Goal: Task Accomplishment & Management: Manage account settings

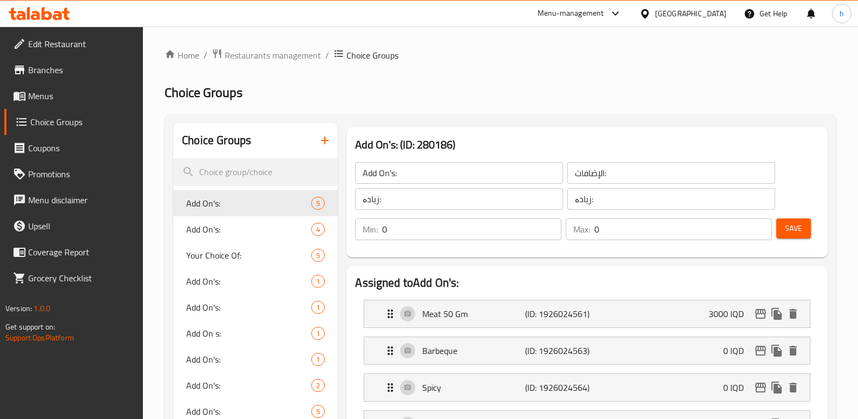
click at [52, 18] on icon at bounding box center [39, 13] width 61 height 13
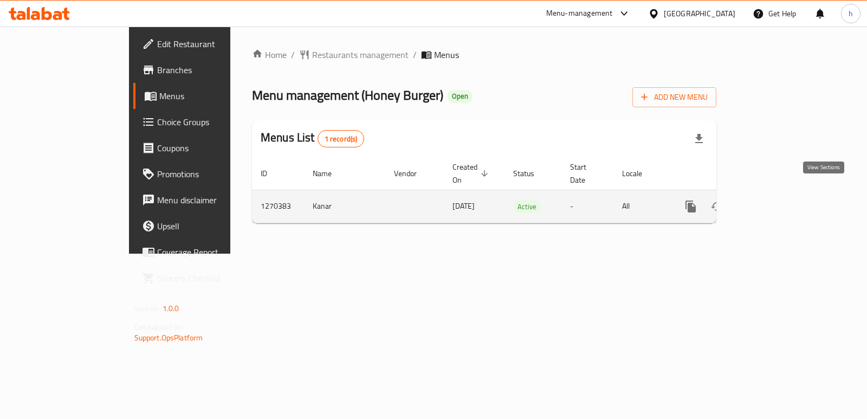
click at [775, 200] on icon "enhanced table" at bounding box center [768, 206] width 13 height 13
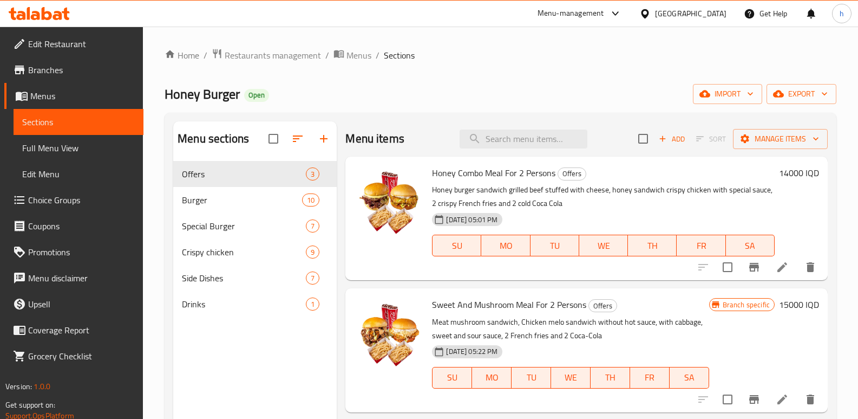
click at [77, 44] on span "Edit Restaurant" at bounding box center [81, 43] width 107 height 13
click at [55, 15] on icon at bounding box center [57, 15] width 9 height 9
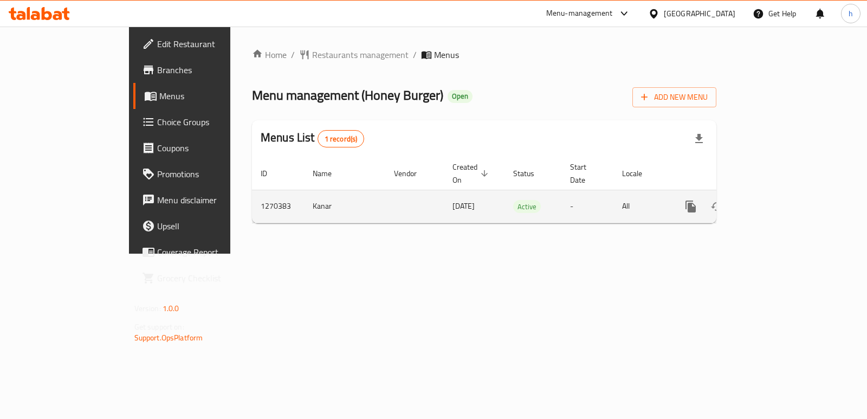
click at [695, 200] on icon "more" at bounding box center [690, 206] width 10 height 12
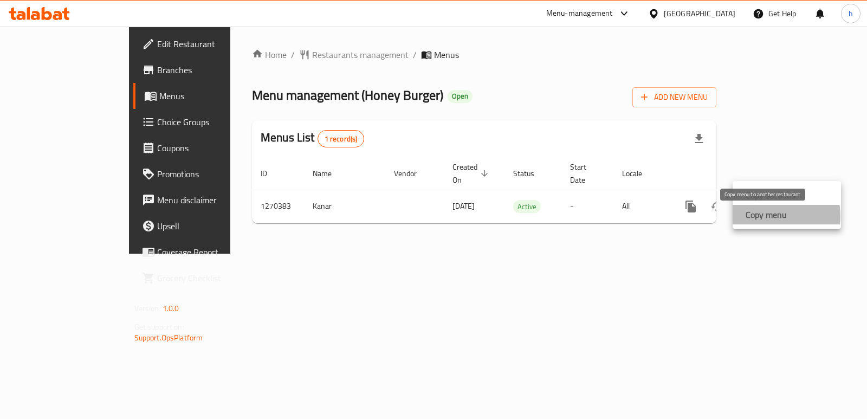
click at [766, 216] on strong "Copy menu" at bounding box center [765, 214] width 41 height 13
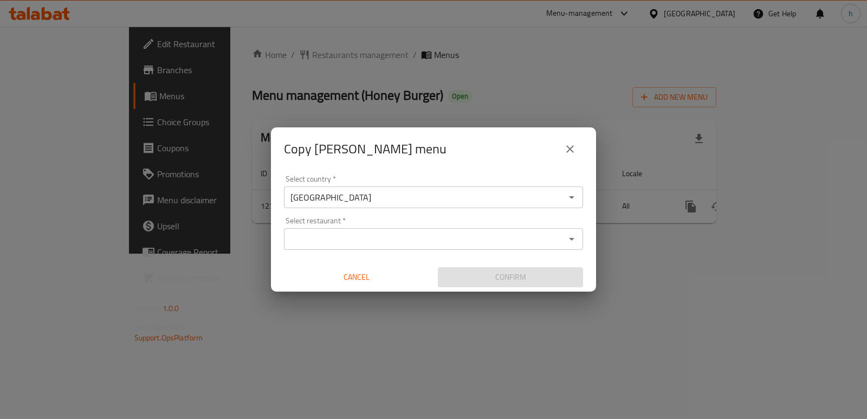
click at [327, 243] on input "Select restaurant   *" at bounding box center [424, 238] width 275 height 15
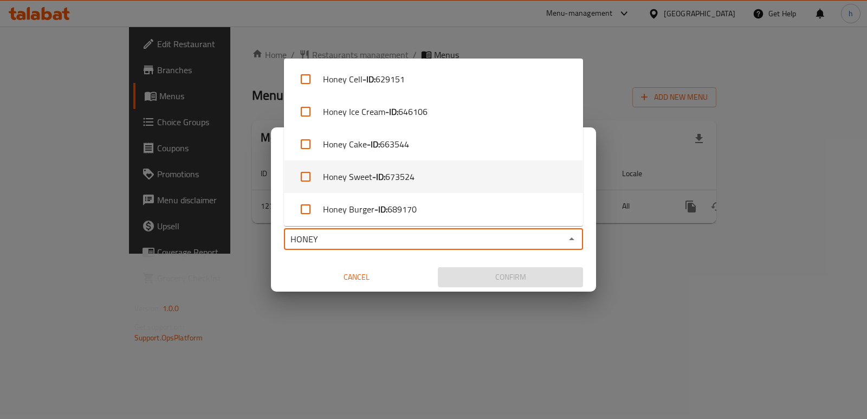
scroll to position [36, 0]
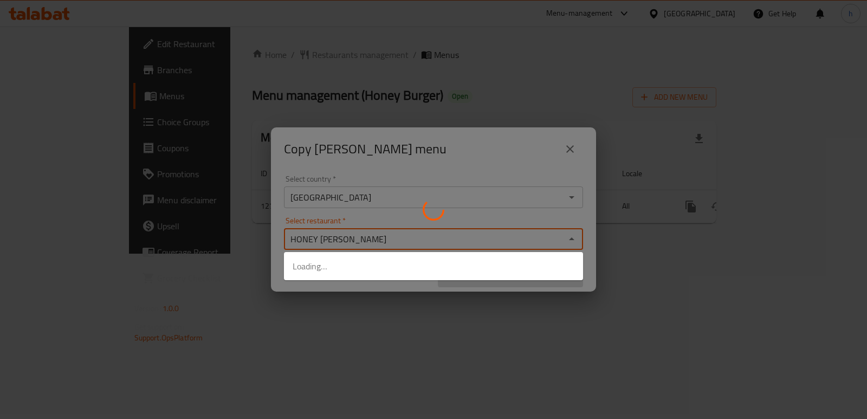
type input "HONEY BURGER"
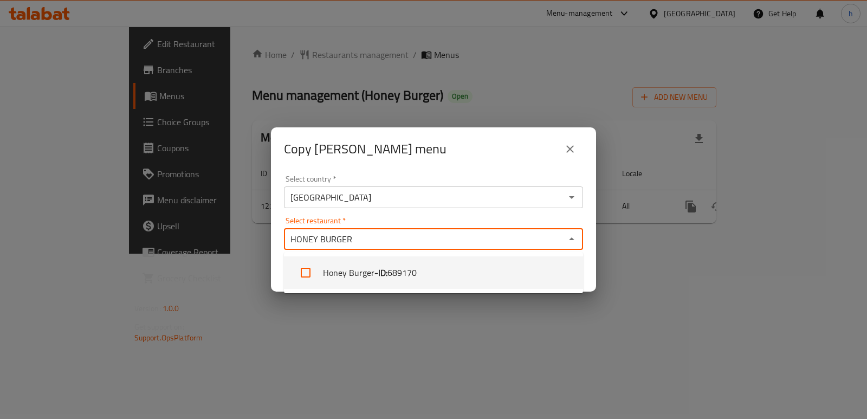
click at [391, 274] on span "689170" at bounding box center [401, 272] width 29 height 13
checkbox input "true"
click at [425, 322] on div "Copy Kanar menu Select country   * Iraq Select country * Select restaurant   * …" at bounding box center [433, 209] width 867 height 419
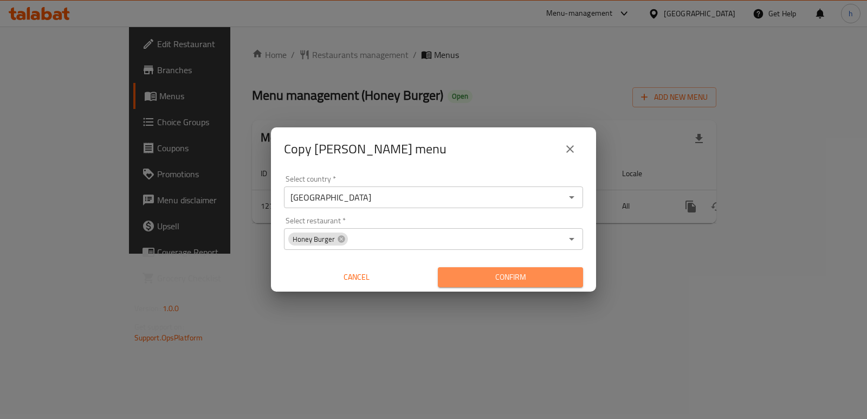
click at [517, 272] on span "Confirm" at bounding box center [510, 277] width 128 height 14
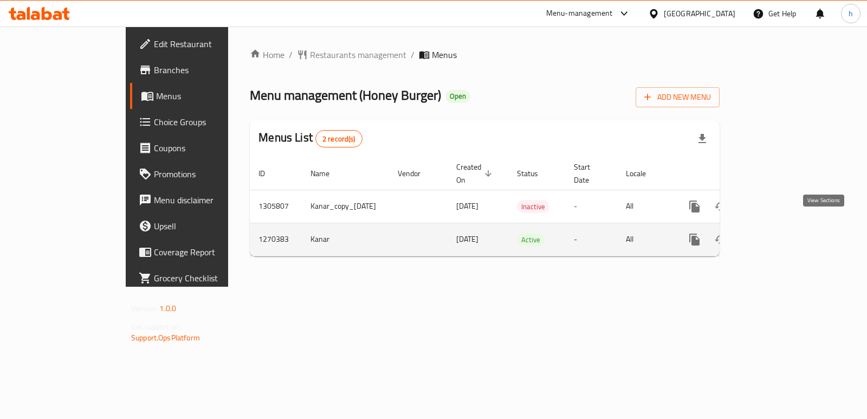
click at [779, 233] on icon "enhanced table" at bounding box center [772, 239] width 13 height 13
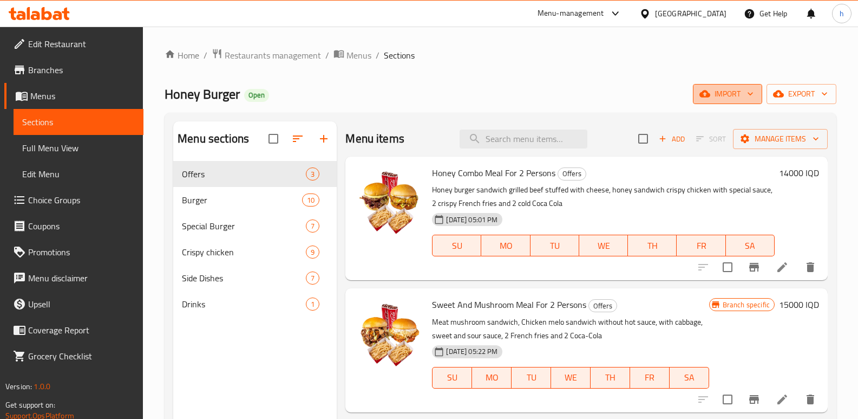
click at [739, 96] on span "import" at bounding box center [728, 94] width 52 height 14
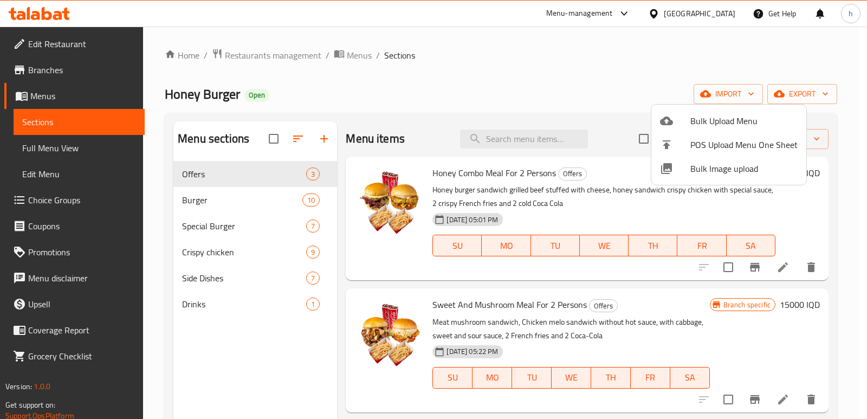
click at [706, 61] on div at bounding box center [433, 209] width 867 height 419
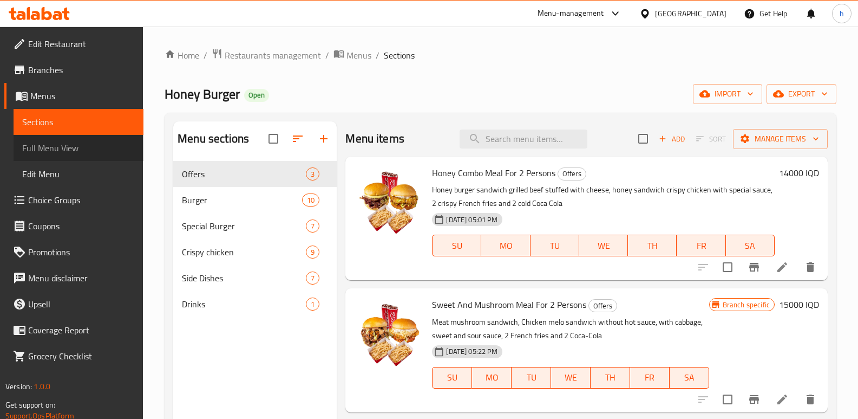
click at [79, 149] on span "Full Menu View" at bounding box center [78, 147] width 113 height 13
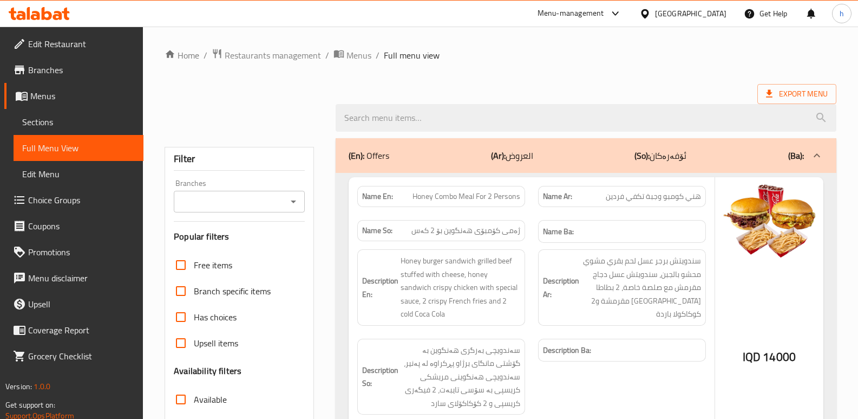
click at [230, 194] on input "Branches" at bounding box center [230, 201] width 107 height 15
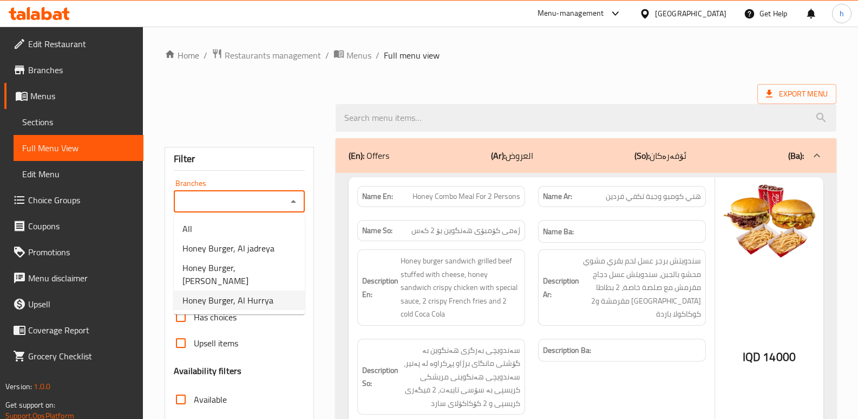
click at [259, 294] on span "Honey Burger, Al Hurrya" at bounding box center [228, 300] width 91 height 13
type input "Honey Burger, Al Hurrya"
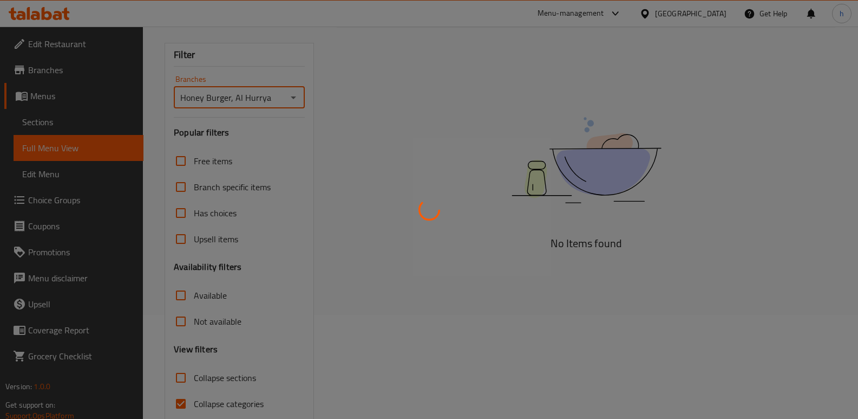
scroll to position [145, 0]
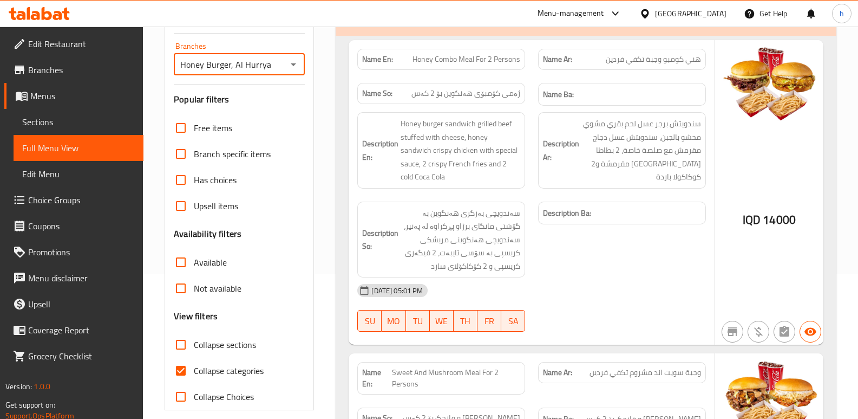
click at [179, 372] on input "Collapse categories" at bounding box center [181, 370] width 26 height 26
checkbox input "false"
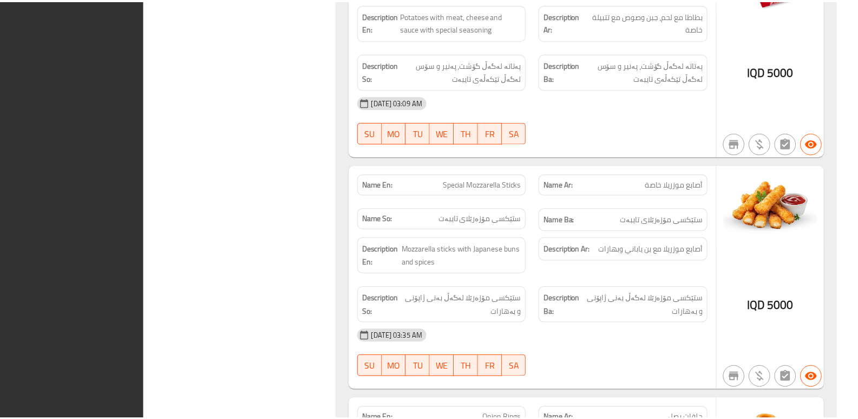
scroll to position [11430, 0]
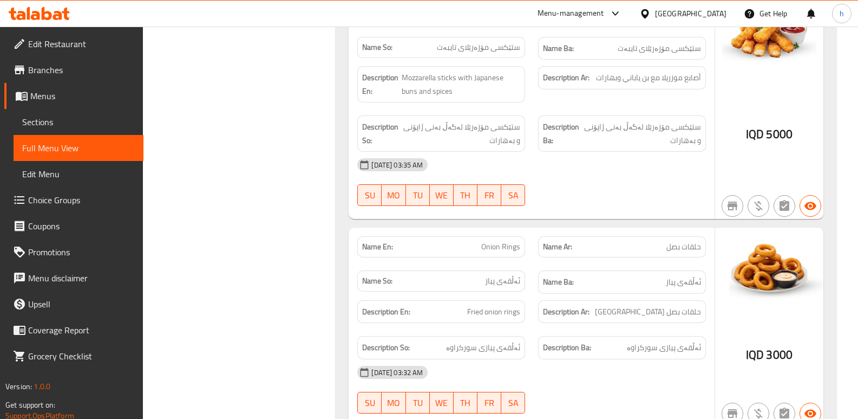
click at [48, 11] on icon at bounding box center [47, 13] width 10 height 13
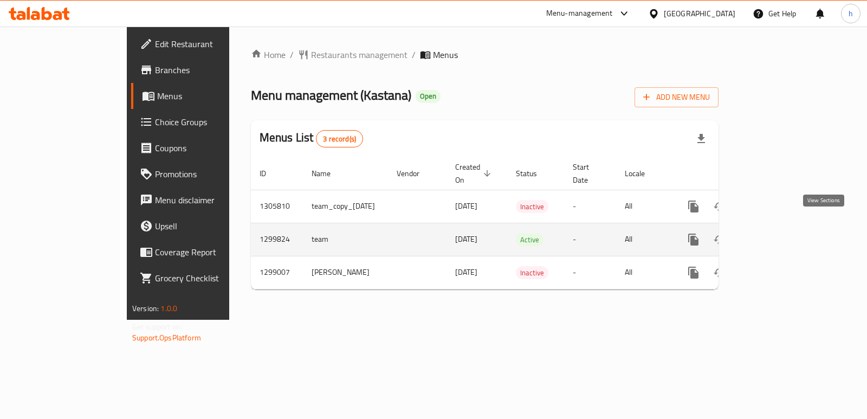
click at [776, 235] on icon "enhanced table" at bounding box center [771, 240] width 10 height 10
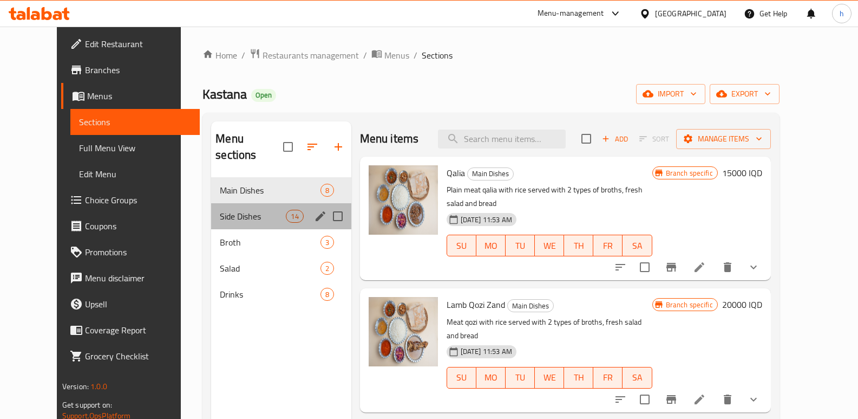
click at [212, 203] on div "Side Dishes 14" at bounding box center [281, 216] width 140 height 26
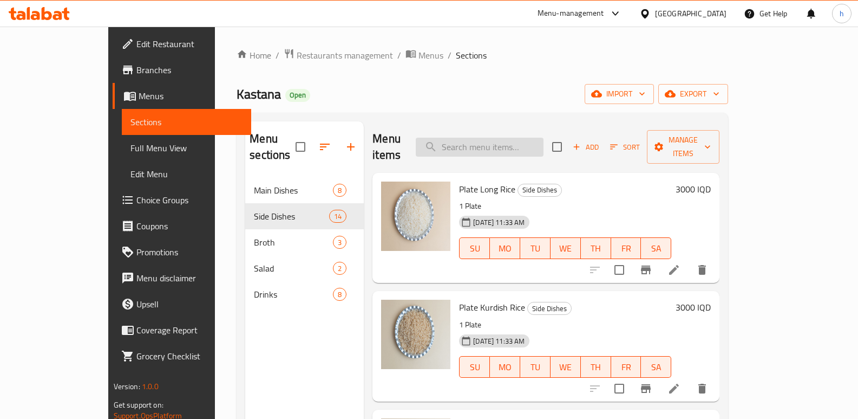
click at [505, 140] on input "search" at bounding box center [480, 147] width 128 height 19
paste input "Plate Long Rice"
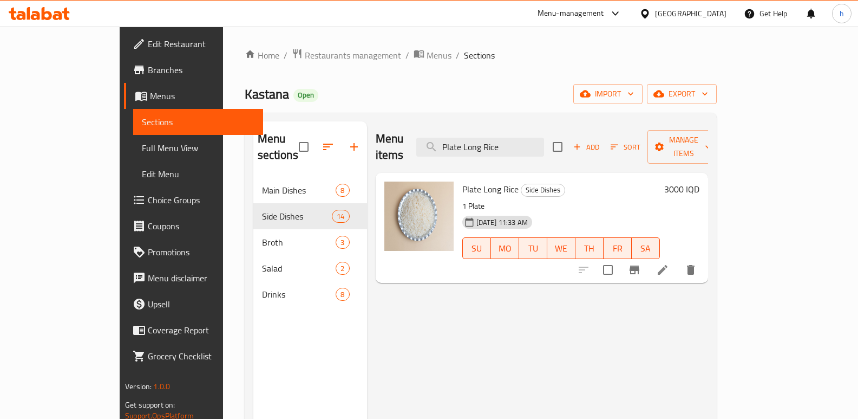
type input "Plate Long Rice"
click at [648, 257] on button "Branch-specific-item" at bounding box center [635, 270] width 26 height 26
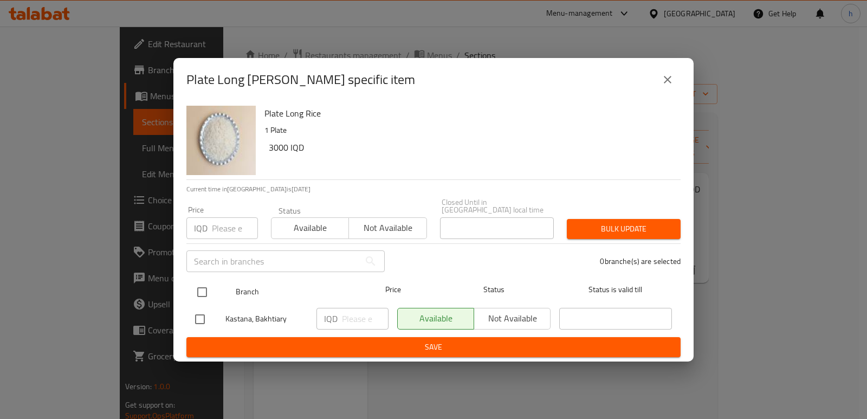
click at [203, 282] on input "checkbox" at bounding box center [202, 292] width 23 height 23
checkbox input "true"
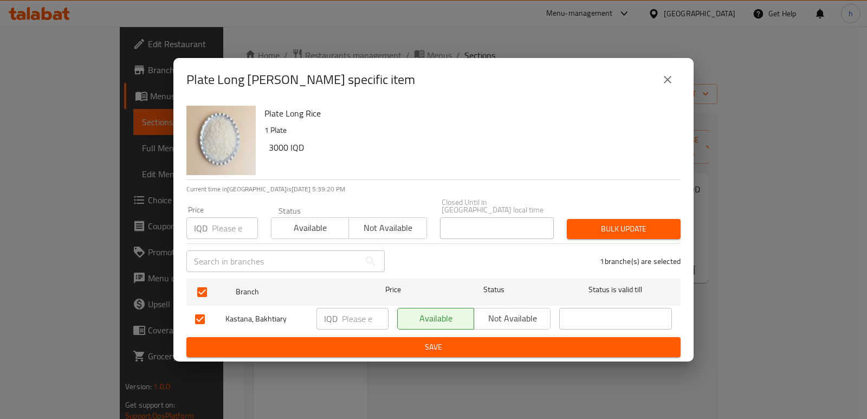
click at [342, 308] on input "number" at bounding box center [365, 319] width 47 height 22
paste input "3500"
type input "3500"
click at [433, 341] on span "Save" at bounding box center [433, 347] width 477 height 14
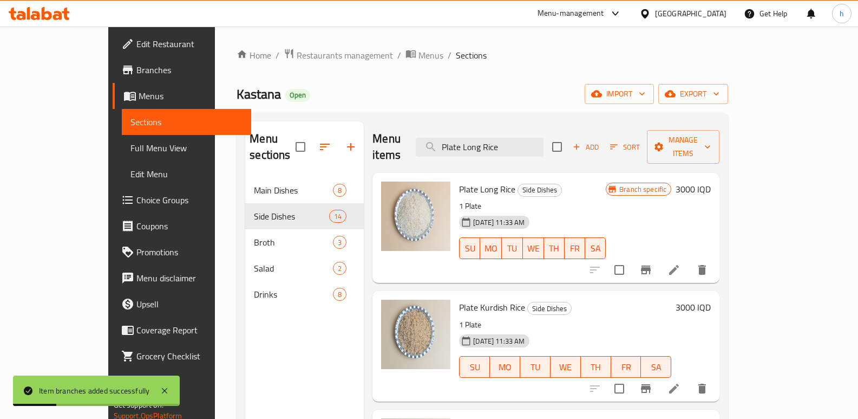
drag, startPoint x: 430, startPoint y: 161, endPoint x: 408, endPoint y: 167, distance: 23.0
click at [408, 167] on div "Menu items Plate Long Rice Add Sort Manage items Plate Long Rice Side Dishes 1 …" at bounding box center [542, 330] width 356 height 419
paste input "Plate Long Rice"
type input "Plate Long Rice"
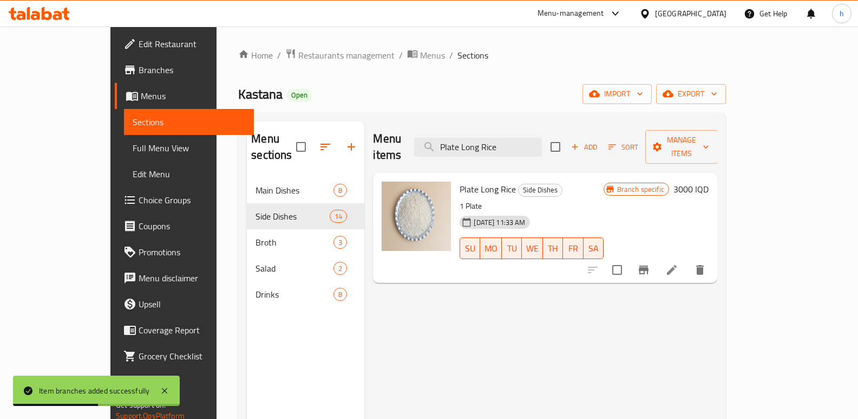
click at [709, 181] on h6 "3000 IQD" at bounding box center [691, 188] width 35 height 15
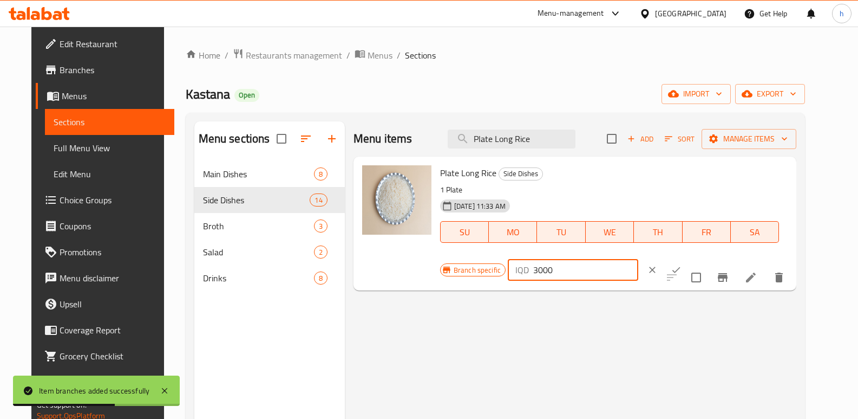
drag, startPoint x: 645, startPoint y: 179, endPoint x: 592, endPoint y: 185, distance: 53.5
click at [592, 258] on div "Branch specific IQD 3000 ​" at bounding box center [572, 270] width 264 height 24
paste input "5"
type input "3500"
click at [682, 264] on icon "ok" at bounding box center [676, 269] width 11 height 11
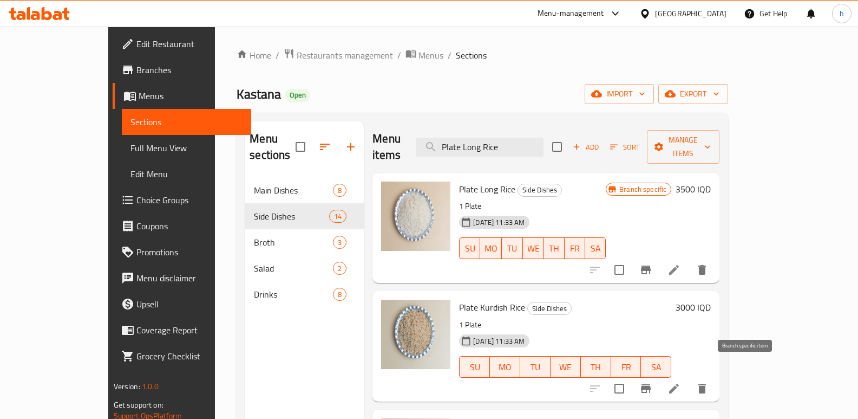
click at [651, 384] on icon "Branch-specific-item" at bounding box center [646, 388] width 10 height 9
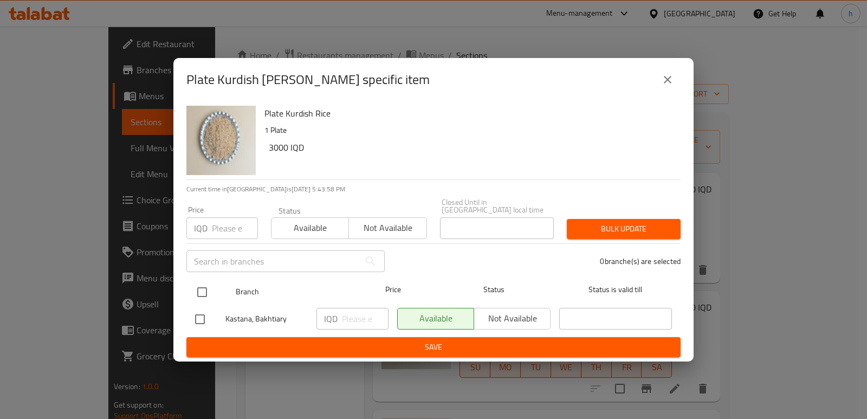
click at [198, 284] on input "checkbox" at bounding box center [202, 292] width 23 height 23
checkbox input "true"
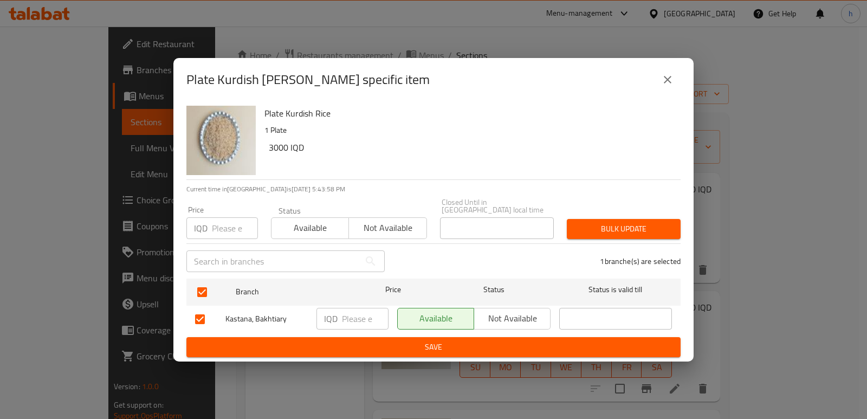
click at [355, 317] on input "number" at bounding box center [365, 319] width 47 height 22
paste input "3500"
type input "3500"
click at [454, 340] on span "Save" at bounding box center [433, 347] width 477 height 14
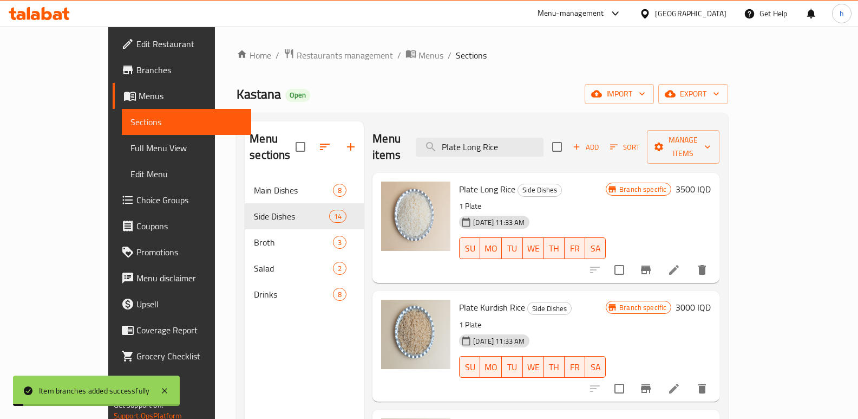
click at [711, 299] on h6 "3000 IQD" at bounding box center [693, 306] width 35 height 15
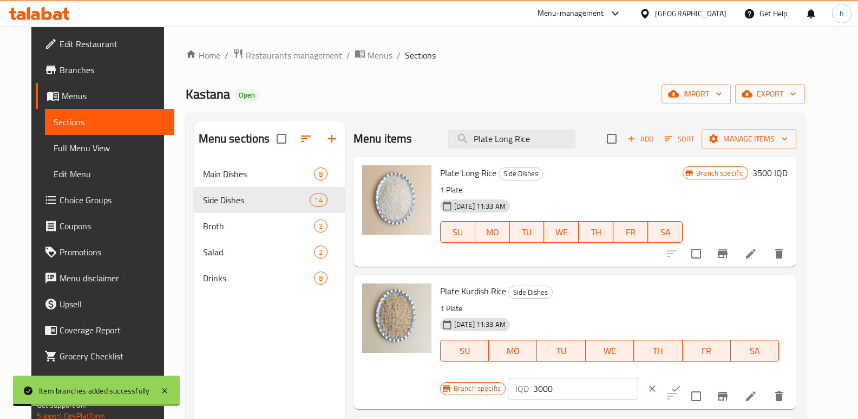
click at [594, 376] on div "Branch specific IQD 3000 ​" at bounding box center [572, 388] width 264 height 24
paste input "5"
type input "3500"
click at [688, 376] on button "ok" at bounding box center [677, 388] width 24 height 24
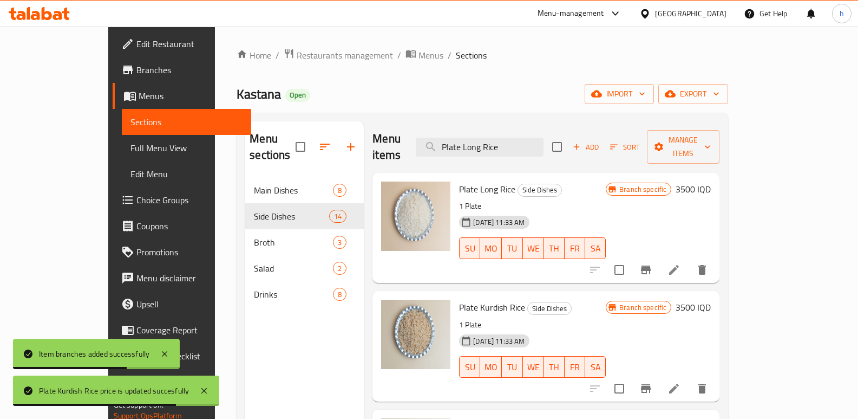
drag, startPoint x: 850, startPoint y: 230, endPoint x: 863, endPoint y: 265, distance: 37.3
click at [858, 265] on html "Plate Kurdish Rice price is updated succesfully Item branches added successfull…" at bounding box center [429, 209] width 858 height 419
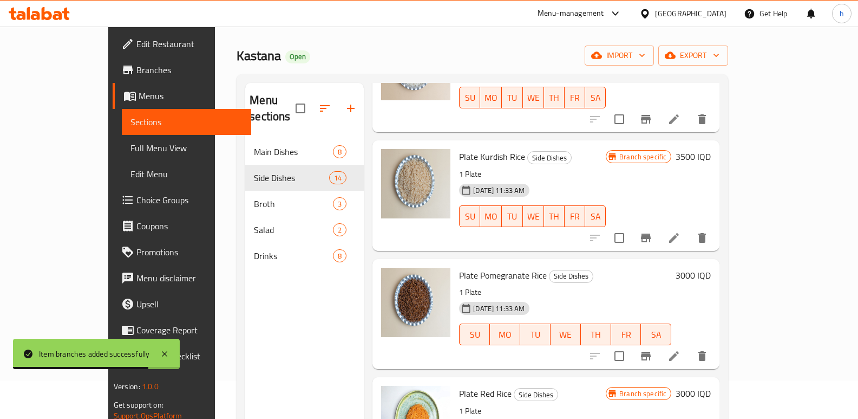
scroll to position [137, 0]
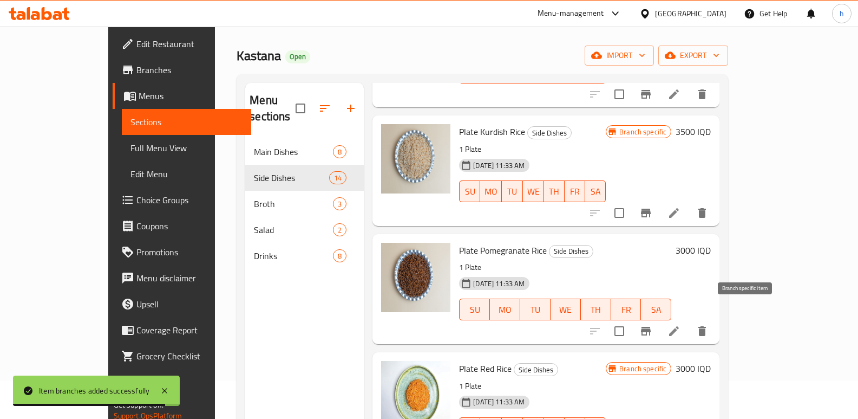
click at [659, 318] on button "Branch-specific-item" at bounding box center [646, 331] width 26 height 26
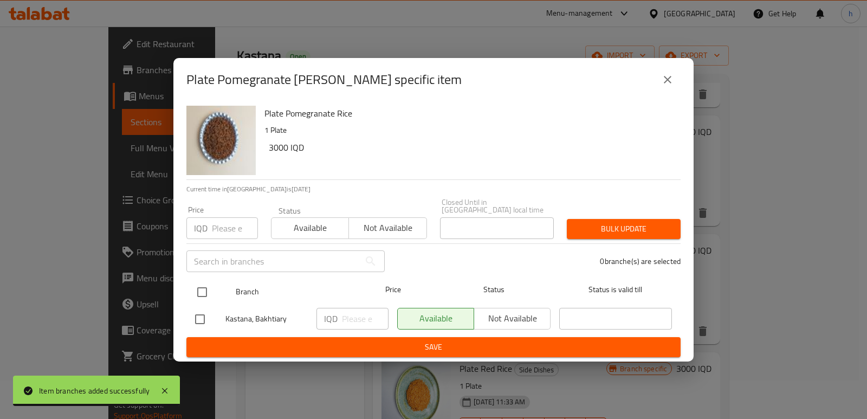
click at [205, 283] on input "checkbox" at bounding box center [202, 292] width 23 height 23
checkbox input "true"
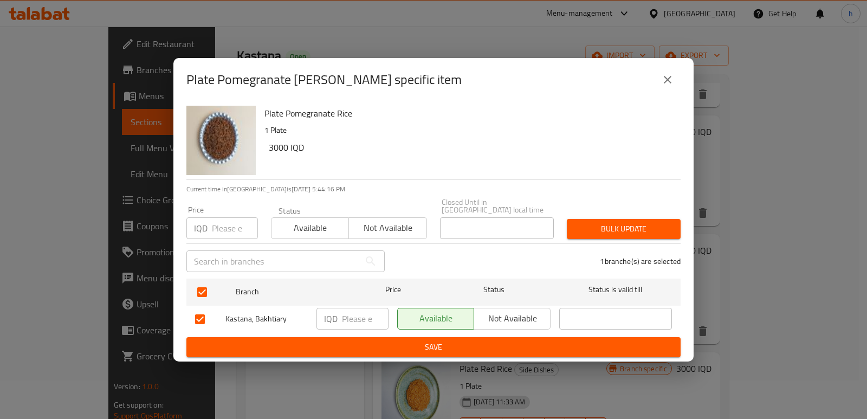
click at [354, 323] on input "number" at bounding box center [365, 319] width 47 height 22
paste input "4000"
type input "4000"
click at [427, 340] on span "Save" at bounding box center [433, 347] width 477 height 14
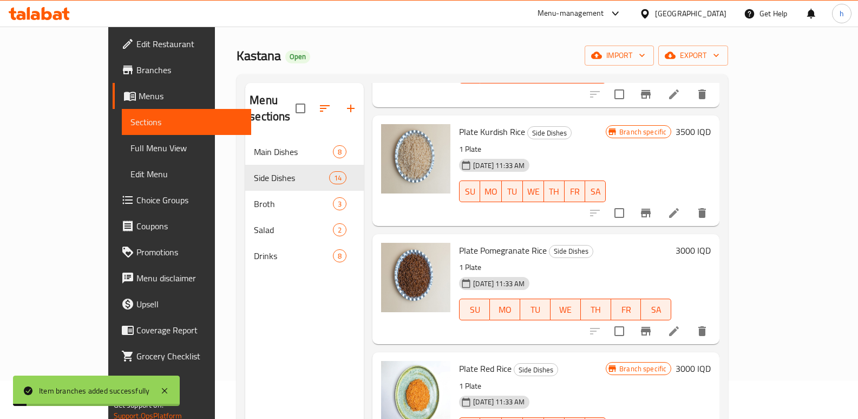
click at [711, 243] on h6 "3000 IQD" at bounding box center [693, 250] width 35 height 15
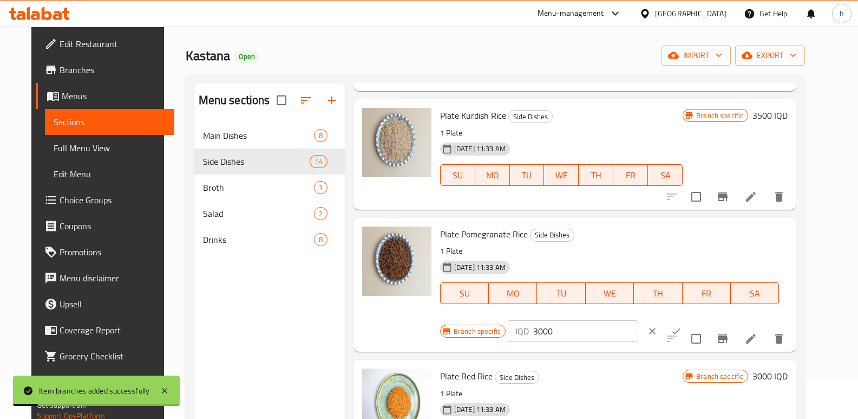
click at [639, 320] on div "IQD 3000 ​" at bounding box center [573, 331] width 131 height 22
paste input "4"
type input "4000"
click at [682, 325] on icon "ok" at bounding box center [676, 330] width 11 height 11
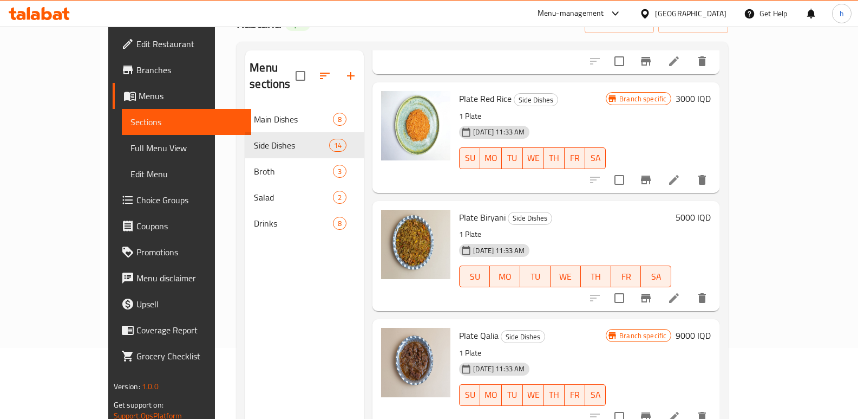
scroll to position [381, 0]
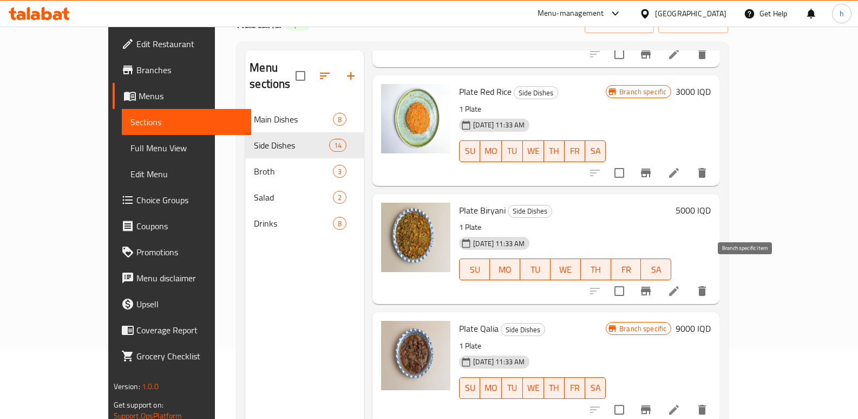
click at [651, 286] on icon "Branch-specific-item" at bounding box center [646, 290] width 10 height 9
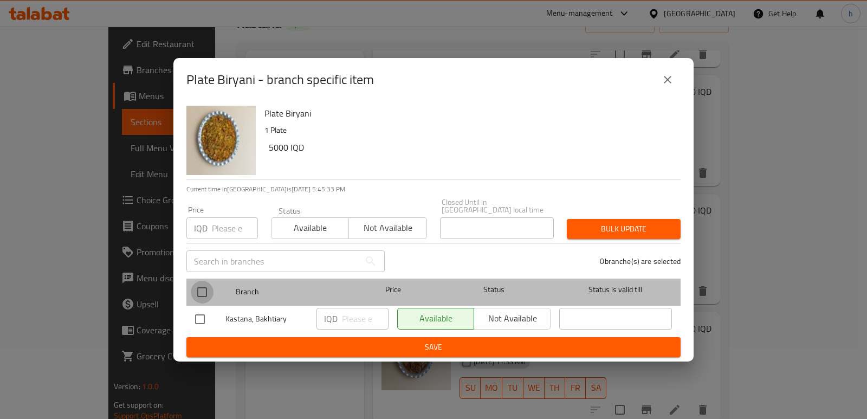
click at [201, 285] on input "checkbox" at bounding box center [202, 292] width 23 height 23
checkbox input "true"
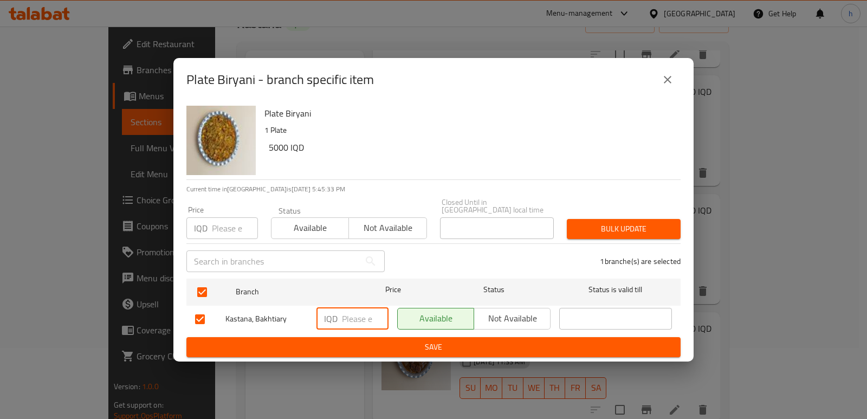
click at [356, 315] on input "number" at bounding box center [365, 319] width 47 height 22
paste input "6000"
type input "6000"
click at [434, 343] on span "Save" at bounding box center [433, 347] width 477 height 14
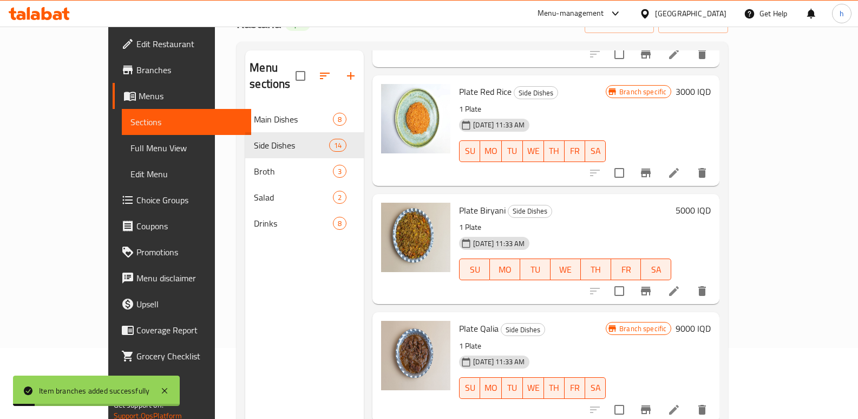
click at [711, 203] on h6 "5000 IQD" at bounding box center [693, 210] width 35 height 15
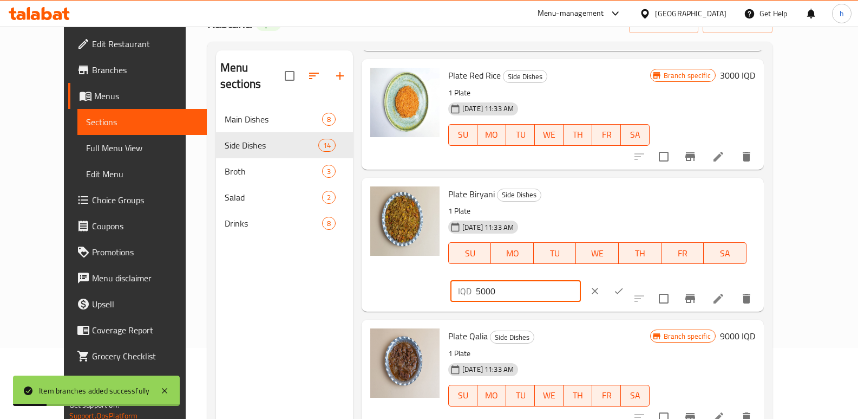
drag, startPoint x: 668, startPoint y: 200, endPoint x: 661, endPoint y: 202, distance: 7.8
click at [581, 280] on div "IQD 5000 ​" at bounding box center [516, 291] width 131 height 22
paste input "6000"
type input "6000"
click at [624, 285] on icon "ok" at bounding box center [619, 290] width 11 height 11
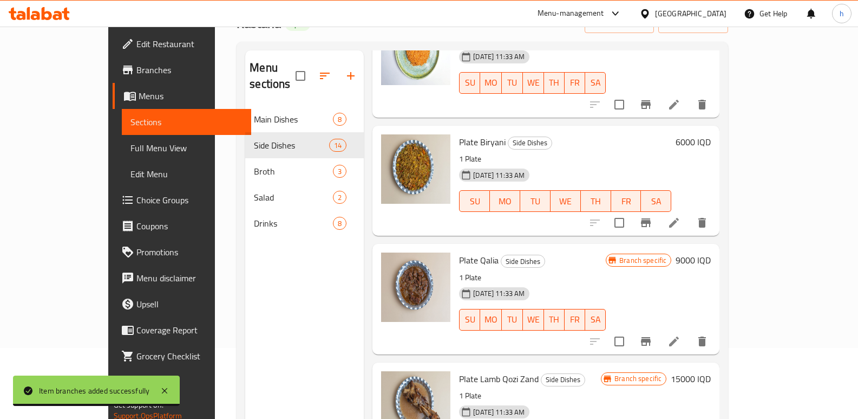
scroll to position [509, 0]
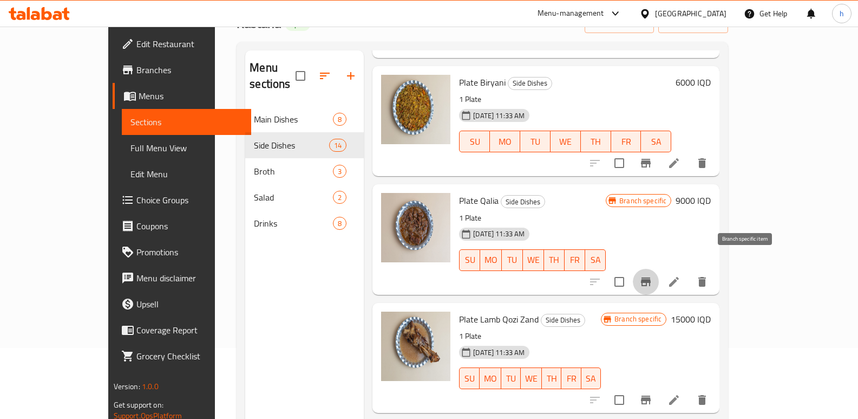
click at [651, 277] on icon "Branch-specific-item" at bounding box center [646, 281] width 10 height 9
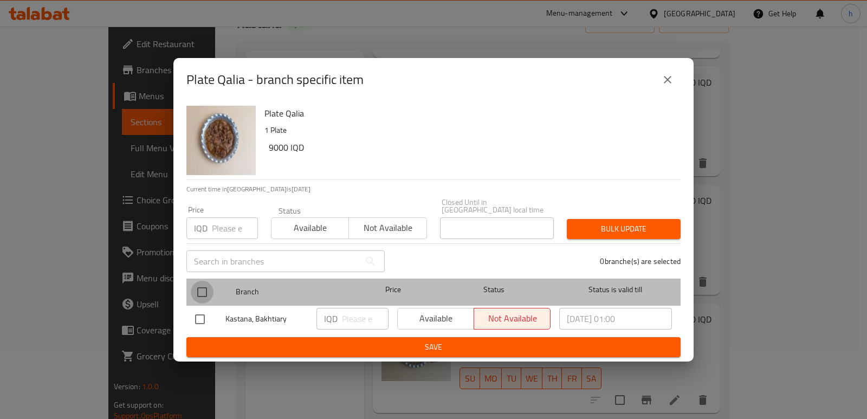
click at [203, 289] on input "checkbox" at bounding box center [202, 292] width 23 height 23
checkbox input "true"
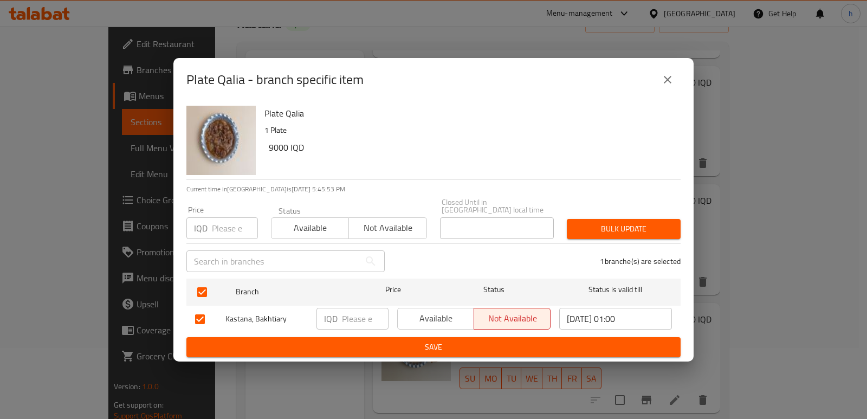
click at [350, 317] on input "number" at bounding box center [365, 319] width 47 height 22
paste input "10000"
type input "10000"
click at [418, 341] on span "Save" at bounding box center [433, 347] width 477 height 14
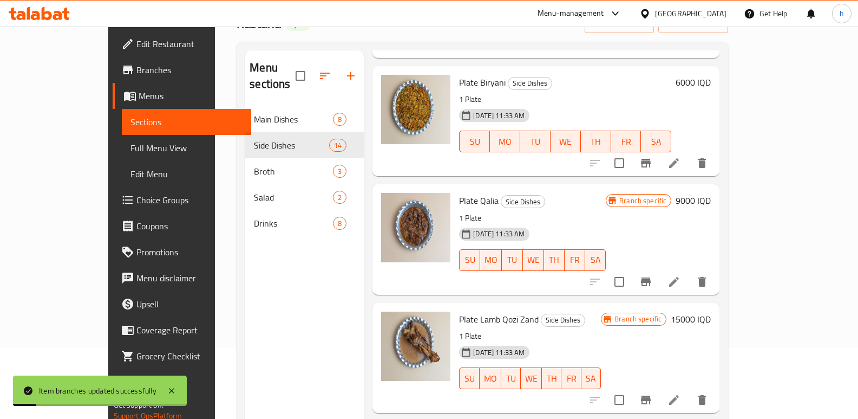
click at [711, 193] on h6 "9000 IQD" at bounding box center [693, 200] width 35 height 15
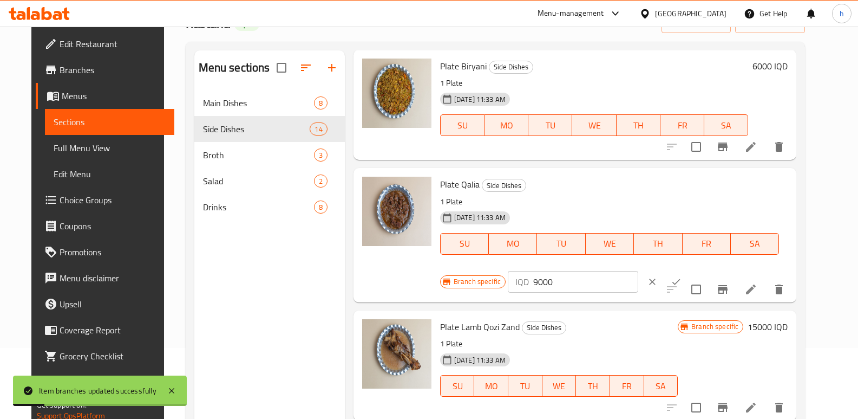
drag, startPoint x: 719, startPoint y: 193, endPoint x: 578, endPoint y: 231, distance: 145.7
click at [583, 270] on div "Branch specific IQD 9000 ​" at bounding box center [572, 282] width 264 height 24
paste input "10"
type input "10000"
click at [681, 278] on icon "ok" at bounding box center [677, 281] width 8 height 6
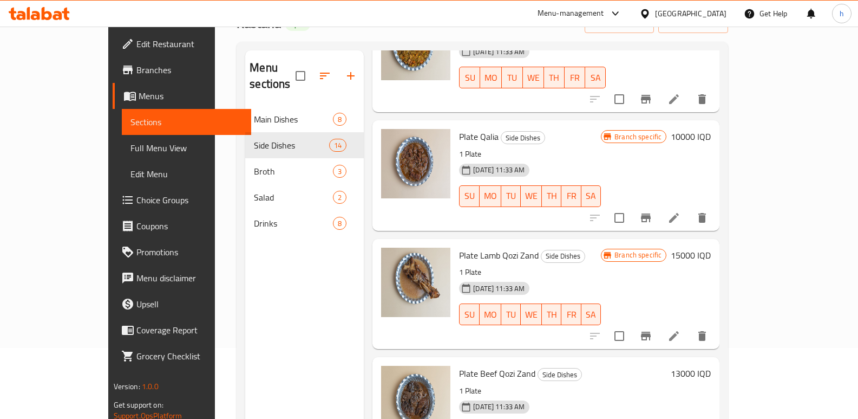
scroll to position [580, 0]
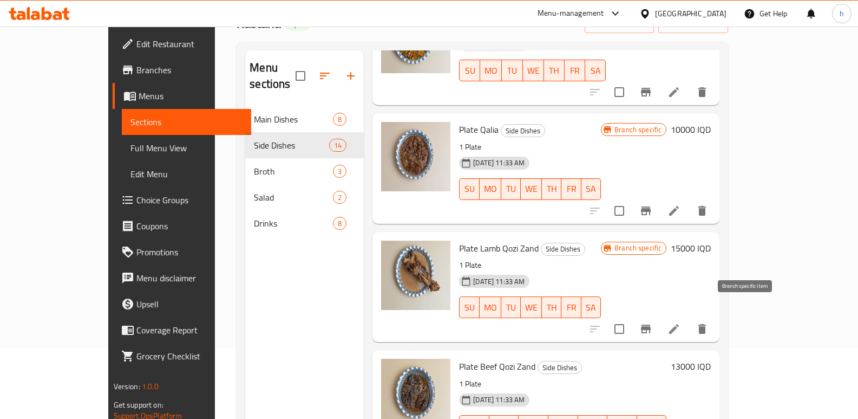
click at [651, 324] on icon "Branch-specific-item" at bounding box center [646, 328] width 10 height 9
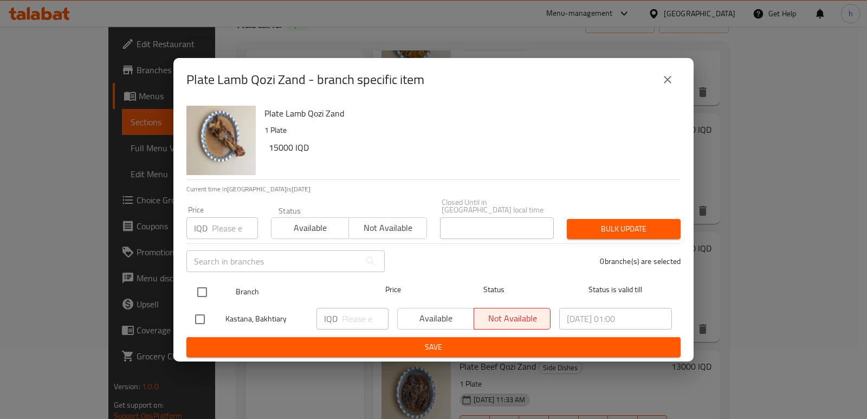
click at [203, 283] on input "checkbox" at bounding box center [202, 292] width 23 height 23
checkbox input "true"
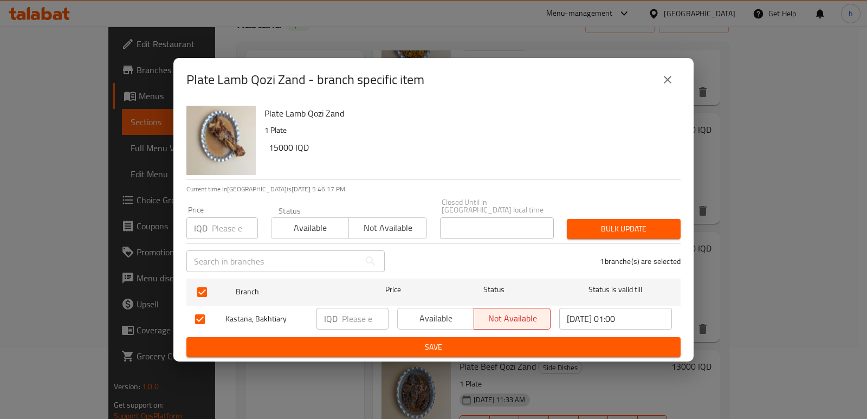
click at [348, 317] on input "number" at bounding box center [365, 319] width 47 height 22
paste input "16000"
type input "16000"
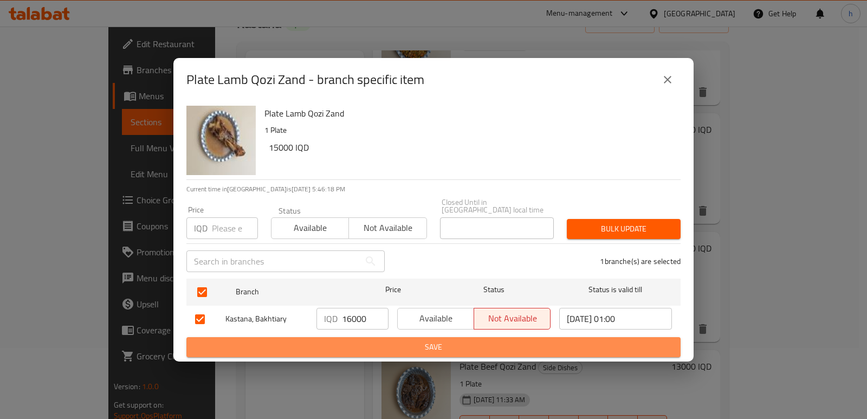
click at [419, 340] on span "Save" at bounding box center [433, 347] width 477 height 14
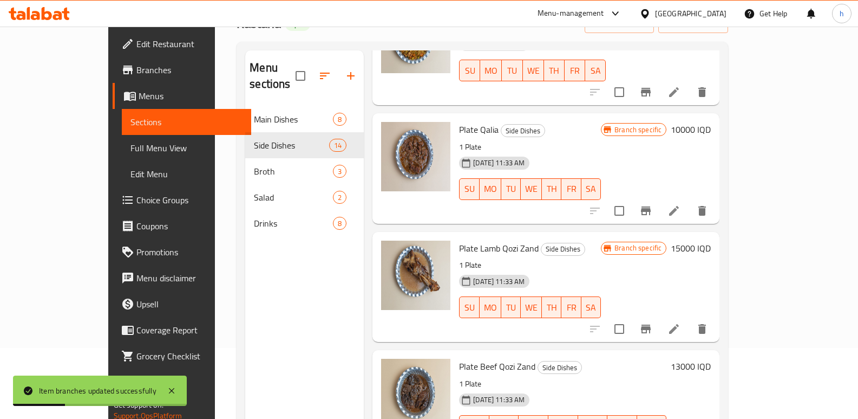
click at [711, 240] on h6 "15000 IQD" at bounding box center [691, 247] width 40 height 15
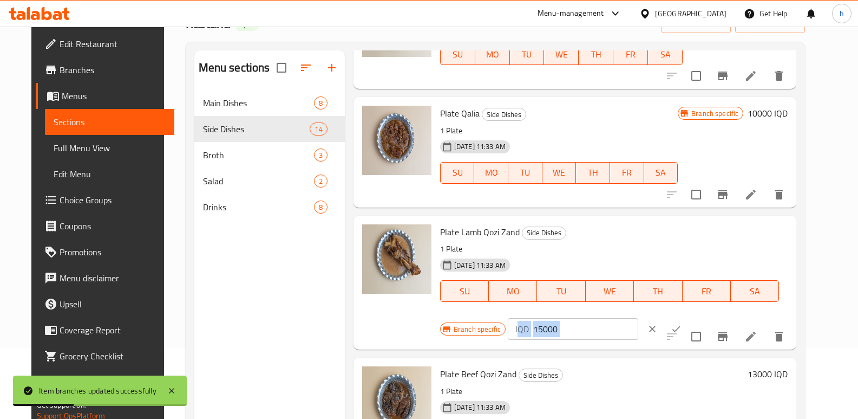
drag, startPoint x: 680, startPoint y: 251, endPoint x: 650, endPoint y: 239, distance: 31.9
click at [650, 317] on div "Branch specific IQD 15000 ​" at bounding box center [572, 329] width 264 height 24
click at [639, 318] on input "15000" at bounding box center [585, 329] width 105 height 22
drag, startPoint x: 706, startPoint y: 236, endPoint x: 639, endPoint y: 239, distance: 66.7
click at [639, 318] on div "IQD 15000 ​" at bounding box center [573, 329] width 131 height 22
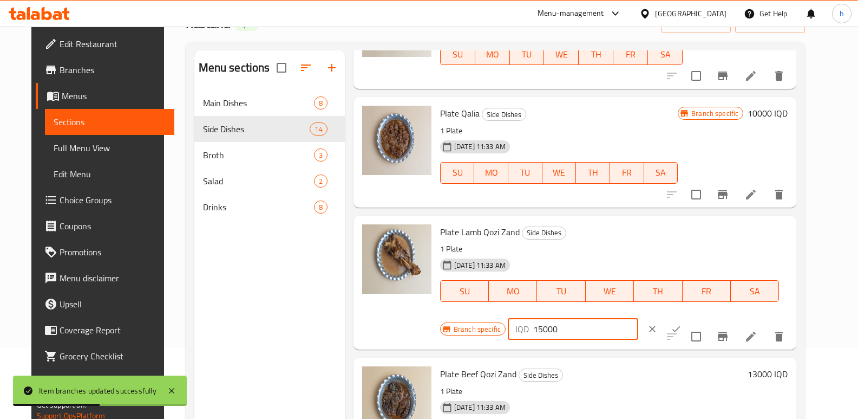
paste input "6"
type input "16000"
click at [682, 323] on icon "ok" at bounding box center [676, 328] width 11 height 11
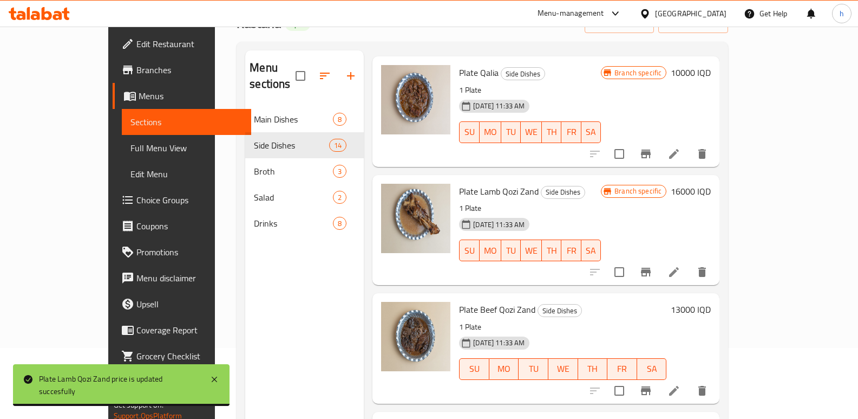
scroll to position [676, 0]
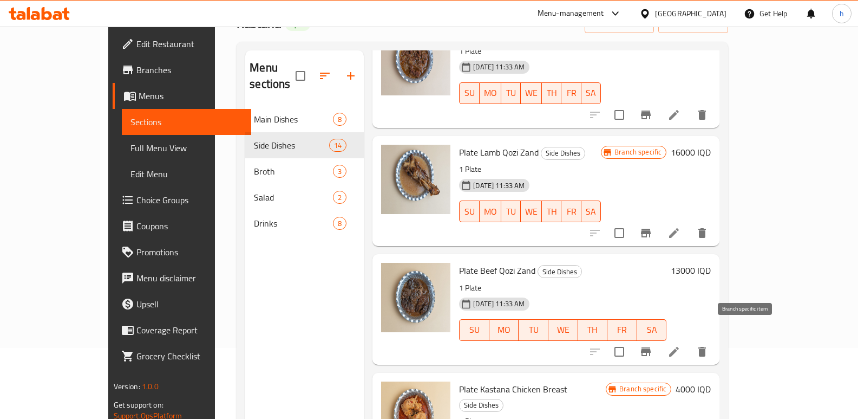
click at [659, 338] on button "Branch-specific-item" at bounding box center [646, 351] width 26 height 26
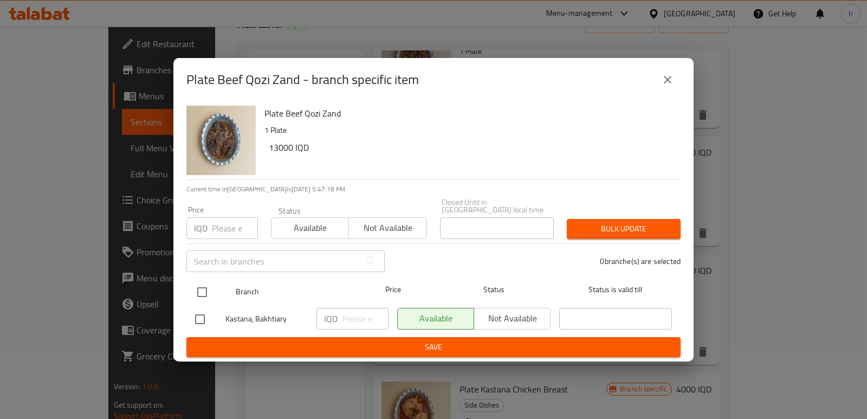
click at [208, 286] on input "checkbox" at bounding box center [202, 292] width 23 height 23
checkbox input "true"
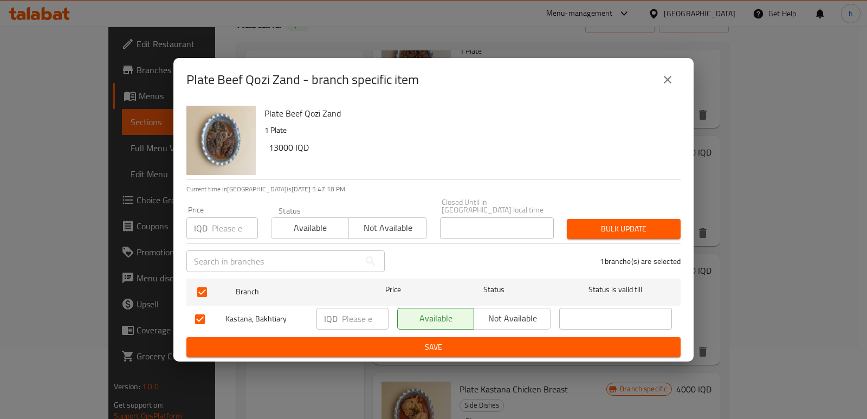
click at [352, 315] on input "number" at bounding box center [365, 319] width 47 height 22
paste input "14000"
type input "14000"
click at [420, 348] on span "Save" at bounding box center [433, 347] width 477 height 14
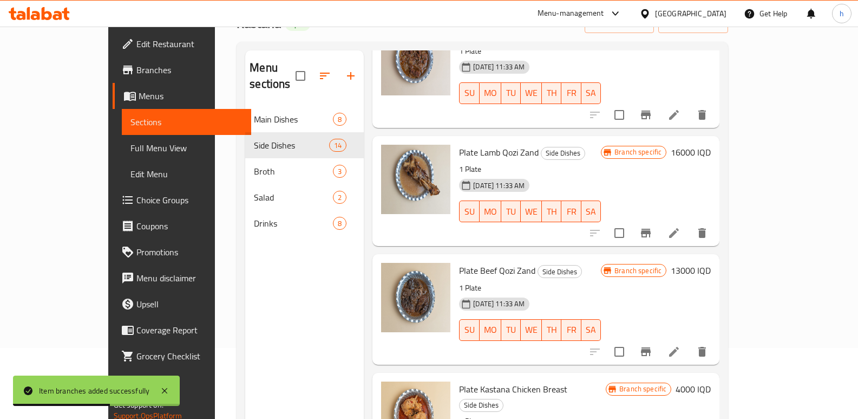
click at [711, 263] on h6 "13000 IQD" at bounding box center [691, 270] width 40 height 15
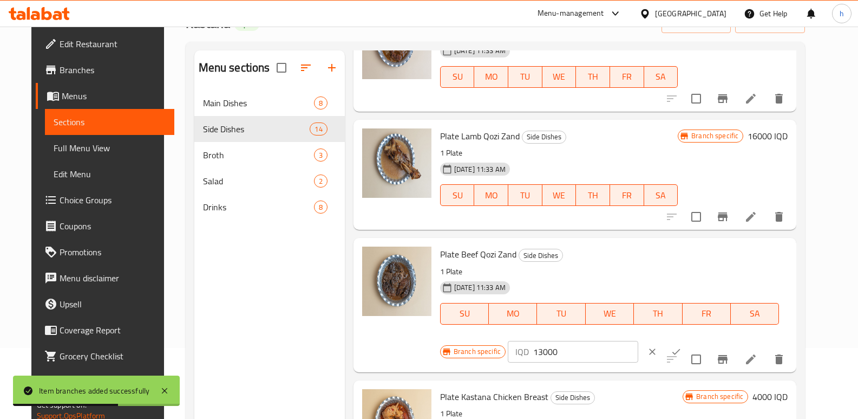
click at [631, 340] on div "Branch specific IQD 13000 ​" at bounding box center [572, 352] width 264 height 24
paste input "4"
type input "14000"
click at [682, 346] on icon "ok" at bounding box center [676, 351] width 11 height 11
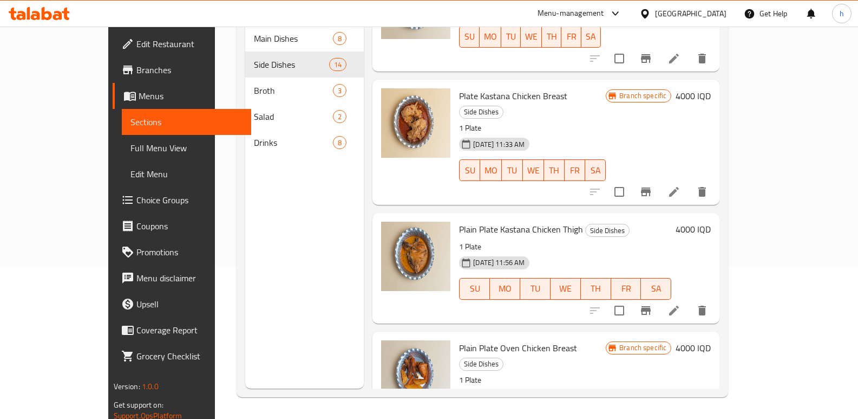
scroll to position [902, 0]
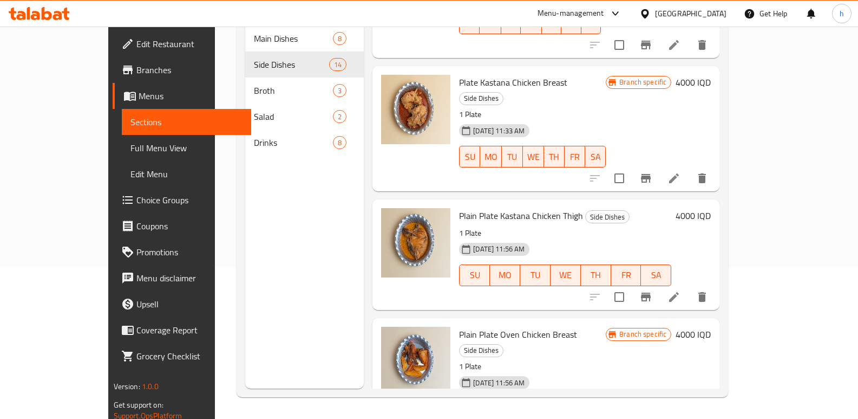
click at [651, 292] on icon "Branch-specific-item" at bounding box center [646, 296] width 10 height 9
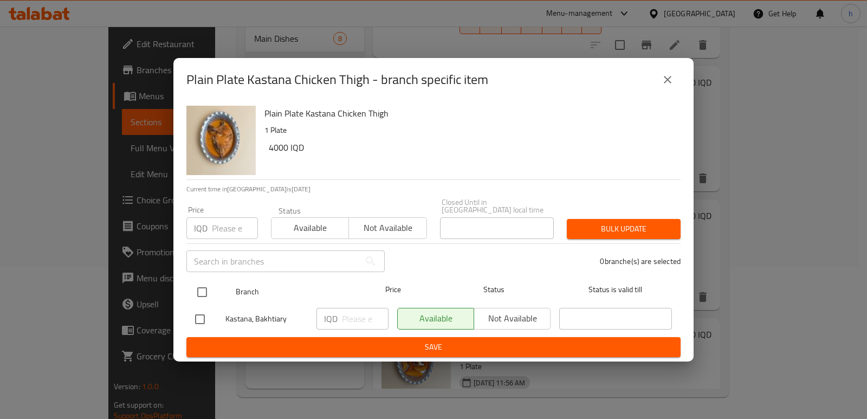
click at [203, 283] on input "checkbox" at bounding box center [202, 292] width 23 height 23
checkbox input "true"
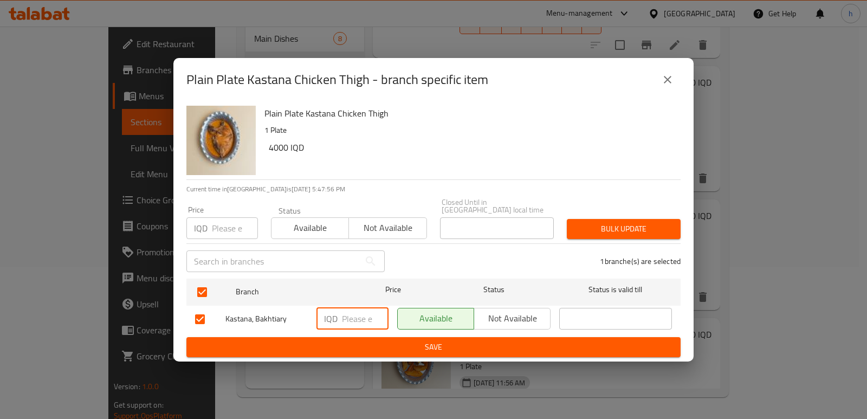
click at [349, 318] on input "number" at bounding box center [365, 319] width 47 height 22
paste input "4500"
type input "4500"
click at [395, 341] on span "Save" at bounding box center [433, 347] width 477 height 14
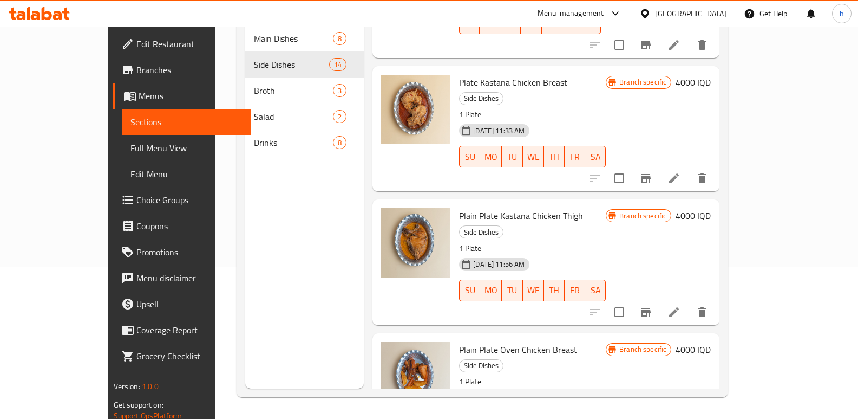
click at [653, 172] on icon "Branch-specific-item" at bounding box center [646, 178] width 13 height 13
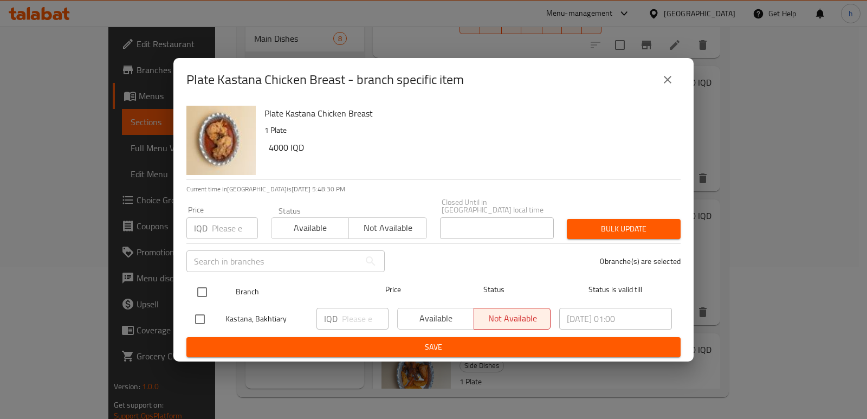
click at [203, 283] on input "checkbox" at bounding box center [202, 292] width 23 height 23
checkbox input "true"
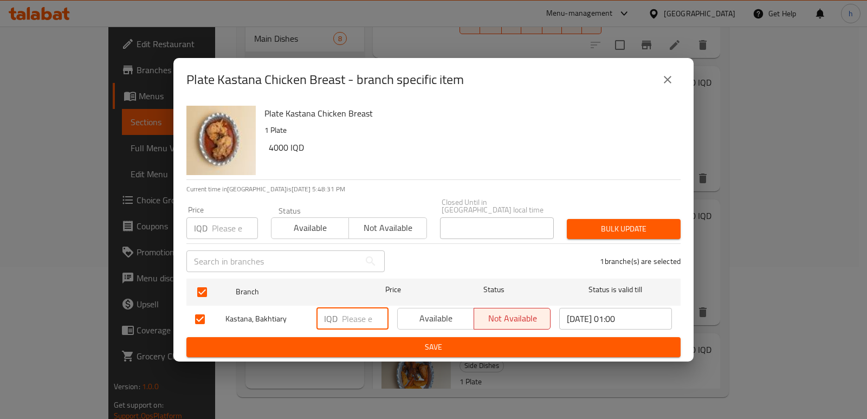
click at [346, 316] on input "number" at bounding box center [365, 319] width 47 height 22
paste input "4500"
type input "4500"
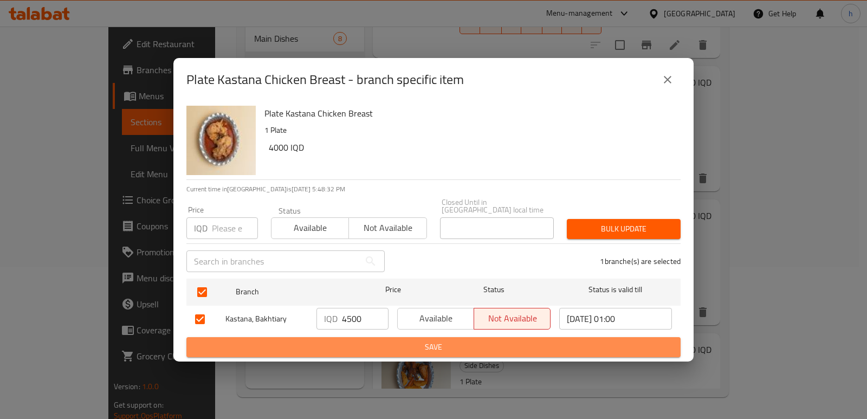
click at [413, 342] on span "Save" at bounding box center [433, 347] width 477 height 14
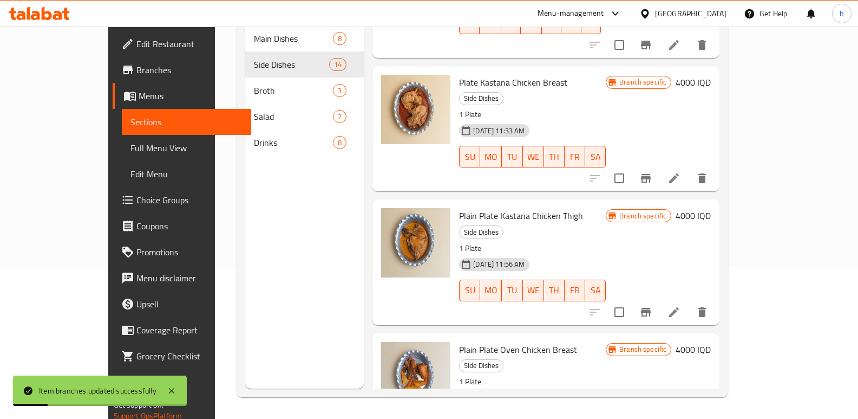
click at [711, 75] on h6 "4000 IQD" at bounding box center [693, 82] width 35 height 15
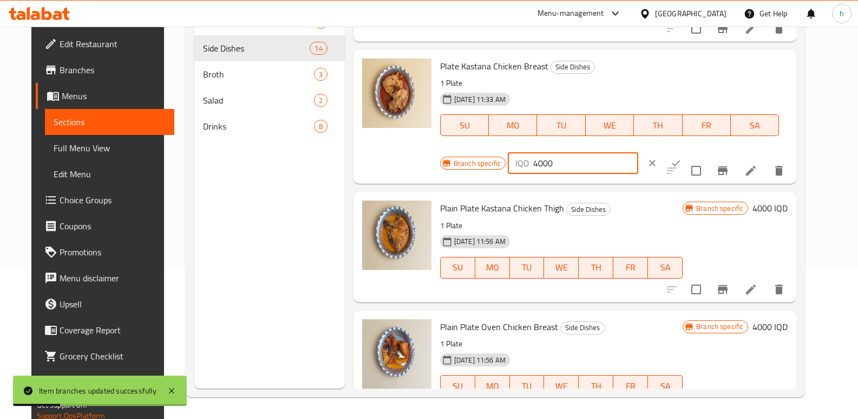
drag, startPoint x: 700, startPoint y: 70, endPoint x: 533, endPoint y: 110, distance: 171.6
click at [535, 110] on div "Plate Kastana Chicken Breast Side Dishes 1 Plate 12-07-2025 11:33 AM SU MO TU W…" at bounding box center [614, 116] width 357 height 125
paste input "5"
type input "4500"
click at [681, 160] on icon "ok" at bounding box center [677, 163] width 8 height 6
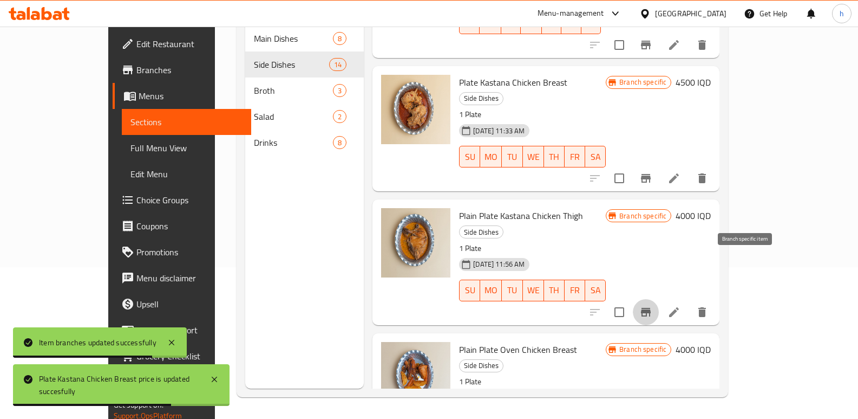
click at [653, 305] on icon "Branch-specific-item" at bounding box center [646, 311] width 13 height 13
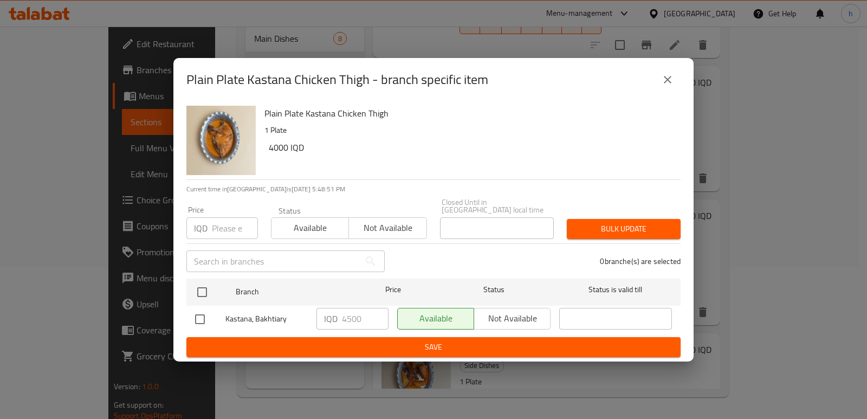
click at [676, 82] on button "close" at bounding box center [667, 80] width 26 height 26
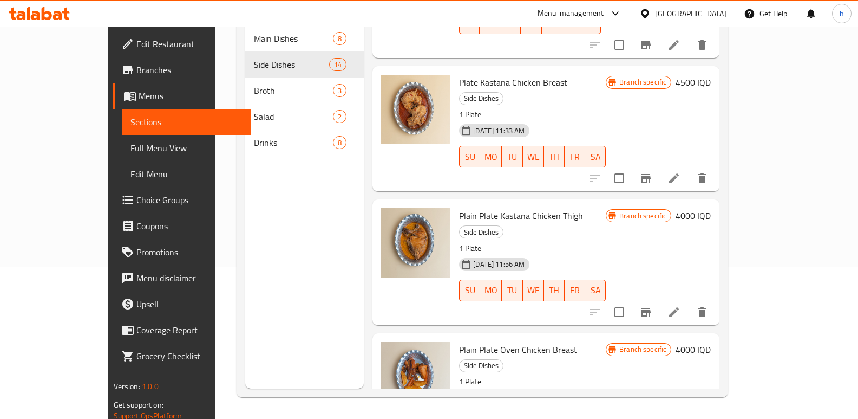
click at [711, 208] on h6 "4000 IQD" at bounding box center [693, 215] width 35 height 15
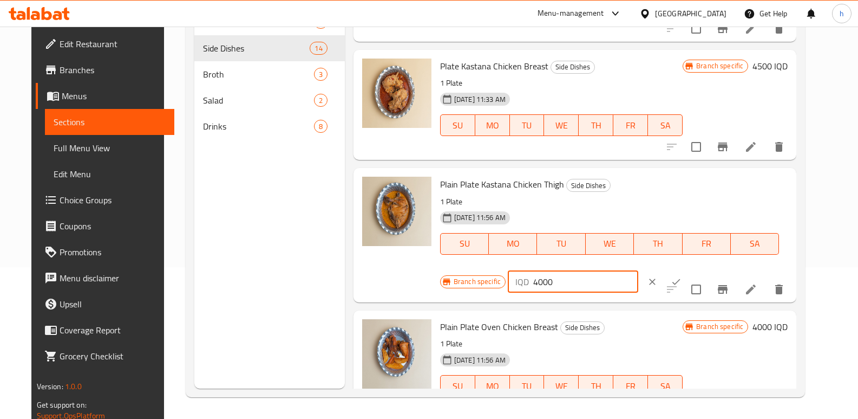
drag, startPoint x: 717, startPoint y: 192, endPoint x: 589, endPoint y: 206, distance: 128.1
click at [594, 270] on div "Branch specific IQD 4000 ​" at bounding box center [572, 282] width 264 height 24
paste input "5"
type input "4500"
click at [688, 270] on button "ok" at bounding box center [677, 282] width 24 height 24
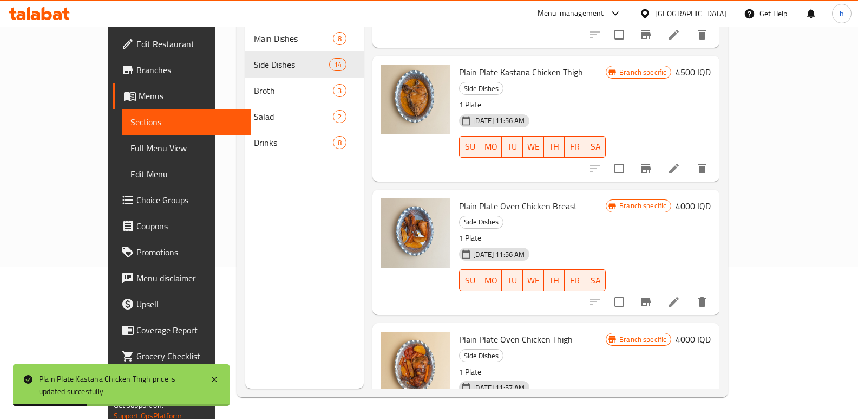
scroll to position [1050, 0]
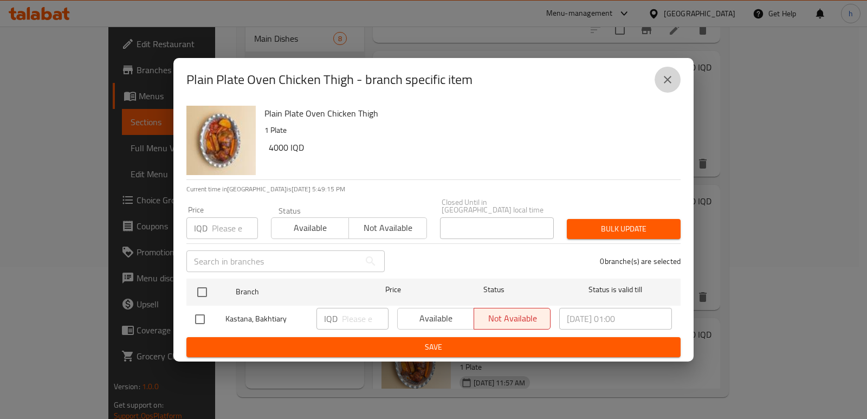
click at [666, 83] on icon "close" at bounding box center [667, 80] width 8 height 8
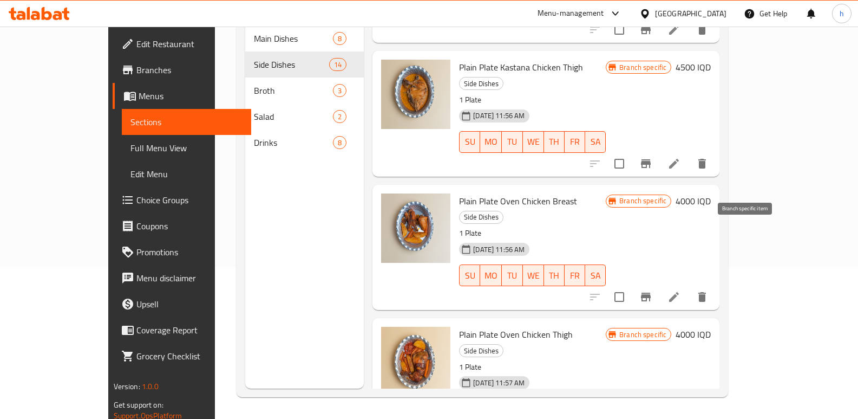
click at [659, 284] on button "Branch-specific-item" at bounding box center [646, 297] width 26 height 26
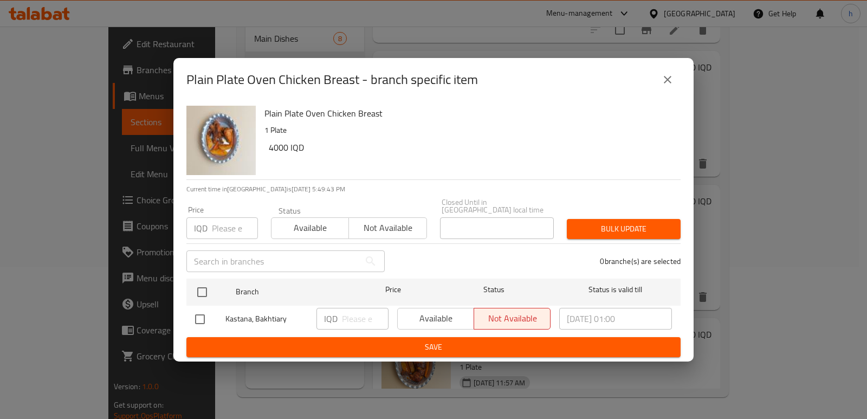
drag, startPoint x: 202, startPoint y: 286, endPoint x: 288, endPoint y: 310, distance: 88.8
click at [201, 286] on input "checkbox" at bounding box center [202, 292] width 23 height 23
checkbox input "true"
click at [354, 310] on input "number" at bounding box center [365, 319] width 47 height 22
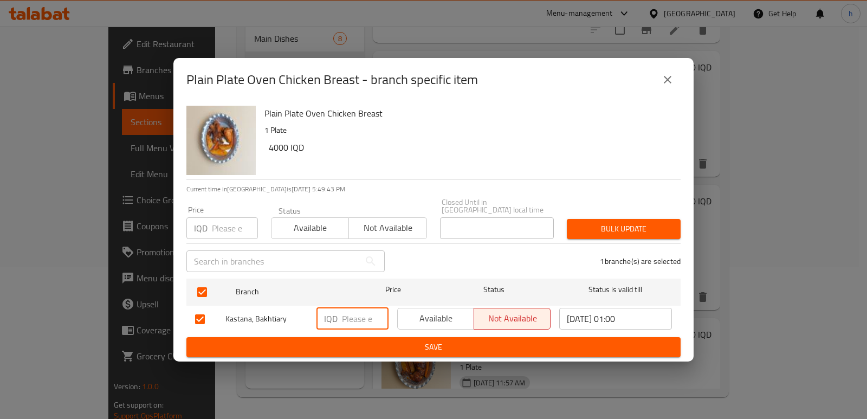
paste input "4500"
type input "4500"
click at [406, 340] on span "Save" at bounding box center [433, 347] width 477 height 14
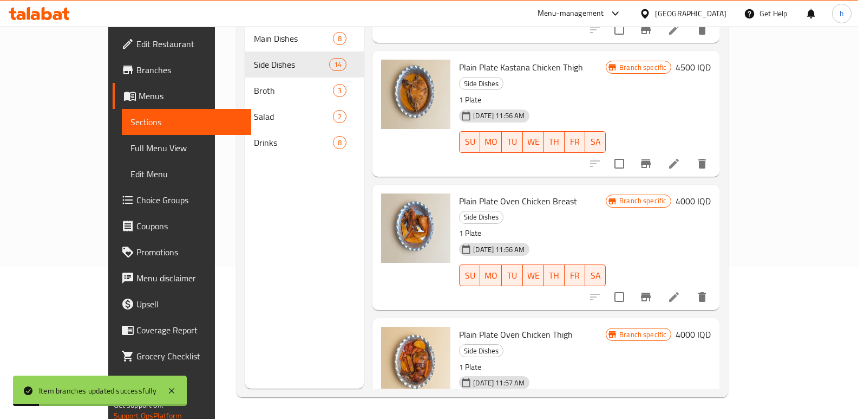
click at [711, 193] on h6 "4000 IQD" at bounding box center [693, 200] width 35 height 15
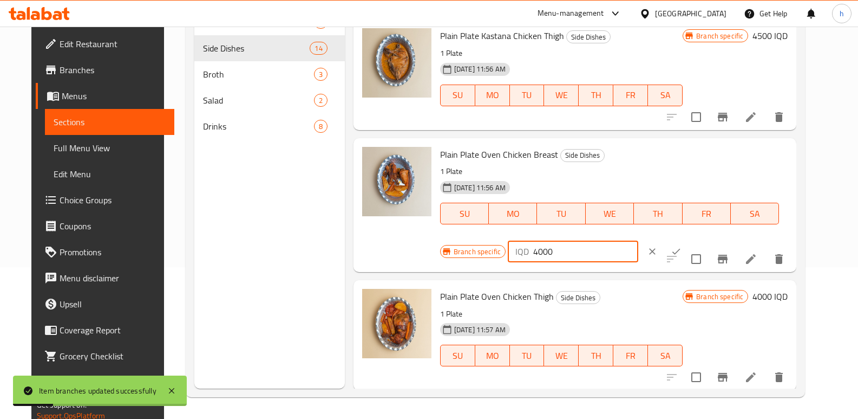
drag, startPoint x: 684, startPoint y: 160, endPoint x: 628, endPoint y: 161, distance: 56.3
click at [639, 240] on div "IQD 4000 ​" at bounding box center [573, 251] width 131 height 22
paste input "5"
type input "4500"
click at [688, 239] on button "ok" at bounding box center [677, 251] width 24 height 24
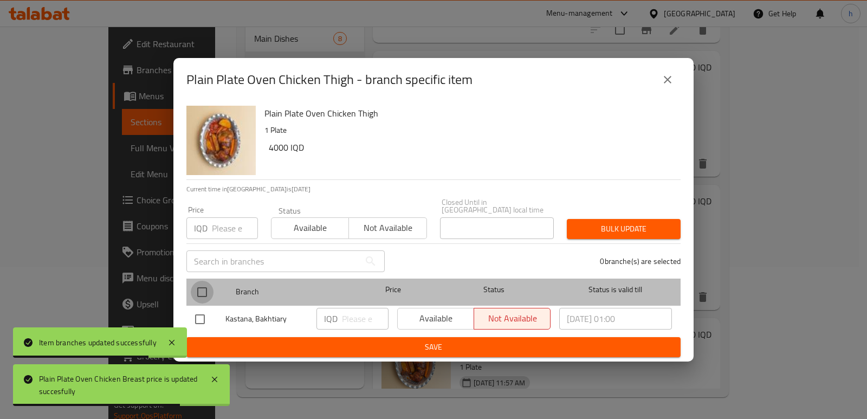
click at [198, 287] on input "checkbox" at bounding box center [202, 292] width 23 height 23
checkbox input "true"
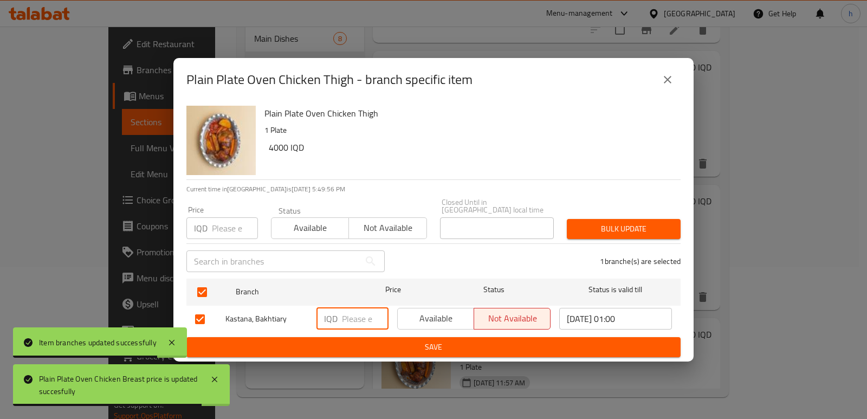
click at [357, 323] on input "number" at bounding box center [365, 319] width 47 height 22
paste input "4500"
type input "4500"
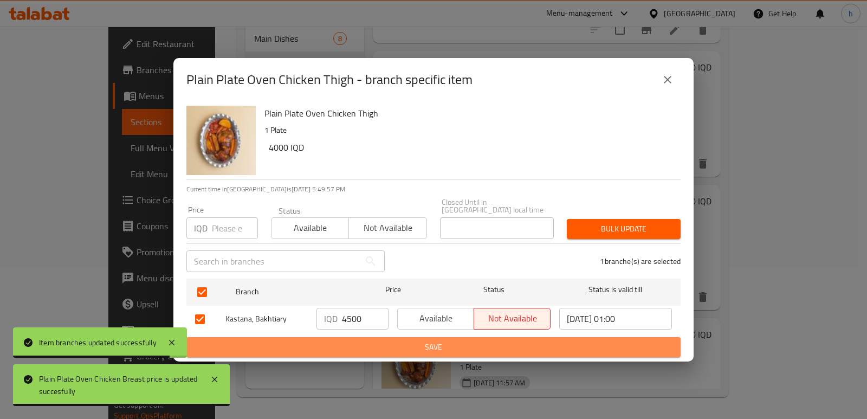
click at [396, 343] on span "Save" at bounding box center [433, 347] width 477 height 14
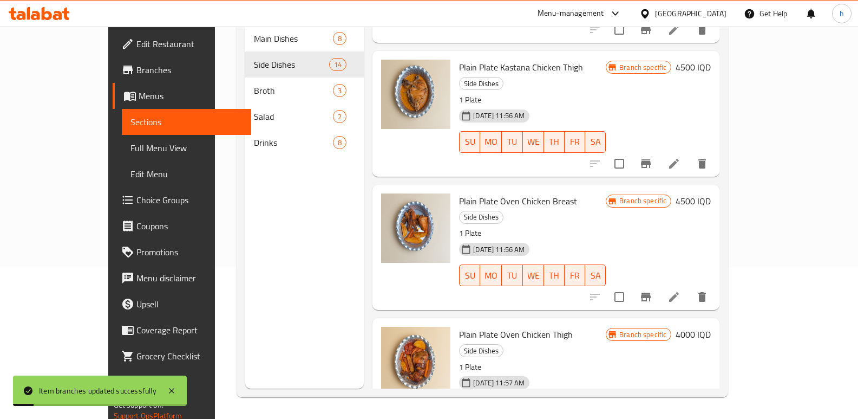
click at [711, 327] on h6 "4000 IQD" at bounding box center [693, 334] width 35 height 15
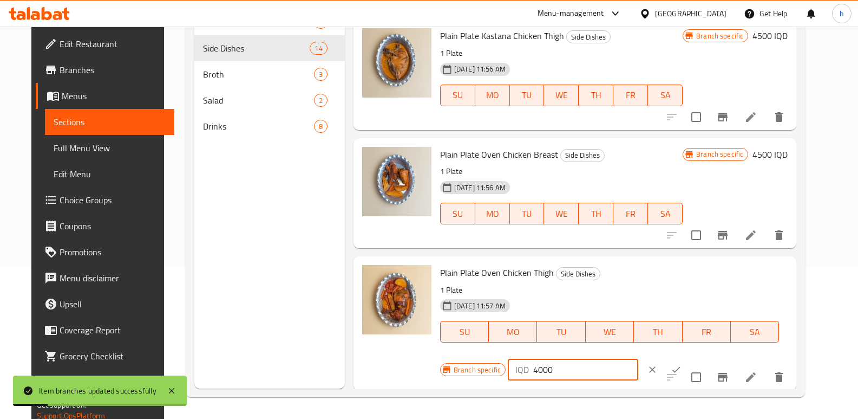
drag, startPoint x: 668, startPoint y: 285, endPoint x: 644, endPoint y: 296, distance: 26.0
click at [639, 359] on div "IQD 4000 ​" at bounding box center [573, 370] width 131 height 22
paste input "5"
type input "4500"
click at [682, 364] on icon "ok" at bounding box center [676, 369] width 11 height 11
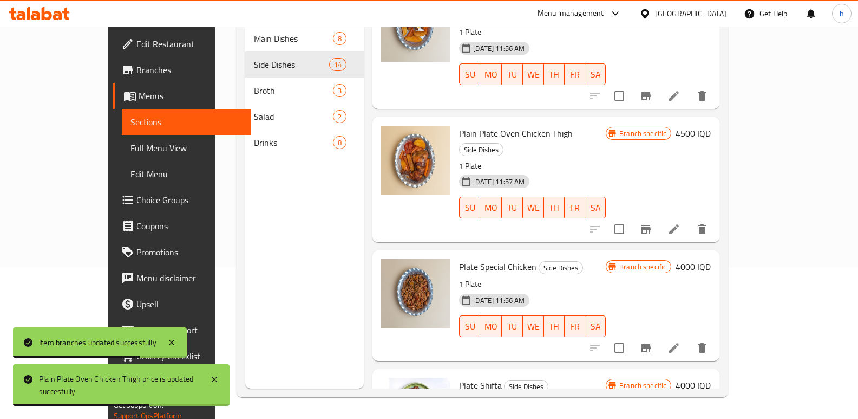
scroll to position [1265, 0]
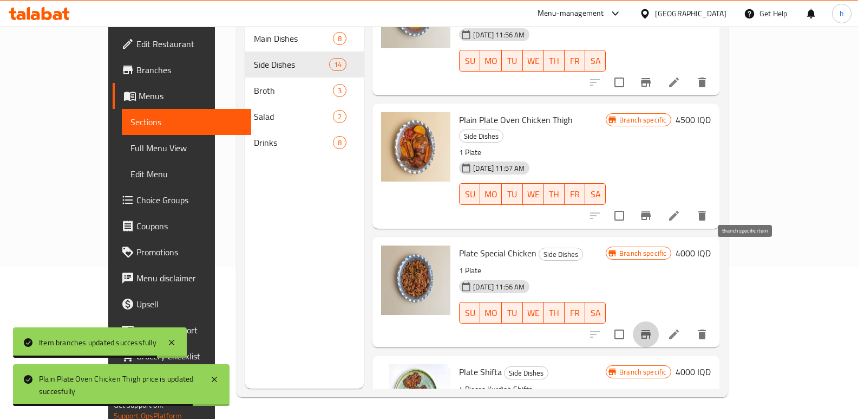
click at [651, 330] on icon "Branch-specific-item" at bounding box center [646, 334] width 10 height 9
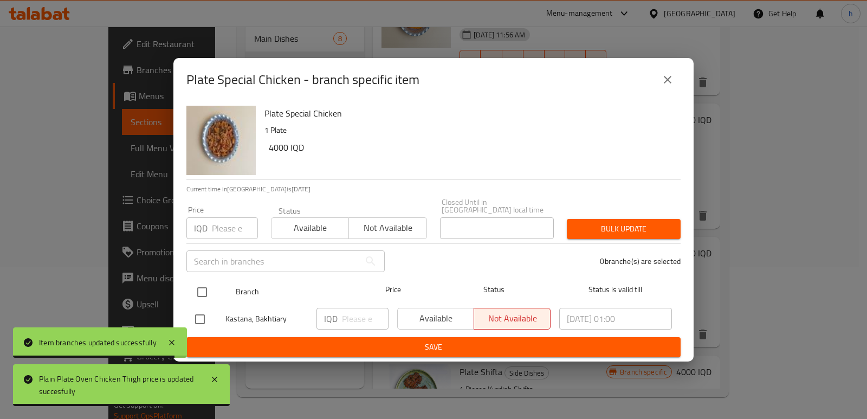
click at [201, 288] on input "checkbox" at bounding box center [202, 292] width 23 height 23
checkbox input "true"
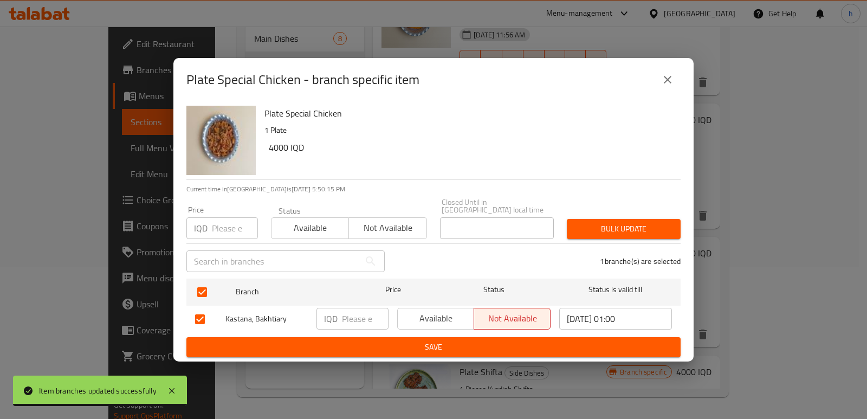
click at [354, 311] on input "number" at bounding box center [365, 319] width 47 height 22
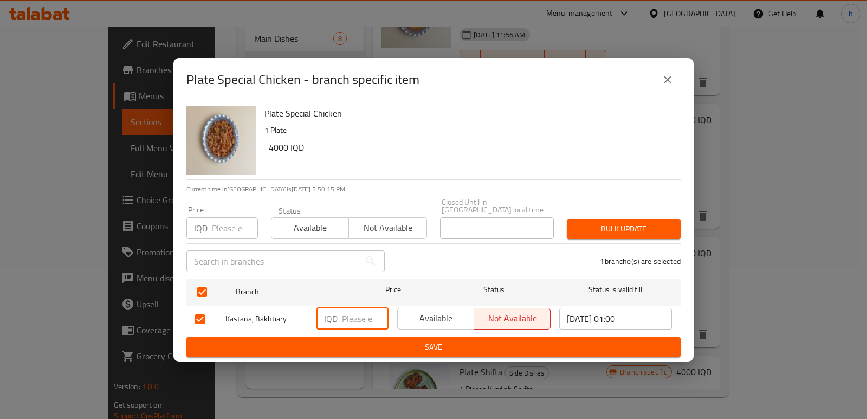
paste input "4500"
type input "4500"
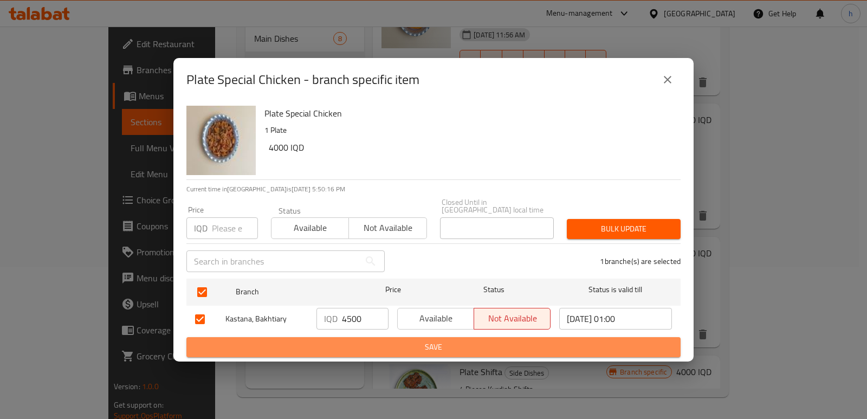
click at [388, 337] on button "Save" at bounding box center [433, 347] width 494 height 20
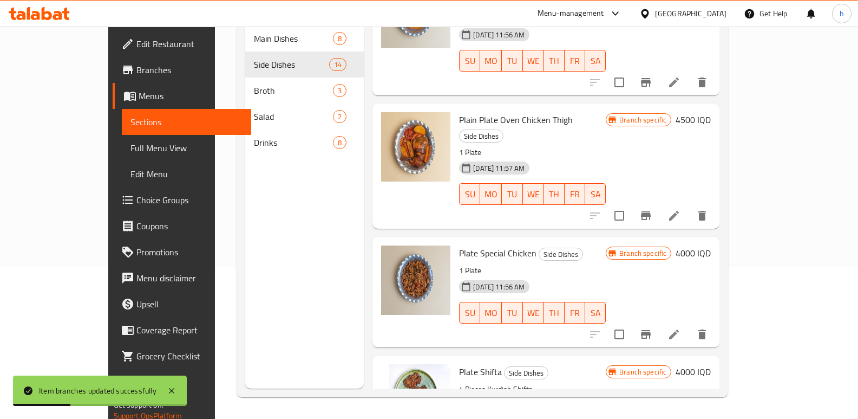
click at [711, 245] on h6 "4000 IQD" at bounding box center [693, 252] width 35 height 15
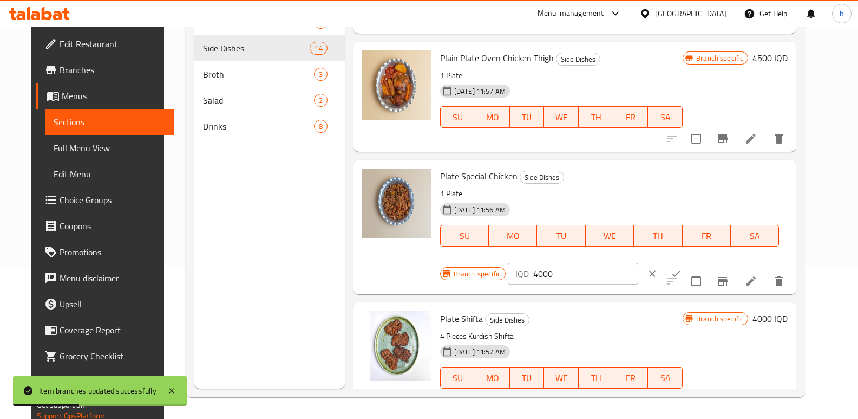
drag, startPoint x: 702, startPoint y: 185, endPoint x: 623, endPoint y: 186, distance: 79.6
click at [623, 262] on div "Branch specific IQD 4000 ​" at bounding box center [572, 274] width 264 height 24
paste input "5"
type input "4500"
click at [688, 262] on button "ok" at bounding box center [677, 274] width 24 height 24
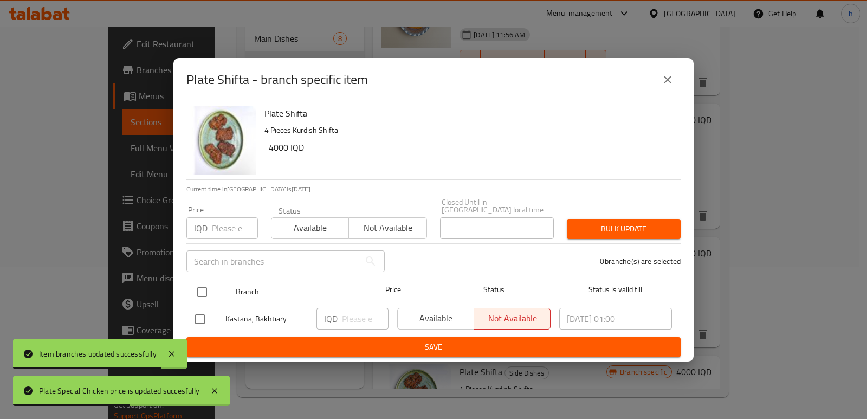
click at [208, 286] on input "checkbox" at bounding box center [202, 292] width 23 height 23
checkbox input "true"
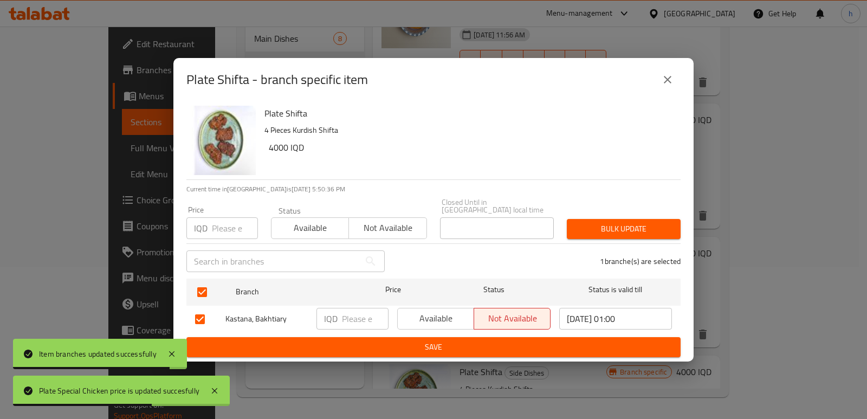
click at [346, 314] on input "number" at bounding box center [365, 319] width 47 height 22
paste input "4000"
type input "4000"
click at [387, 343] on span "Save" at bounding box center [433, 347] width 477 height 14
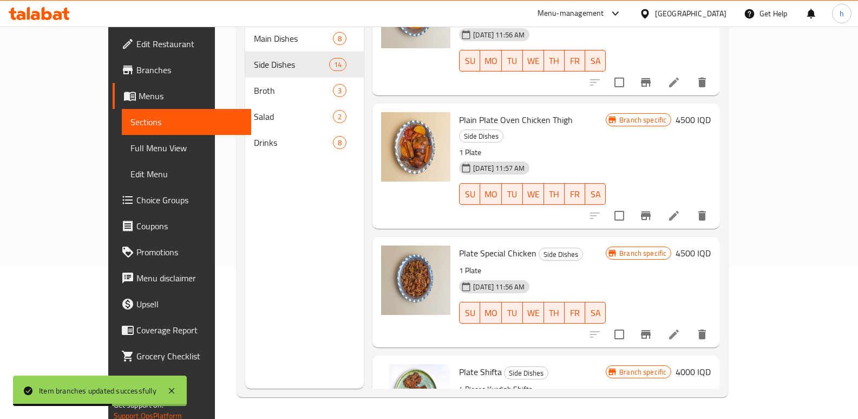
click at [131, 145] on span "Full Menu View" at bounding box center [187, 147] width 113 height 13
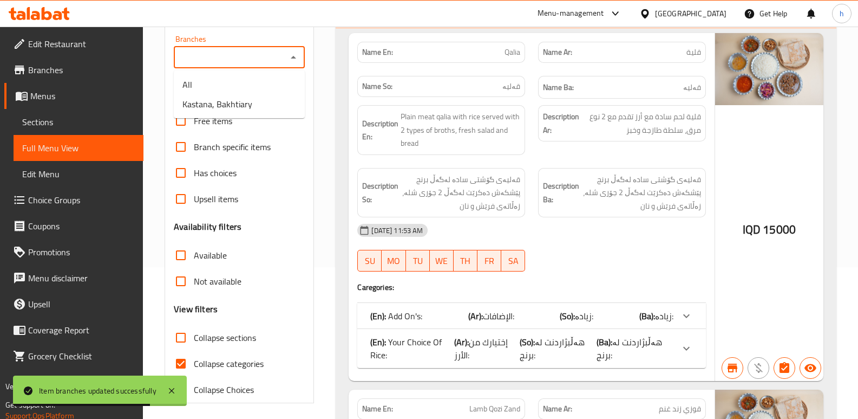
click at [250, 58] on input "Branches" at bounding box center [230, 57] width 107 height 15
click at [245, 100] on span "Kastana, Bakhtiary" at bounding box center [218, 103] width 70 height 13
type input "Kastana, Bakhtiary"
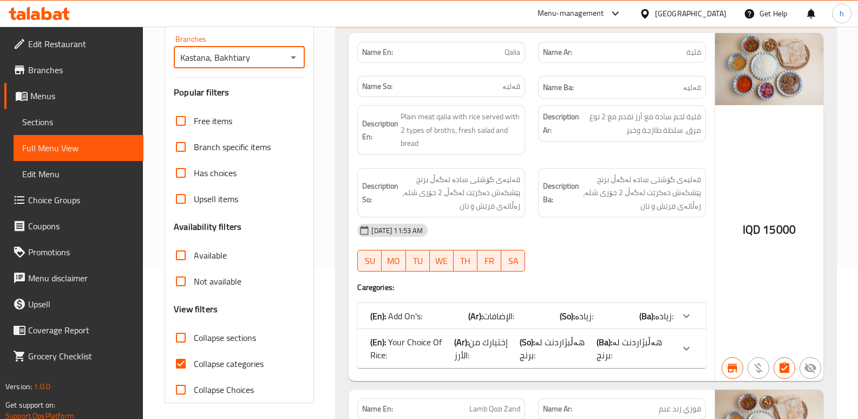
click at [186, 361] on input "Collapse categories" at bounding box center [181, 363] width 26 height 26
checkbox input "false"
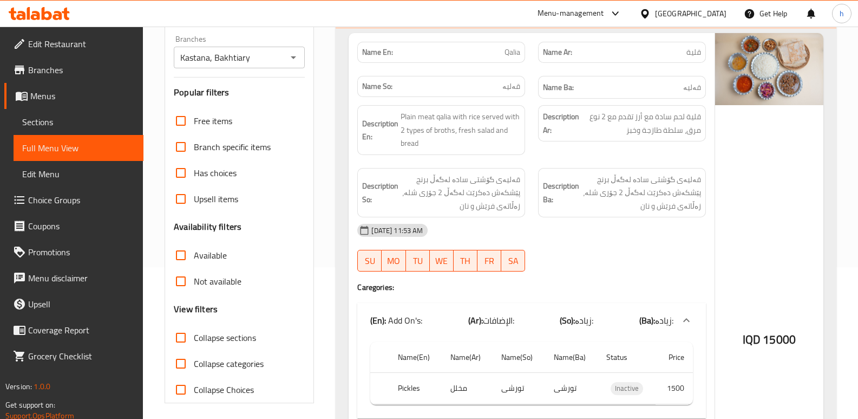
click at [183, 336] on input "Collapse sections" at bounding box center [181, 337] width 26 height 26
checkbox input "true"
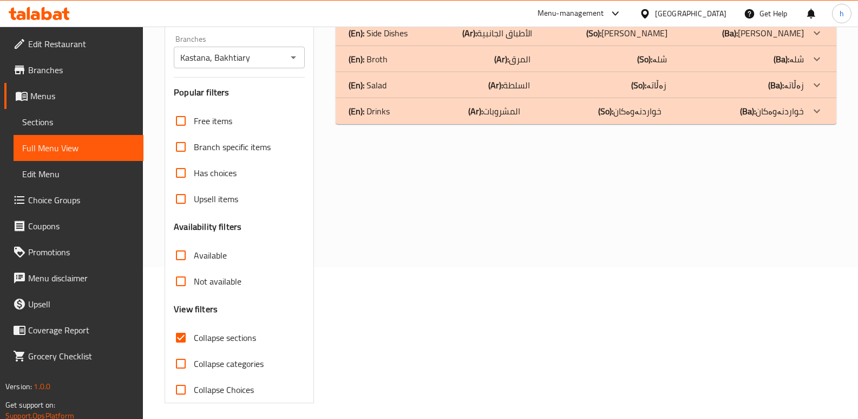
click at [409, 14] on div "(En): Side Dishes (Ar): الأطباق الجانبية (So): ژەمە لاوەکییەکان (Ba): ژەمە لاوە…" at bounding box center [576, 7] width 455 height 13
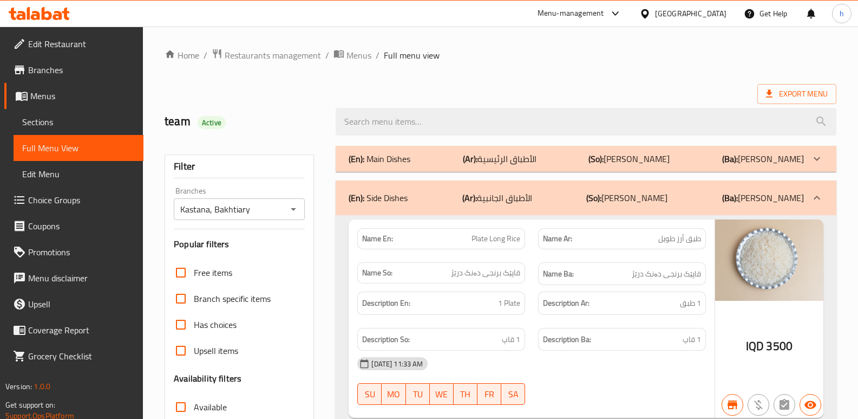
click at [51, 17] on icon at bounding box center [47, 13] width 10 height 13
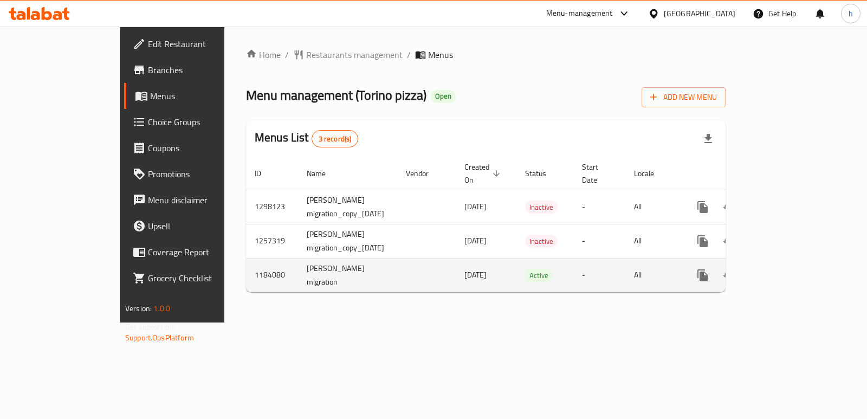
click at [787, 269] on icon "enhanced table" at bounding box center [780, 275] width 13 height 13
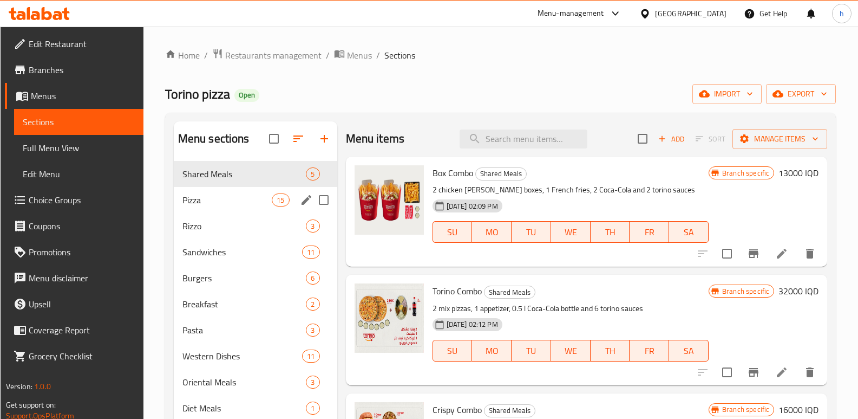
click at [211, 199] on span "Pizza" at bounding box center [228, 199] width 90 height 13
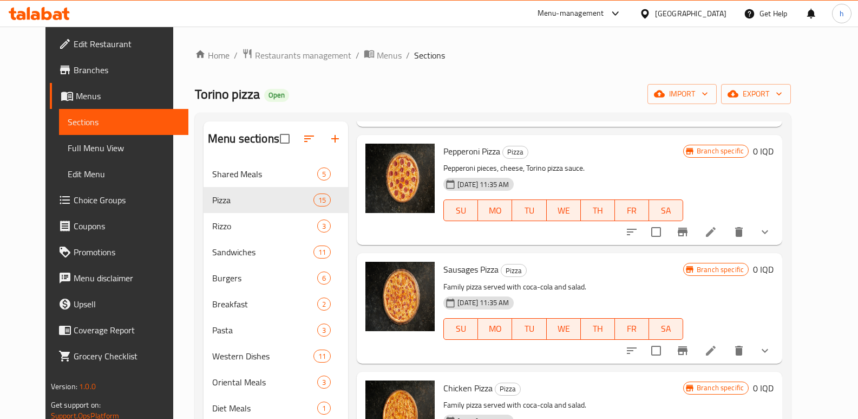
scroll to position [313, 0]
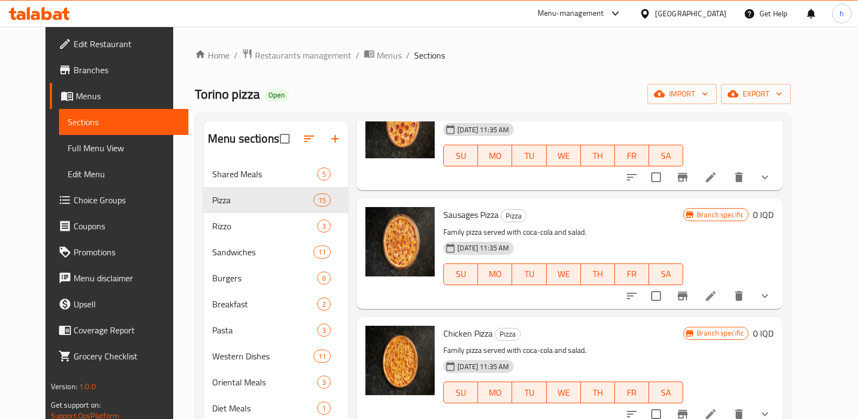
click at [718, 296] on icon at bounding box center [711, 295] width 13 height 13
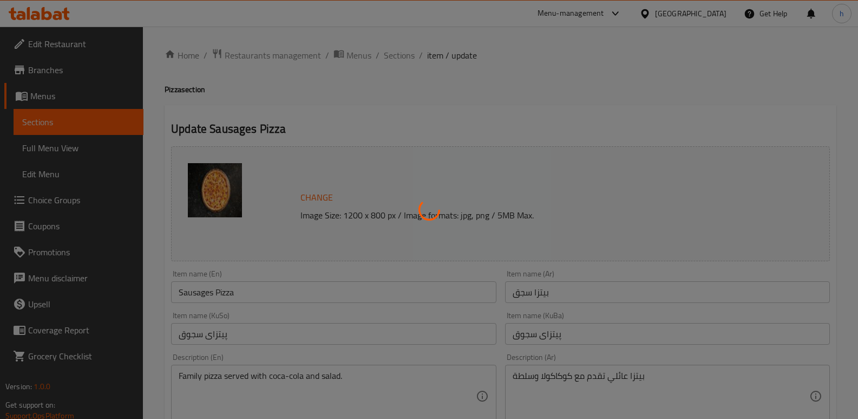
type input "إختيارك من الحجم:"
type input "هەڵبژاردنت لە قەبارە:"
type input "1"
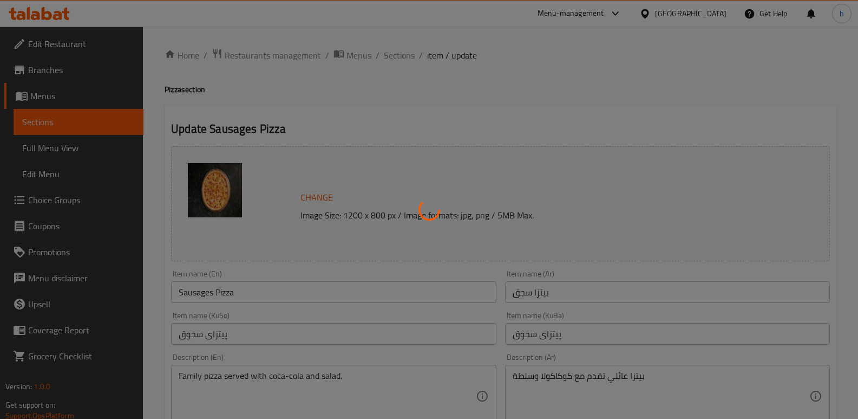
type input "الإضافات:"
type input "0"
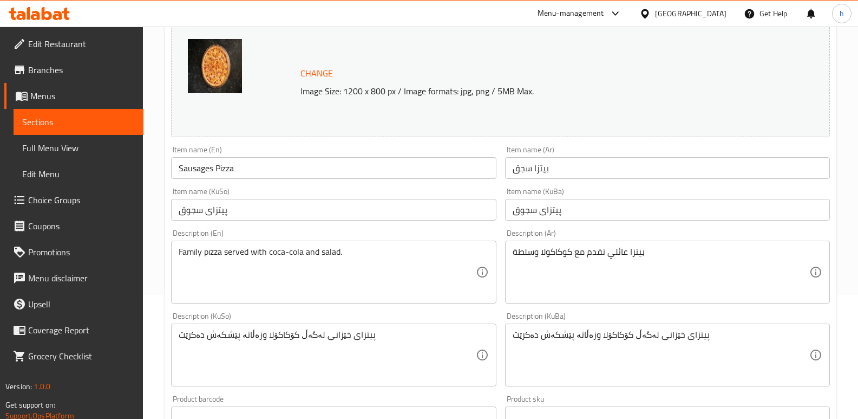
scroll to position [145, 0]
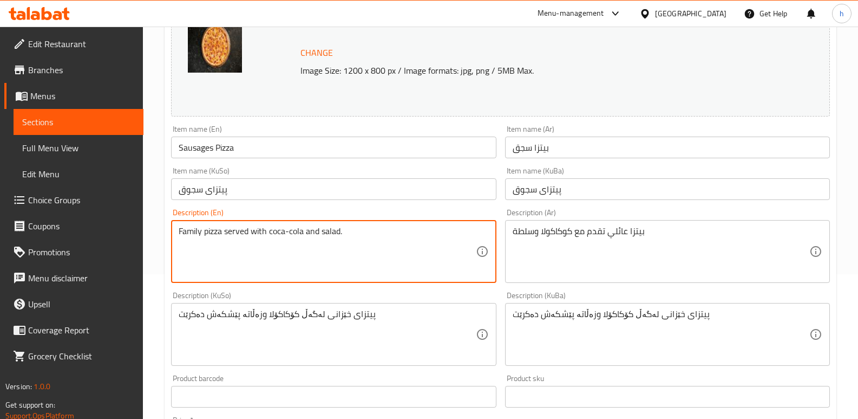
paste textarea "Sausage pieces, cheese, Torino pizza sauce."
click at [268, 251] on textarea "Family pizza served with coca-cola and salad. Sausage pieces, cheese, Torino pi…" at bounding box center [327, 251] width 297 height 51
drag, startPoint x: 354, startPoint y: 233, endPoint x: 160, endPoint y: 239, distance: 194.0
click at [160, 239] on div "Home / Restaurants management / Menus / Sections / item / update Pizza section …" at bounding box center [500, 378] width 715 height 993
click at [250, 230] on textarea "Family pizza served with coca-cola and salad. Sausage pieces, cheese and Torino…" at bounding box center [327, 251] width 297 height 51
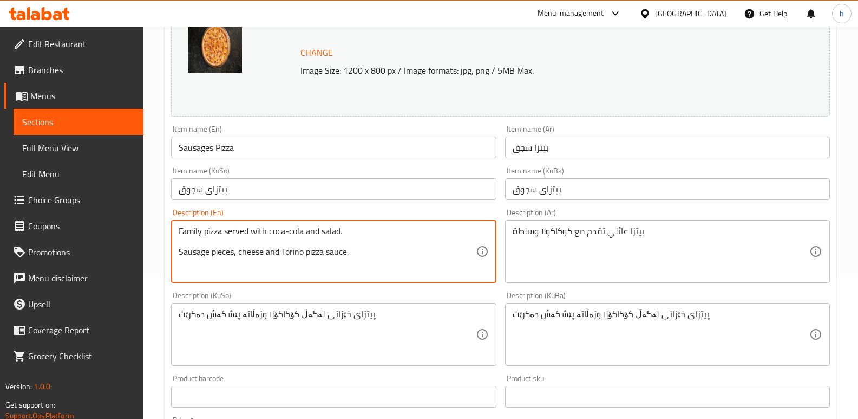
drag, startPoint x: 344, startPoint y: 231, endPoint x: 171, endPoint y: 226, distance: 173.4
click at [171, 226] on div "Description (En) Family pizza served with coca-cola and salad. Sausage pieces, …" at bounding box center [334, 245] width 334 height 83
click at [178, 252] on div "Sausage pieces, cheese and Torino pizza sauce. Description (En)" at bounding box center [333, 251] width 325 height 63
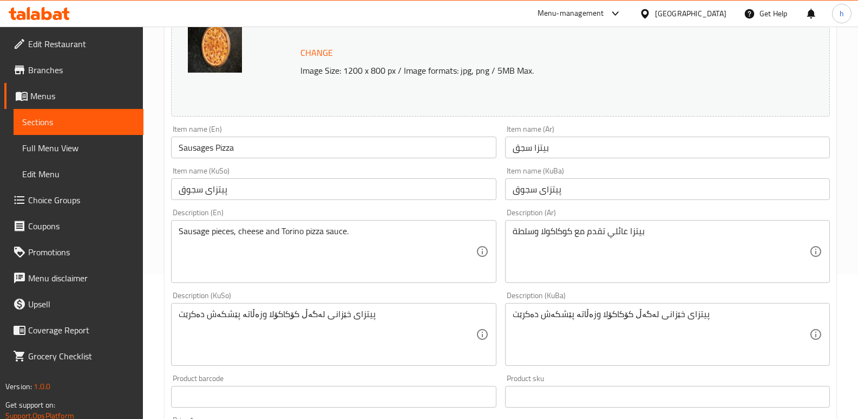
click at [177, 255] on div "Sausage pieces, cheese and Torino pizza sauce. Description (En)" at bounding box center [333, 251] width 325 height 63
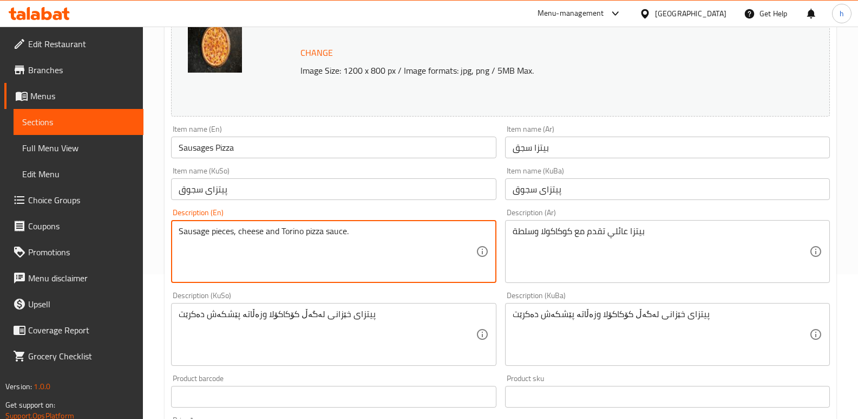
click at [179, 252] on textarea "Sausage pieces, cheese and Torino pizza sauce." at bounding box center [327, 251] width 297 height 51
click at [362, 236] on textarea "Sausage pieces, cheese and Torino pizza sauce." at bounding box center [327, 251] width 297 height 51
drag, startPoint x: 359, startPoint y: 234, endPoint x: 160, endPoint y: 224, distance: 199.0
click at [160, 224] on div "Home / Restaurants management / Menus / Sections / item / update Pizza section …" at bounding box center [500, 378] width 715 height 993
type textarea "Sausage pieces, cheese and Torino pizza sauce."
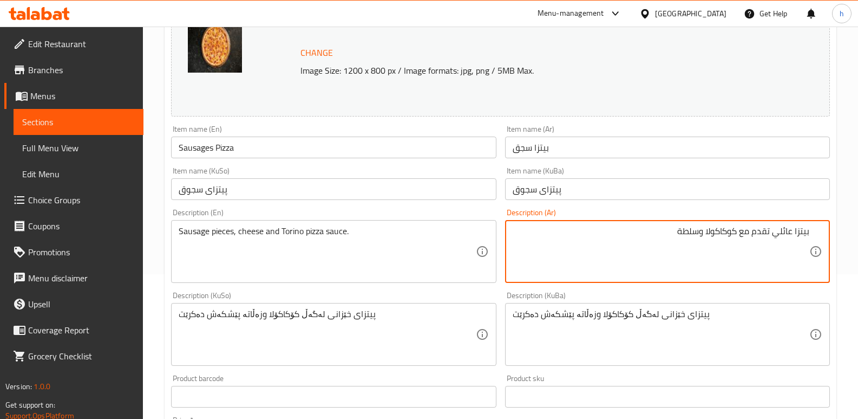
paste textarea "قطع سجق، جبنة، صلصة بيتزا تورينو."
click at [769, 233] on textarea "قطع سجق، جبنة، صلصة بيتزا تورينو." at bounding box center [661, 251] width 297 height 51
type textarea "قطع سجق، جبنة وصلصة بيتزا تورينو."
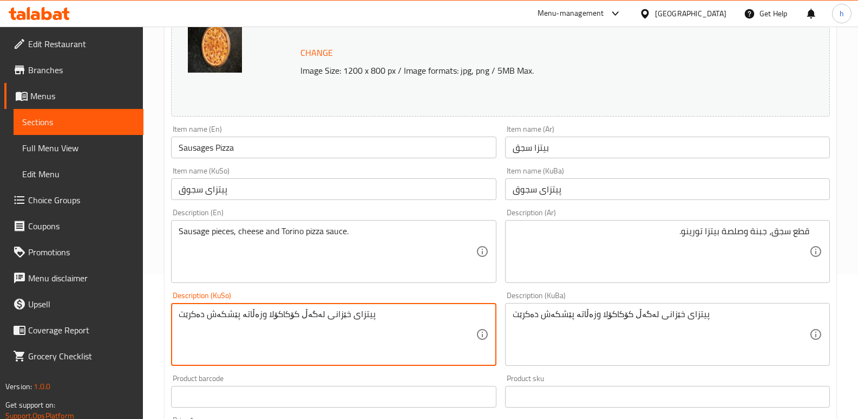
paste textarea "ارچە سۆسەج، پەنیر، سۆسی پیتزای تورینو."
type textarea "پارچە سۆسەج، پەنیر، سۆسی پیتزای تورینو."
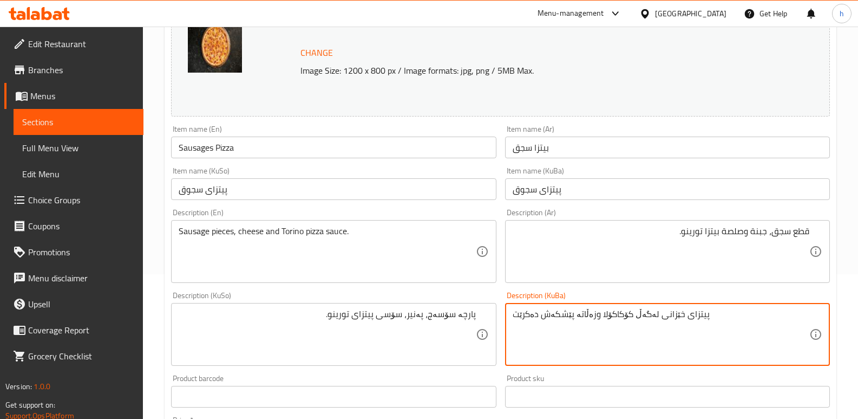
drag, startPoint x: 707, startPoint y: 317, endPoint x: 445, endPoint y: 335, distance: 262.7
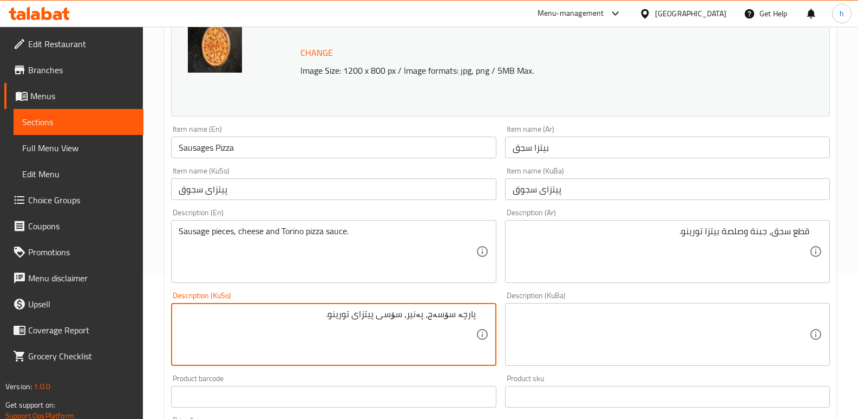
click at [445, 317] on textarea "پارچە سۆسەج، پەنیر، سۆسی پیتزای تورینو." at bounding box center [327, 334] width 297 height 51
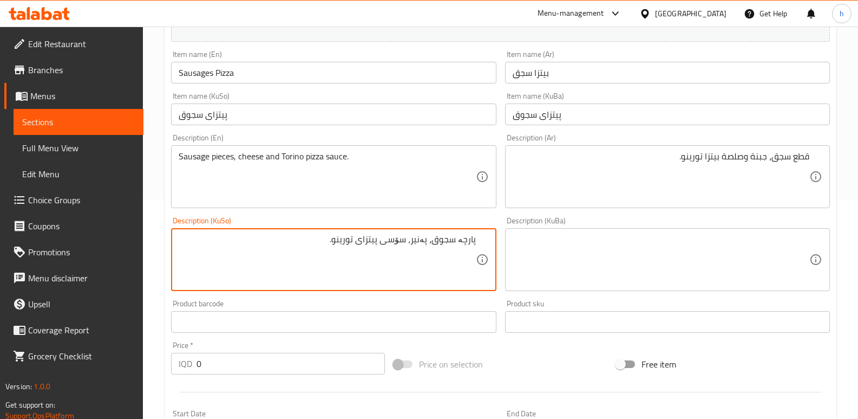
scroll to position [186, 0]
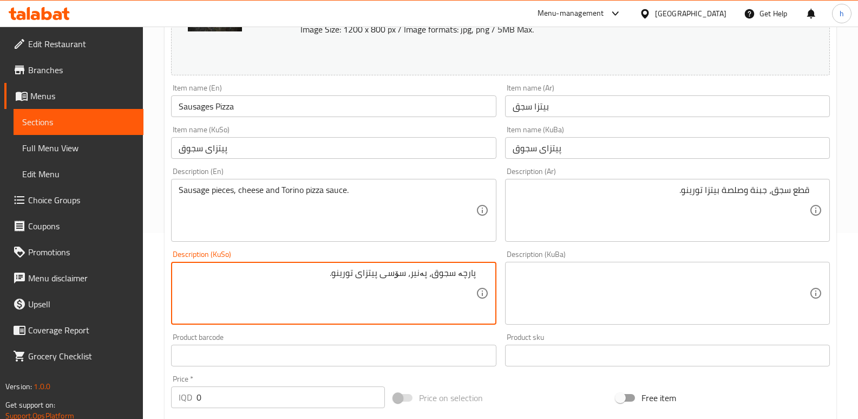
click at [350, 277] on textarea "پارچە سجوق، پەنیر، سۆسی پیتزای تورینو." at bounding box center [327, 293] width 297 height 51
click at [338, 277] on textarea "پارچە سجوق، پەنیر، سۆسی پیتزای تۆرینو." at bounding box center [327, 293] width 297 height 51
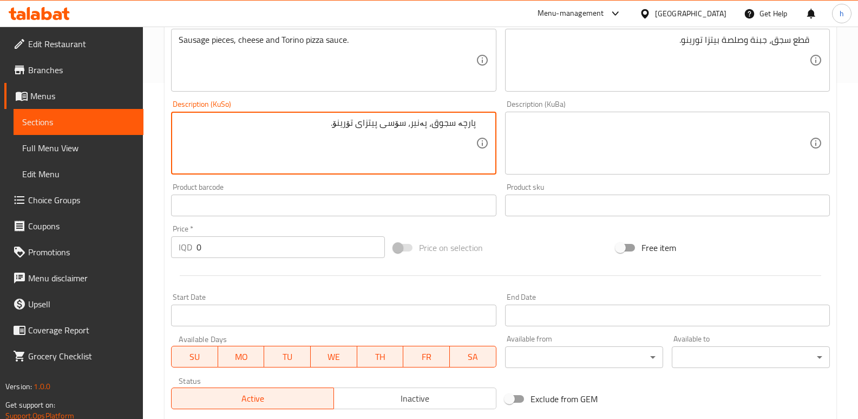
scroll to position [601, 0]
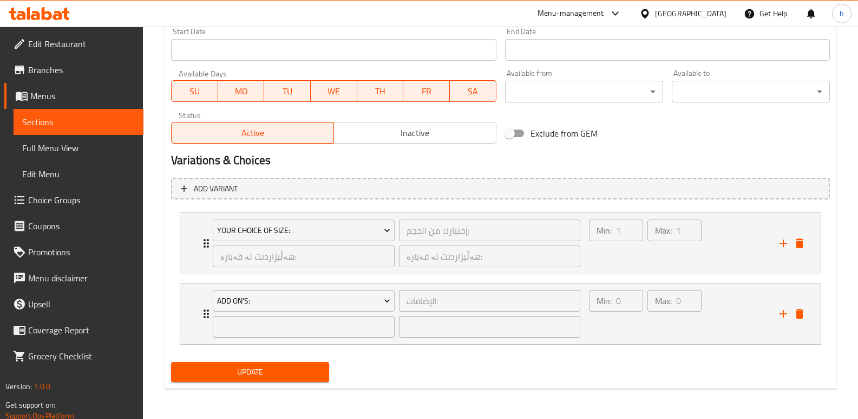
type textarea "پارچە سجوق، پەنیر، سۆسی پیتزای تۆرینۆ."
click at [318, 372] on span "Update" at bounding box center [250, 372] width 141 height 14
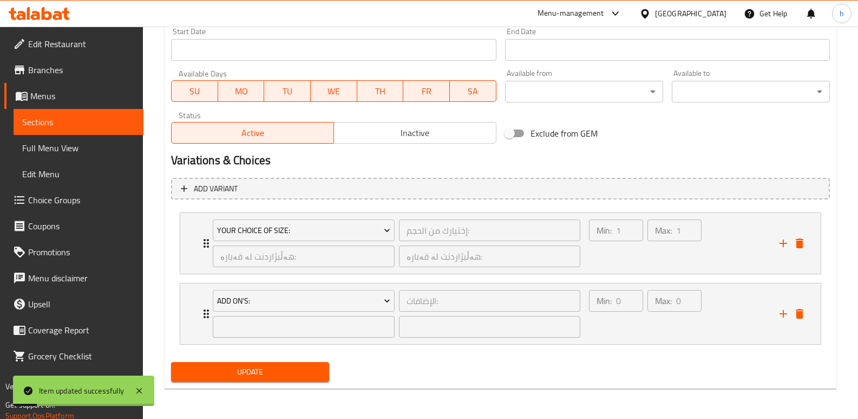
click at [77, 70] on span "Branches" at bounding box center [81, 69] width 107 height 13
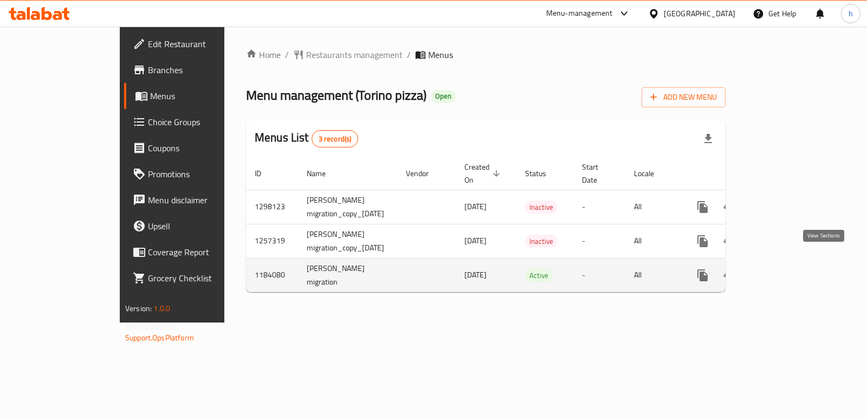
click at [787, 269] on icon "enhanced table" at bounding box center [780, 275] width 13 height 13
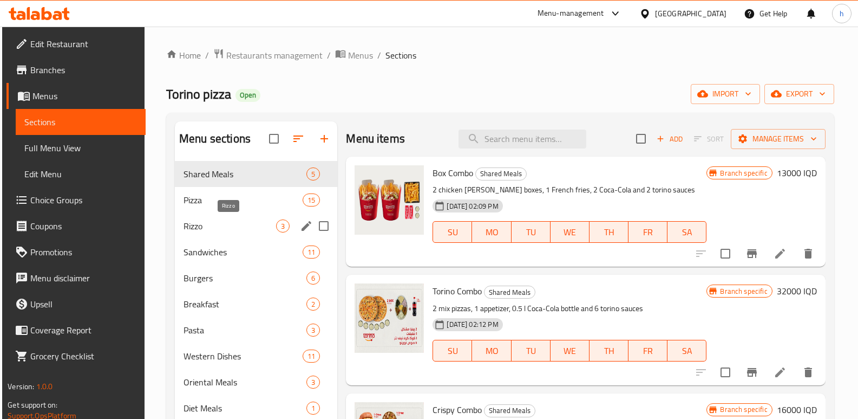
click at [190, 222] on span "Rizzo" at bounding box center [230, 225] width 93 height 13
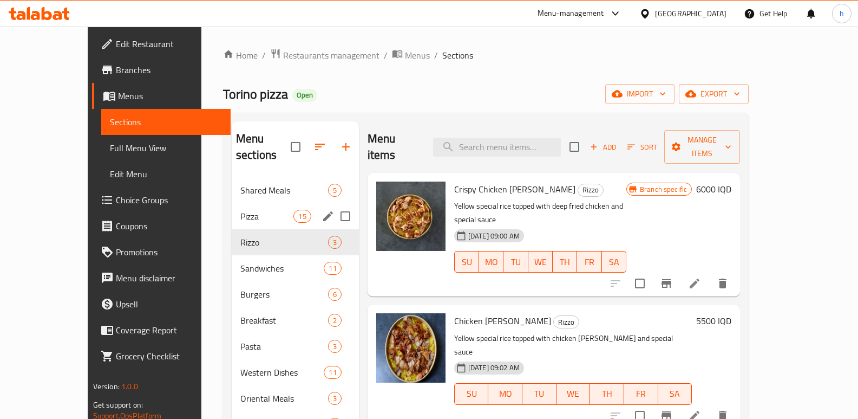
click at [240, 210] on span "Pizza" at bounding box center [267, 216] width 54 height 13
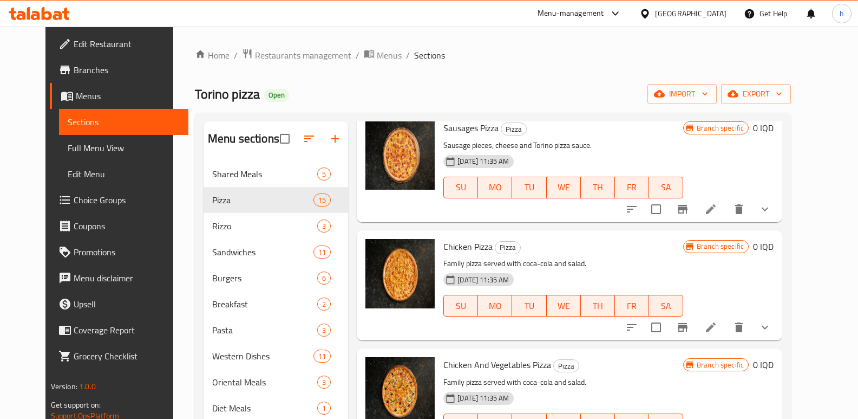
scroll to position [415, 0]
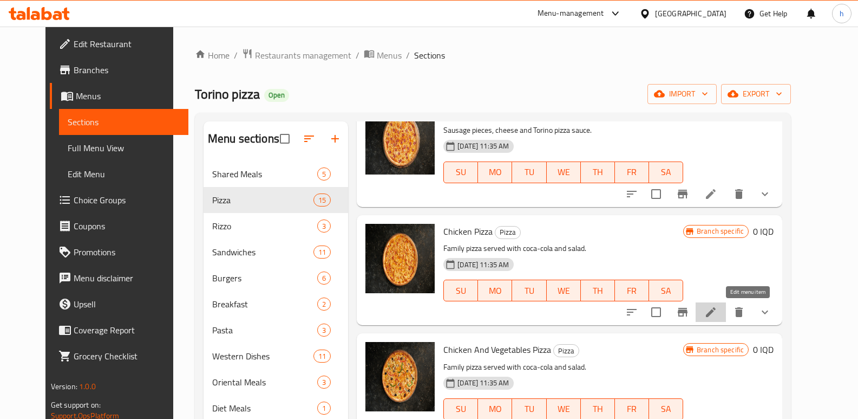
click at [718, 309] on icon at bounding box center [711, 311] width 13 height 13
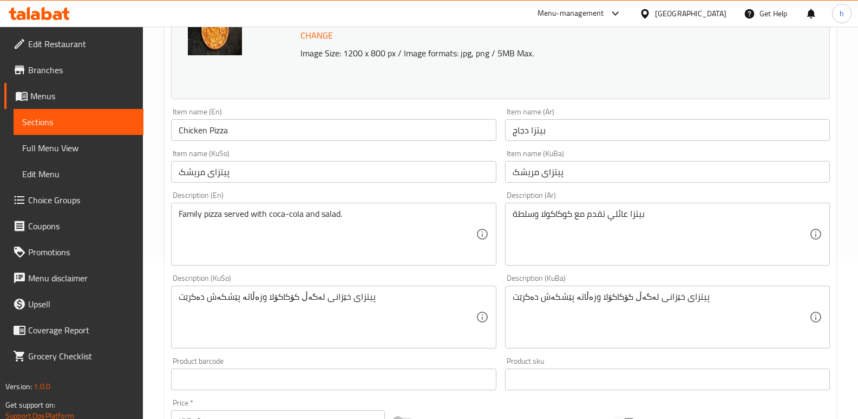
scroll to position [184, 0]
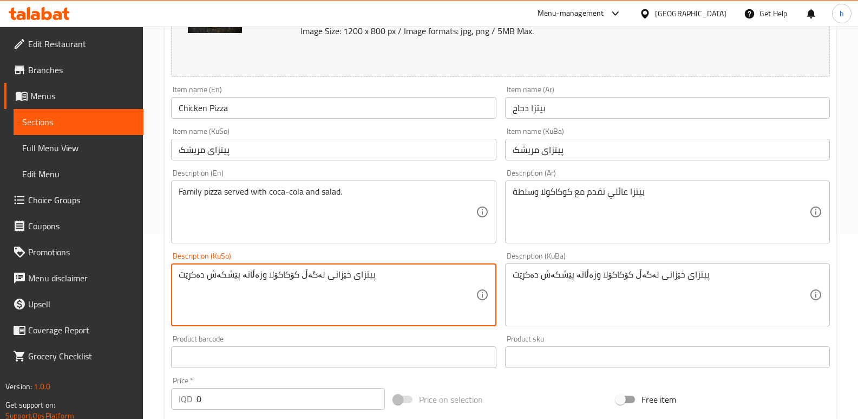
drag, startPoint x: 391, startPoint y: 283, endPoint x: 147, endPoint y: 272, distance: 244.0
paste textarea "ارچە مریشک پەنیر سۆسی پیتزای تورینو."
type textarea "پارچە مریشک پەنیر سۆسی پیتزای تورینو."
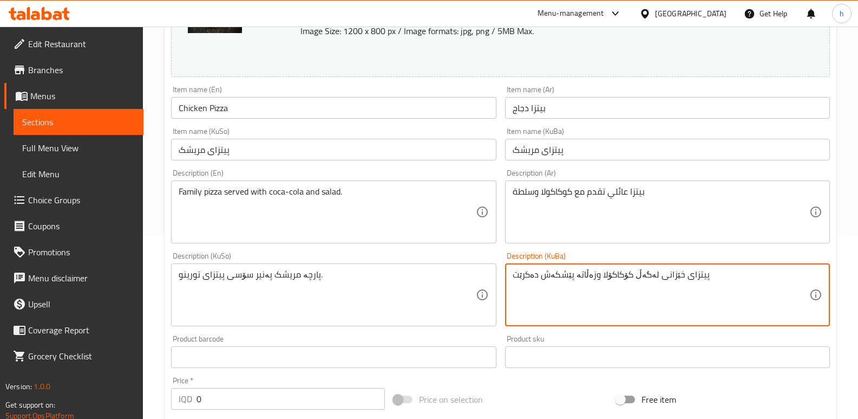
drag, startPoint x: 695, startPoint y: 279, endPoint x: 454, endPoint y: 302, distance: 242.6
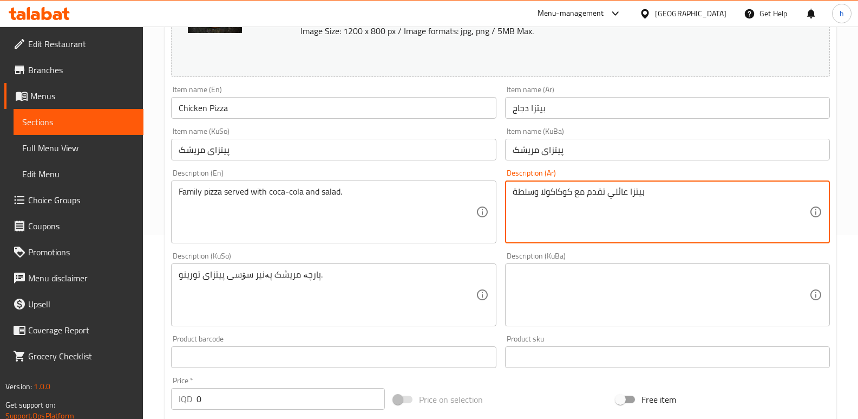
drag, startPoint x: 648, startPoint y: 193, endPoint x: 485, endPoint y: 208, distance: 163.1
click at [485, 208] on div "Change Image Size: 1200 x 800 px / Image formats: jpg, png / 5MB Max. Item name…" at bounding box center [501, 261] width 668 height 607
paste textarea "قطع دجاج، جبنة، صلصة بيتزا تورينو."
type textarea "قطع دجاج، جبنة، صلصة بيتزا تورينو."
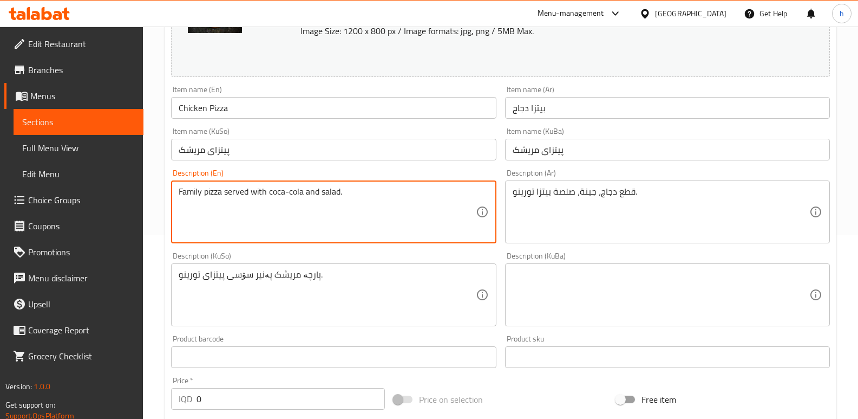
drag, startPoint x: 341, startPoint y: 191, endPoint x: 95, endPoint y: 194, distance: 245.9
paste textarea "Chicken pieces, cheese, Torino pizza sauce"
click at [268, 193] on textarea "Chicken pieces, cheese, Torino pizza sauce" at bounding box center [327, 211] width 297 height 51
type textarea "Chicken pieces, cheese and Torino pizza sauce"
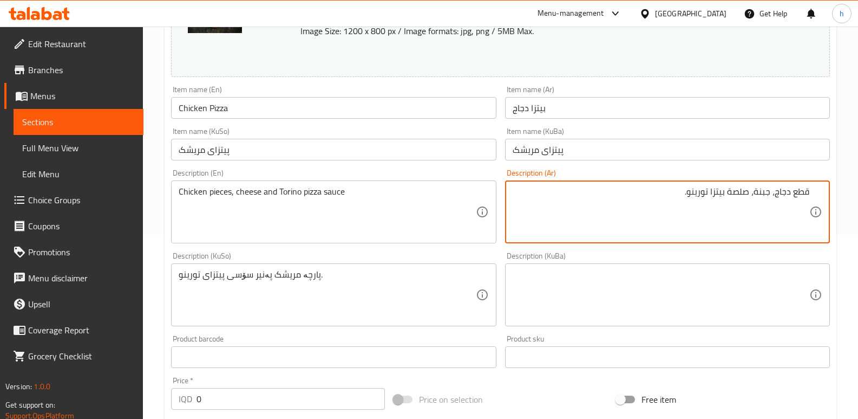
click at [752, 196] on textarea "قطع دجاج، جبنة، صلصة بيتزا تورينو." at bounding box center [661, 211] width 297 height 51
type textarea "قطع دجاج، جبنة وصلصة بيتزا تورينو."
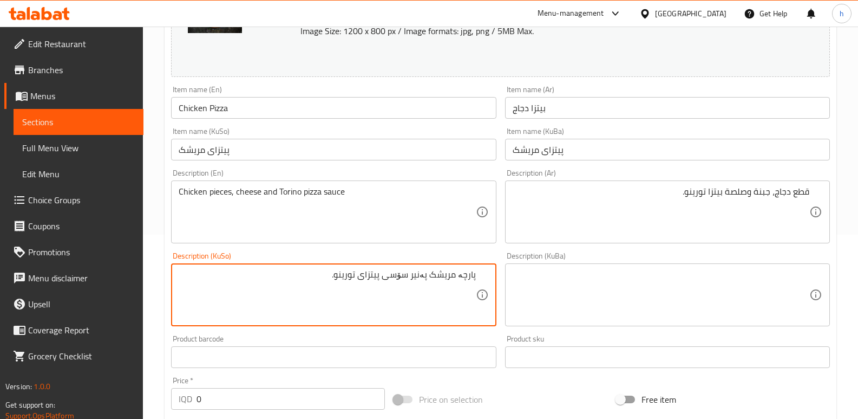
click at [431, 273] on textarea "پارچە مریشک پەنیر سۆسی پیتزای تورینو." at bounding box center [327, 294] width 297 height 51
click at [411, 276] on textarea "پارچە مریشک، پەنیر سۆسی پیتزای تورینو." at bounding box center [327, 294] width 297 height 51
click at [344, 275] on textarea "پارچە مریشک، پەنیر و سۆسی پیتزای تورینو." at bounding box center [327, 294] width 297 height 51
click at [344, 275] on textarea "پارچە مریشک، پەنیر و سۆسی پیتزای تۆرینۆ." at bounding box center [327, 294] width 297 height 51
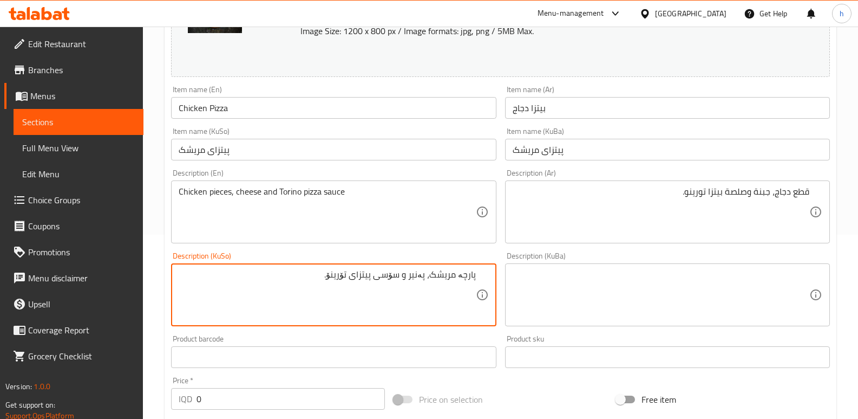
click at [344, 275] on textarea "پارچە مریشک، پەنیر و سۆسی پیتزای تۆرینۆ." at bounding box center [327, 294] width 297 height 51
type textarea "پارچە مریشک، پەنیر و سۆسی پیتزای تۆرینۆ."
click at [557, 288] on textarea at bounding box center [661, 294] width 297 height 51
drag, startPoint x: 428, startPoint y: 286, endPoint x: 487, endPoint y: 277, distance: 59.3
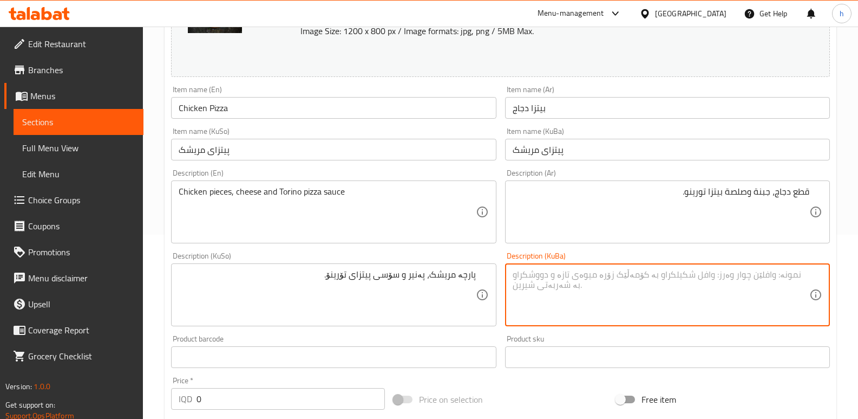
click at [577, 282] on textarea at bounding box center [661, 294] width 297 height 51
paste textarea "پارچە مریشک، پەنیر و سۆسی پیتزای تۆرینۆ."
type textarea "پارچە مریشک، پەنیر و سۆسی پیتزای تۆرینۆ."
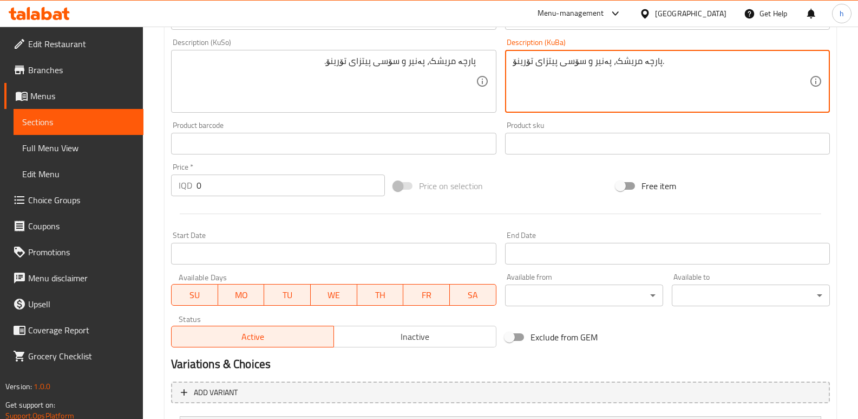
scroll to position [601, 0]
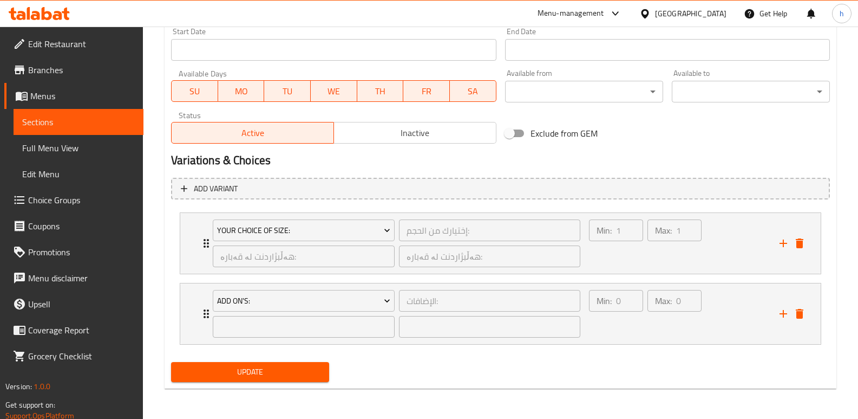
click at [290, 369] on span "Update" at bounding box center [250, 372] width 141 height 14
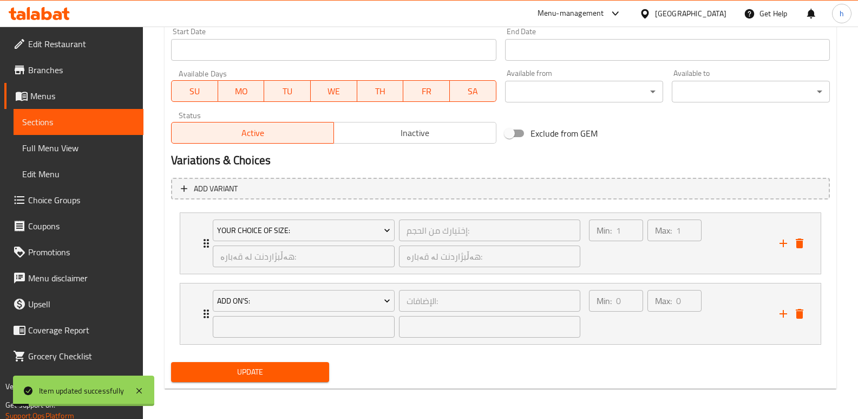
click at [98, 122] on span "Sections" at bounding box center [78, 121] width 113 height 13
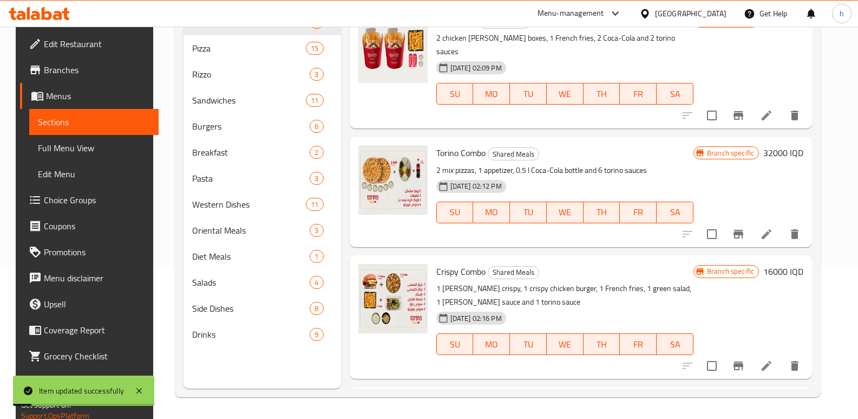
scroll to position [152, 0]
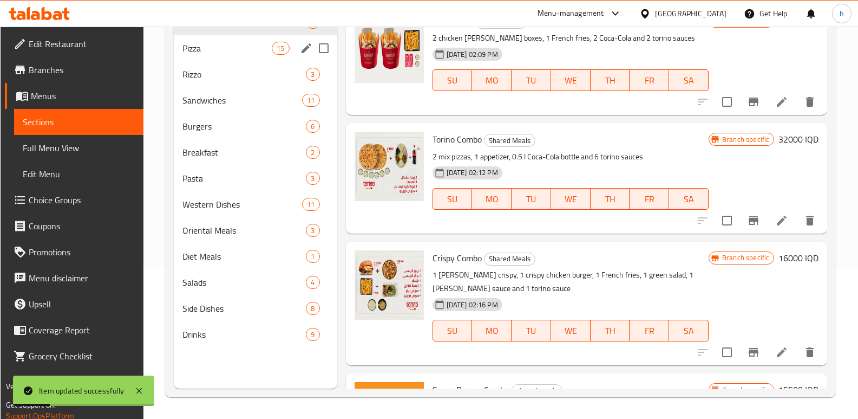
click at [207, 54] on span "Pizza" at bounding box center [228, 48] width 90 height 13
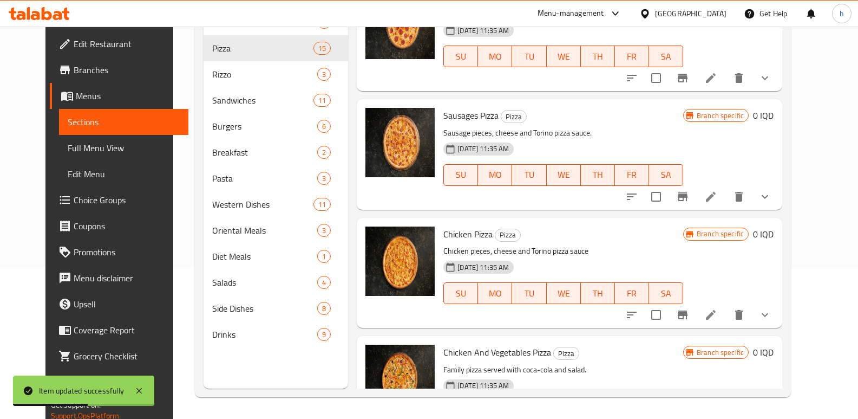
scroll to position [266, 0]
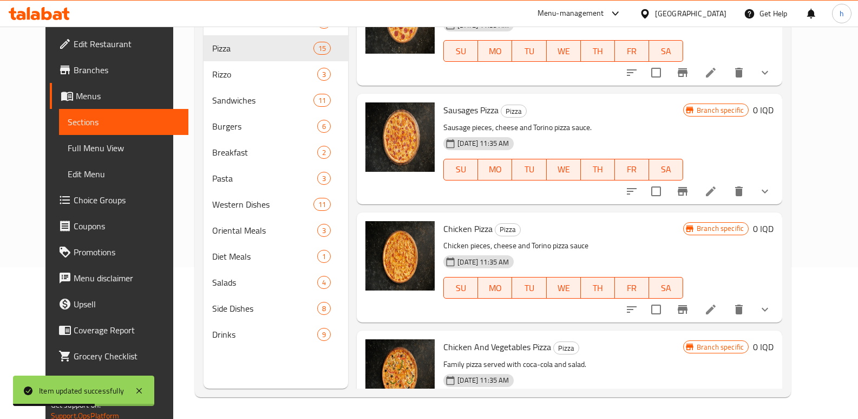
click at [718, 188] on icon at bounding box center [711, 191] width 13 height 13
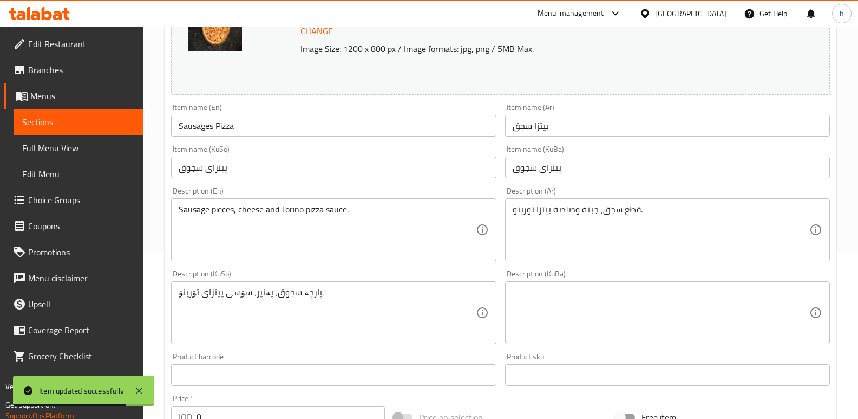
scroll to position [181, 0]
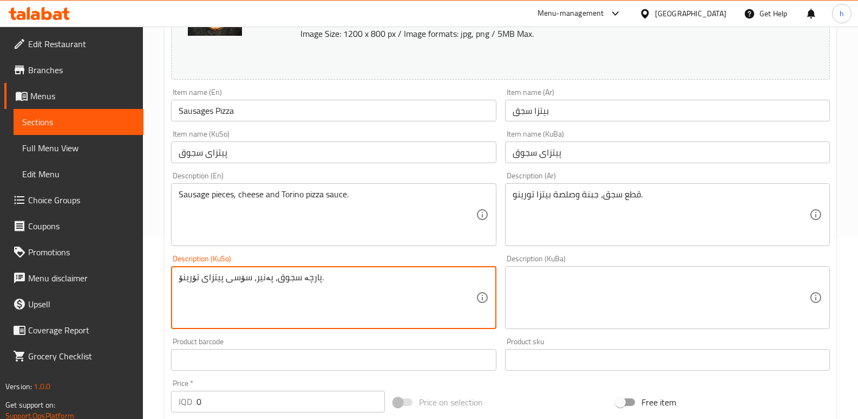
click at [542, 278] on textarea at bounding box center [661, 297] width 297 height 51
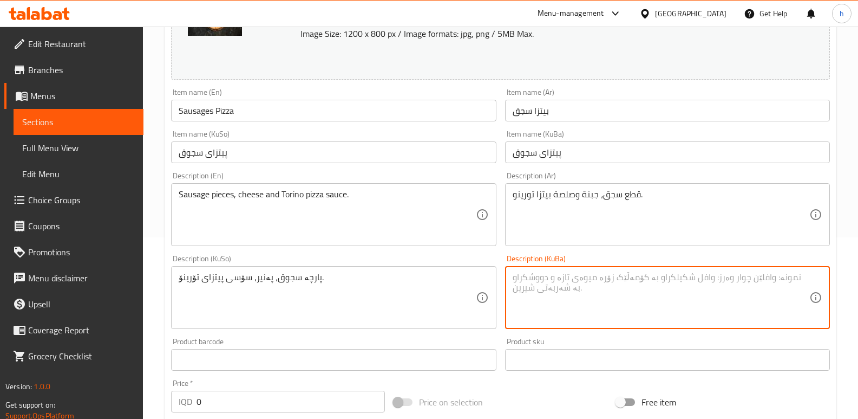
paste textarea "پارچە سجوق، پەنیر، سۆسی پیتزای تۆرینۆ."
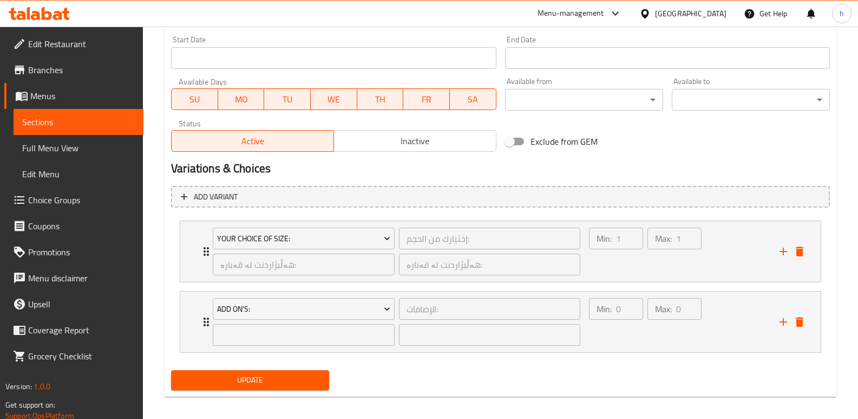
scroll to position [601, 0]
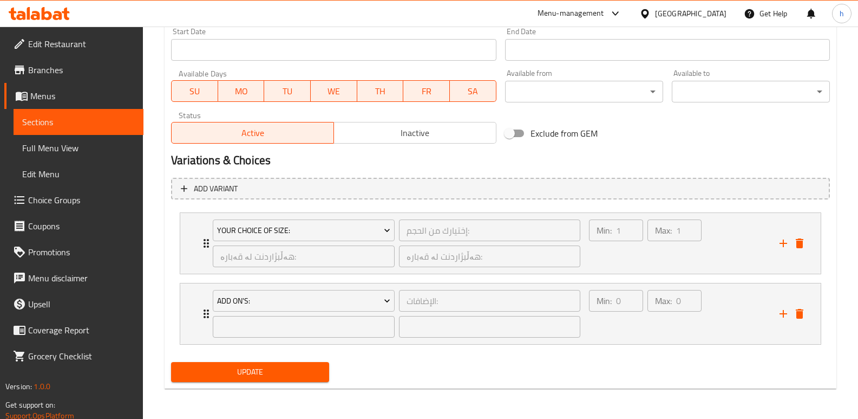
type textarea "پارچە سجوق، پەنیر، سۆسی پیتزای تۆرینۆ."
click at [322, 370] on button "Update" at bounding box center [250, 372] width 158 height 20
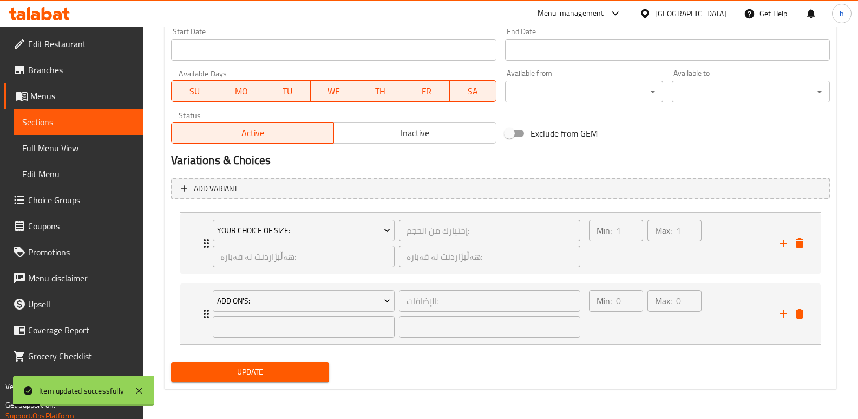
click at [88, 120] on span "Sections" at bounding box center [78, 121] width 113 height 13
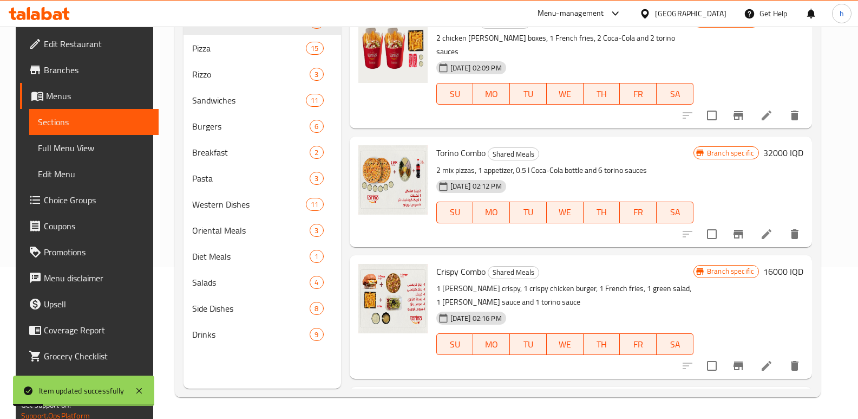
scroll to position [152, 0]
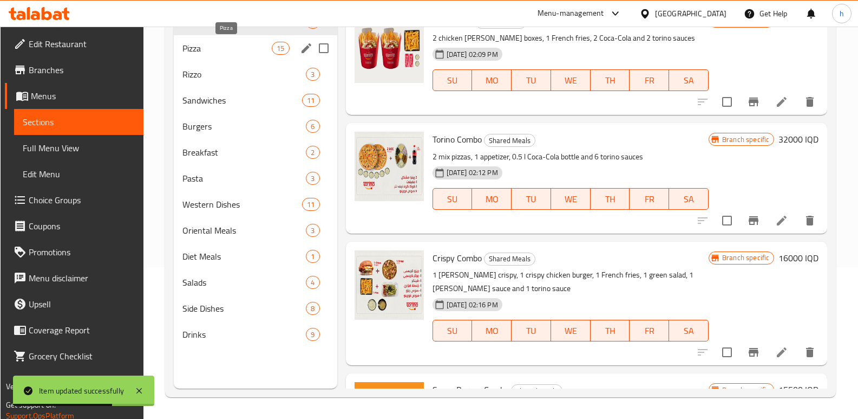
click at [199, 51] on span "Pizza" at bounding box center [228, 48] width 90 height 13
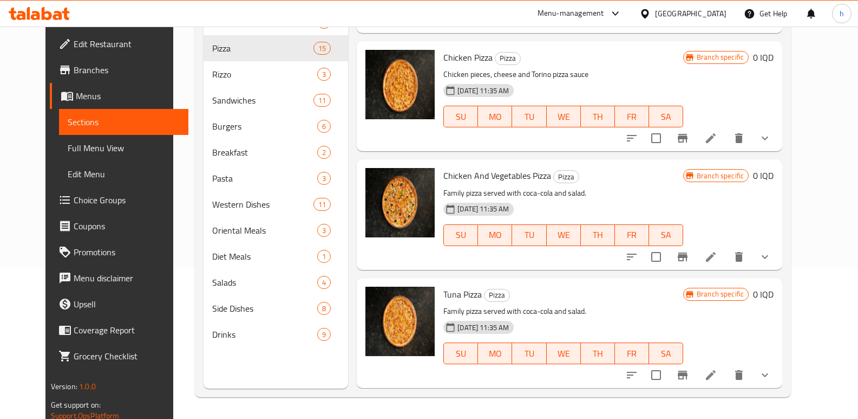
scroll to position [464, 0]
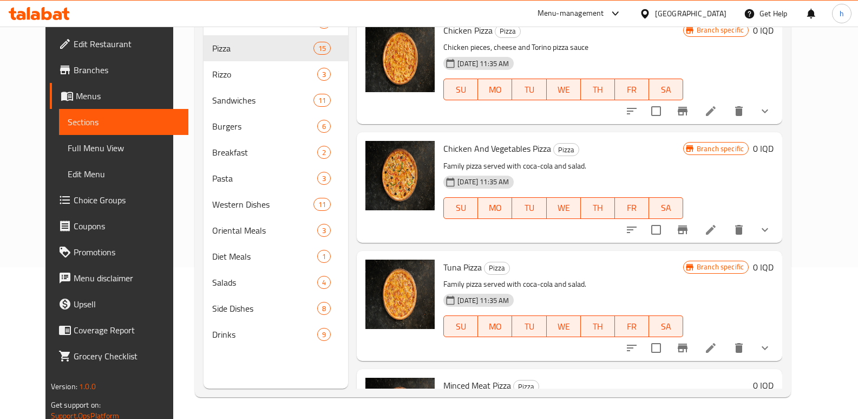
click at [718, 231] on icon at bounding box center [711, 229] width 13 height 13
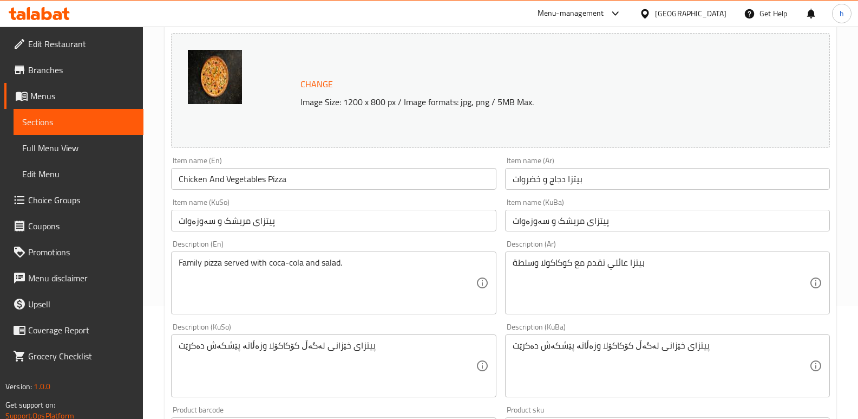
scroll to position [145, 0]
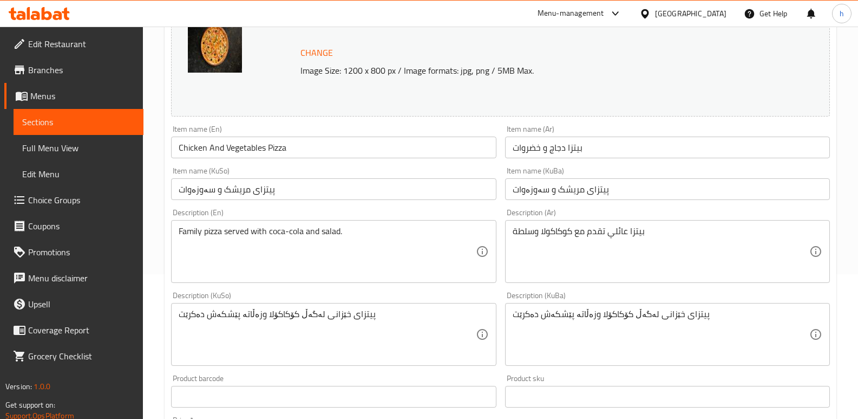
drag, startPoint x: 300, startPoint y: 224, endPoint x: 125, endPoint y: 211, distance: 176.0
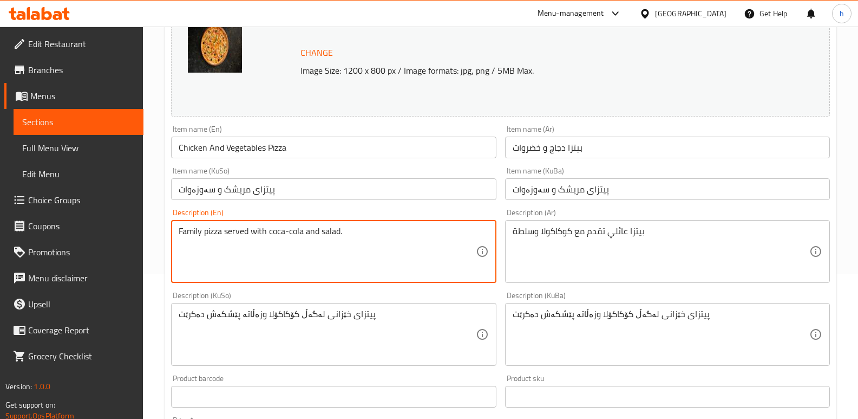
paste textarea "Chicken pieces, vegetables, cheese, Torino pizza sauce"
click at [309, 231] on textarea "Chicken pieces, vegetables, cheese, Torino pizza sauce." at bounding box center [327, 251] width 297 height 51
type textarea "Chicken pieces, vegetables, cheese and Torino pizza sauce."
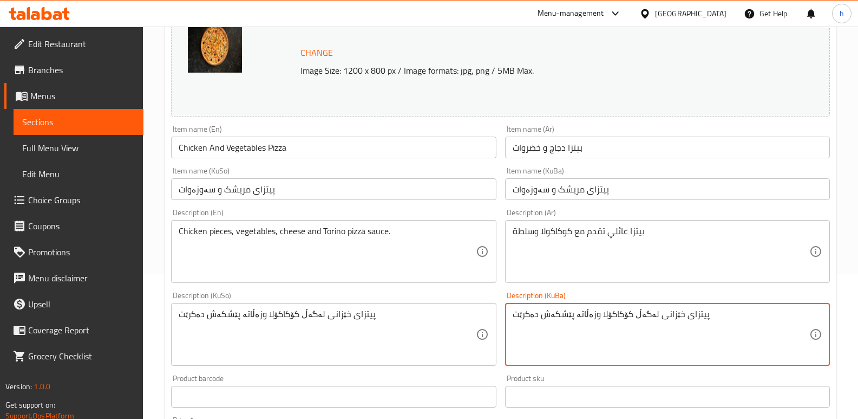
drag, startPoint x: 709, startPoint y: 315, endPoint x: 487, endPoint y: 308, distance: 222.2
paste textarea "ارچە مریشک، سەوزە، پەنیر، سۆسی پیتزای تورینو."
type textarea "پارچە مریشک، سەوزە، پەنیر، سۆسی پیتزای تورینو."
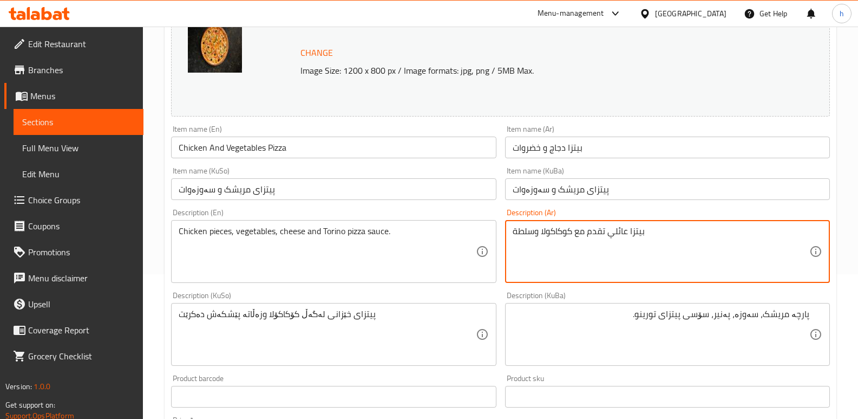
drag, startPoint x: 662, startPoint y: 225, endPoint x: 466, endPoint y: 228, distance: 196.6
paste textarea "قطع دجاج، خضروات، جبنة، صلصة بيتزا تورينو."
type textarea "قطع دجاج، خضروات، جبنة، صلصة بيتزا تورينو."
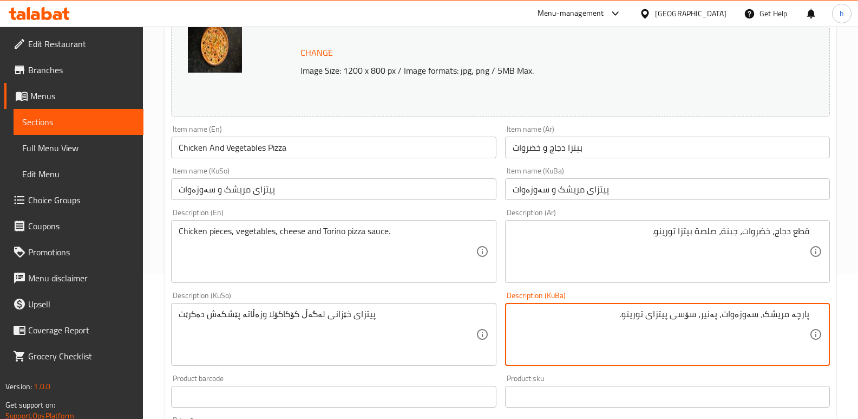
type textarea "پارچە مریشک، سەوزەوات، پەنیر، سۆسی پیتزای تورینو."
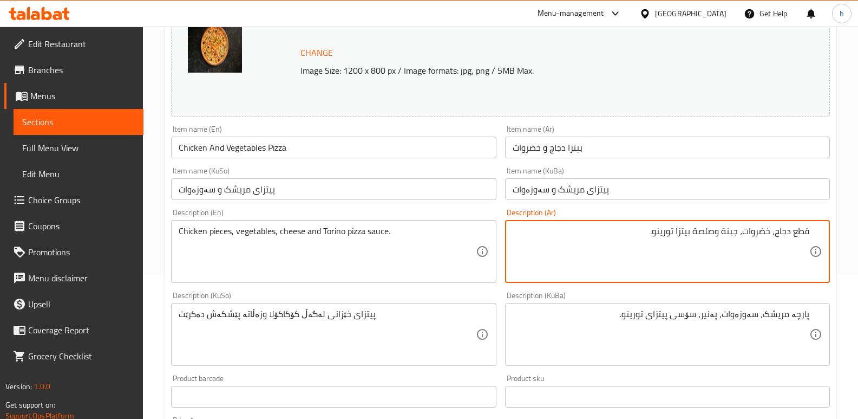
type textarea "قطع دجاج، خضروات، جبنة وصلصة بيتزا تورينو."
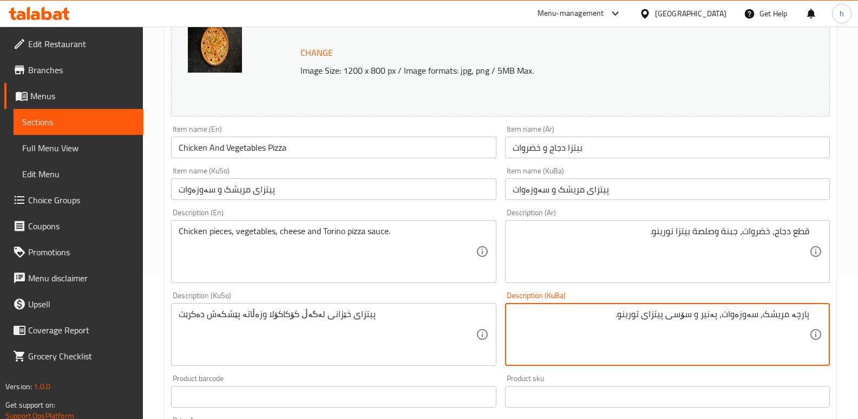
click at [640, 315] on textarea "پارچە مریشک، سەوزەوات، پەنیر و سۆسی پیتزای تورینو." at bounding box center [661, 334] width 297 height 51
paste textarea "ۆرینۆ"
type textarea "پارچە مریشک، سەوزەوات، پەنیر و سۆسی پیتزای تۆرینۆ."
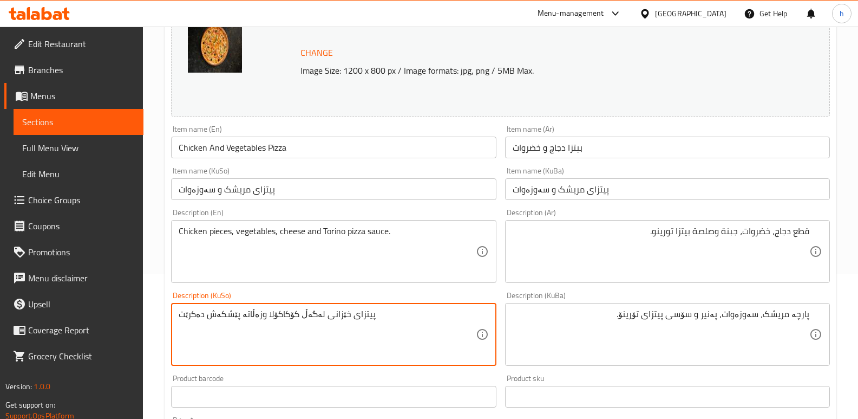
paste textarea "ارچە مریشک، سەوزەوات، پەنیر و سۆسی پیتزای تۆرینۆ."
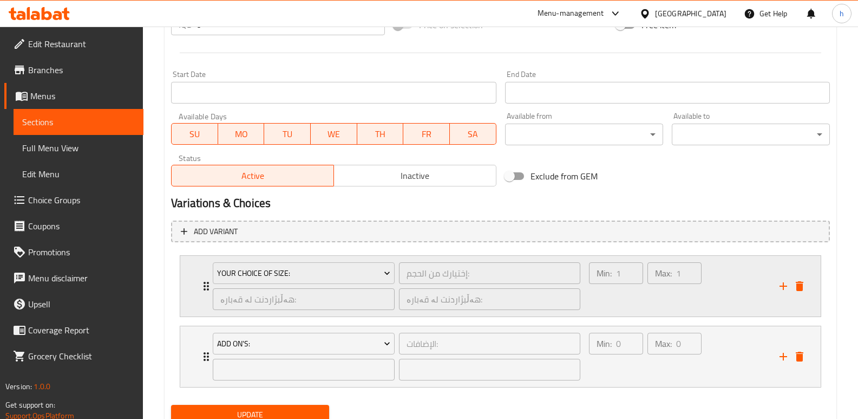
scroll to position [601, 0]
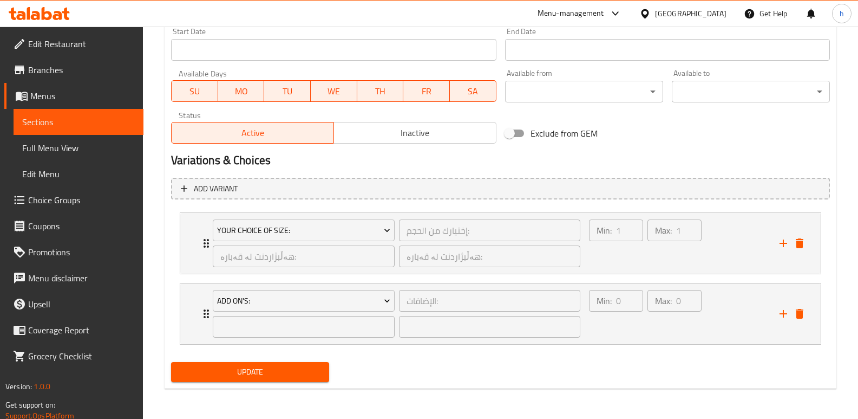
type textarea "پارچە مریشک، سەوزەوات، پەنیر و سۆسی پیتزای تۆرینۆ."
click at [283, 372] on span "Update" at bounding box center [250, 372] width 141 height 14
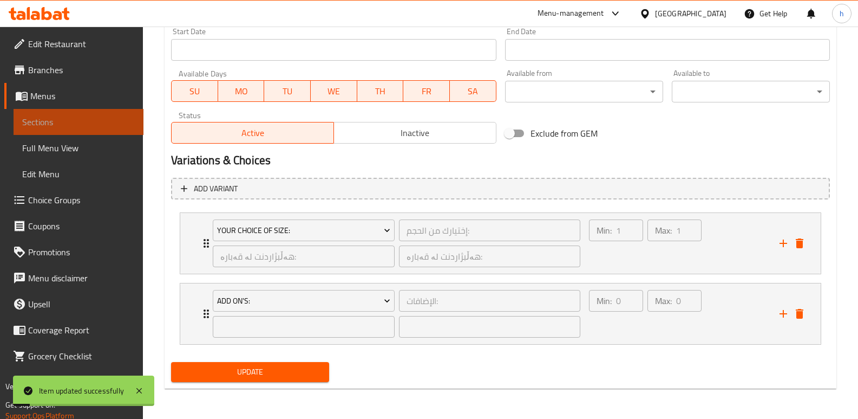
click at [122, 123] on span "Sections" at bounding box center [78, 121] width 113 height 13
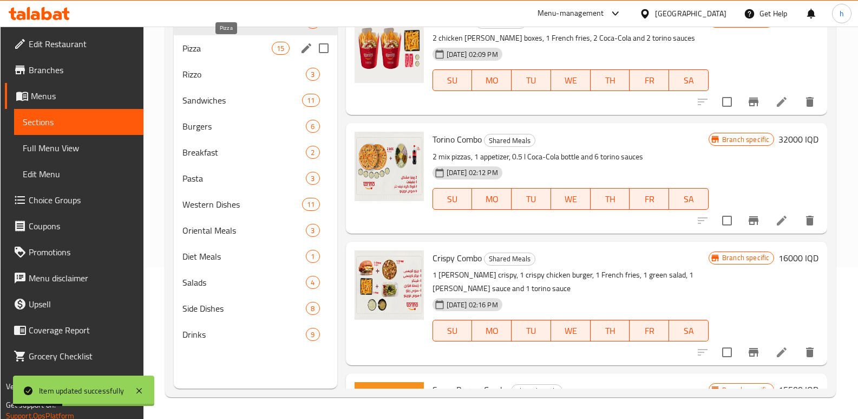
drag, startPoint x: 210, startPoint y: 49, endPoint x: 42, endPoint y: 0, distance: 174.8
click at [211, 43] on span "Pizza" at bounding box center [228, 48] width 90 height 13
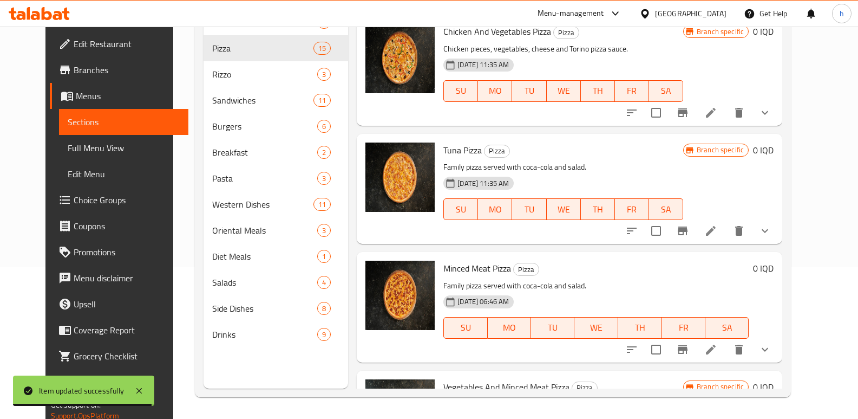
scroll to position [598, 0]
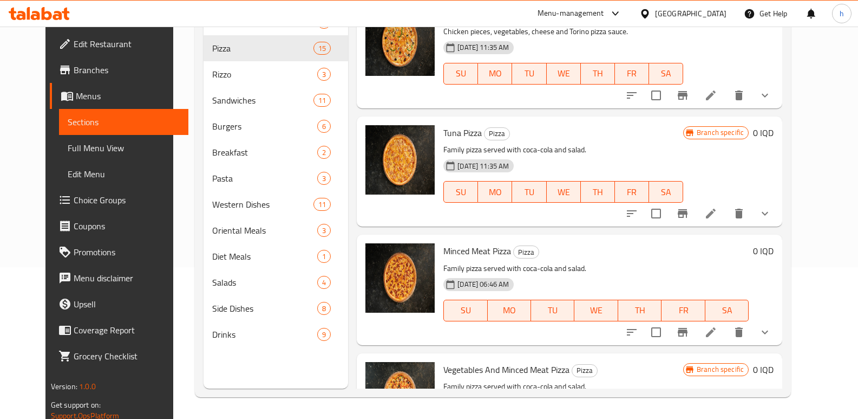
click at [718, 207] on icon at bounding box center [711, 213] width 13 height 13
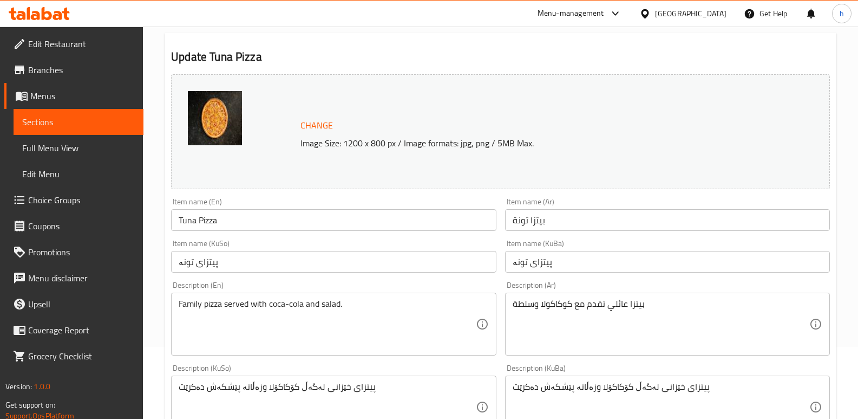
scroll to position [97, 0]
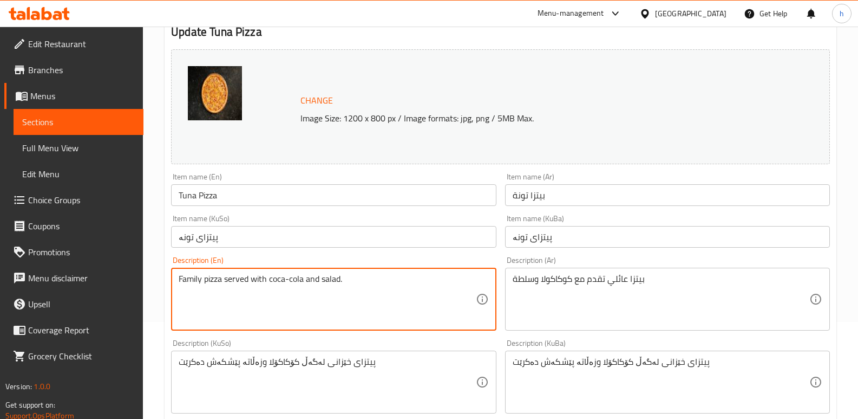
drag, startPoint x: 361, startPoint y: 283, endPoint x: 0, endPoint y: 314, distance: 362.0
paste textarea "Tuna pieces, cheese, Torino pizza sauce"
type textarea "Tuna pieces, cheese, Torino pizza sauce."
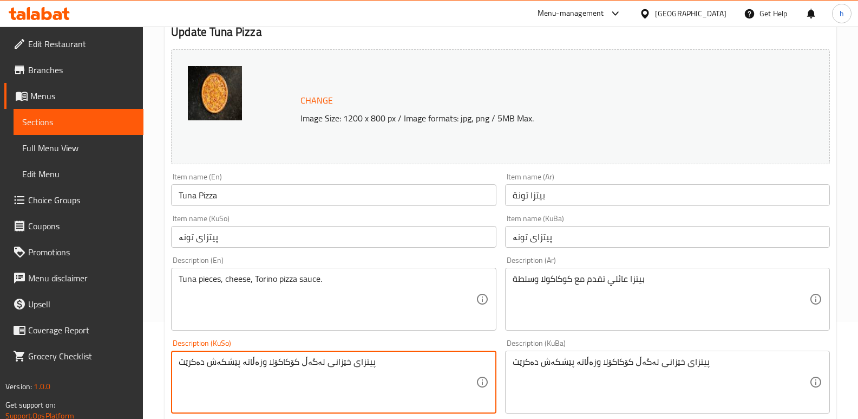
drag, startPoint x: 367, startPoint y: 365, endPoint x: 82, endPoint y: 333, distance: 287.3
paste textarea "ارچە تونا، پەنیر، سۆسی پیتزای تورینو."
type textarea "پارچە تونا، پەنیر، سۆسی پیتزای تورینو."
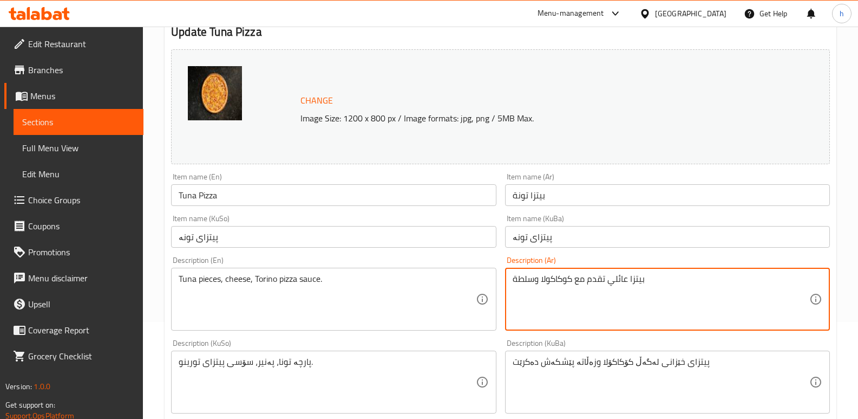
drag, startPoint x: 594, startPoint y: 281, endPoint x: 474, endPoint y: 275, distance: 119.3
paste textarea "قطع تونة، جبنة، صلصة بيتزا تورينو."
type textarea "قطع تونة، جبنة، صلصة بيتزا تورينو."
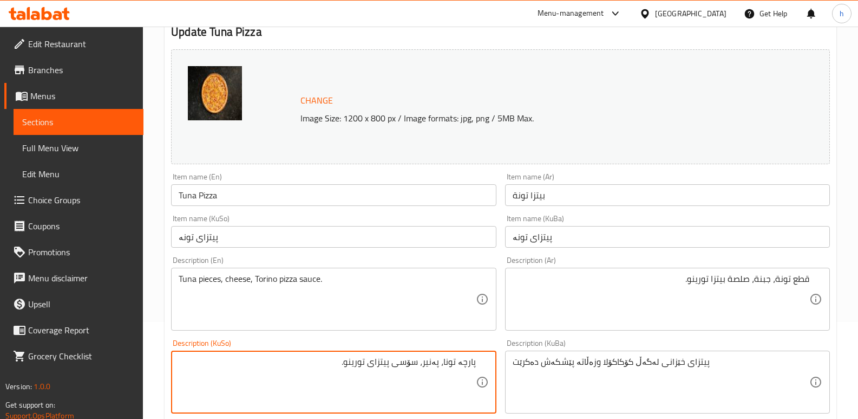
drag, startPoint x: 423, startPoint y: 364, endPoint x: 474, endPoint y: 384, distance: 55.2
click at [355, 361] on textarea "پارچە تونا، پەنیر و سۆسی پیتزای تورینو." at bounding box center [327, 381] width 297 height 51
click at [356, 363] on textarea "پارچە تونا، پەنیر و سۆسی پیتزای تورینو." at bounding box center [327, 381] width 297 height 51
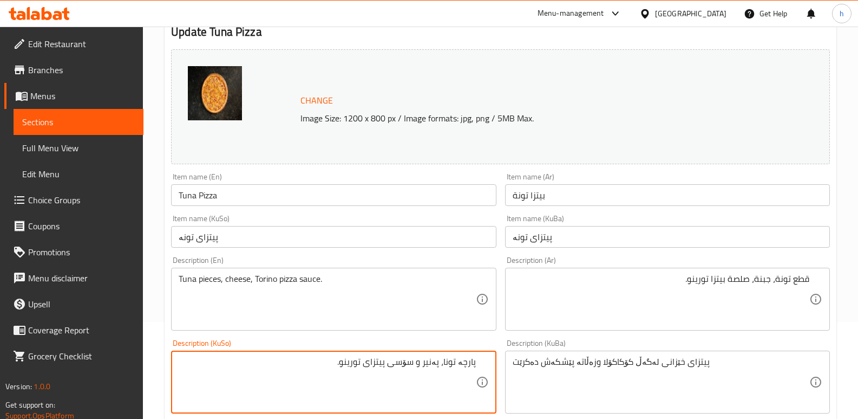
paste textarea "ۆرینۆ"
click at [431, 377] on textarea "پارچە تونە، پەنیر و سۆسی پیتزای تۆرینۆ." at bounding box center [327, 381] width 297 height 51
type textarea "پارچە تونە، پەنیر و سۆسی پیتزای تۆرینۆ."
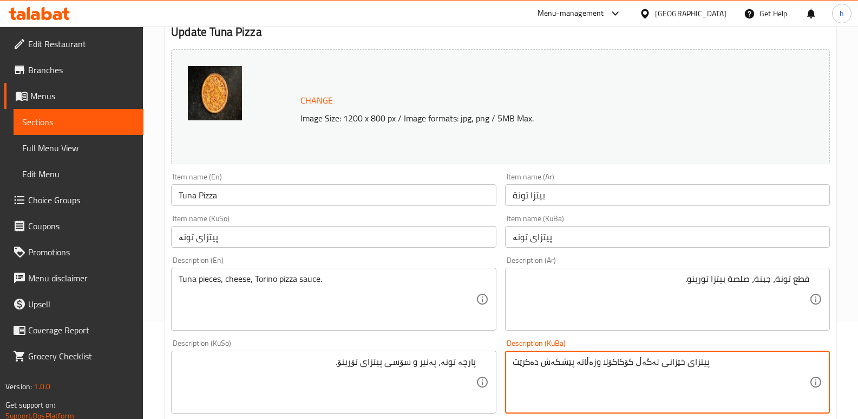
paste textarea "ارچە تونە، پەنیر و سۆسی پیتزای تۆرینۆ."
type textarea "پارچە تونە، پەنیر و سۆسی پیتزای تۆرینۆ."
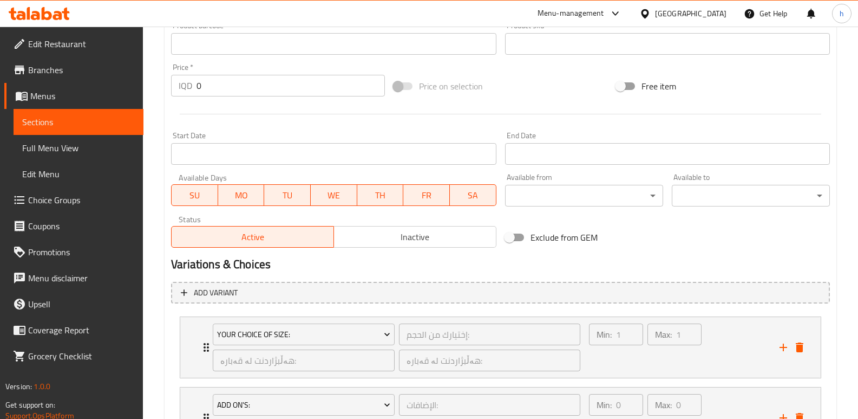
scroll to position [601, 0]
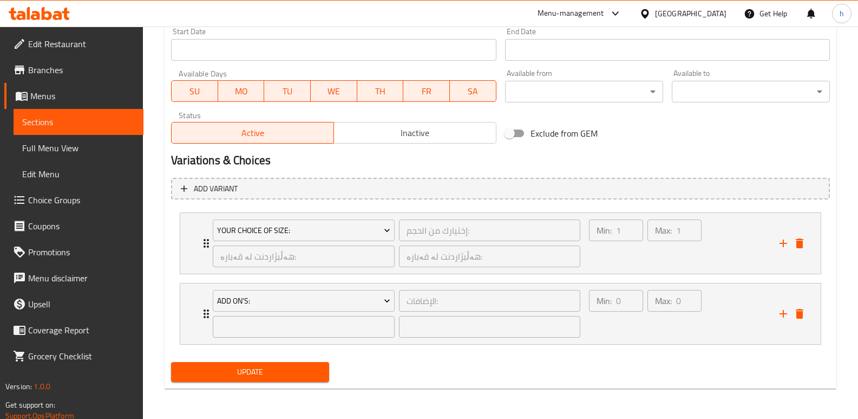
type textarea "قطع تونة، جبنة وصلصة بيتزا تورينو."
click at [317, 373] on span "Update" at bounding box center [250, 372] width 141 height 14
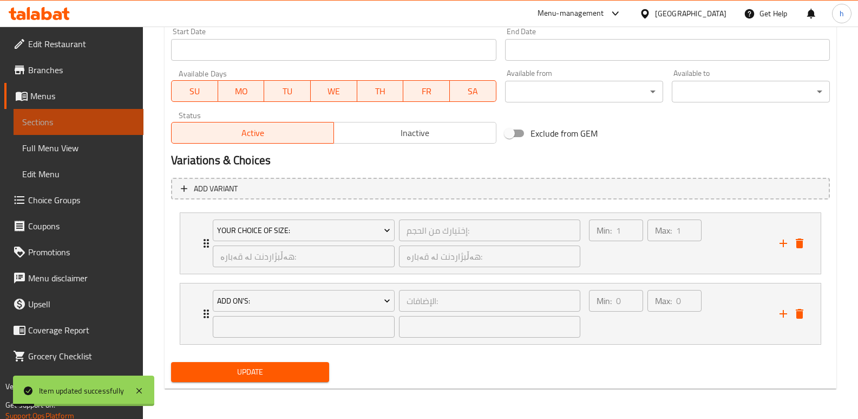
click at [114, 124] on span "Sections" at bounding box center [78, 121] width 113 height 13
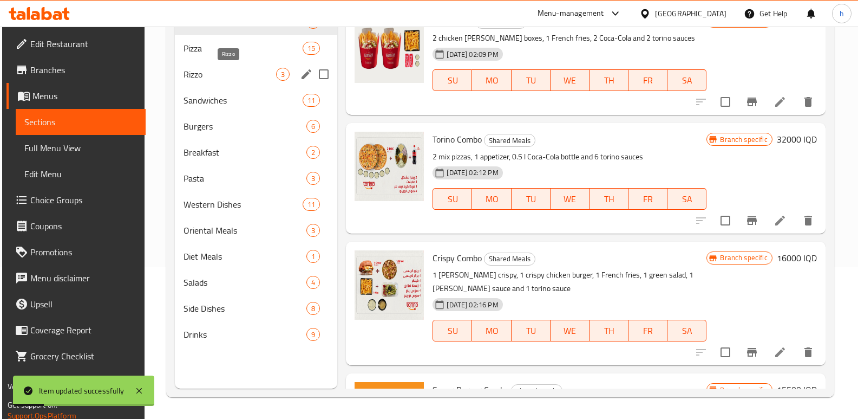
click at [211, 30] on div "Shared Meals 5" at bounding box center [256, 22] width 162 height 26
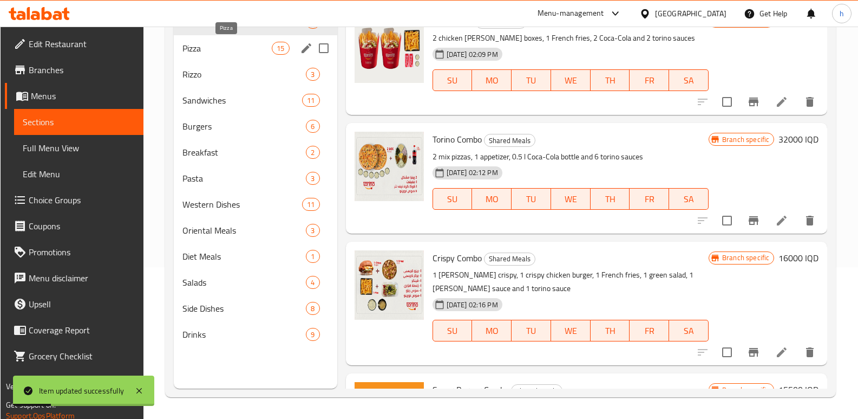
click at [211, 45] on span "Pizza" at bounding box center [228, 48] width 90 height 13
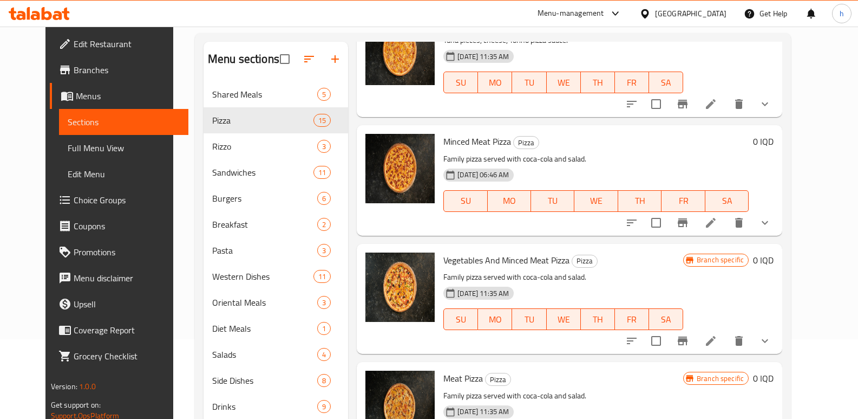
scroll to position [767, 0]
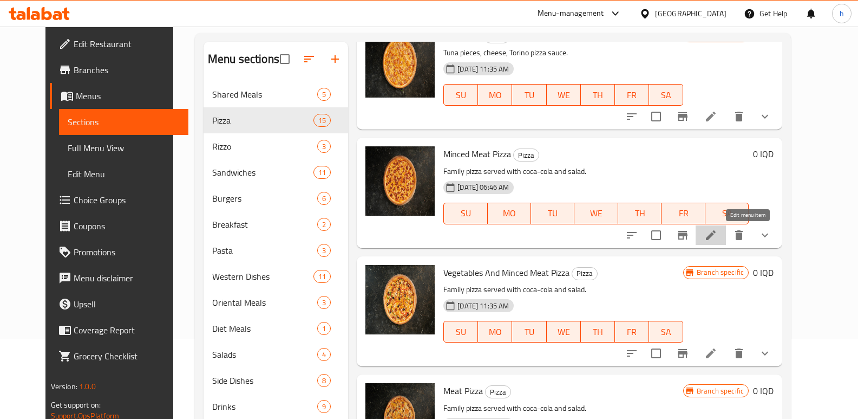
click at [716, 236] on icon at bounding box center [711, 235] width 10 height 10
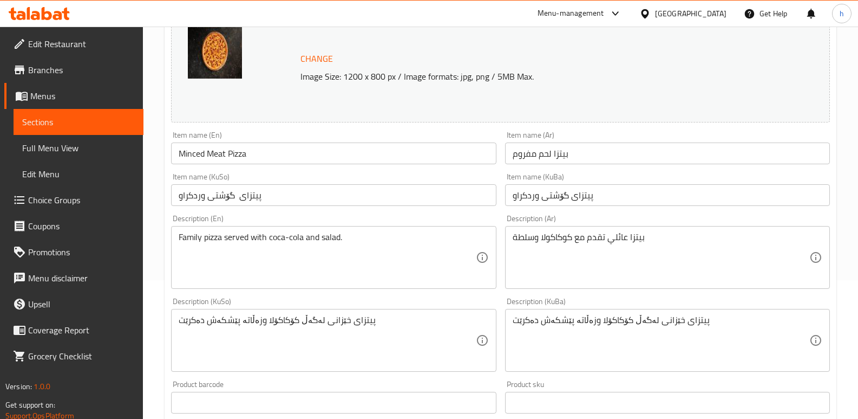
scroll to position [166, 0]
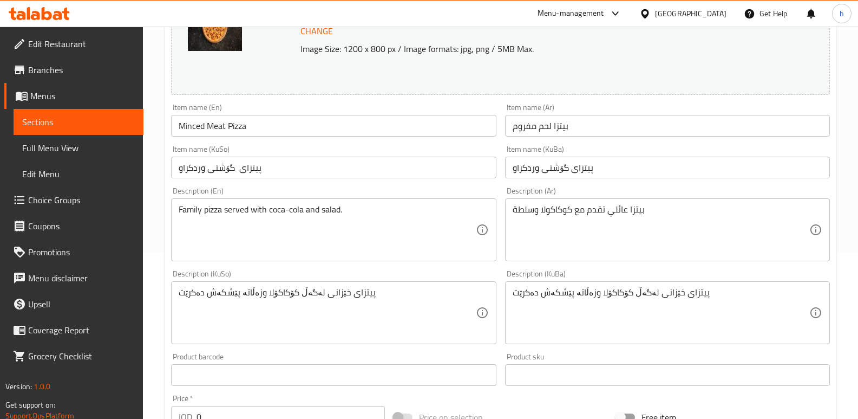
drag, startPoint x: 390, startPoint y: 294, endPoint x: 40, endPoint y: 275, distance: 350.4
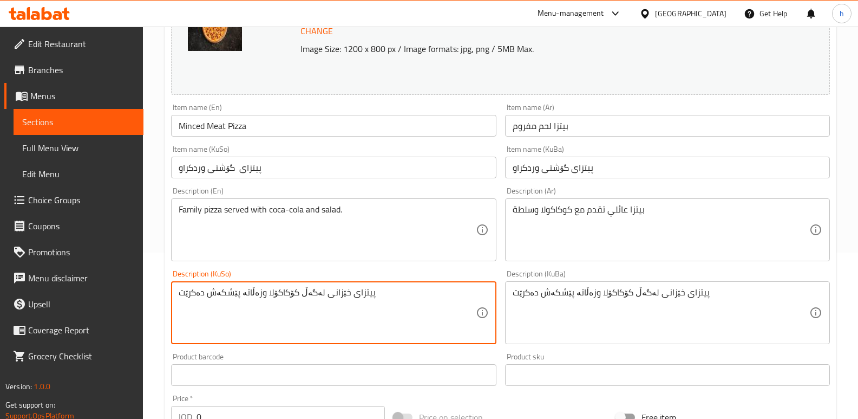
paste textarea "گۆشتی قیمە، پەنیر، سۆسی پیتزای تورینو."
type textarea "گۆشتی قیمە، پەنیر، سۆسی پیتزای تورینو."
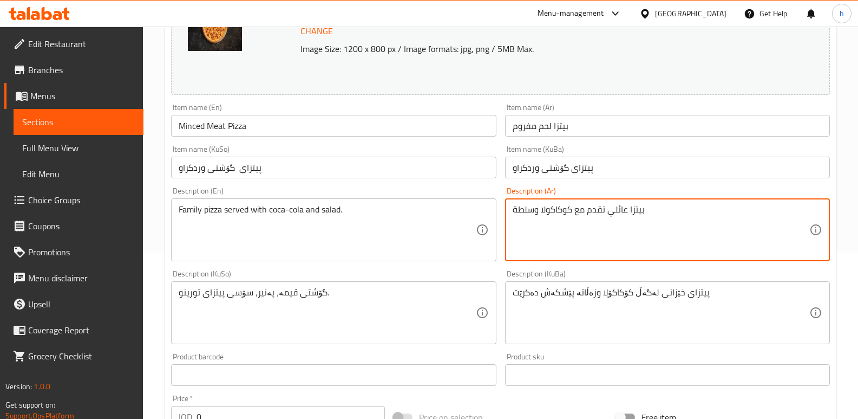
drag, startPoint x: 680, startPoint y: 214, endPoint x: 464, endPoint y: 232, distance: 216.3
paste textarea "لحم مفروم، جبنة، صلصة بيتزا تورينو."
type textarea "لحم مفروم، جبنة، صلصة بيتزا تورينو."
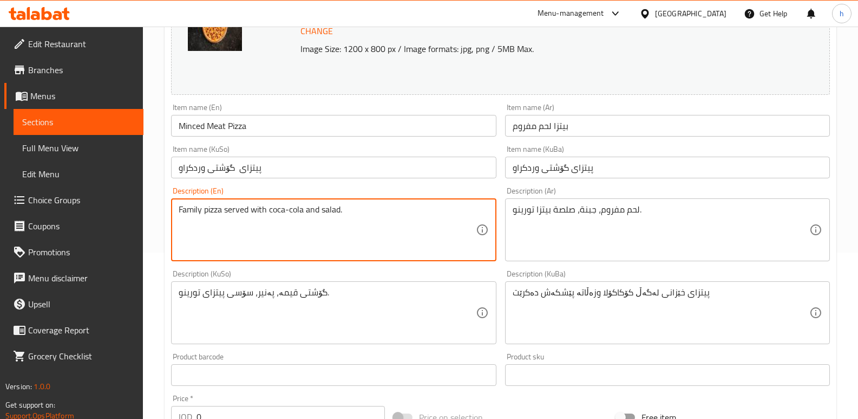
drag, startPoint x: 357, startPoint y: 211, endPoint x: 117, endPoint y: 195, distance: 241.0
paste textarea "Minced meat, cheese, Torino pizza sauce"
click at [259, 212] on textarea "Minced meat, cheese, Torino pizza sauce." at bounding box center [327, 229] width 297 height 51
type textarea "Minced meat, cheese and Torino pizza sauce."
click at [388, 285] on div "گۆشتی قیمە، پەنیر، سۆسی پیتزای تورینو. Description (KuSo)" at bounding box center [333, 312] width 325 height 63
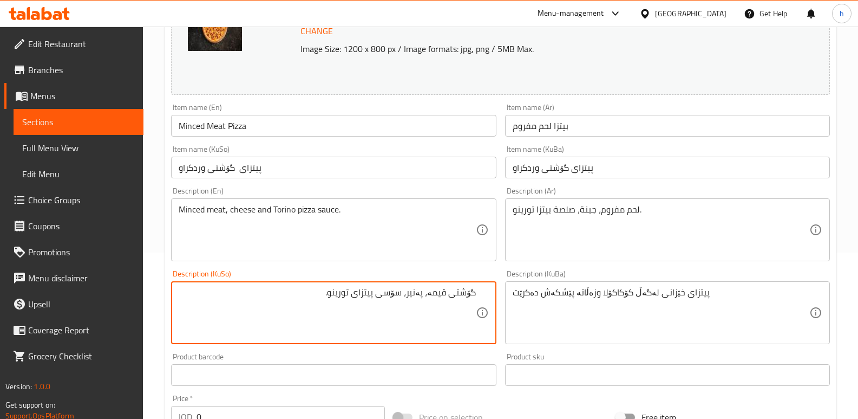
click at [429, 294] on textarea "گۆشتی قیمە، پەنیر، سۆسی پیتزای تورینو." at bounding box center [327, 312] width 297 height 51
click at [325, 296] on textarea "گۆشتی قیمەکراو، پەنیر و سۆسی پیتزای تورینو." at bounding box center [327, 312] width 297 height 51
paste textarea "ۆرینۆ"
type textarea "گۆشتی قیمەکراو، پەنیر و سۆسی پیتزای تۆرینۆ."
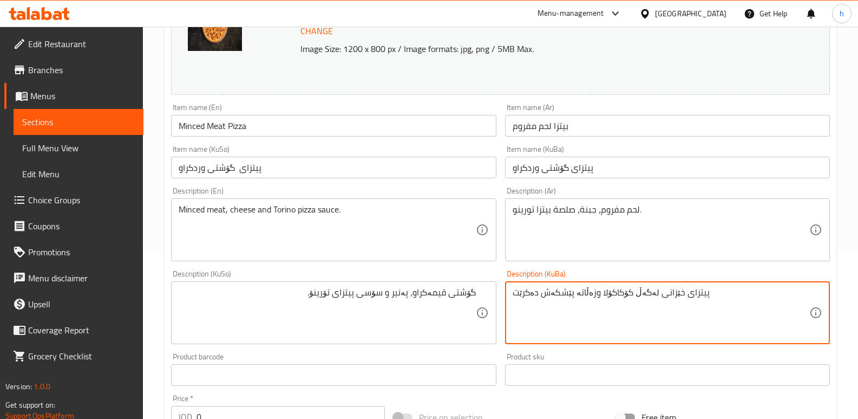
paste textarea "گۆشتی قیمەکراو، پەنیر و سۆسی پیتزای تۆرینۆ."
type textarea "گۆشتی قیمەکراو، پەنیر و سۆسی پیتزای تۆرینۆ."
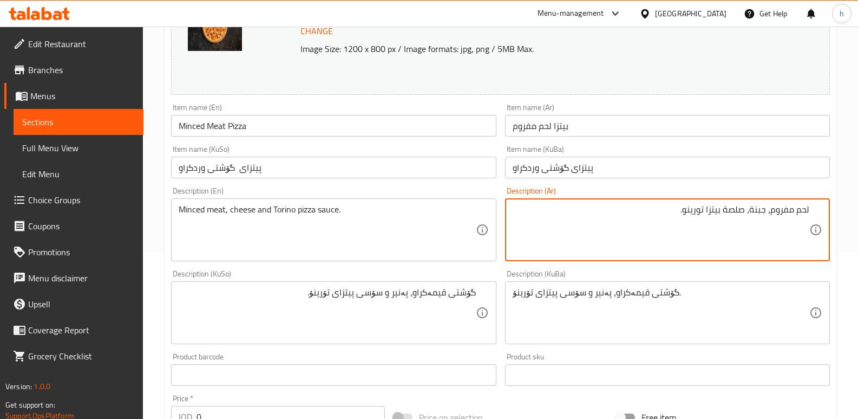
click at [747, 213] on textarea "لحم مفروم، جبنة، صلصة بيتزا تورينو." at bounding box center [661, 229] width 297 height 51
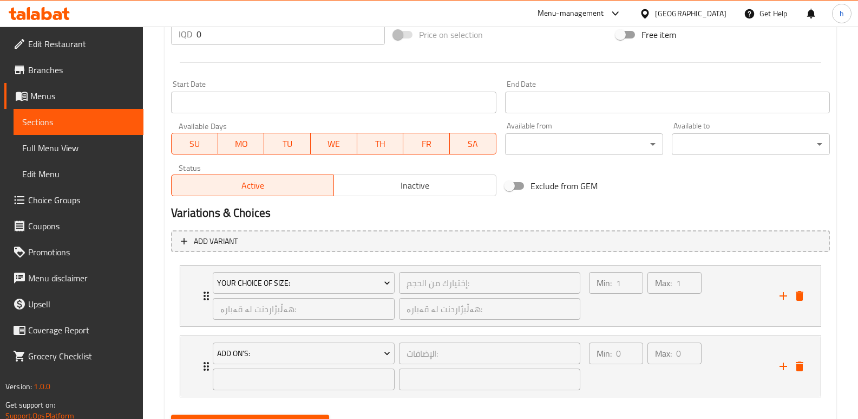
scroll to position [601, 0]
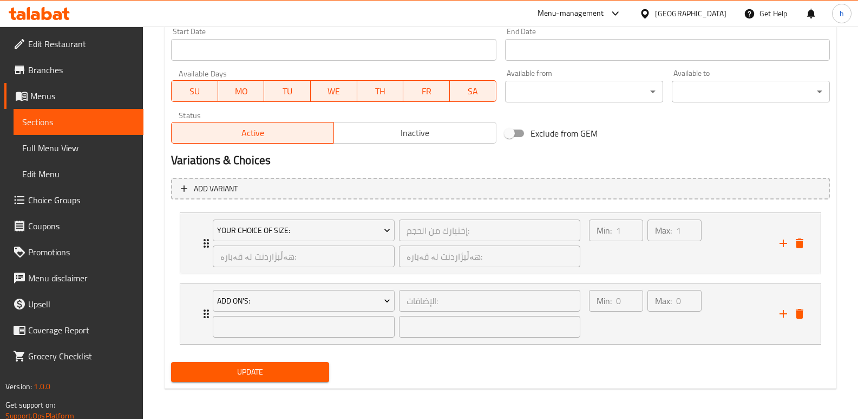
type textarea "لحم مفروم، جبنة وصلصة بيتزا تورينو."
click at [318, 371] on span "Update" at bounding box center [250, 372] width 141 height 14
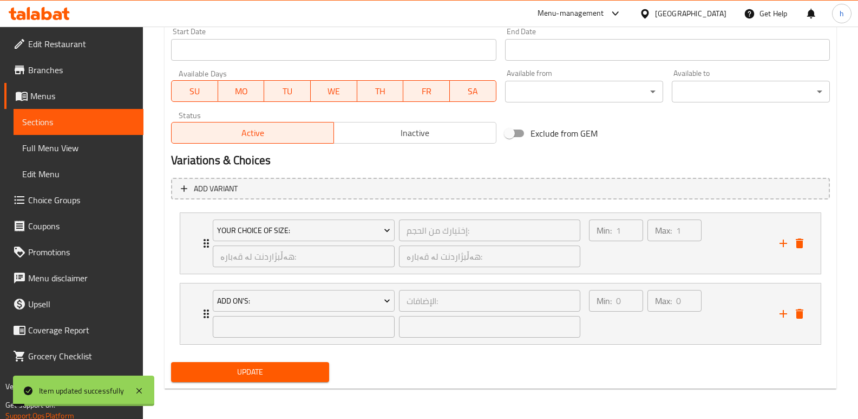
click at [90, 121] on span "Sections" at bounding box center [78, 121] width 113 height 13
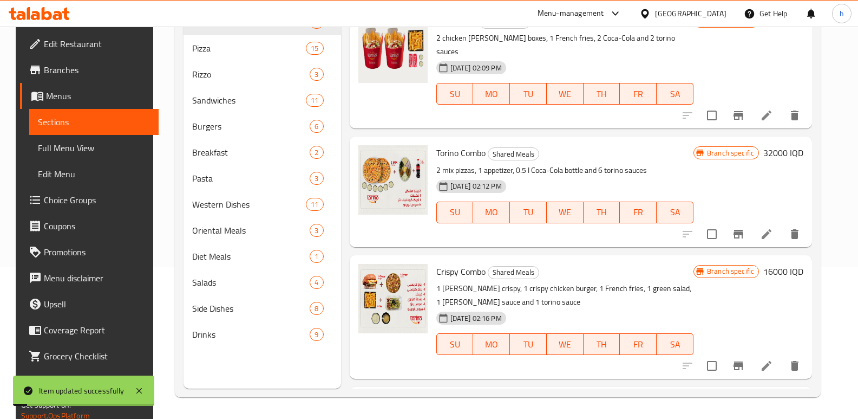
scroll to position [152, 0]
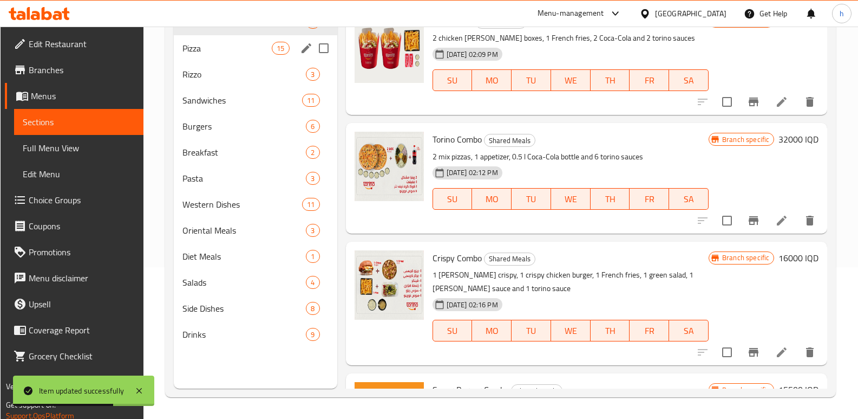
click at [210, 57] on div "Pizza 15" at bounding box center [256, 48] width 164 height 26
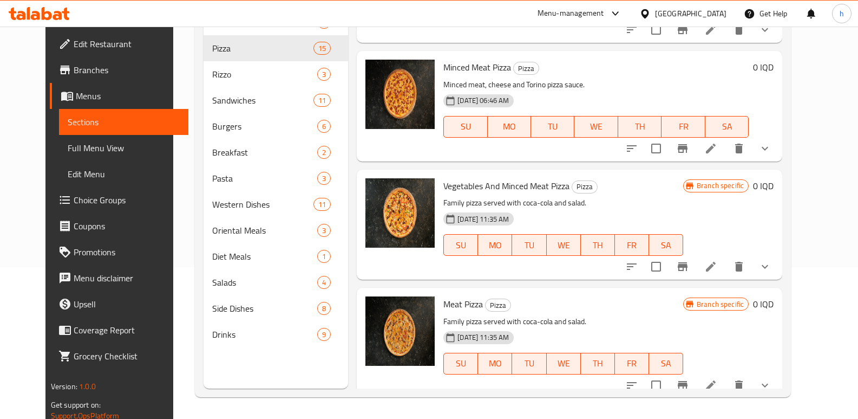
scroll to position [812, 0]
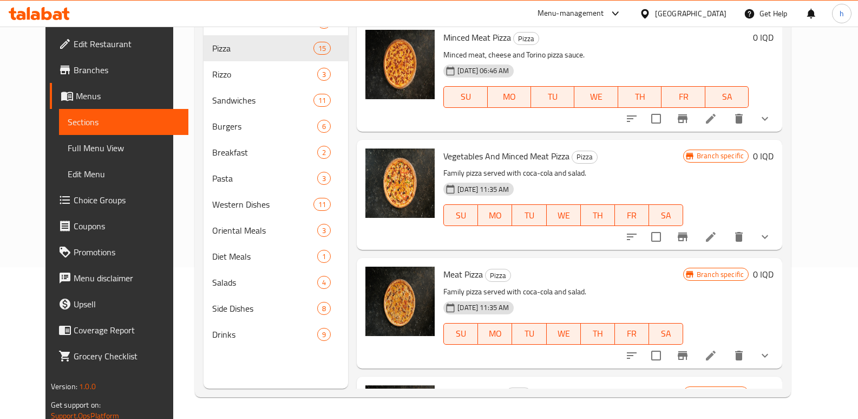
click at [726, 239] on li at bounding box center [711, 236] width 30 height 19
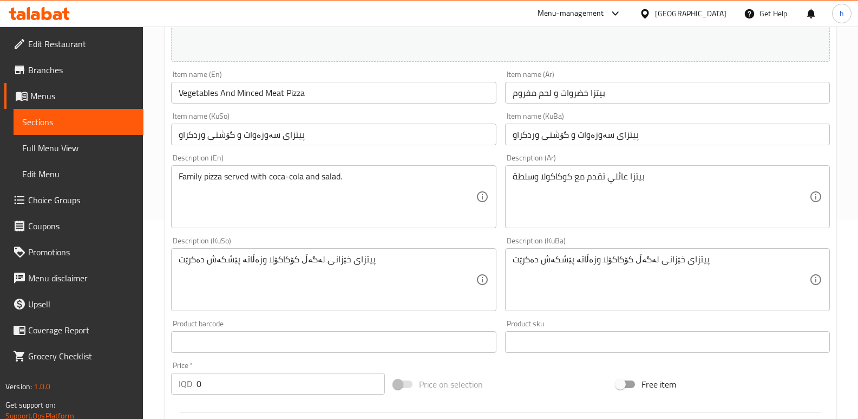
scroll to position [202, 0]
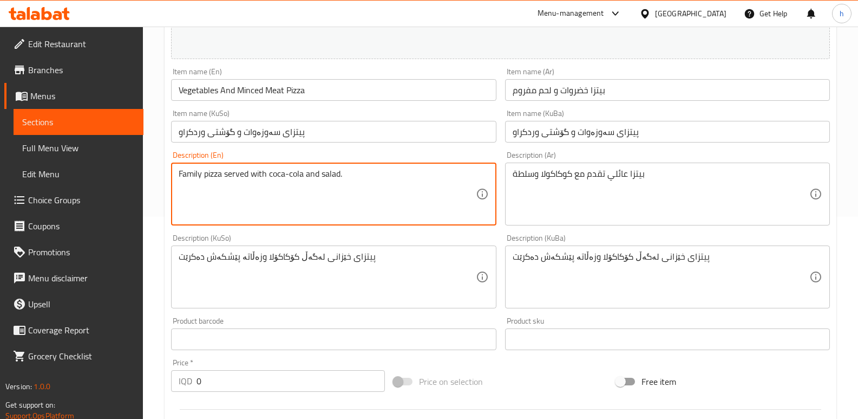
drag, startPoint x: 230, startPoint y: 202, endPoint x: 99, endPoint y: 196, distance: 130.7
paste textarea "Minced meat, vegetables, cheese, Torino pizza sauce"
type textarea "Minced meat, vegetables, cheese, Torino pizza sauce."
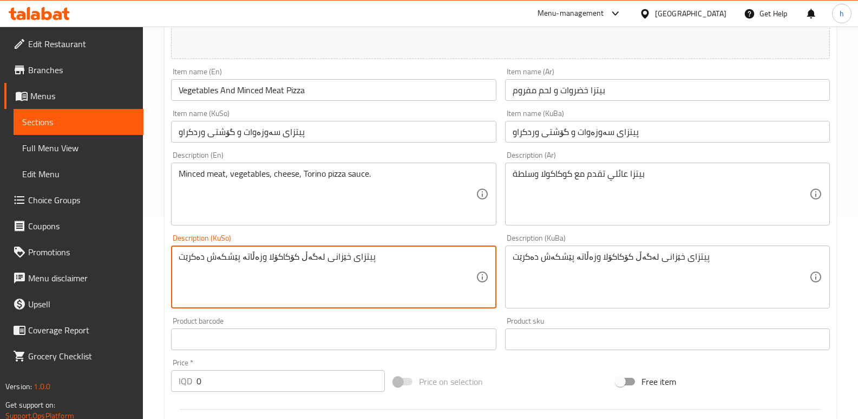
drag, startPoint x: 364, startPoint y: 259, endPoint x: 119, endPoint y: 257, distance: 245.9
paste textarea "گۆشتی وەرچاو، سەوزە، پەنیر، سۆسی پیتزای تورینو."
type textarea "گۆشتی وەرچاو، سەوزە، پەنیر، سۆسی پیتزای تورینو."
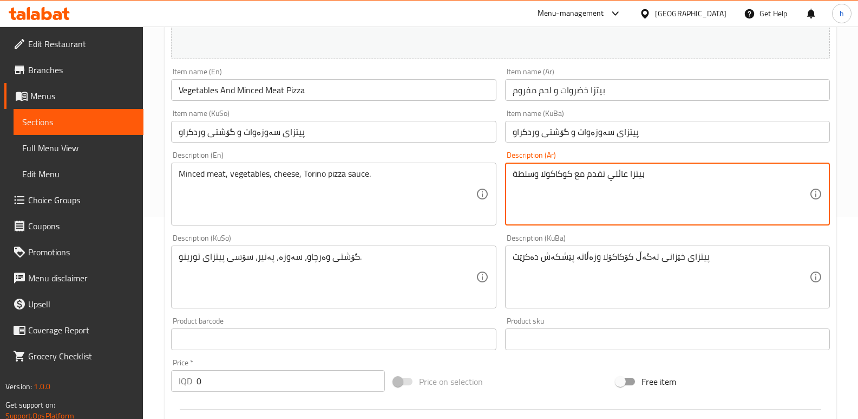
drag, startPoint x: 665, startPoint y: 183, endPoint x: 489, endPoint y: 178, distance: 176.6
paste textarea "لحم مفروم، خضروات، جبنة، صلصة بيتزا تورينو."
type textarea "لحم مفروم، خضروات، جبنة، صلصة بيتزا تورينو."
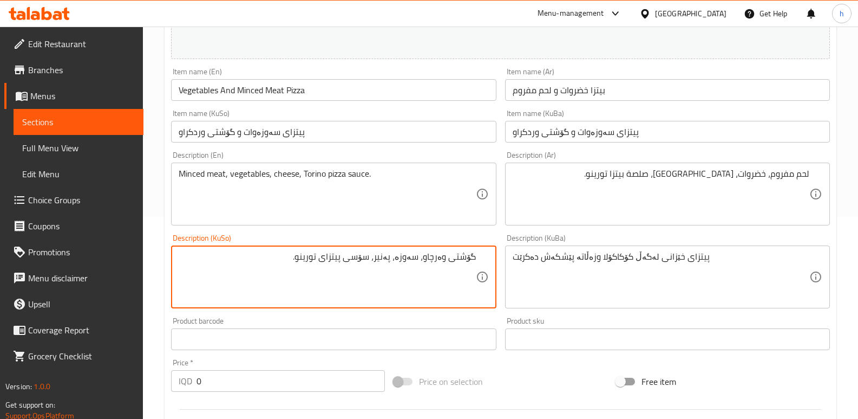
click at [440, 257] on textarea "گۆشتی وەرچاو، سەوزە، پەنیر، سۆسی پیتزای تورینو." at bounding box center [327, 276] width 297 height 51
click at [390, 258] on textarea "گۆشتی قیمەکراو، سەوزە، پەنیر، سۆسی پیتزای تورینو." at bounding box center [327, 276] width 297 height 51
click at [356, 256] on textarea "گۆشتی قیمەکراو، سەوزەوات، پەنیر، سۆسی پیتزای تورینو." at bounding box center [327, 276] width 297 height 51
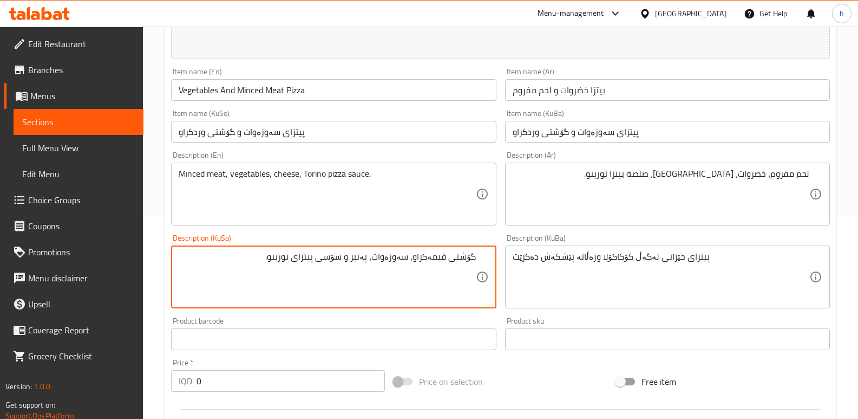
click at [290, 258] on textarea "گۆشتی قیمەکراو، سەوزەوات، پەنیر و سۆسی پیتزای تورینو." at bounding box center [327, 276] width 297 height 51
paste textarea "ۆرینۆ"
type textarea "گۆشتی قیمەکراو، سەوزەوات، پەنیر و سۆسی پیتزای تۆرینۆ."
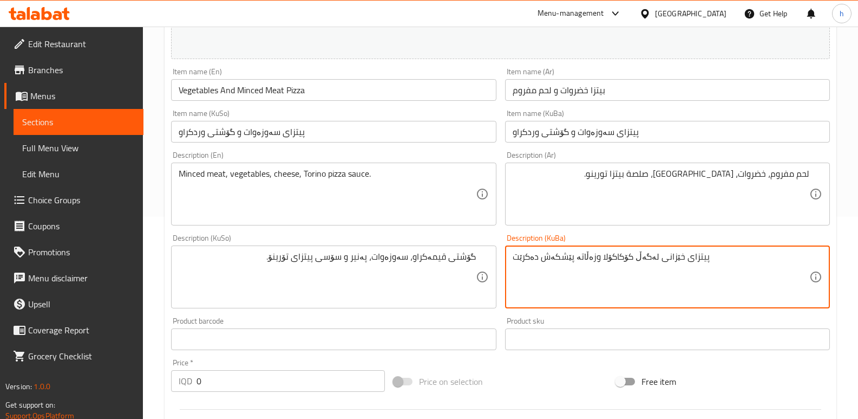
paste textarea "گۆشتی قیمەکراو، سەوزەوات، پەنیر و سۆسی پیتزای تۆرینۆ."
type textarea "گۆشتی قیمەکراو، سەوزەوات، پەنیر و سۆسی پیتزای تۆرینۆ."
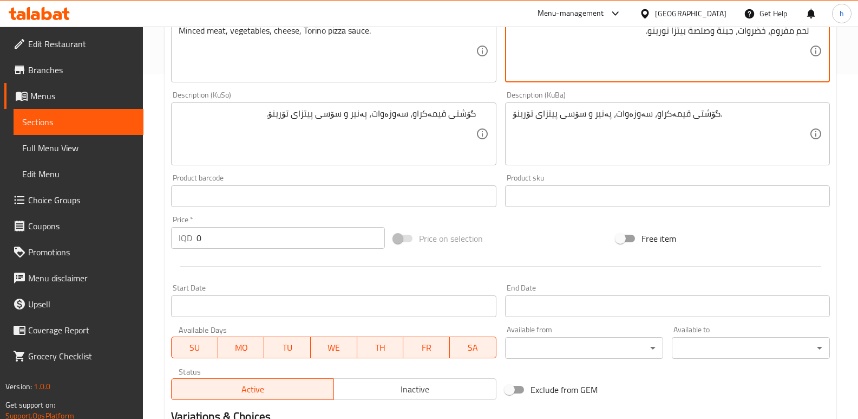
scroll to position [601, 0]
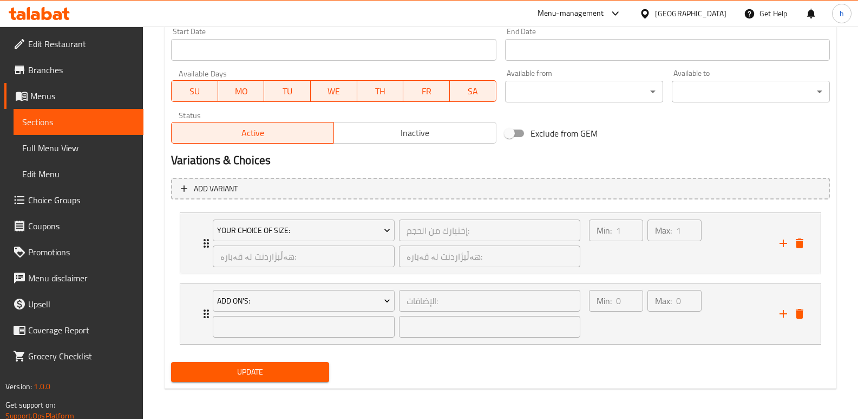
type textarea "لحم مفروم، خضروات، جبنة وصلصة بيتزا تورينو."
click at [314, 370] on span "Update" at bounding box center [250, 372] width 141 height 14
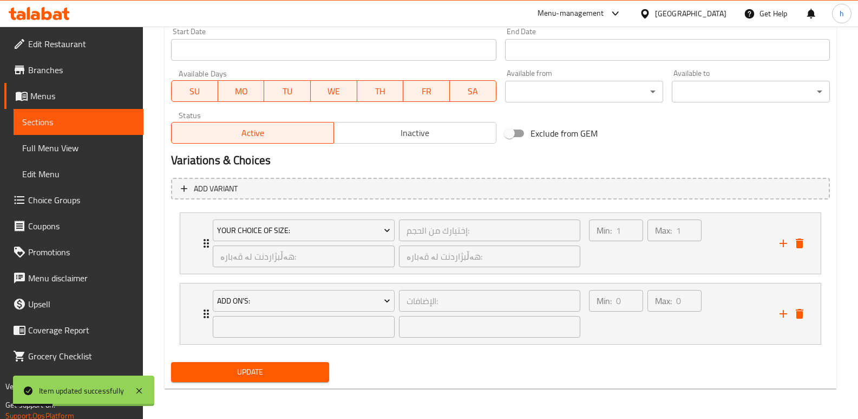
click at [108, 120] on span "Sections" at bounding box center [78, 121] width 113 height 13
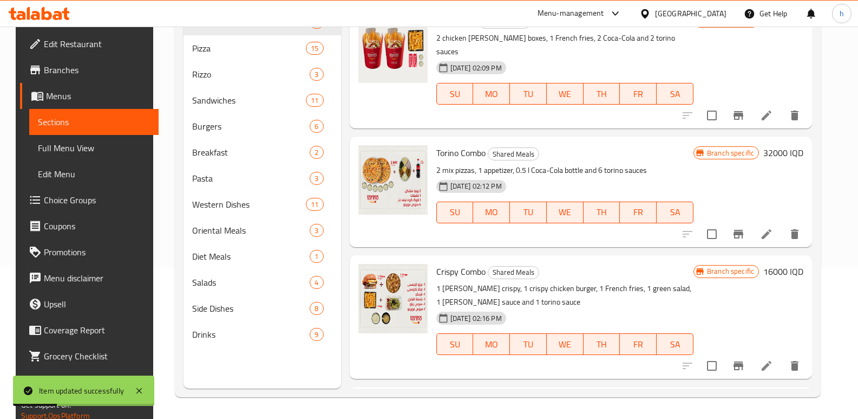
scroll to position [152, 0]
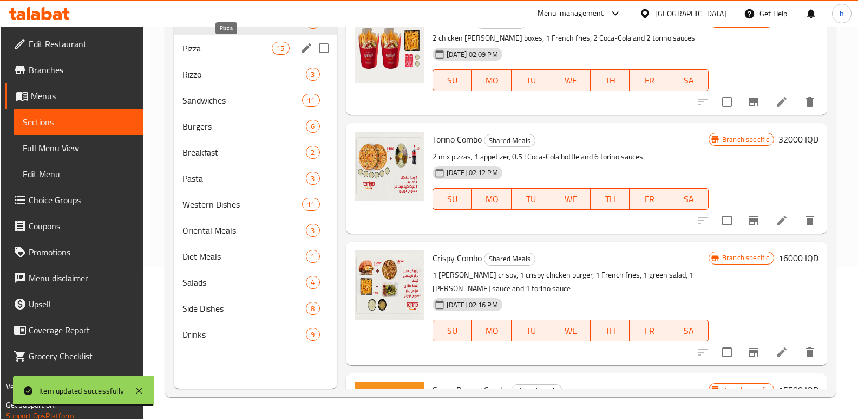
click at [207, 54] on span "Pizza" at bounding box center [228, 48] width 90 height 13
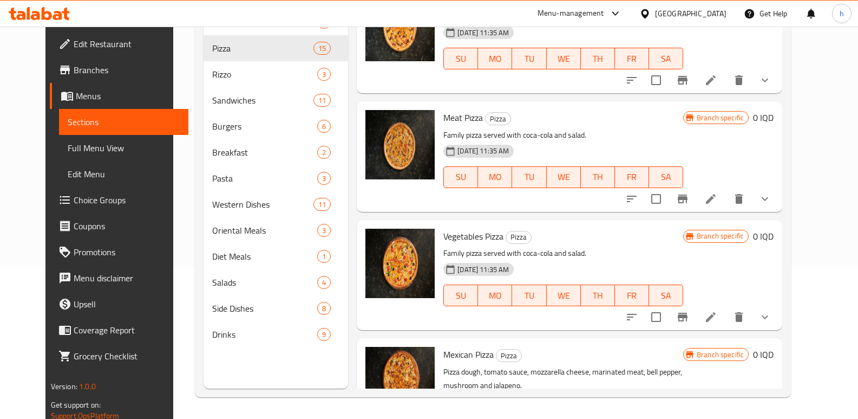
scroll to position [966, 0]
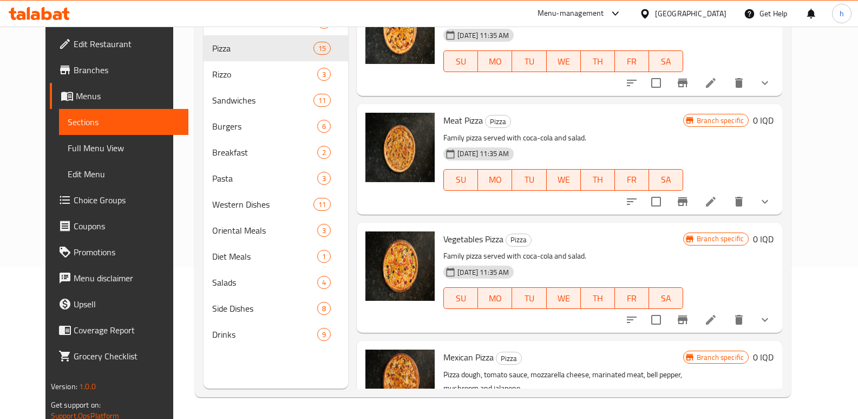
click at [716, 201] on icon at bounding box center [711, 202] width 10 height 10
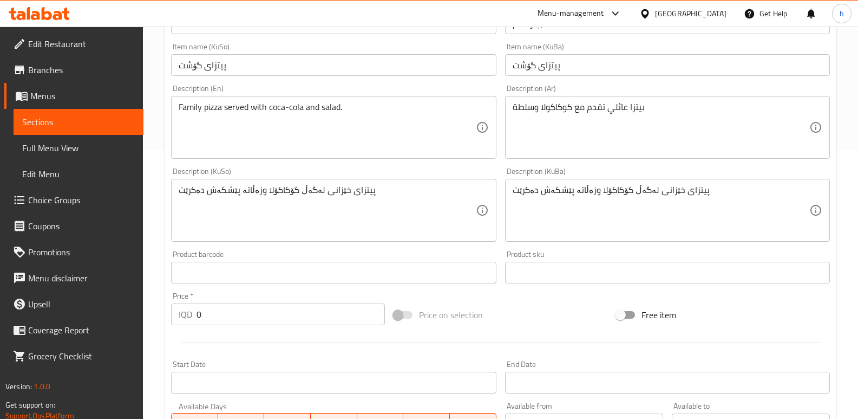
scroll to position [270, 0]
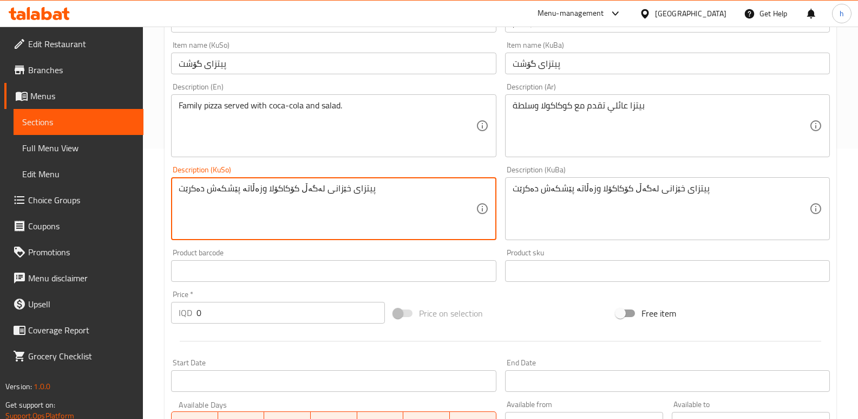
drag, startPoint x: 369, startPoint y: 193, endPoint x: 24, endPoint y: 179, distance: 345.8
paste textarea "گۆشتی خەومالی، پەنیر، سۆسی پیتزای تورینو."
type textarea "گۆشتی خەومالی، پەنیر، سۆسی پیتزای تورینو."
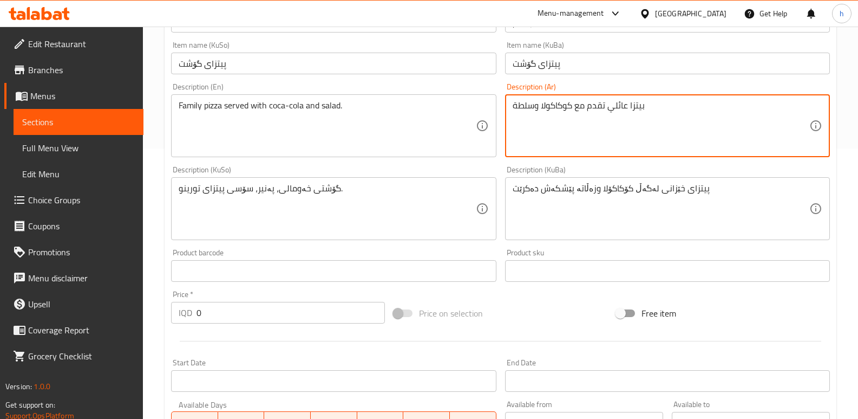
drag, startPoint x: 628, startPoint y: 106, endPoint x: 439, endPoint y: 110, distance: 188.5
paste textarea "لحم طازج محلي، جبنة، صلصة بيتزا تورينو."
type textarea "لحم طازج محلي، جبنة، صلصة بيتزا تورينو."
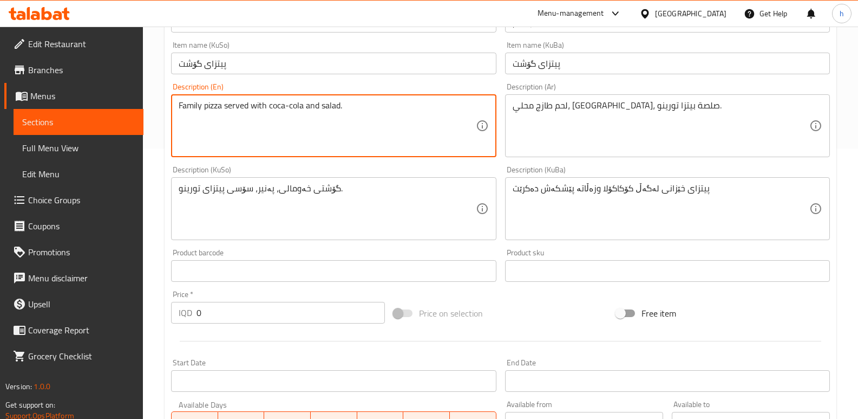
drag, startPoint x: 339, startPoint y: 107, endPoint x: 357, endPoint y: 114, distance: 19.7
click at [358, 114] on textarea "Family pizza served with coca-cola and salad." at bounding box center [327, 125] width 297 height 51
drag, startPoint x: 359, startPoint y: 112, endPoint x: 85, endPoint y: 122, distance: 273.7
click at [85, 122] on div "Edit Restaurant Branches Menus Sections Full Menu View Edit Menu Choice Groups …" at bounding box center [429, 252] width 858 height 993
paste textarea "Local fresh meat , cheese, Torino pizza sauce"
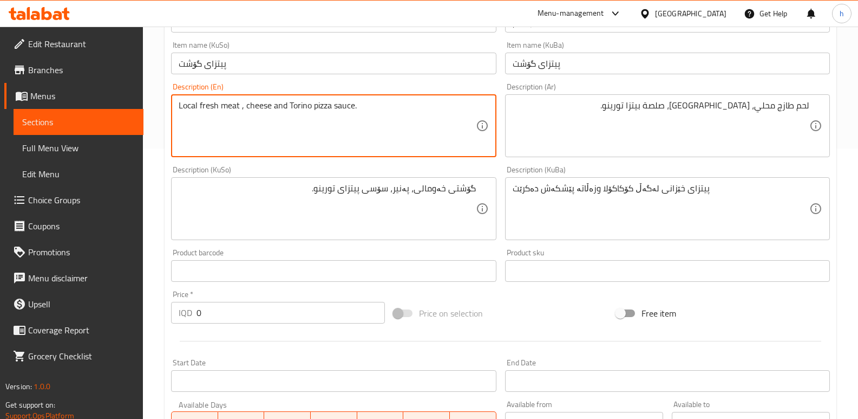
type textarea "Local fresh meat , cheese and Torino pizza sauce."
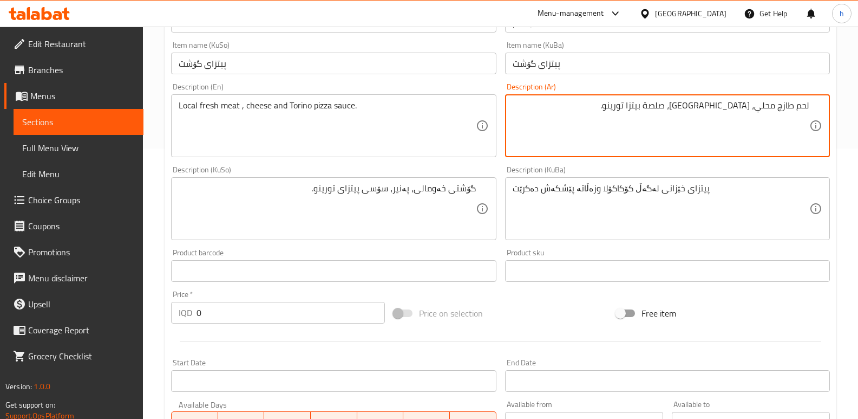
drag, startPoint x: 733, startPoint y: 103, endPoint x: 739, endPoint y: 114, distance: 11.9
type textarea "لحم طازج محلي، جبنة وصلصة بيتزا تورينو."
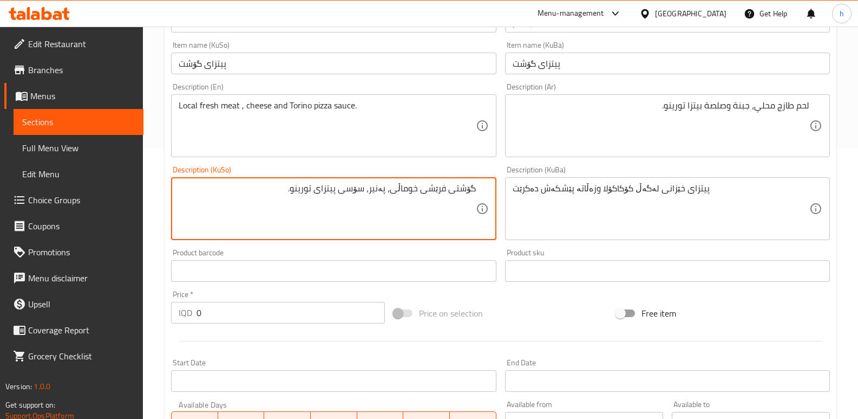
click at [370, 191] on textarea "گۆشتی فرێشی خوماڵی، پەنیر، سۆسی پیتزای تورینو." at bounding box center [327, 208] width 297 height 51
click at [302, 193] on textarea "گۆشتی فرێشی خوماڵی، پەنیر و سۆسی پیتزای تورینو." at bounding box center [327, 208] width 297 height 51
paste textarea "ۆرینۆ"
type textarea "گۆشتی فرێشی خوماڵی، پەنیر و سۆسی پیتزای تۆرینۆ."
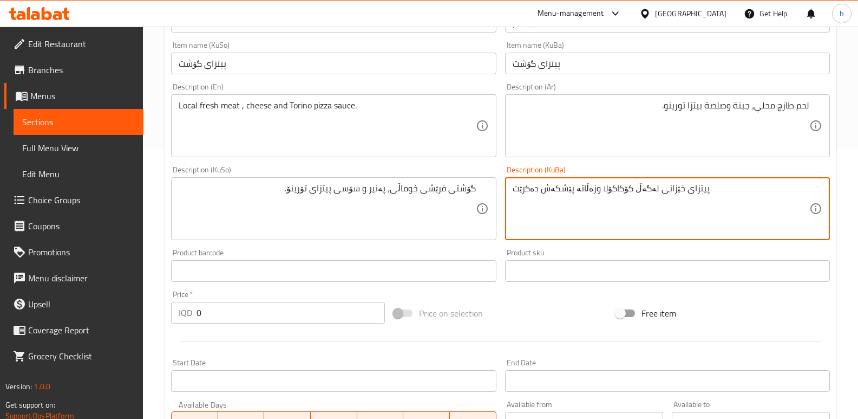
paste textarea "گۆشتی فرێشی خوماڵی، پەنیر و سۆسی پیتزای تۆرینۆ."
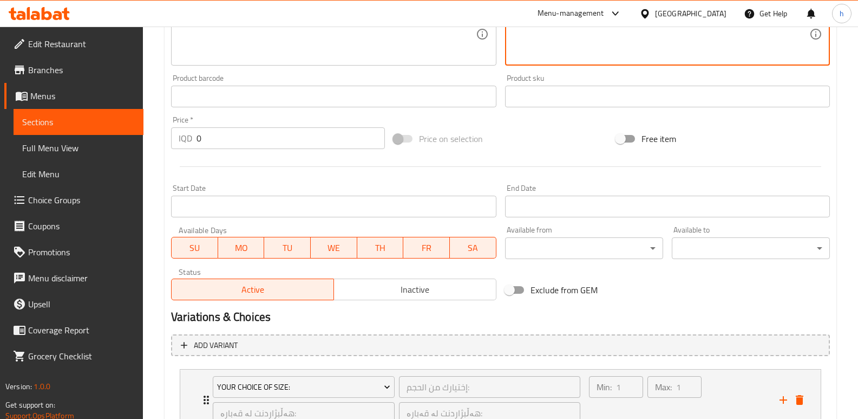
scroll to position [601, 0]
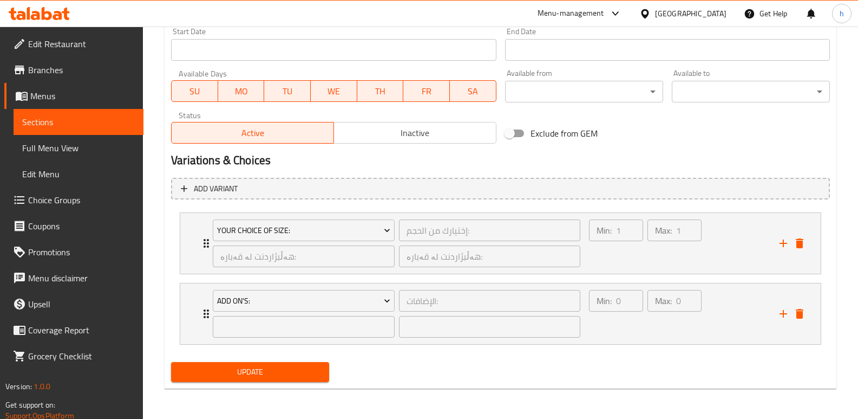
type textarea "گۆشتی فرێشی خوماڵی، پەنیر و سۆسی پیتزای تۆرینۆ."
click at [299, 365] on span "Update" at bounding box center [250, 372] width 141 height 14
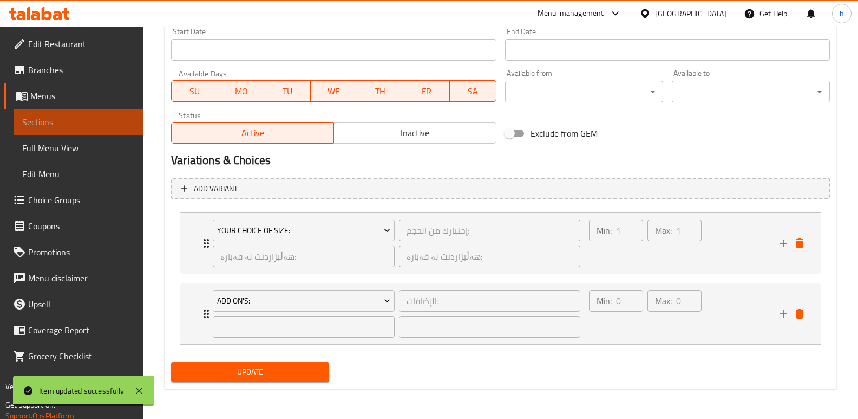
click at [94, 123] on span "Sections" at bounding box center [78, 121] width 113 height 13
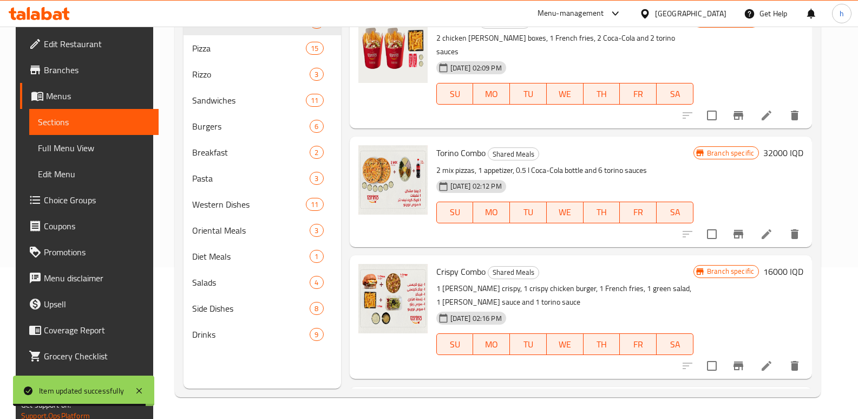
scroll to position [152, 0]
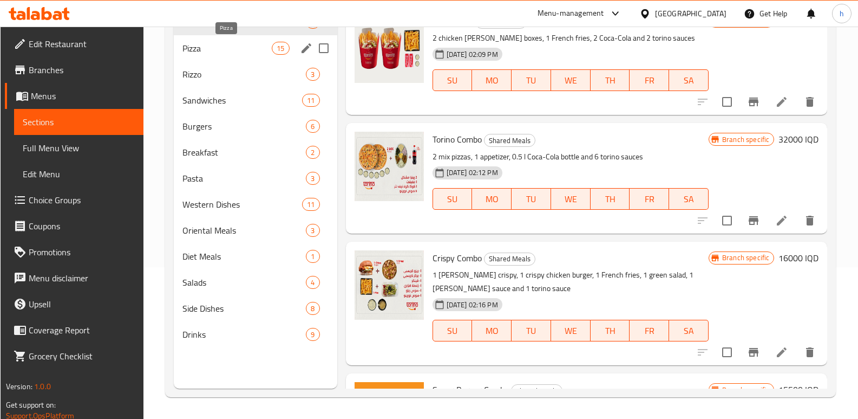
click at [200, 48] on span "Pizza" at bounding box center [228, 48] width 90 height 13
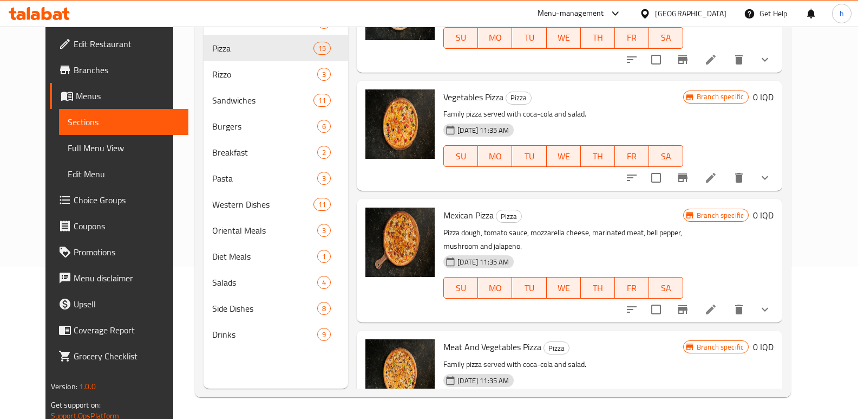
scroll to position [1060, 0]
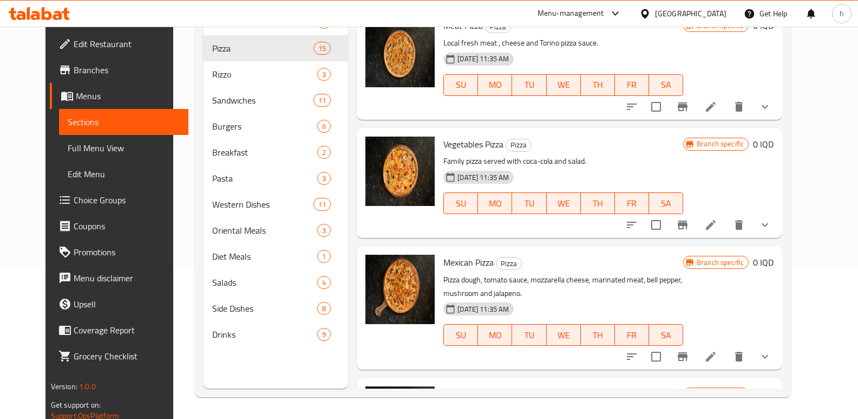
click at [718, 226] on icon at bounding box center [711, 224] width 13 height 13
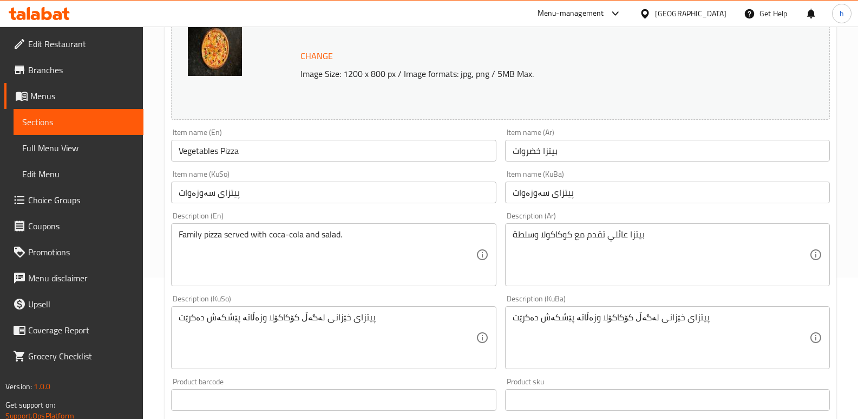
scroll to position [157, 0]
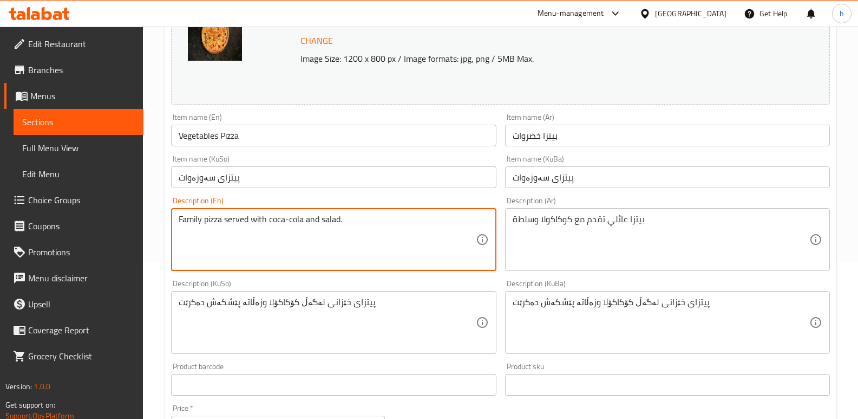
drag, startPoint x: 366, startPoint y: 230, endPoint x: 141, endPoint y: 231, distance: 224.8
paste textarea "Bell pepper, olives, tomatoes, mushrooms, cheese, Torino pizza sauce"
type textarea "Bell pepper, olives, tomatoes, mushrooms, cheese, Torino pizza sauce."
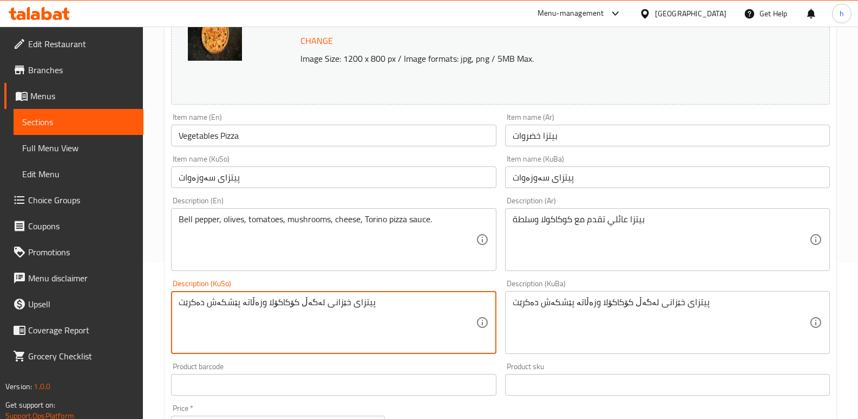
drag, startPoint x: 375, startPoint y: 303, endPoint x: 123, endPoint y: 299, distance: 251.9
paste textarea "لفل، کڤارک، زەیتون، باجان، پەنیر، سۆسی پیتزای تورینو."
type textarea "فلفل، کڤارک، زەیتون، باجان، پەنیر، سۆسی پیتزای تورینو."
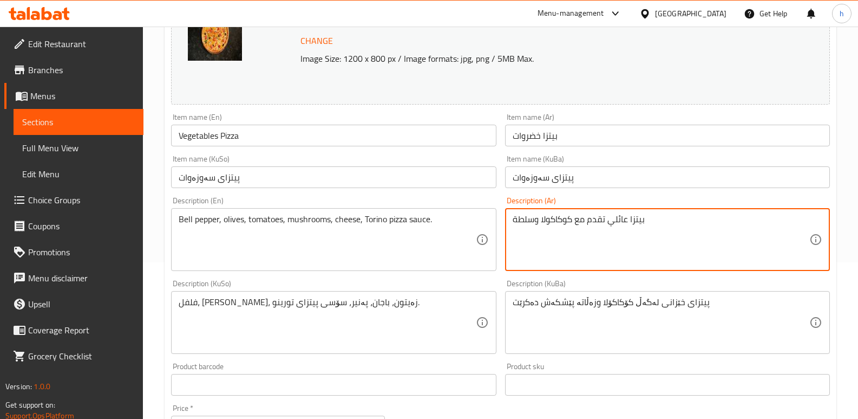
drag, startPoint x: 550, startPoint y: 232, endPoint x: 473, endPoint y: 238, distance: 76.6
paste textarea "فلفل، زيتون، طماطم، فطر، جبنة، صلصة بيتزا تورينو."
type textarea "فلفل، زيتون، طماطم، فطر، جبنة، صلصة بيتزا تورينو."
drag, startPoint x: 735, startPoint y: 309, endPoint x: 438, endPoint y: 287, distance: 297.6
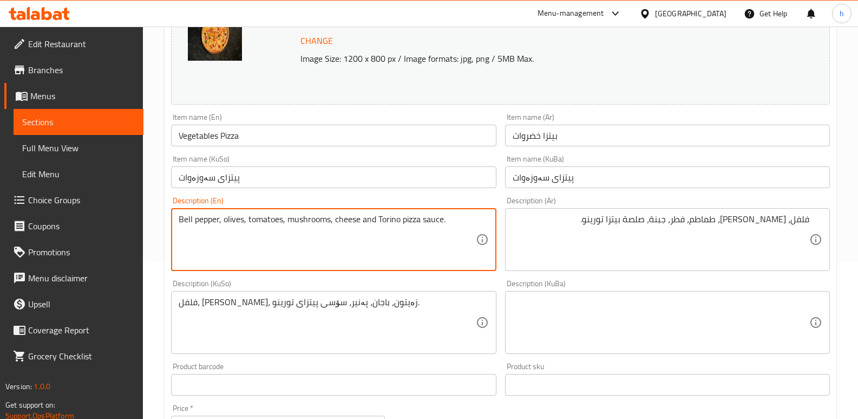
type textarea "Bell pepper, olives, tomatoes, mushrooms, cheese and Torino pizza sauce."
drag, startPoint x: 451, startPoint y: 220, endPoint x: 148, endPoint y: 221, distance: 302.2
click at [262, 255] on textarea "Bell pepper, olives, tomatoes, mushrooms, cheese and Torino pizza sauce." at bounding box center [327, 239] width 297 height 51
click at [189, 219] on textarea "Bell pepper, olives, tomatoes, mushrooms, cheese and Torino pizza sauce." at bounding box center [327, 239] width 297 height 51
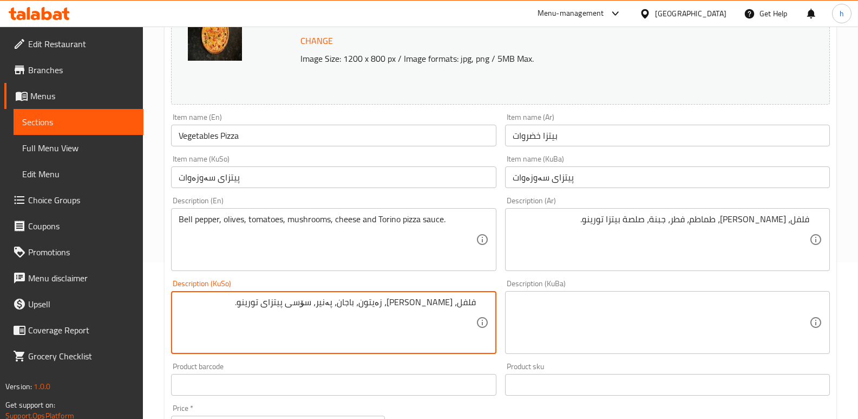
click at [468, 304] on textarea "فلفل، کڤارک، زەیتون، باجان، پەنیر، سۆسی پیتزای تورینو." at bounding box center [327, 322] width 297 height 51
paste textarea "بیبەری شیرین"
click at [401, 304] on textarea "بیبەری شیرین، کڤارک، زەیتون، باجان، پەنیر، سۆسی پیتزای تورینو." at bounding box center [327, 322] width 297 height 51
click at [391, 303] on textarea "بیبەری شیرین، زەیتون، باجان، پەنیر، سۆسی پیتزای تورینو." at bounding box center [327, 322] width 297 height 51
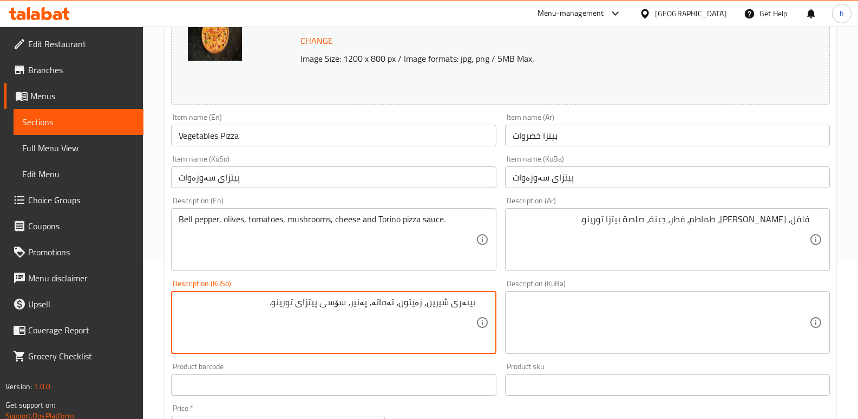
click at [376, 303] on textarea "بیبەری شیرین، زەیتون، تەماتە، پەنیر، سۆسی پیتزای تورینو." at bounding box center [327, 322] width 297 height 51
click at [334, 303] on textarea "بیبەری شیرین، زەیتون، تەماتە، قارچک، پەنیر، سۆسی پیتزای تورینو." at bounding box center [327, 322] width 297 height 51
click at [267, 306] on textarea "بیبەری شیرین، زەیتون، تەماتە، قارچک، پەنیر و سۆسی پیتزای تورینو." at bounding box center [327, 322] width 297 height 51
type textarea "بیبەری شیرین، زەیتون، تەماتە، قارچک، پەنیر و سۆسی پیتزای تۆرینۆ."
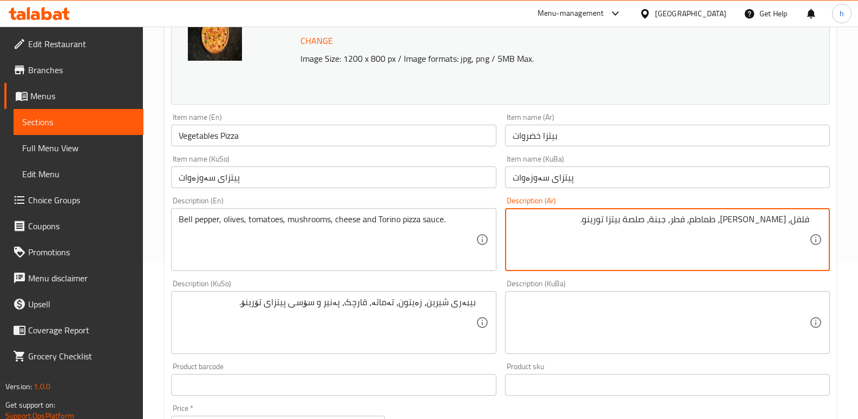
click at [799, 219] on textarea "فلفل، زيتون، طماطم، فطر، جبنة، صلصة بيتزا تورينو." at bounding box center [661, 239] width 297 height 51
paste textarea "حلو"
click at [763, 222] on textarea "فلفل حلو، زيتون، طماطم، فطر، جبنة، صلصة بيتزا تورينو." at bounding box center [661, 239] width 297 height 51
click at [742, 222] on textarea "فلفل حلو، زيتون، طماطم، فطر، جبنة، صلصة بيتزا تورينو." at bounding box center [661, 239] width 297 height 51
click at [712, 222] on textarea "فلفل حلو، زيتون، طماطم، فطر، جبنة، صلصة بيتزا تورينو." at bounding box center [661, 239] width 297 height 51
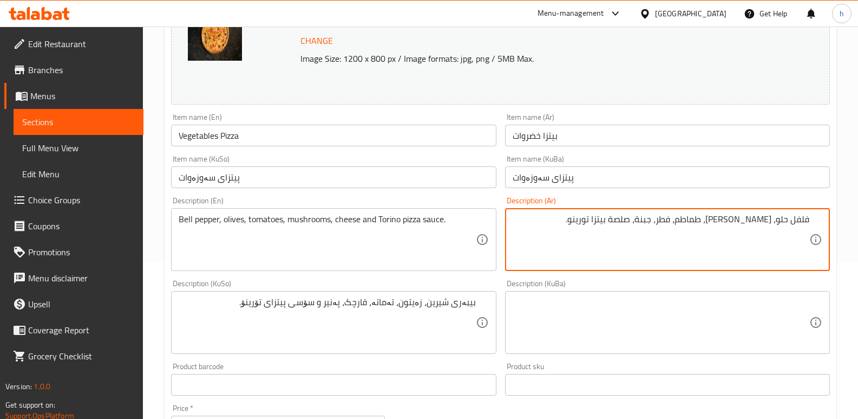
click at [681, 223] on textarea "فلفل حلو، زيتون، طماطم، فطر، جبنة، صلصة بيتزا تورينو." at bounding box center [661, 239] width 297 height 51
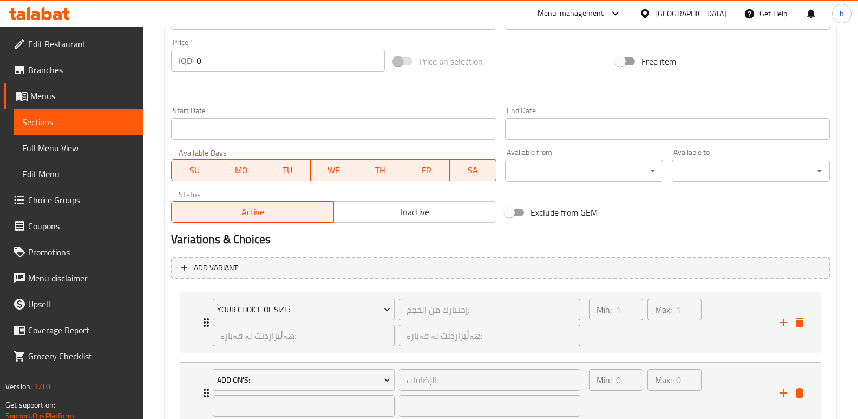
scroll to position [586, 0]
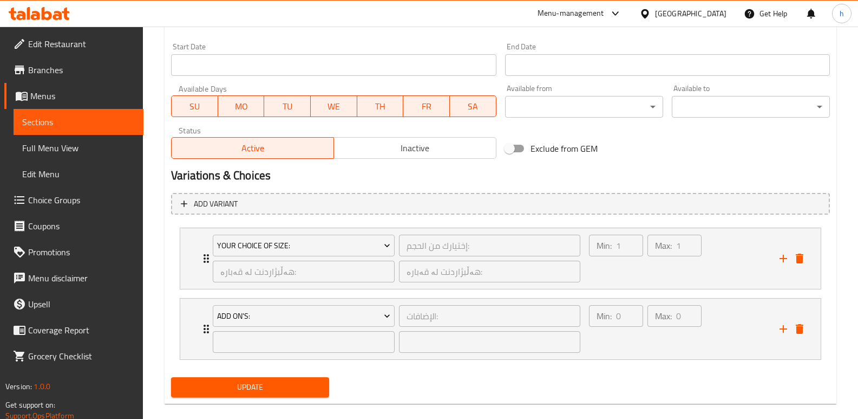
type textarea "فلفل حلو، زيتون، طماطم، فطر، جبنة وصلصة بيتزا تورينو."
click at [305, 386] on span "Update" at bounding box center [250, 387] width 141 height 14
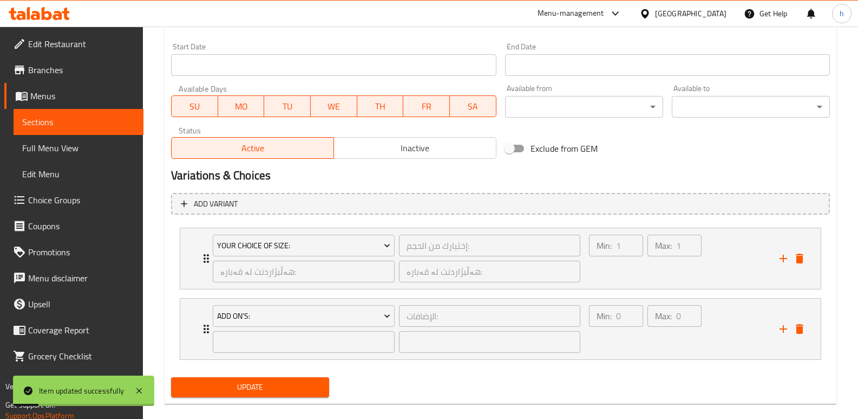
click at [126, 114] on link "Sections" at bounding box center [79, 122] width 130 height 26
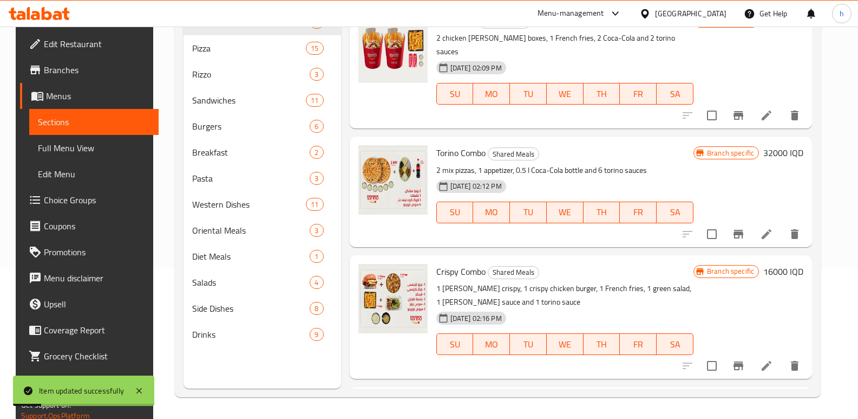
scroll to position [152, 0]
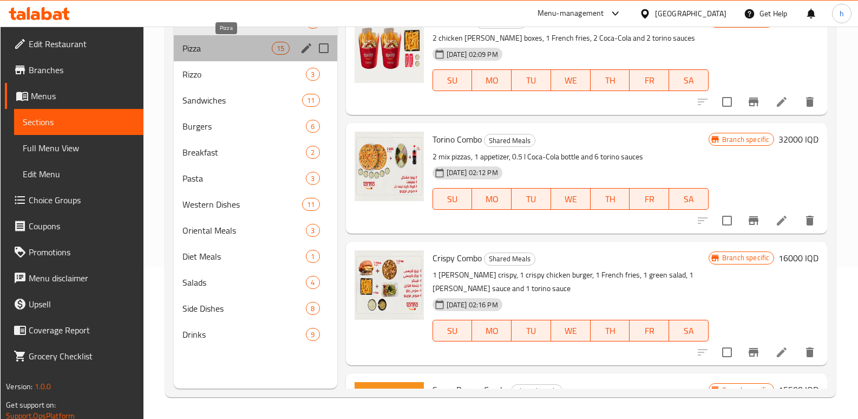
drag, startPoint x: 209, startPoint y: 48, endPoint x: 296, endPoint y: 81, distance: 93.2
click at [209, 48] on span "Pizza" at bounding box center [228, 48] width 90 height 13
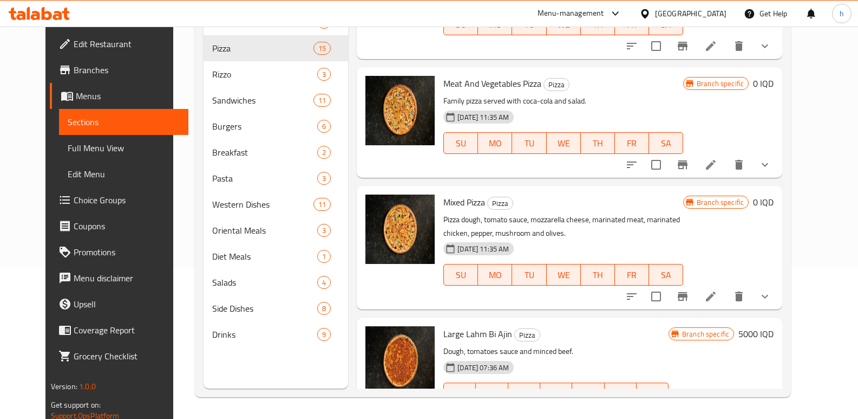
scroll to position [1341, 0]
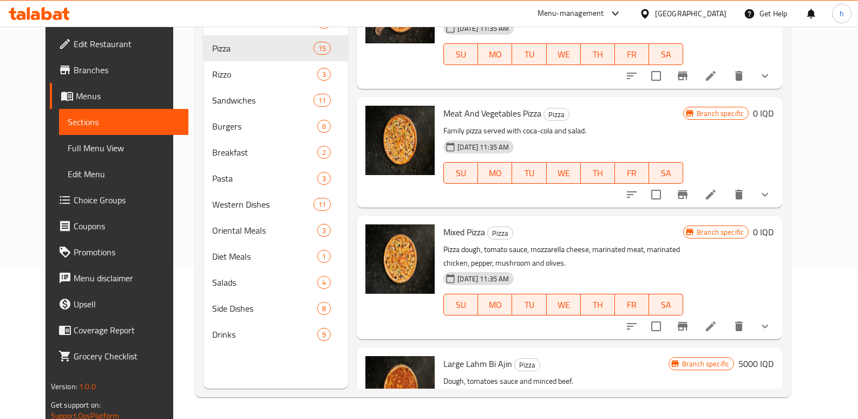
click at [718, 195] on icon at bounding box center [711, 194] width 13 height 13
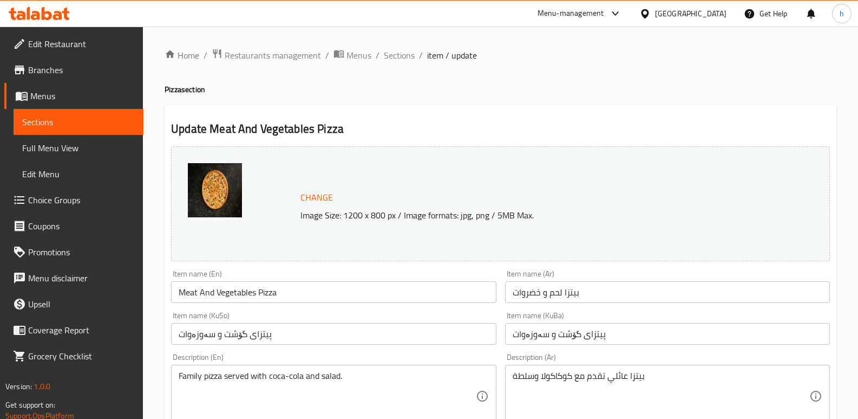
scroll to position [87, 0]
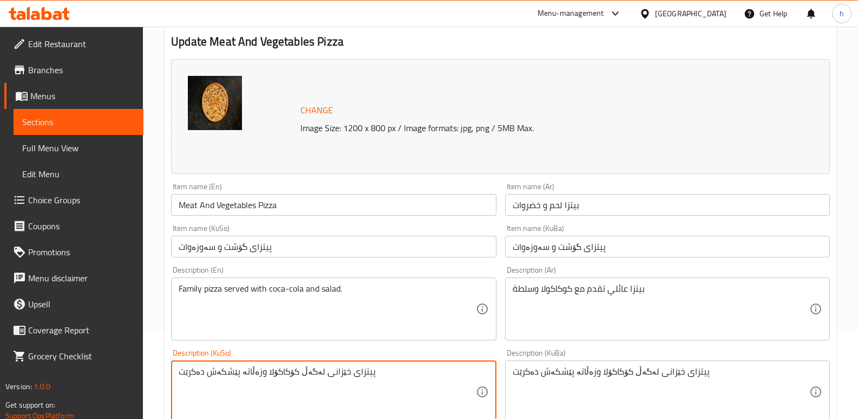
drag, startPoint x: 355, startPoint y: 374, endPoint x: 162, endPoint y: 355, distance: 193.7
paste textarea "گۆشتی تازەی ناوچە، سەوزە، پەنیر، سۆسی پیتزای تورینو."
type textarea "گۆشتی تازەی ناوچە، سەوزە، پەنیر، سۆسی پیتزای تورینو."
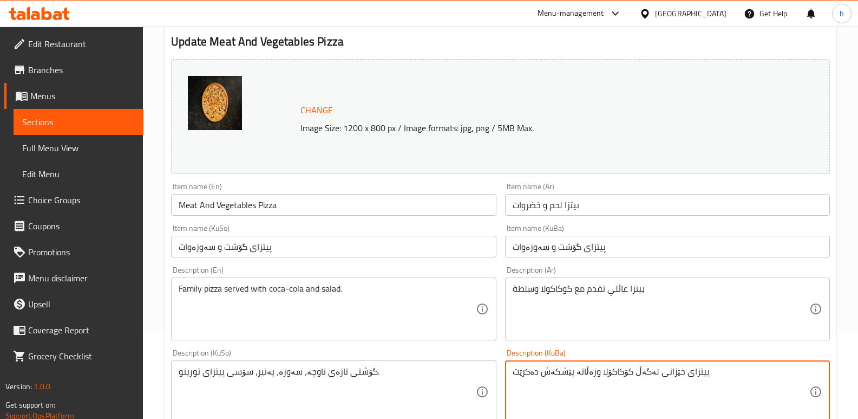
drag, startPoint x: 706, startPoint y: 369, endPoint x: 440, endPoint y: 343, distance: 267.2
type textarea "\"
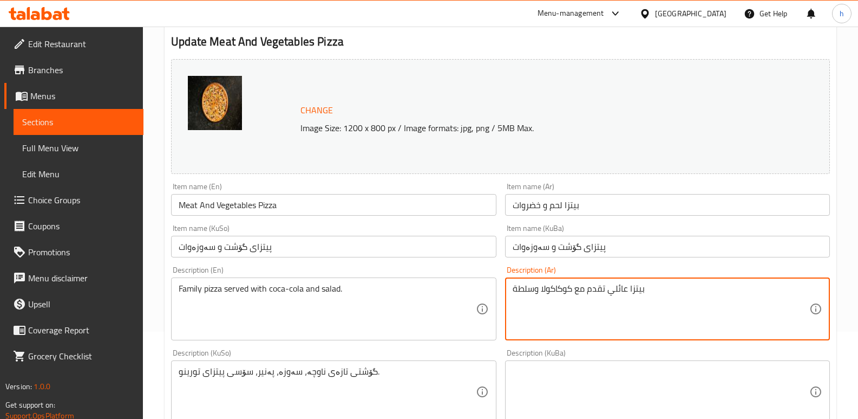
drag, startPoint x: 649, startPoint y: 298, endPoint x: 404, endPoint y: 306, distance: 244.9
paste textarea "لحم طازج محلي، خضروات، جبنة، صلصة بيتزا تورينو."
type textarea "لحم طازج محلي، خضروات، جبنة، صلصة بيتزا تورينو."
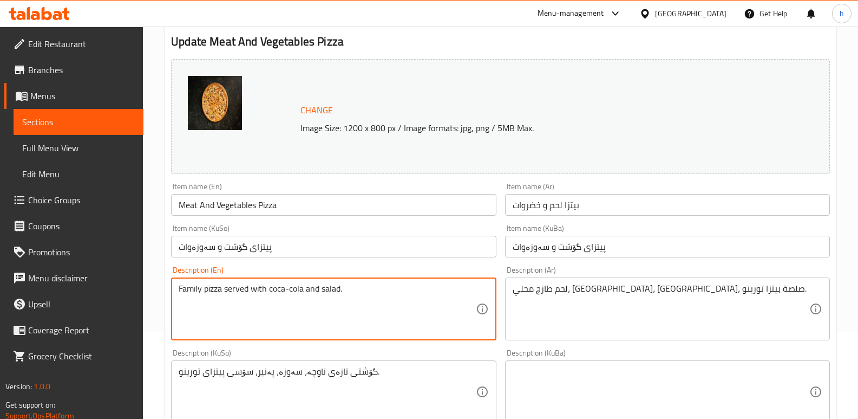
drag, startPoint x: 317, startPoint y: 301, endPoint x: 93, endPoint y: 289, distance: 224.6
paste textarea "Local fresh meat, vegetables , cheese, Torino pizza sauce"
click at [316, 291] on textarea "Local fresh meat, vegetables , cheese, Torino pizza sauce." at bounding box center [327, 308] width 297 height 51
type textarea "Local fresh meat, vegetables , cheese and Torino pizza sauce."
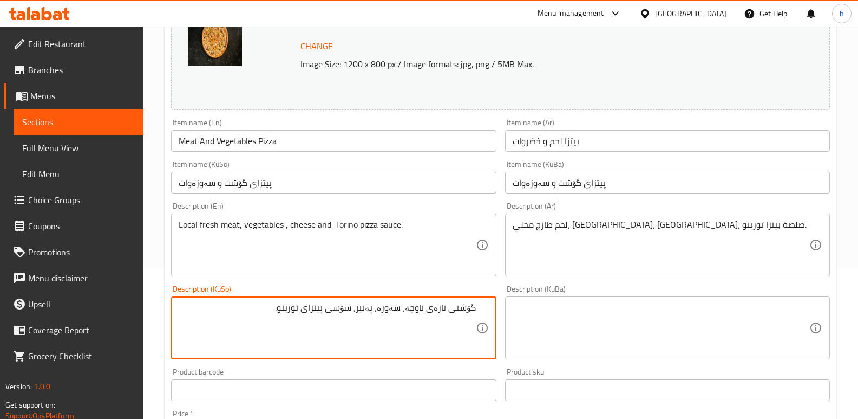
scroll to position [152, 0]
drag, startPoint x: 411, startPoint y: 308, endPoint x: 446, endPoint y: 307, distance: 34.7
click at [446, 307] on textarea "گۆشتی تازەی ناوچە، سەوزە، پەنیر، سۆسی پیتزای تورینو." at bounding box center [327, 326] width 297 height 51
type textarea "گۆشتی فرێشی خۆماڵی، سەوزەوات، پەنیر و سۆسی پیتزای تۆرینۆ."
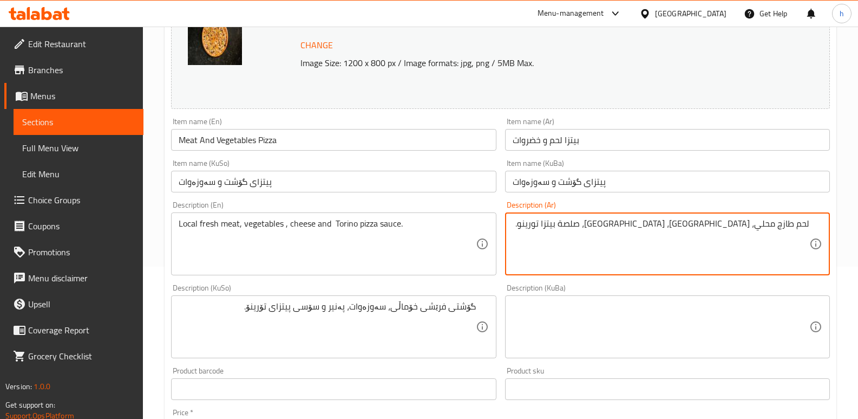
click at [698, 226] on textarea "لحم طازج محلي، خضروات، جبنة، صلصة بيتزا تورينو." at bounding box center [661, 243] width 297 height 51
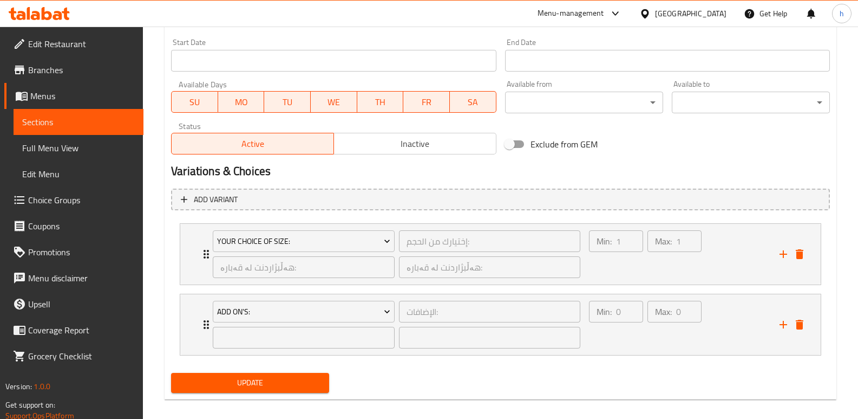
scroll to position [601, 0]
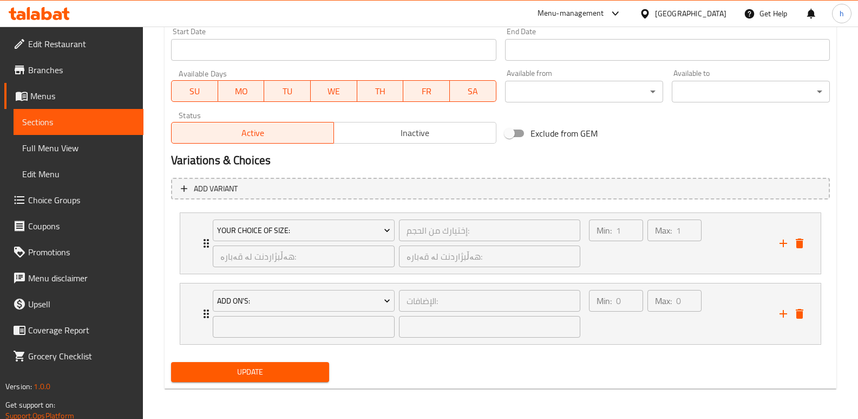
type textarea "لحم طازج محلي، خضروات، جبنة وصلصة بيتزا تورينو."
click at [254, 376] on span "Update" at bounding box center [250, 372] width 141 height 14
click at [98, 152] on span "Full Menu View" at bounding box center [78, 147] width 113 height 13
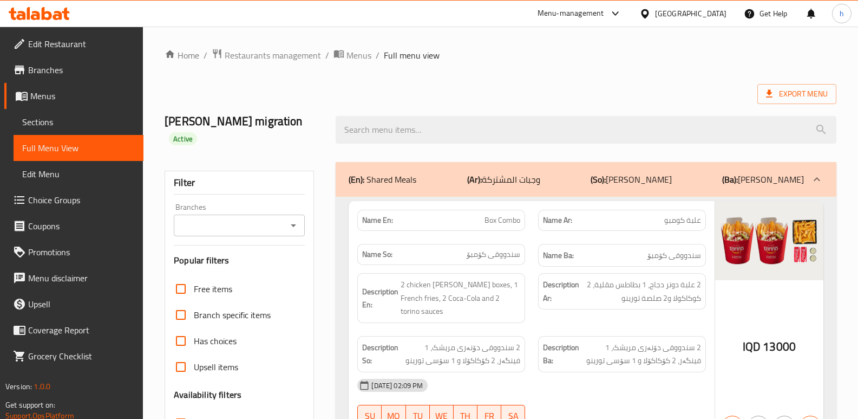
click at [232, 218] on input "Branches" at bounding box center [230, 225] width 107 height 15
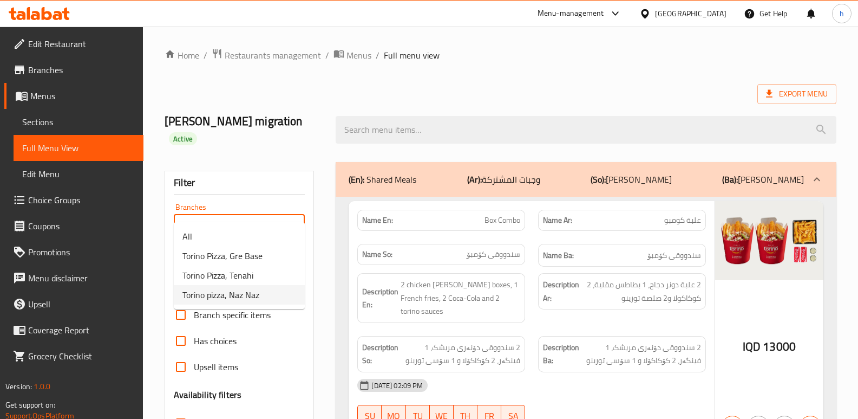
click at [278, 291] on li "Torino pizza, Naz Naz" at bounding box center [239, 294] width 131 height 19
type input "Torino pizza, Naz Naz"
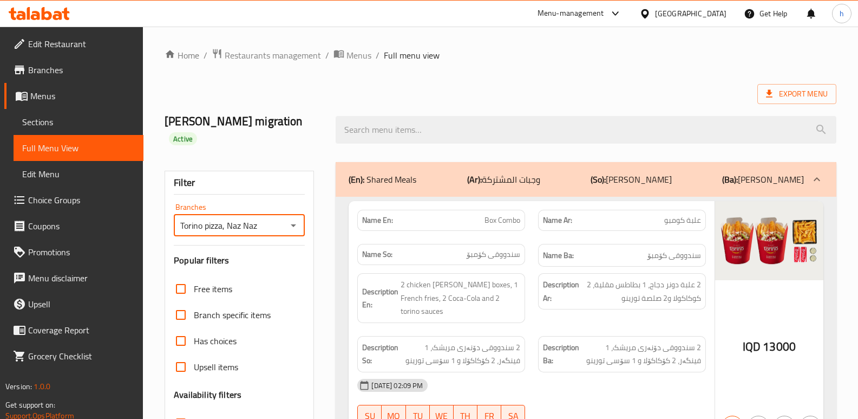
scroll to position [145, 0]
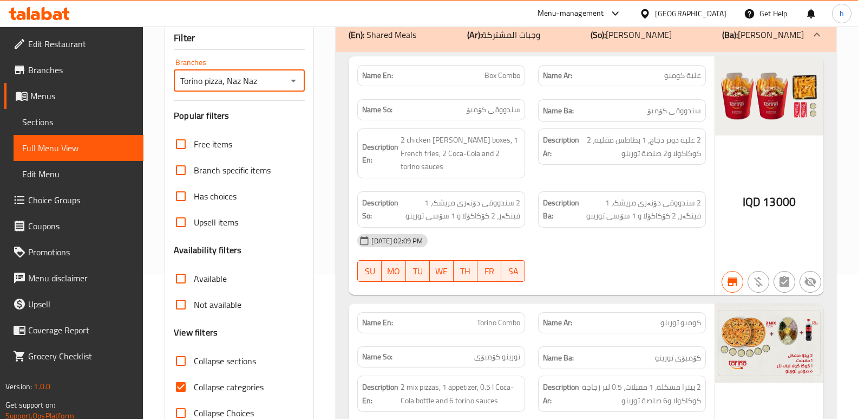
click at [176, 374] on input "Collapse categories" at bounding box center [181, 387] width 26 height 26
checkbox input "false"
click at [179, 348] on input "Collapse sections" at bounding box center [181, 361] width 26 height 26
checkbox input "true"
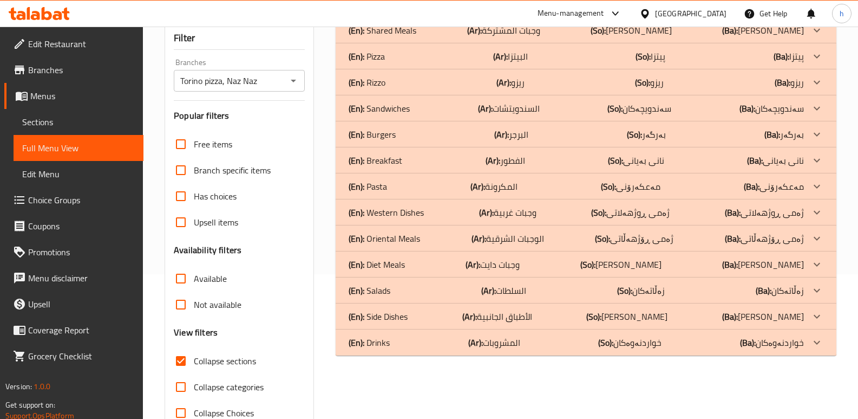
click at [417, 34] on div "(En): Pizza (Ar): البيتزا (So): پیتزا (Ba): پیتزا" at bounding box center [576, 30] width 455 height 13
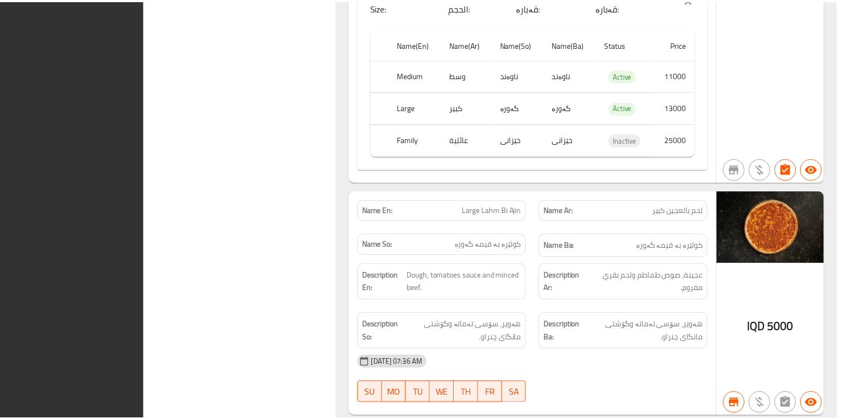
scroll to position [10166, 0]
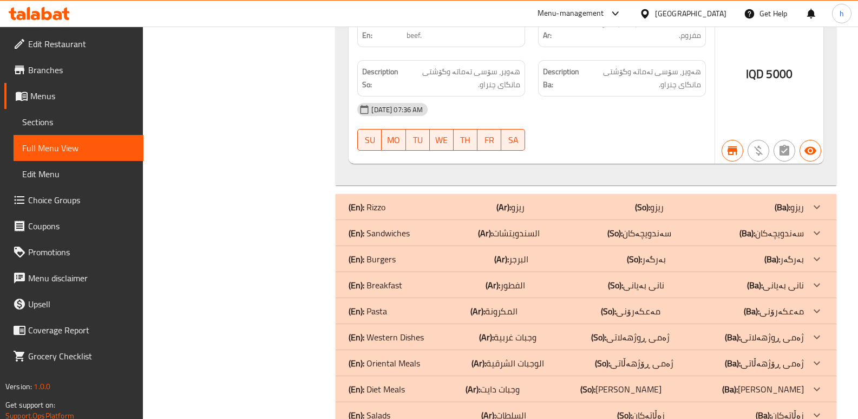
click at [50, 11] on icon at bounding box center [39, 13] width 61 height 13
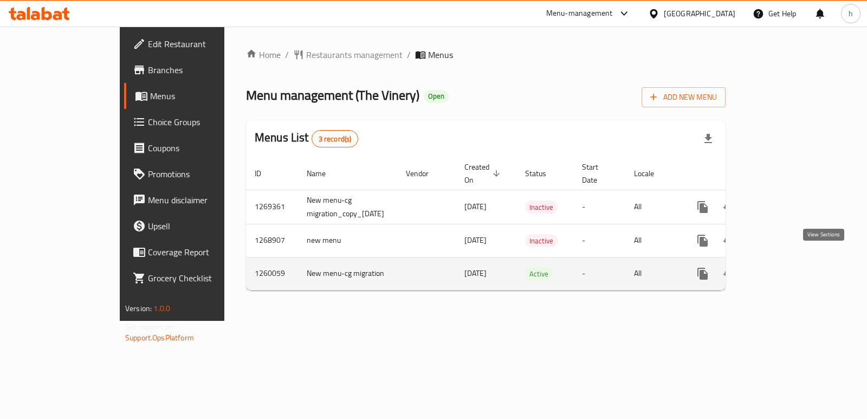
click at [785, 269] on icon "enhanced table" at bounding box center [781, 274] width 10 height 10
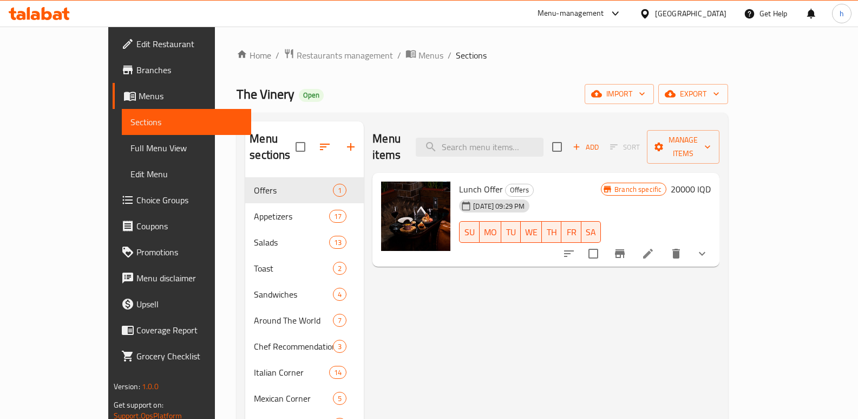
click at [131, 151] on span "Full Menu View" at bounding box center [187, 147] width 113 height 13
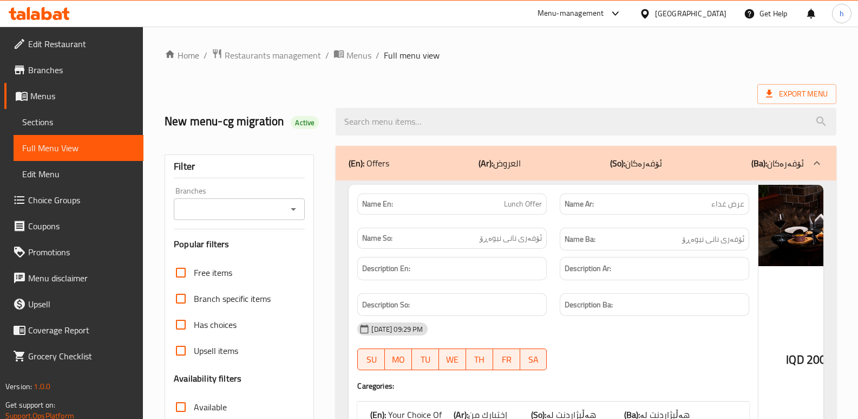
click at [230, 215] on input "Branches" at bounding box center [230, 208] width 107 height 15
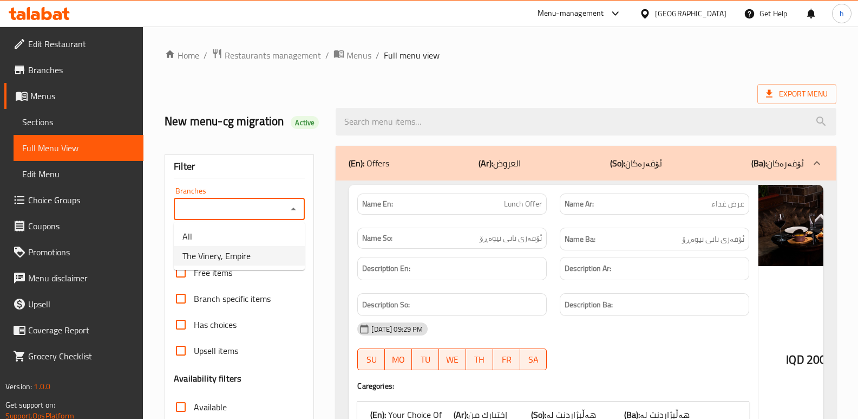
click at [236, 250] on span "The Vinery, Empire" at bounding box center [217, 255] width 68 height 13
type input "The Vinery, Empire"
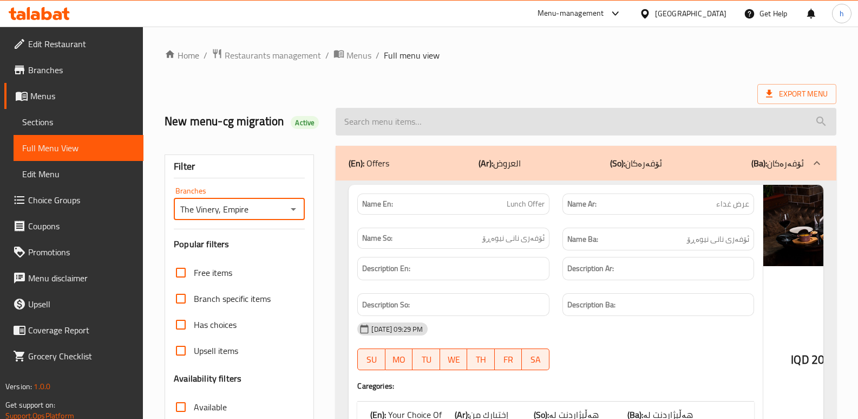
click at [447, 128] on input "search" at bounding box center [586, 122] width 501 height 28
paste input "Temaki Tartar Shrimp"
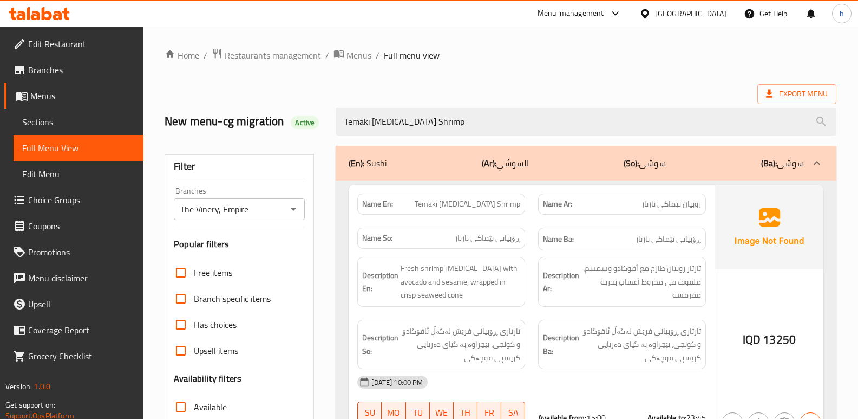
type input "Temaki Tartar Shrimp"
drag, startPoint x: 268, startPoint y: 140, endPoint x: 261, endPoint y: 139, distance: 6.6
click at [261, 139] on div "Home / Restaurants management / Menus / Full menu view Export Menu New menu-cg …" at bounding box center [501, 301] width 672 height 506
paste input "Temaki Tartar Shrimp"
type input "Temaki Tartar Shrimp"
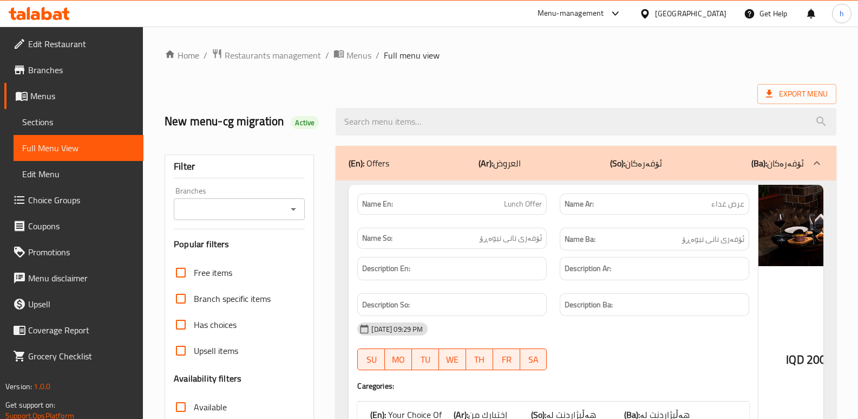
click at [259, 209] on input "Branches" at bounding box center [230, 208] width 107 height 15
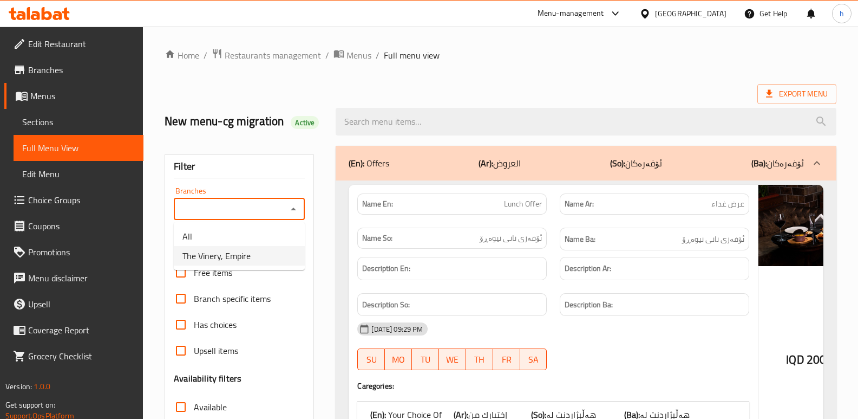
click at [251, 249] on li "The Vinery, Empire" at bounding box center [239, 255] width 131 height 19
type input "The Vinery, Empire"
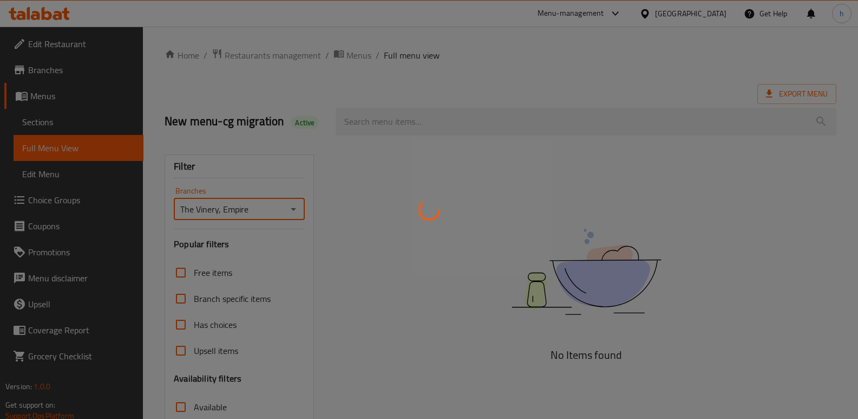
click at [423, 120] on div at bounding box center [429, 209] width 858 height 419
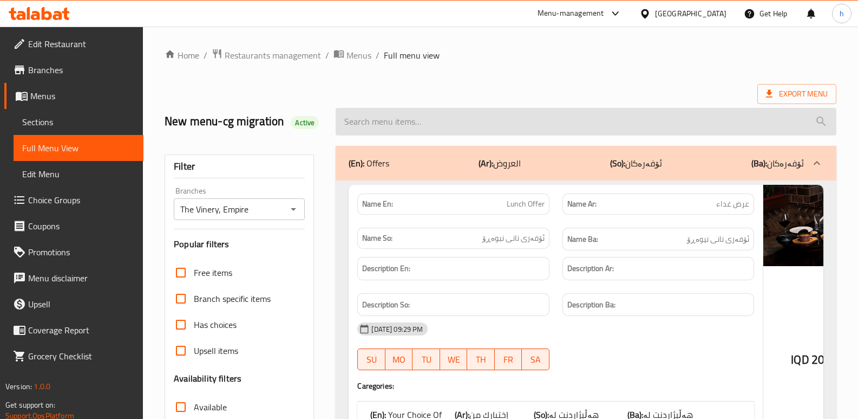
click at [401, 122] on input "search" at bounding box center [586, 122] width 501 height 28
paste input "Temaki Tartar Shrimp"
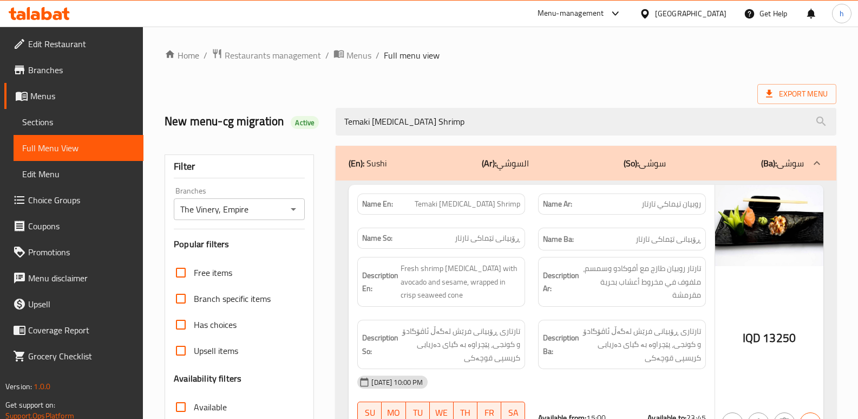
type input "Temaki Tartar Shrimp"
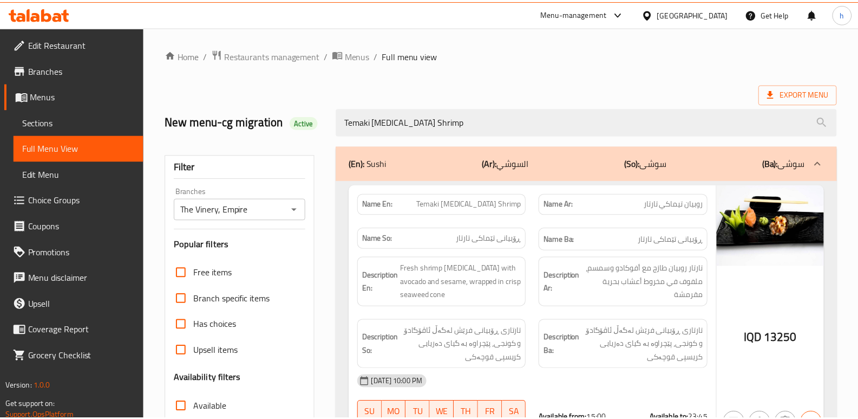
scroll to position [158, 0]
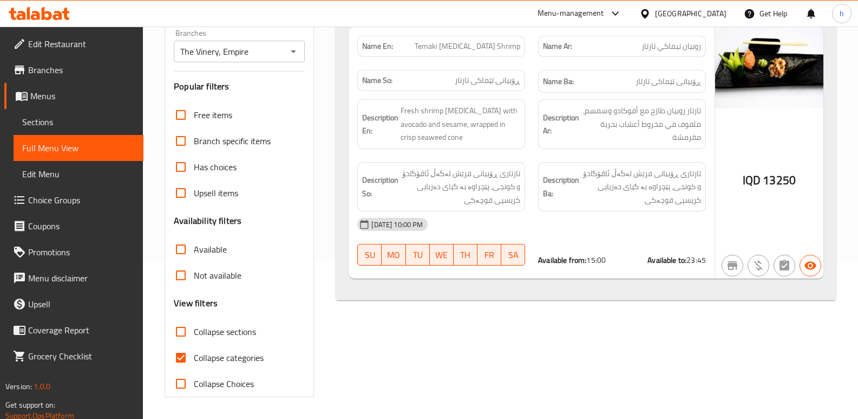
click at [56, 18] on icon at bounding box center [57, 15] width 9 height 9
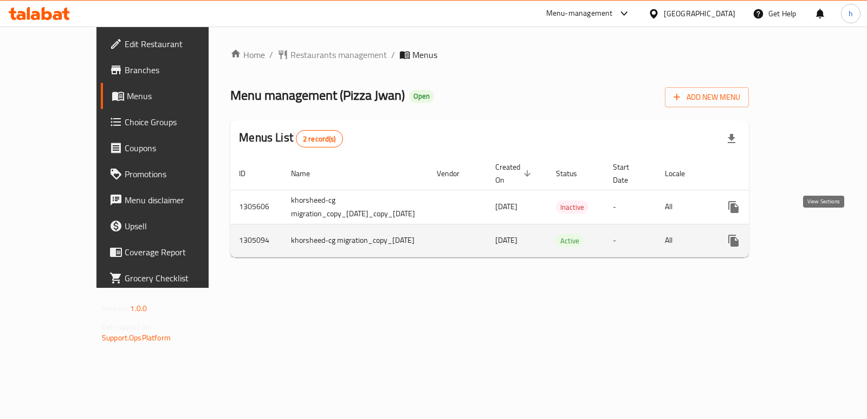
click at [818, 234] on icon "enhanced table" at bounding box center [811, 240] width 13 height 13
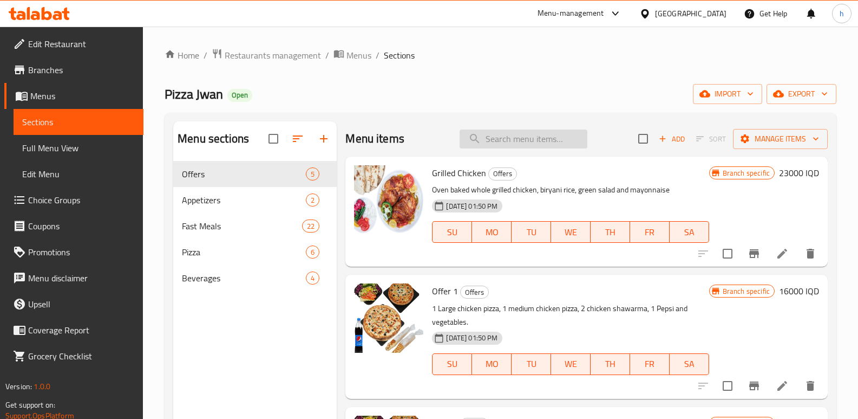
click at [533, 138] on input "search" at bounding box center [524, 138] width 128 height 19
paste input "Crispy Meal - 5 pieces"
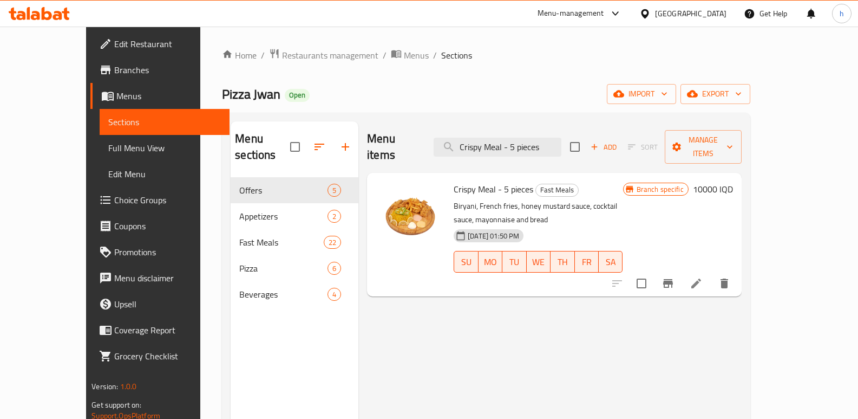
type input "Crispy Meal - 5 pieces"
click at [733, 181] on h6 "10000 IQD" at bounding box center [713, 188] width 40 height 15
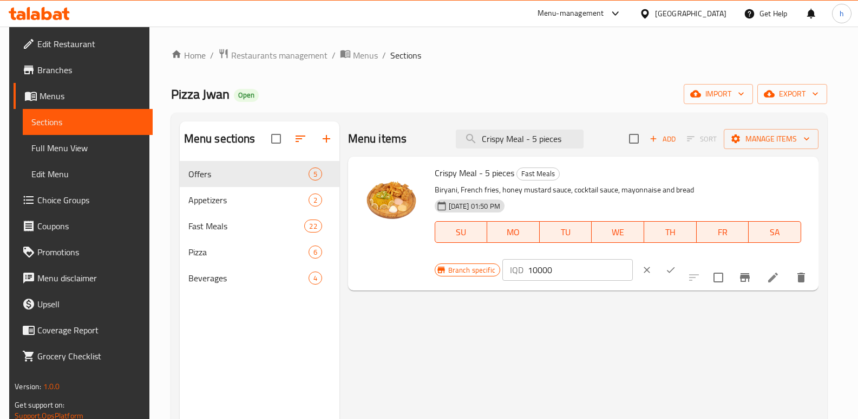
drag, startPoint x: 711, startPoint y: 181, endPoint x: 592, endPoint y: 175, distance: 119.3
click at [592, 258] on div "Branch specific IQD 10000 ​" at bounding box center [567, 270] width 264 height 24
paste input "2"
type input "20000"
click at [676, 264] on icon "ok" at bounding box center [671, 269] width 11 height 11
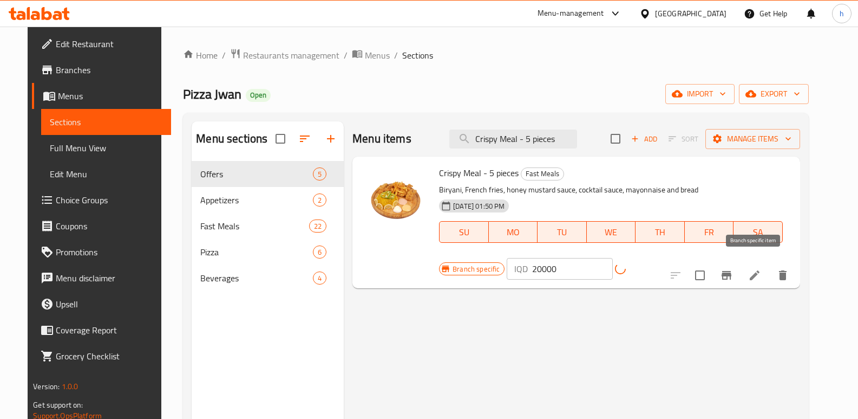
click at [732, 271] on icon "Branch-specific-item" at bounding box center [727, 275] width 10 height 9
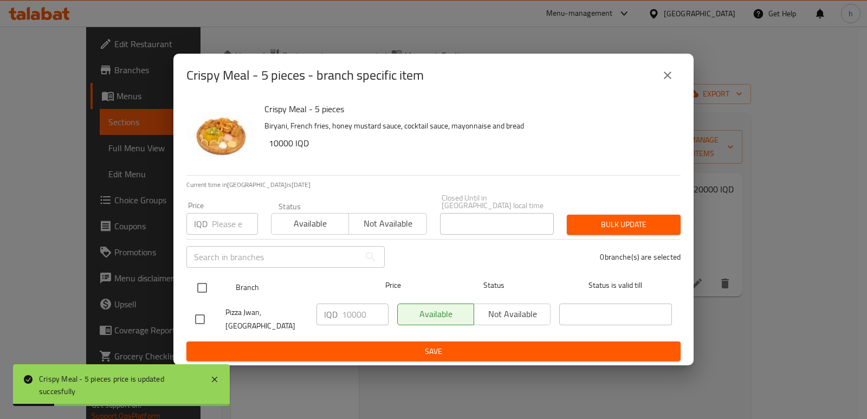
click at [205, 288] on input "checkbox" at bounding box center [202, 287] width 23 height 23
checkbox input "true"
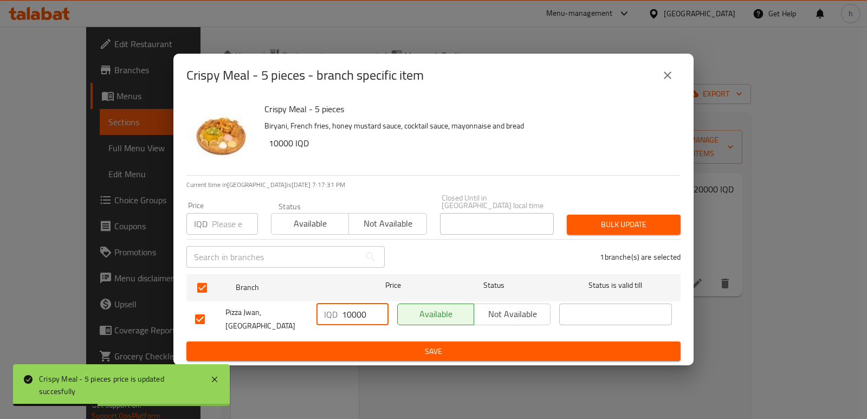
drag, startPoint x: 324, startPoint y: 311, endPoint x: 250, endPoint y: 317, distance: 73.9
click at [252, 317] on div "Pizza Jwan, Havalan IQD 10000 ​ Available Not available ​" at bounding box center [433, 319] width 485 height 40
paste input "2"
type input "20000"
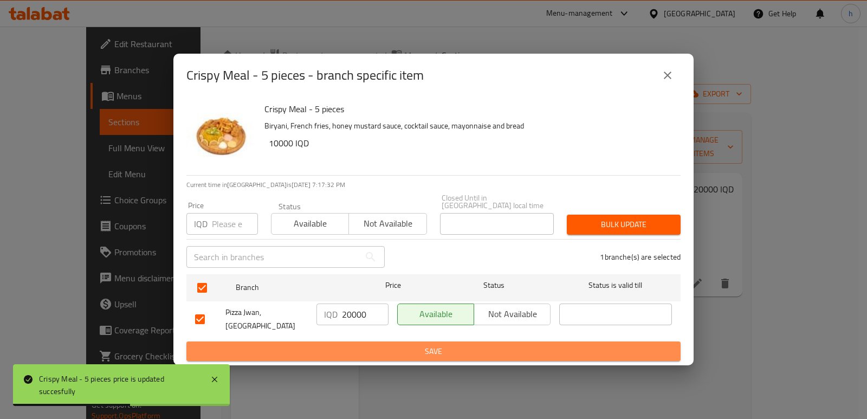
click at [372, 344] on span "Save" at bounding box center [433, 351] width 477 height 14
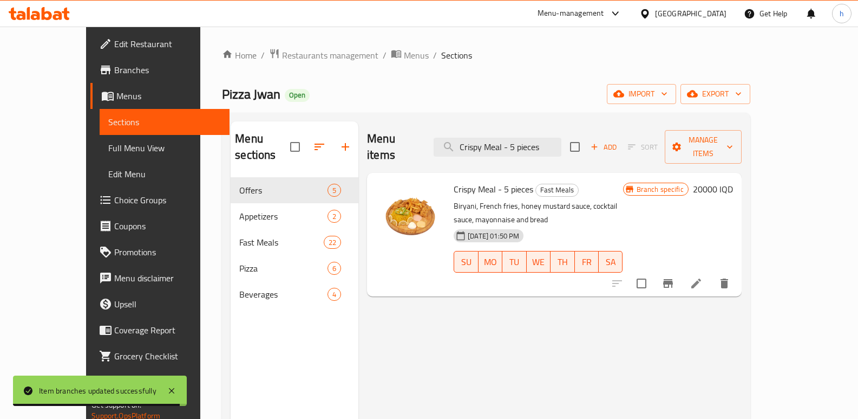
drag, startPoint x: 548, startPoint y: 140, endPoint x: 420, endPoint y: 129, distance: 128.3
click at [422, 130] on div "Menu items Crispy Meal - 5 pieces Add Sort Manage items" at bounding box center [554, 146] width 375 height 51
paste input "Shawarma - 30"
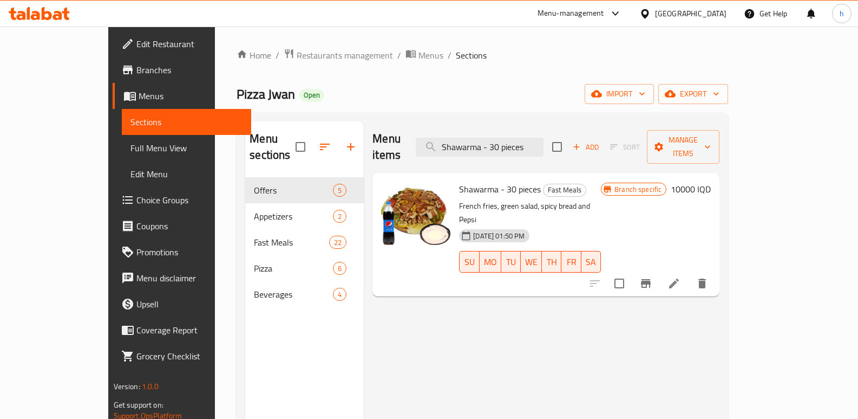
type input "Shawarma - 30 pieces"
click at [651, 279] on icon "Branch-specific-item" at bounding box center [646, 283] width 10 height 9
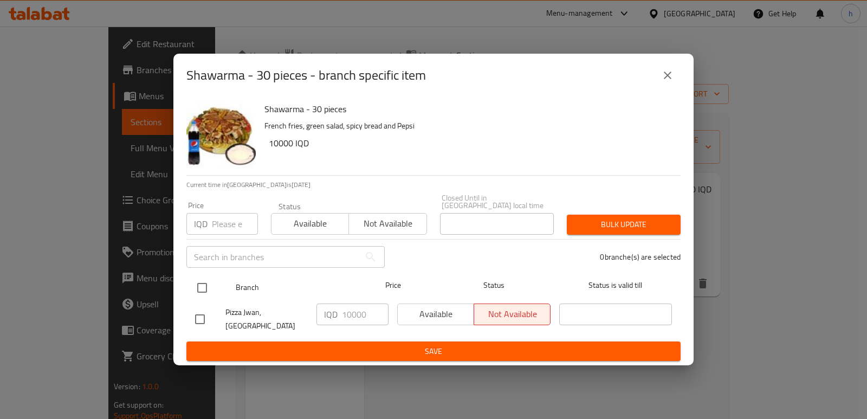
click at [203, 285] on input "checkbox" at bounding box center [202, 287] width 23 height 23
checkbox input "true"
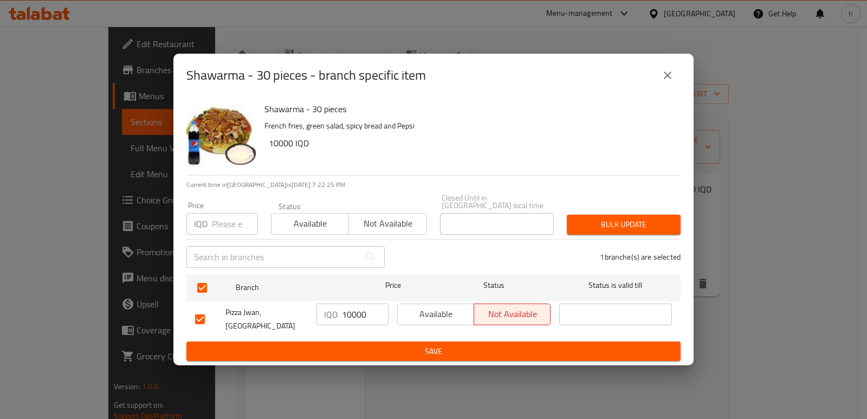
drag, startPoint x: 368, startPoint y: 315, endPoint x: 298, endPoint y: 305, distance: 71.2
click at [298, 305] on div "Pizza Jwan, Havalan IQD 10000 ​ Available Not available ​" at bounding box center [433, 319] width 485 height 40
paste input "2"
type input "12000"
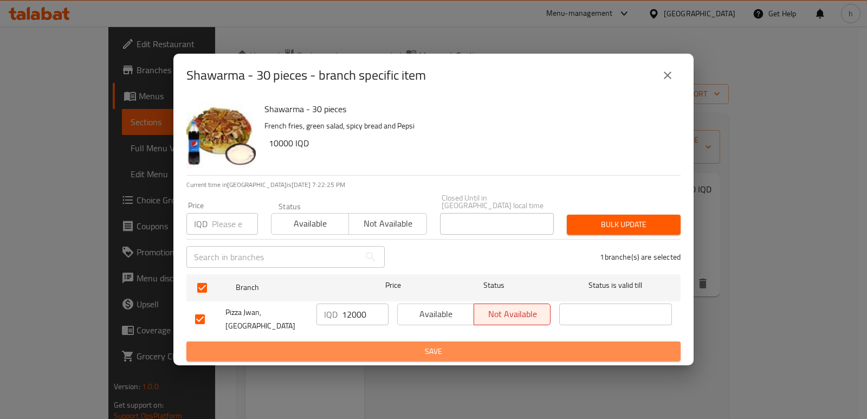
click at [396, 344] on span "Save" at bounding box center [433, 351] width 477 height 14
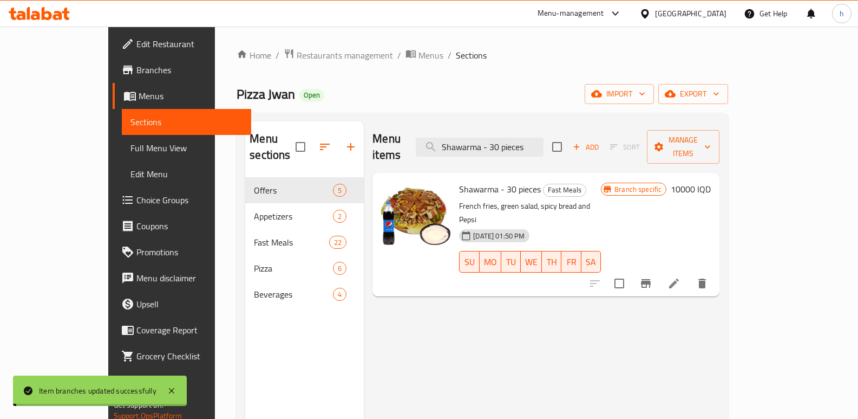
click at [711, 181] on h6 "10000 IQD" at bounding box center [691, 188] width 40 height 15
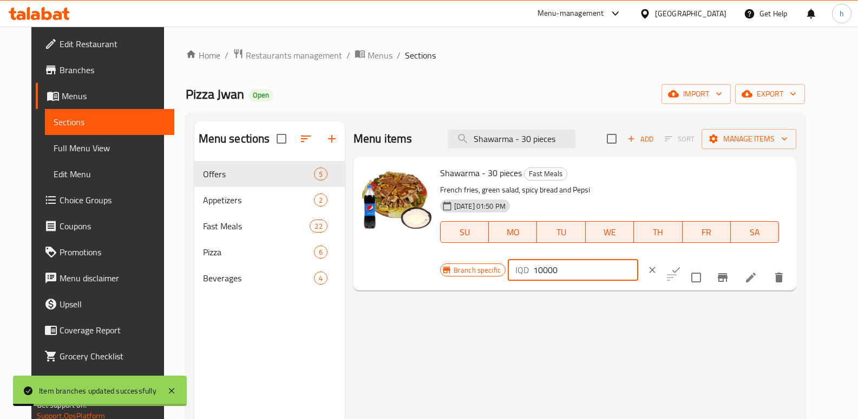
drag, startPoint x: 596, startPoint y: 186, endPoint x: 651, endPoint y: 218, distance: 64.1
click at [595, 258] on div "Branch specific IQD 10000 ​" at bounding box center [572, 270] width 264 height 24
paste input "2"
type input "12000"
click at [682, 264] on icon "ok" at bounding box center [676, 269] width 11 height 11
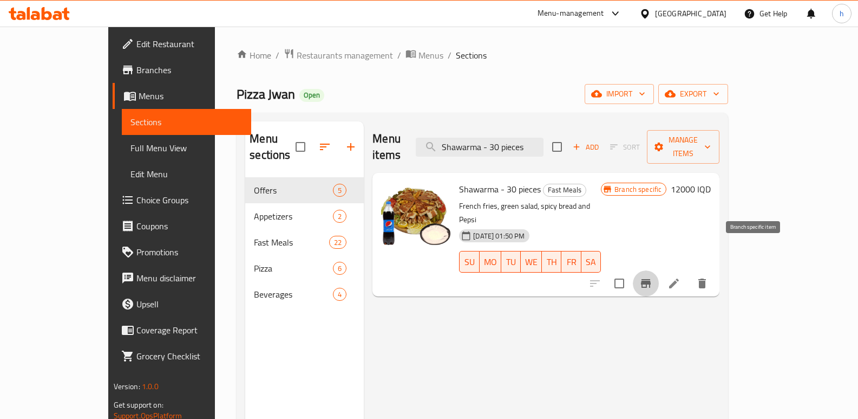
click at [653, 277] on icon "Branch-specific-item" at bounding box center [646, 283] width 13 height 13
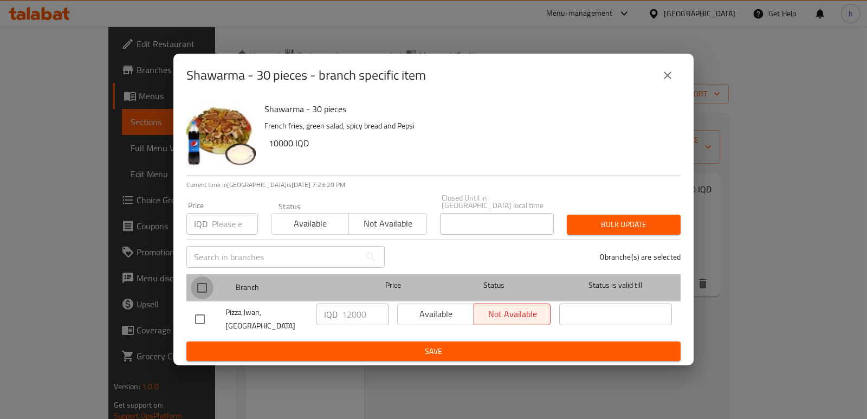
click at [204, 285] on input "checkbox" at bounding box center [202, 287] width 23 height 23
checkbox input "true"
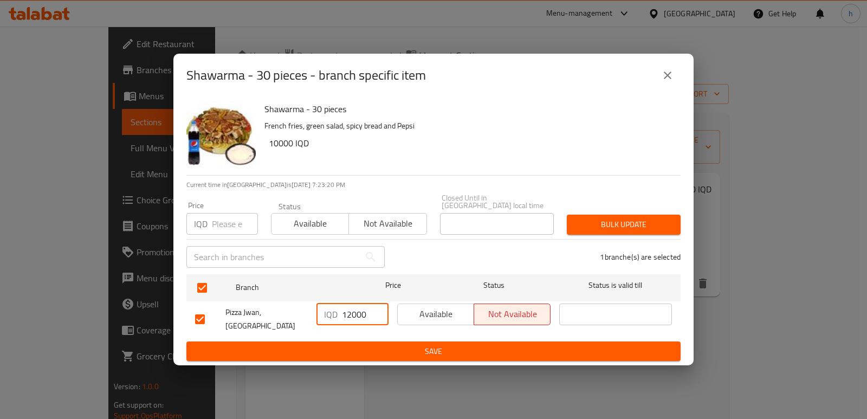
drag, startPoint x: 371, startPoint y: 316, endPoint x: 231, endPoint y: 322, distance: 139.9
click at [237, 323] on div "Pizza Jwan, Havalan IQD 12000 ​ Available Not available ​" at bounding box center [433, 319] width 485 height 40
paste input "6"
type input "16000"
click at [400, 346] on span "Save" at bounding box center [433, 351] width 477 height 14
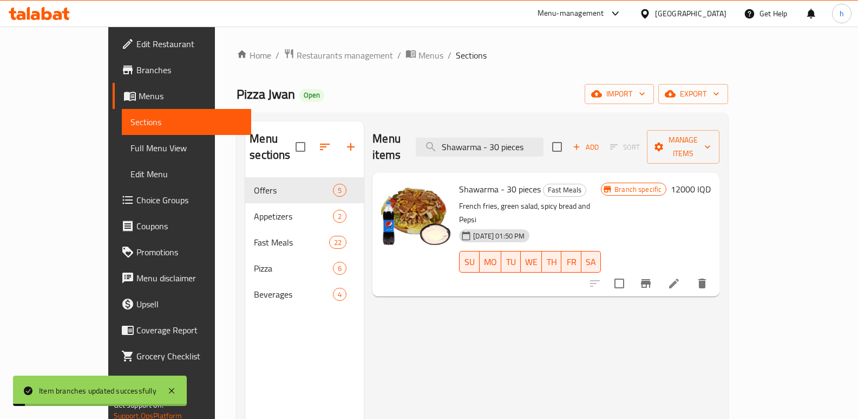
click at [711, 181] on h6 "12000 IQD" at bounding box center [691, 188] width 40 height 15
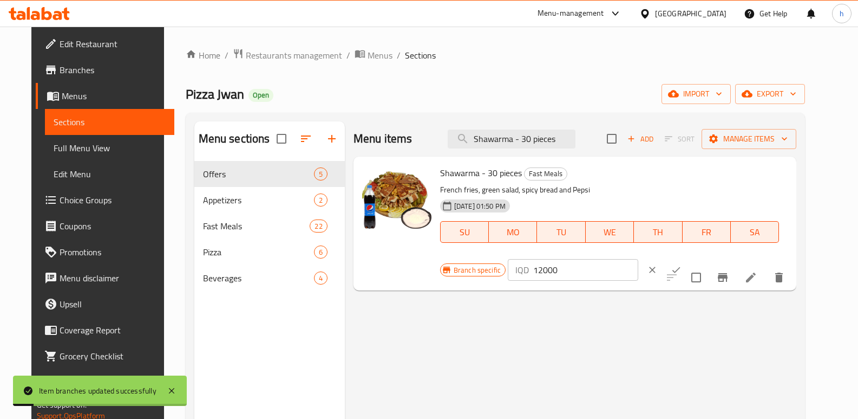
click at [572, 174] on div "Shawarma - 30 pieces Fast Meals French fries, green salad, spicy bread and Peps…" at bounding box center [614, 223] width 357 height 125
paste input "6"
type input "16000"
click at [682, 264] on icon "ok" at bounding box center [676, 269] width 11 height 11
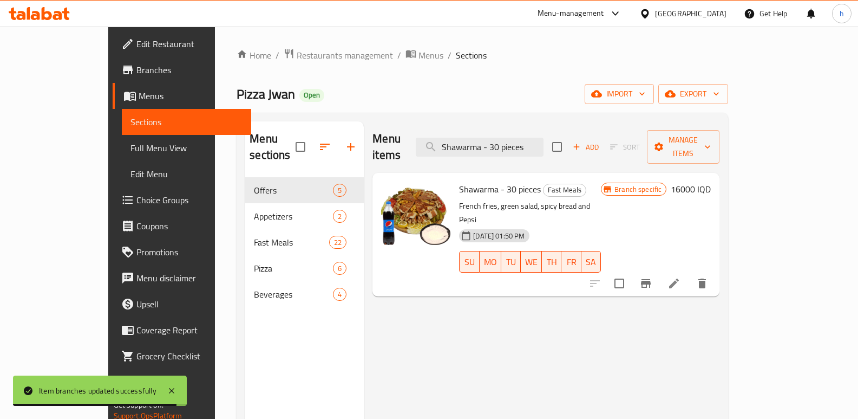
drag, startPoint x: 563, startPoint y: 141, endPoint x: 359, endPoint y: 135, distance: 204.3
click at [373, 138] on div "Menu items Shawarma - 30 pieces Add Sort Manage items" at bounding box center [546, 146] width 347 height 51
paste input "5"
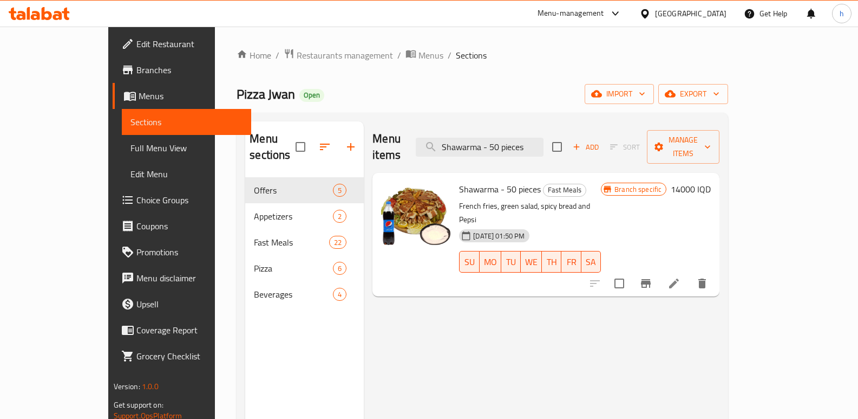
type input "Shawarma - 50 pieces"
click at [651, 279] on icon "Branch-specific-item" at bounding box center [646, 283] width 10 height 9
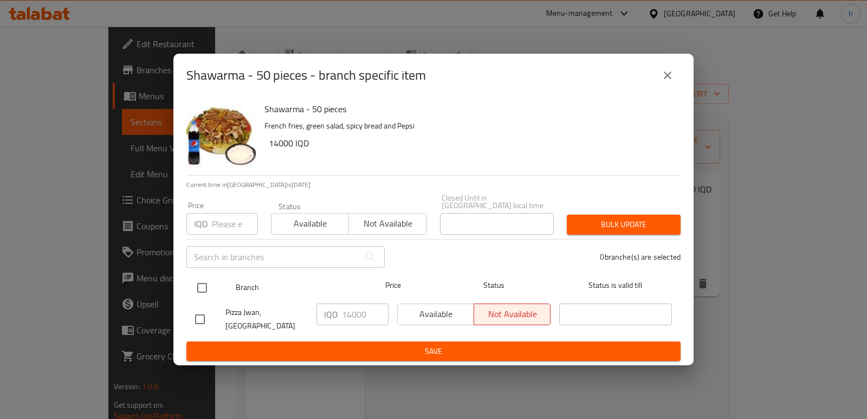
click at [205, 288] on input "checkbox" at bounding box center [202, 287] width 23 height 23
checkbox input "true"
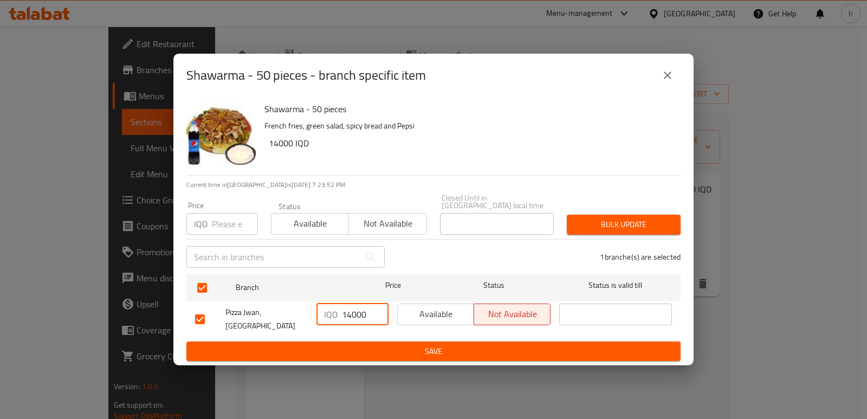
drag, startPoint x: 367, startPoint y: 315, endPoint x: 301, endPoint y: 321, distance: 65.8
click at [296, 315] on div "Pizza Jwan, Havalan IQD 14000 ​ Available Not available ​" at bounding box center [433, 319] width 485 height 40
paste input "20"
type input "20000"
click at [374, 344] on span "Save" at bounding box center [433, 351] width 477 height 14
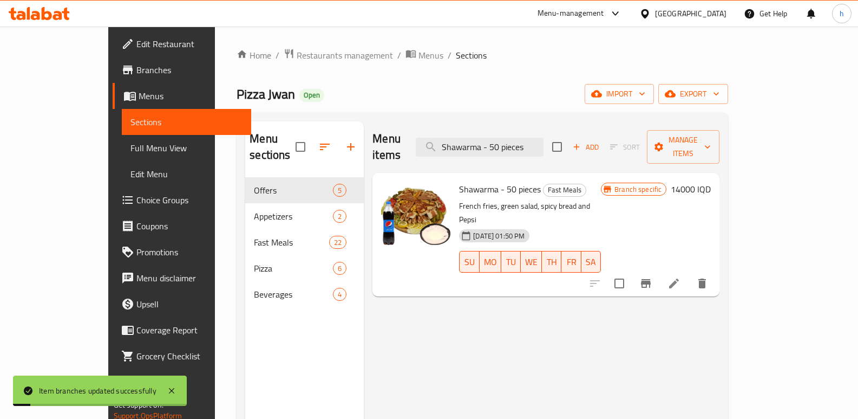
click at [711, 181] on h6 "14000 IQD" at bounding box center [691, 188] width 40 height 15
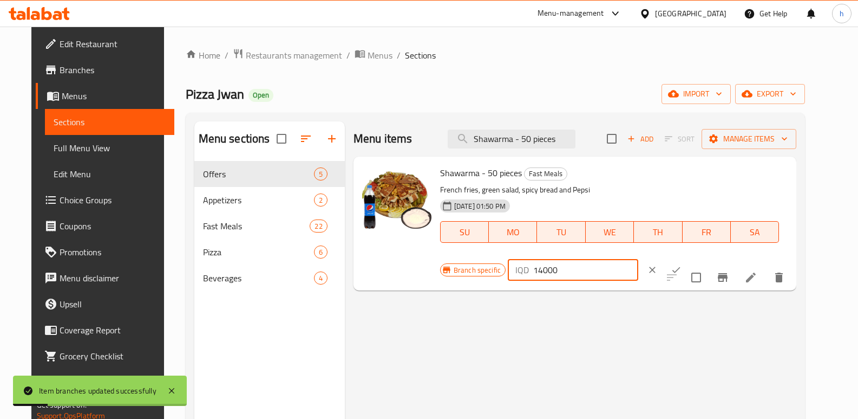
drag, startPoint x: 706, startPoint y: 176, endPoint x: 598, endPoint y: 166, distance: 107.7
click at [639, 259] on div "IQD 14000 ​" at bounding box center [573, 270] width 131 height 22
paste input "20"
type input "20000"
click at [688, 258] on button "ok" at bounding box center [677, 270] width 24 height 24
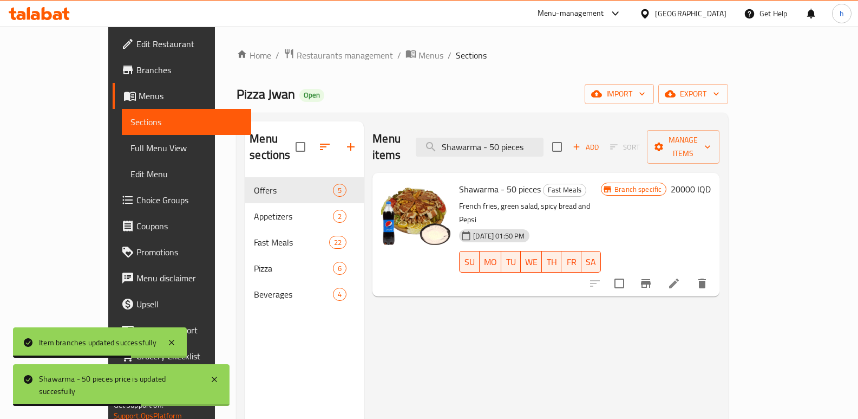
drag, startPoint x: 551, startPoint y: 142, endPoint x: 409, endPoint y: 127, distance: 143.3
click at [418, 133] on div "Menu items Shawarma - 50 pieces Add Sort Manage items" at bounding box center [546, 146] width 347 height 51
paste input "6"
type input "Shawarma - 60 pieces"
click at [653, 277] on icon "Branch-specific-item" at bounding box center [646, 283] width 13 height 13
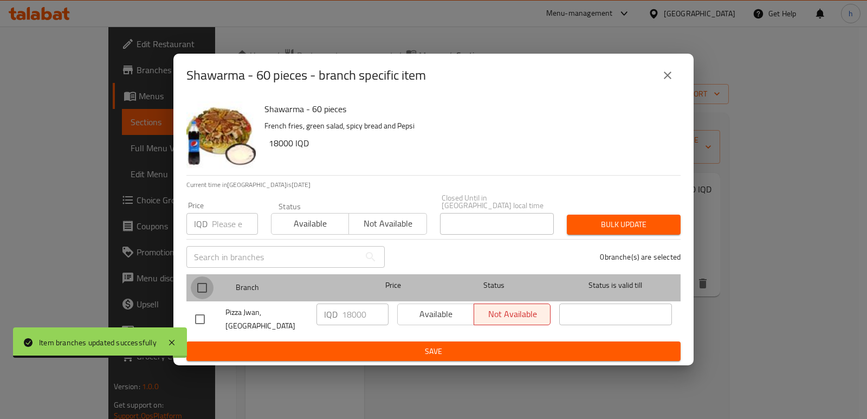
click at [207, 287] on input "checkbox" at bounding box center [202, 287] width 23 height 23
checkbox input "true"
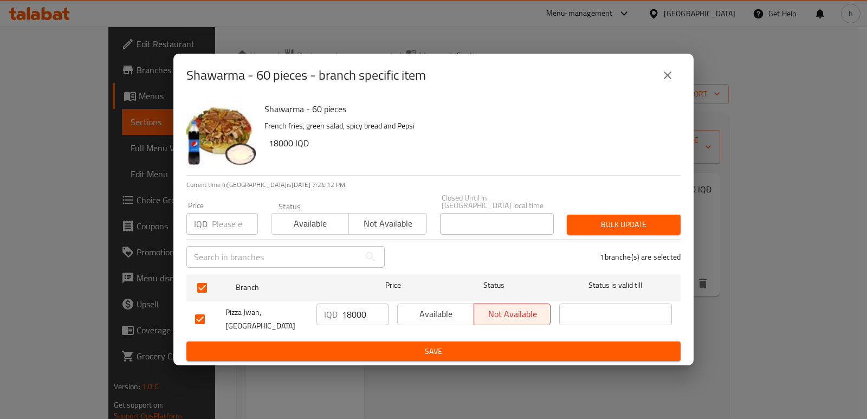
drag, startPoint x: 325, startPoint y: 314, endPoint x: 286, endPoint y: 303, distance: 39.8
click at [291, 305] on div "Pizza Jwan, Havalan IQD 18000 ​ Available Not available ​" at bounding box center [433, 319] width 485 height 40
paste input "25"
type input "25000"
click at [416, 345] on span "Save" at bounding box center [433, 351] width 477 height 14
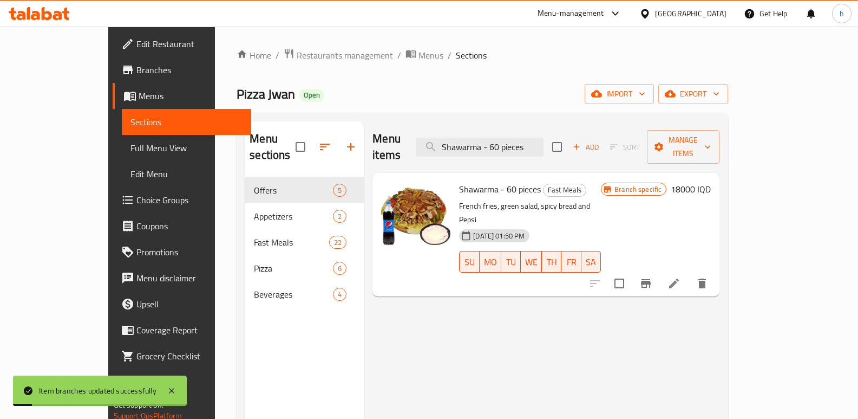
click at [711, 181] on h6 "18000 IQD" at bounding box center [691, 188] width 40 height 15
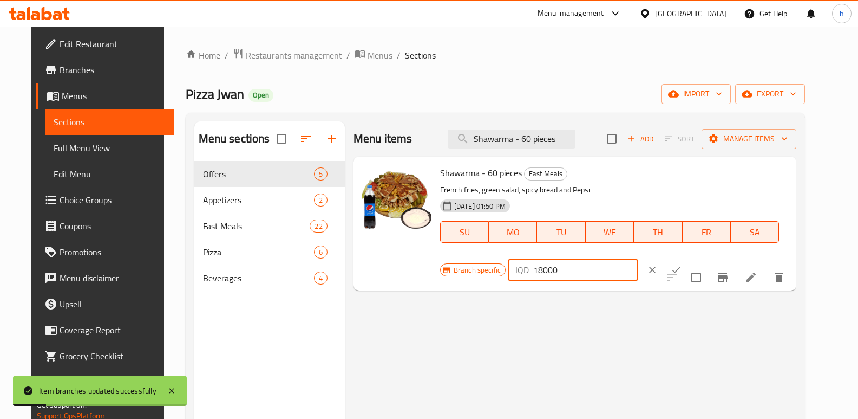
drag, startPoint x: 626, startPoint y: 178, endPoint x: 581, endPoint y: 181, distance: 45.1
click at [585, 258] on div "Branch specific IQD 18000 ​" at bounding box center [572, 270] width 264 height 24
paste input "25"
type input "25000"
click at [682, 264] on icon "ok" at bounding box center [676, 269] width 11 height 11
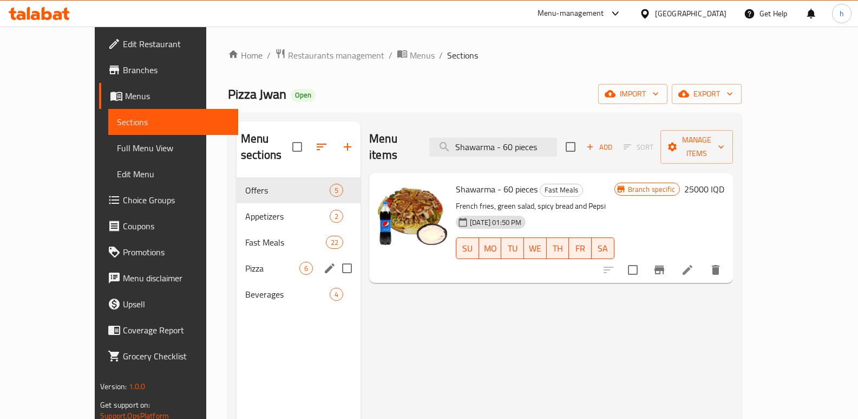
click at [237, 255] on div "Pizza 6" at bounding box center [299, 268] width 124 height 26
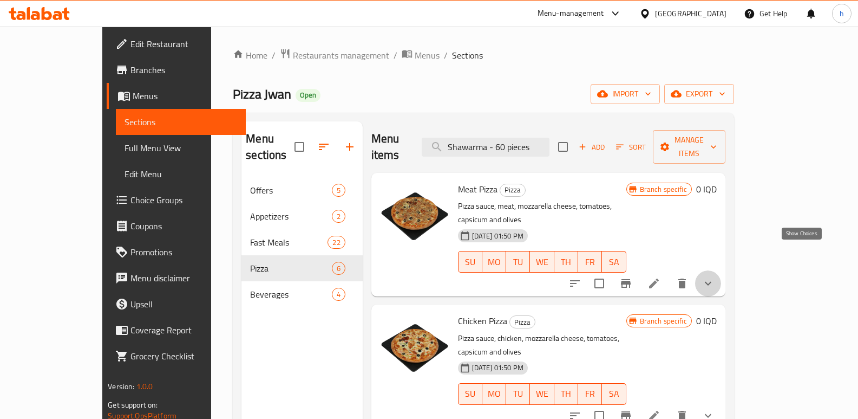
click at [715, 277] on icon "show more" at bounding box center [708, 283] width 13 height 13
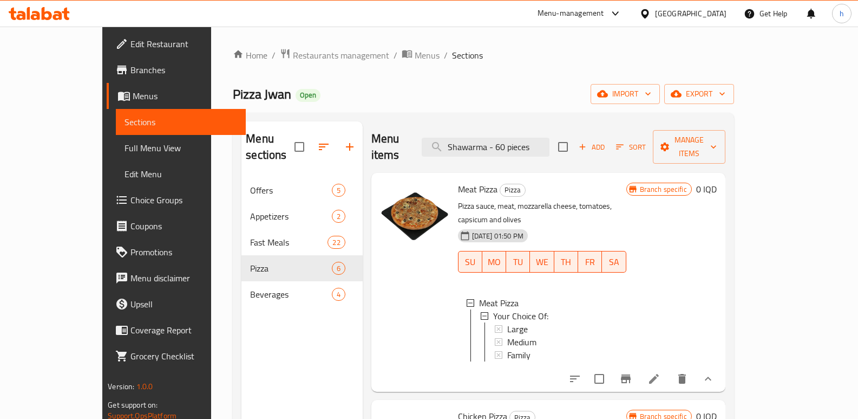
drag, startPoint x: 571, startPoint y: 138, endPoint x: 432, endPoint y: 121, distance: 140.7
click at [433, 122] on div "Menu items Shawarma - 60 pieces Add Sort Manage items" at bounding box center [549, 146] width 354 height 51
paste input "Crispy Meal - 5"
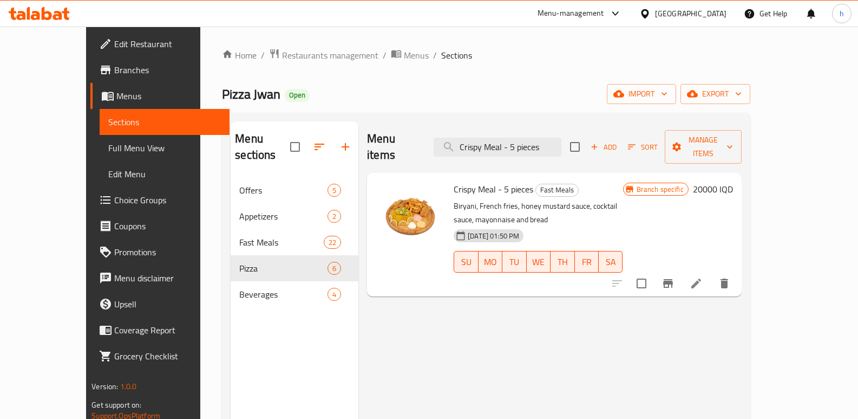
drag, startPoint x: 570, startPoint y: 140, endPoint x: 415, endPoint y: 127, distance: 155.9
click at [419, 129] on div "Menu items Crispy Meal - 5 pieces Add Sort Manage items" at bounding box center [554, 146] width 375 height 51
paste input "Shawarma - 30"
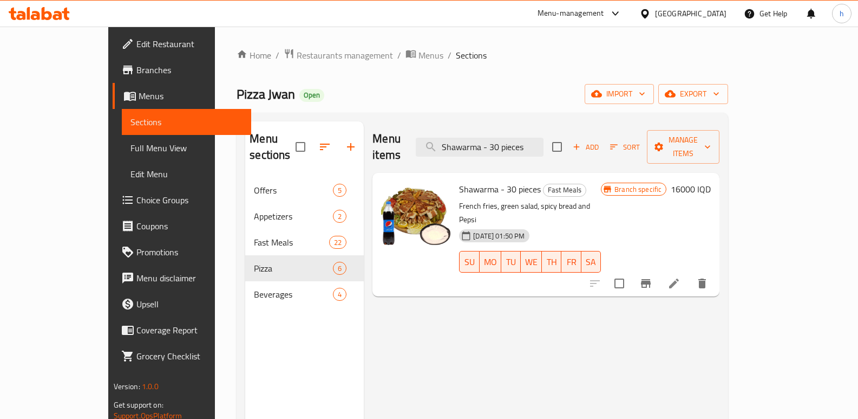
type input "Shawarma - 30 pieces"
click at [653, 277] on icon "Branch-specific-item" at bounding box center [646, 283] width 13 height 13
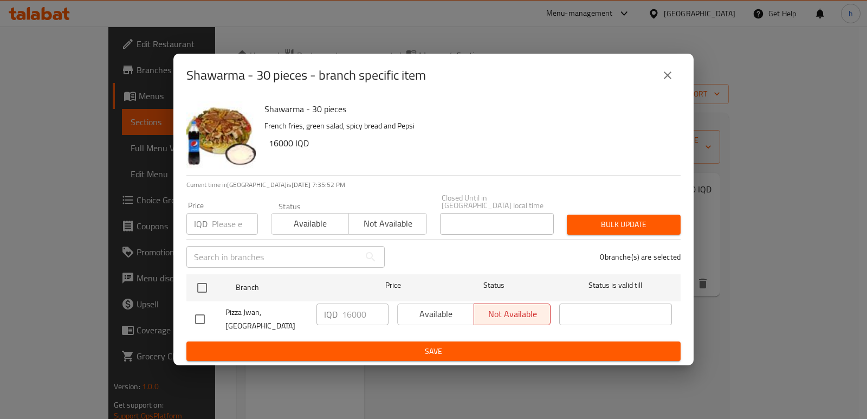
click at [668, 79] on icon "close" at bounding box center [667, 75] width 8 height 8
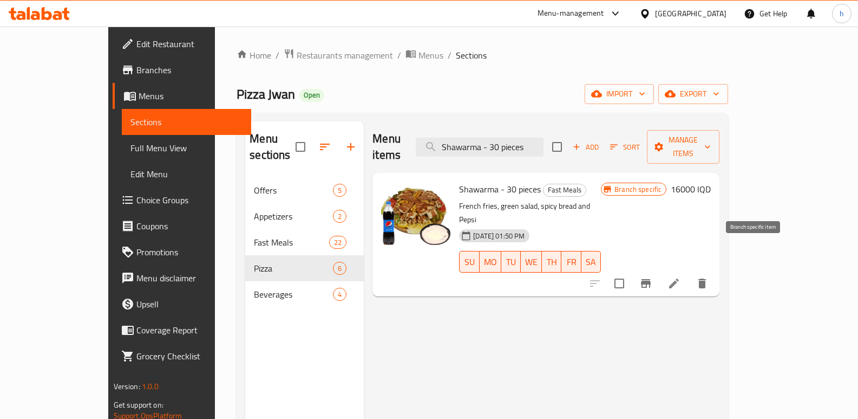
click at [653, 277] on icon "Branch-specific-item" at bounding box center [646, 283] width 13 height 13
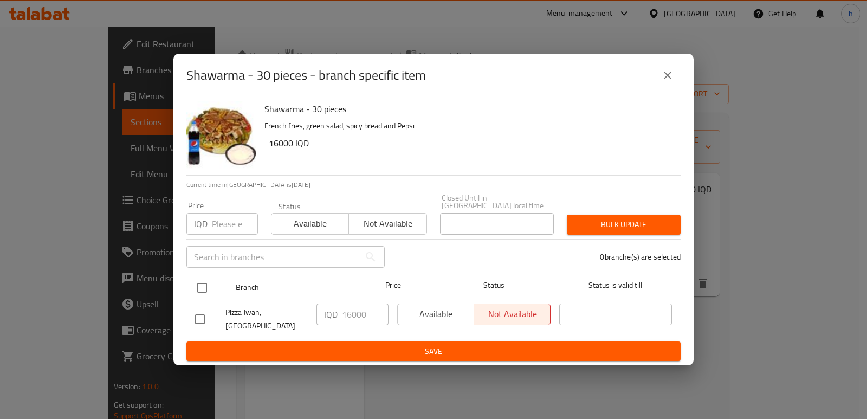
click at [203, 288] on input "checkbox" at bounding box center [202, 287] width 23 height 23
checkbox input "true"
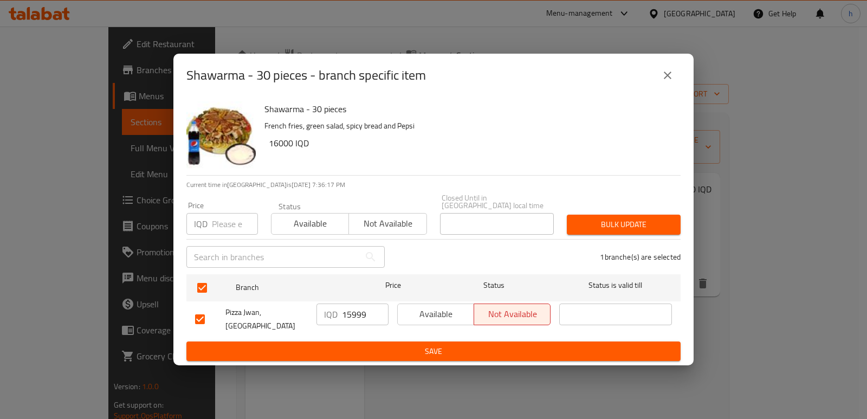
drag, startPoint x: 344, startPoint y: 317, endPoint x: 289, endPoint y: 307, distance: 56.7
click at [342, 308] on input "15999" at bounding box center [365, 314] width 47 height 22
paste input "12000"
paste input "2000"
type input "12000"
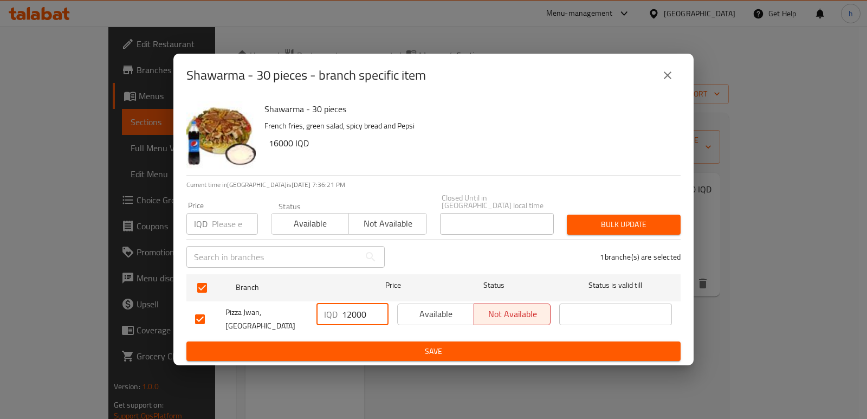
click at [399, 344] on span "Save" at bounding box center [433, 351] width 477 height 14
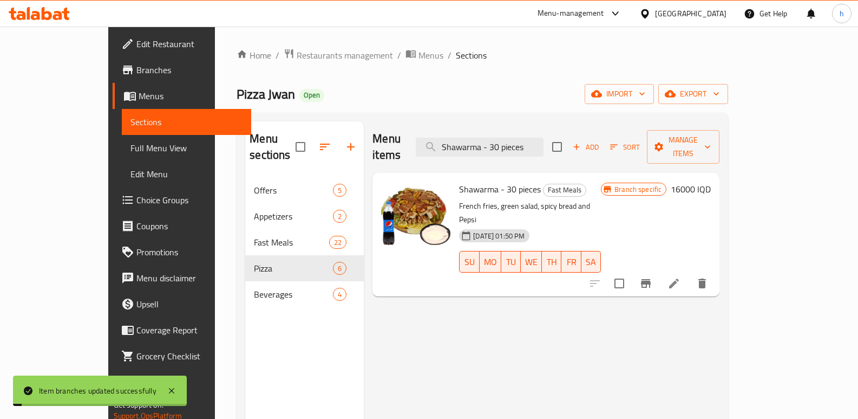
click at [711, 181] on h6 "16000 IQD" at bounding box center [691, 188] width 40 height 15
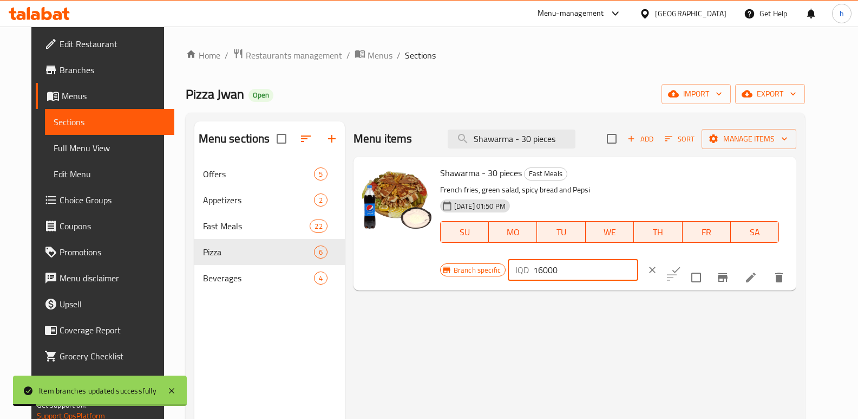
drag, startPoint x: 701, startPoint y: 175, endPoint x: 529, endPoint y: 187, distance: 172.1
click at [532, 187] on div "Shawarma - 30 pieces Fast Meals French fries, green salad, spicy bread and Peps…" at bounding box center [614, 223] width 357 height 125
paste input "2"
type input "12000"
click at [682, 264] on icon "ok" at bounding box center [676, 269] width 11 height 11
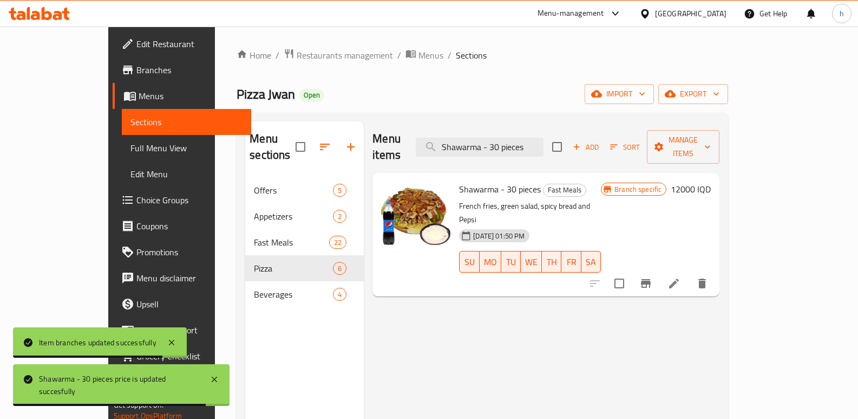
drag, startPoint x: 498, startPoint y: 142, endPoint x: 420, endPoint y: 140, distance: 78.6
click at [421, 141] on div "Menu items Shawarma - 30 pieces Add Sort Manage items" at bounding box center [546, 146] width 347 height 51
paste input "40 pieces"
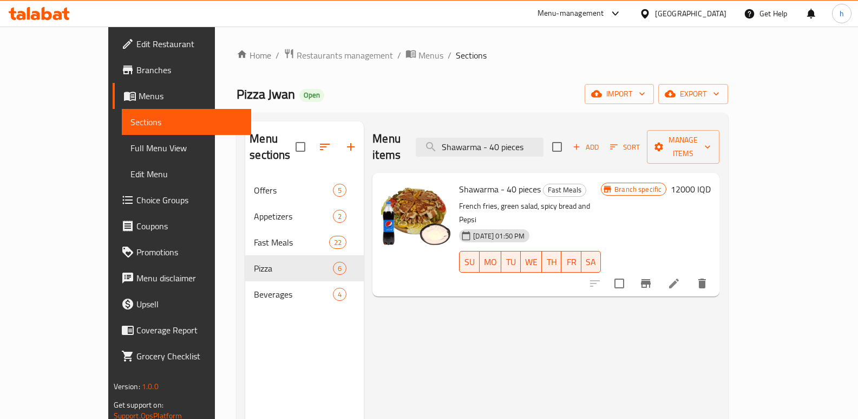
type input "Shawarma - 40 pieces"
click at [651, 279] on icon "Branch-specific-item" at bounding box center [646, 283] width 10 height 9
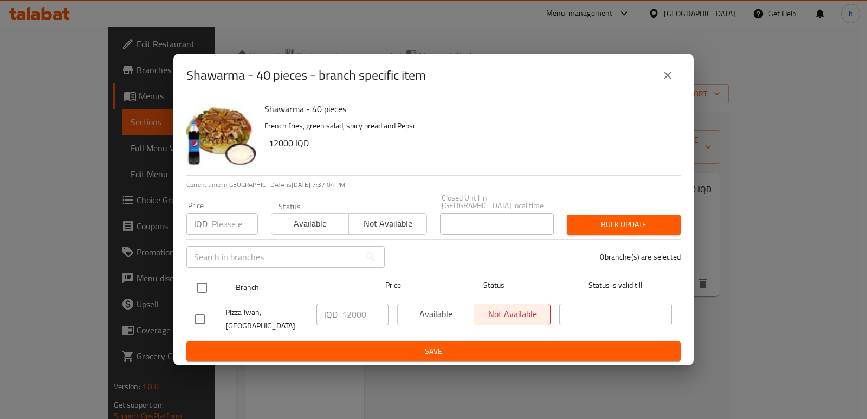
click at [199, 288] on input "checkbox" at bounding box center [202, 287] width 23 height 23
checkbox input "true"
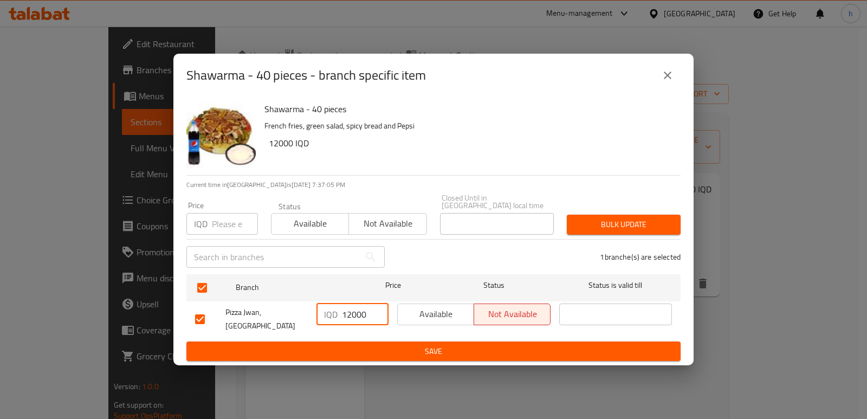
drag, startPoint x: 361, startPoint y: 317, endPoint x: 286, endPoint y: 316, distance: 74.2
click at [289, 317] on div "Pizza Jwan, Havalan IQD 12000 ​ Available Not available ​" at bounding box center [433, 319] width 485 height 40
paste input "6"
type input "16000"
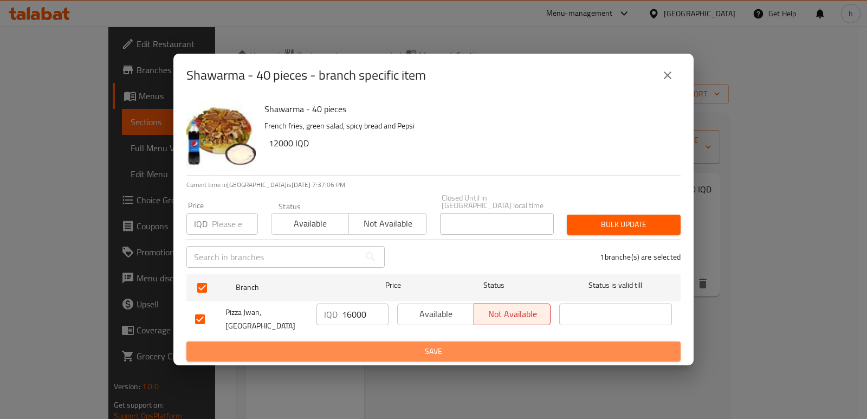
click at [419, 344] on span "Save" at bounding box center [433, 351] width 477 height 14
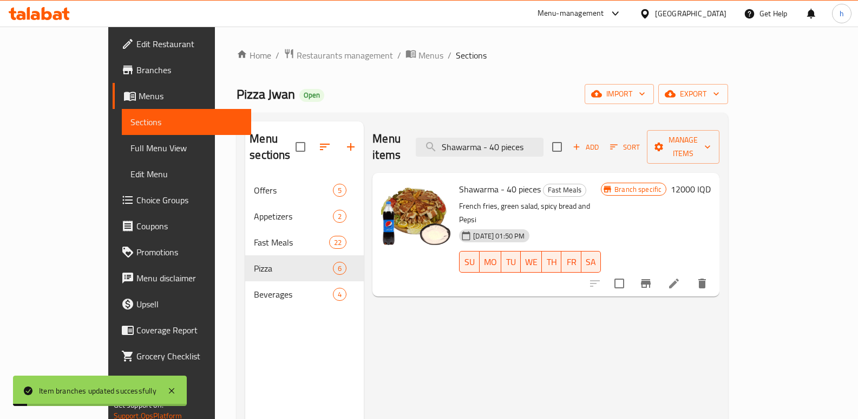
click at [711, 181] on h6 "12000 IQD" at bounding box center [691, 188] width 40 height 15
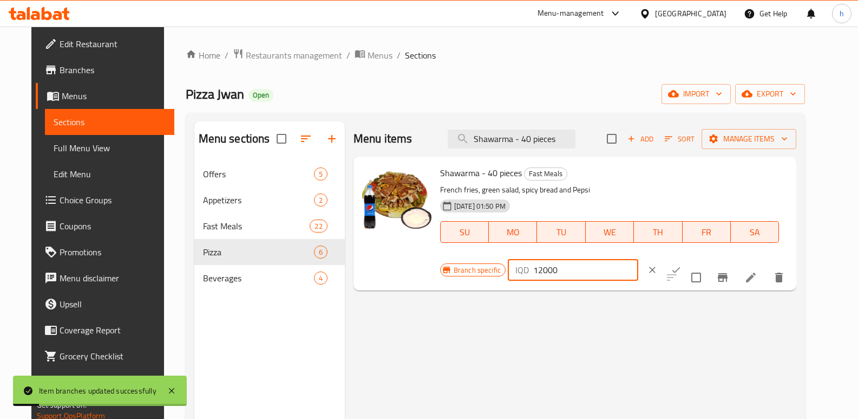
drag, startPoint x: 705, startPoint y: 181, endPoint x: 582, endPoint y: 184, distance: 123.5
click at [584, 258] on div "Branch specific IQD 12000 ​" at bounding box center [572, 270] width 264 height 24
paste input "6"
type input "16000"
click at [688, 258] on button "ok" at bounding box center [677, 270] width 24 height 24
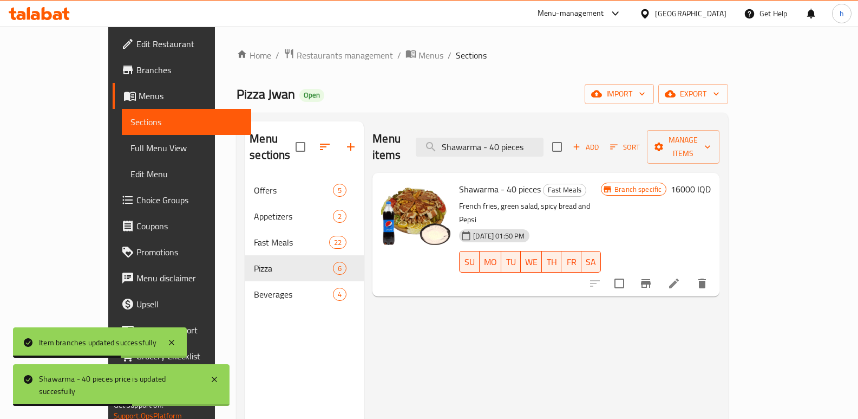
drag, startPoint x: 573, startPoint y: 139, endPoint x: 366, endPoint y: 131, distance: 207.6
click at [373, 133] on div "Menu items Shawarma - 40 pieces Add Sort Manage items" at bounding box center [546, 146] width 347 height 51
paste input "50 pieces"
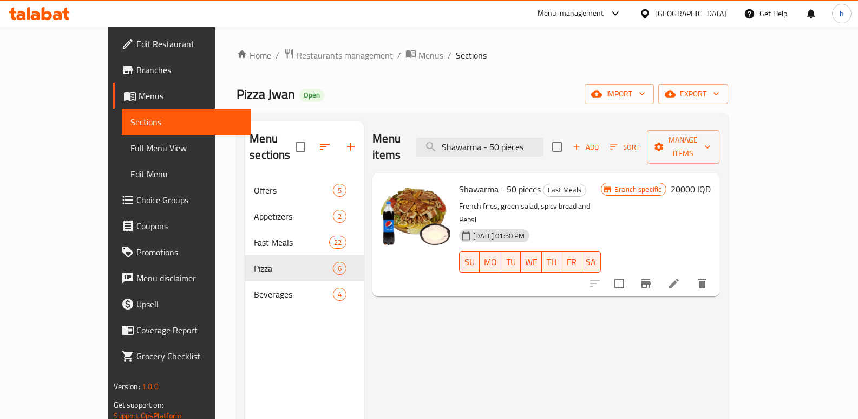
drag, startPoint x: 555, startPoint y: 142, endPoint x: 360, endPoint y: 138, distance: 195.0
click at [373, 140] on div "Menu items Shawarma - 50 pieces Add Sort Manage items" at bounding box center [546, 146] width 347 height 51
paste input "6"
drag, startPoint x: 579, startPoint y: 138, endPoint x: 409, endPoint y: 109, distance: 171.9
click at [415, 113] on div "Menu sections Offers 5 Appetizers 2 Fast Meals 22 Pizza 6 Beverages 4 Menu item…" at bounding box center [483, 331] width 492 height 436
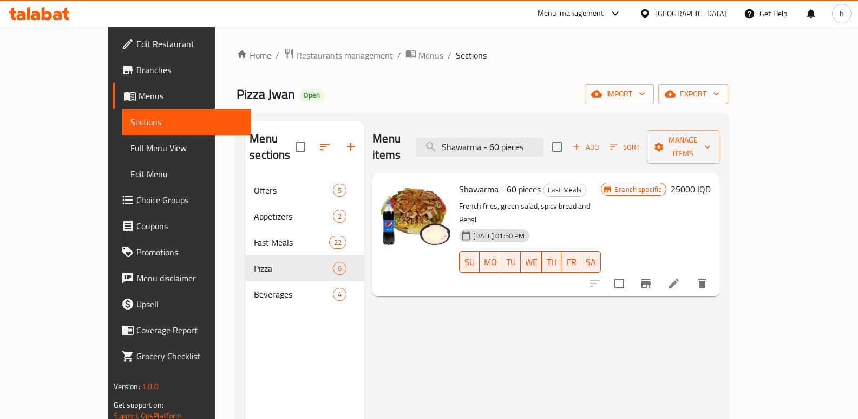
paste input "3"
drag, startPoint x: 575, startPoint y: 141, endPoint x: 411, endPoint y: 125, distance: 164.4
click at [414, 126] on div "Menu items Shawarma - 30 pieces Add Sort Manage items" at bounding box center [546, 146] width 347 height 51
paste input "4"
type input "Shawarma - 40 pieces"
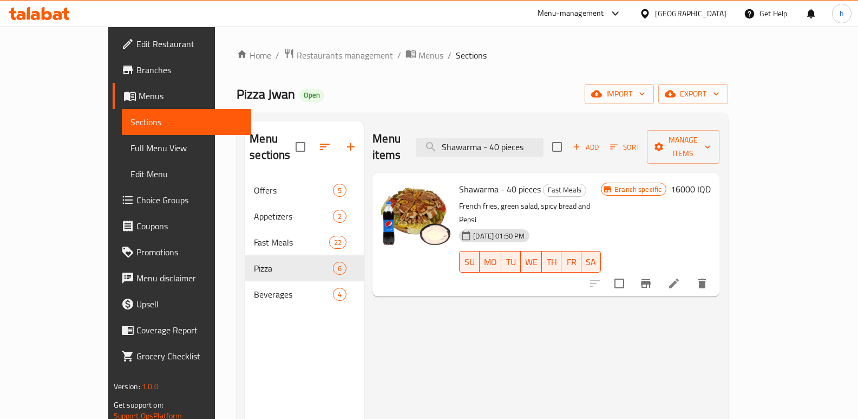
click at [131, 151] on span "Full Menu View" at bounding box center [187, 147] width 113 height 13
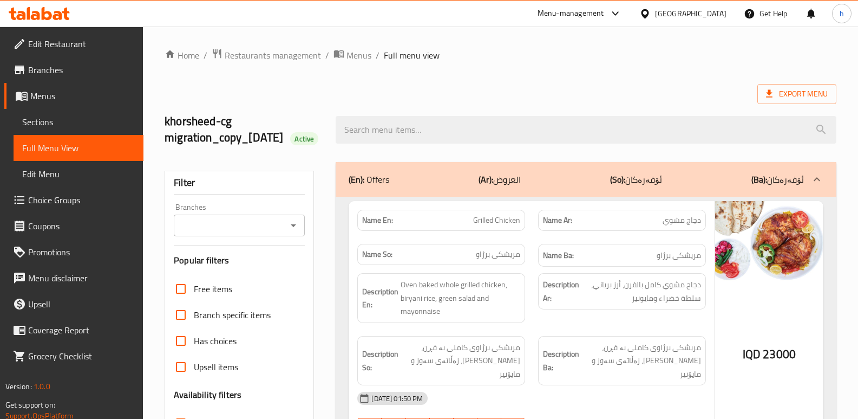
click at [226, 233] on input "Branches" at bounding box center [230, 225] width 107 height 15
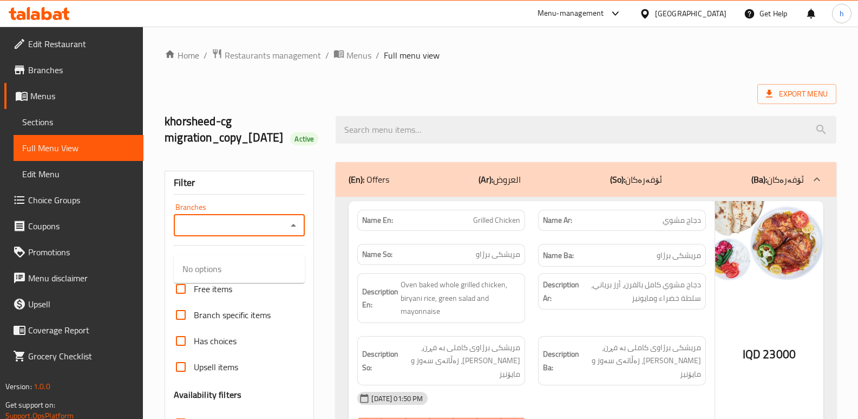
click at [236, 233] on input "Branches" at bounding box center [230, 225] width 107 height 15
click at [262, 136] on h2 "khorsheed-cg migration_copy_11/08/2025 Active" at bounding box center [244, 129] width 158 height 32
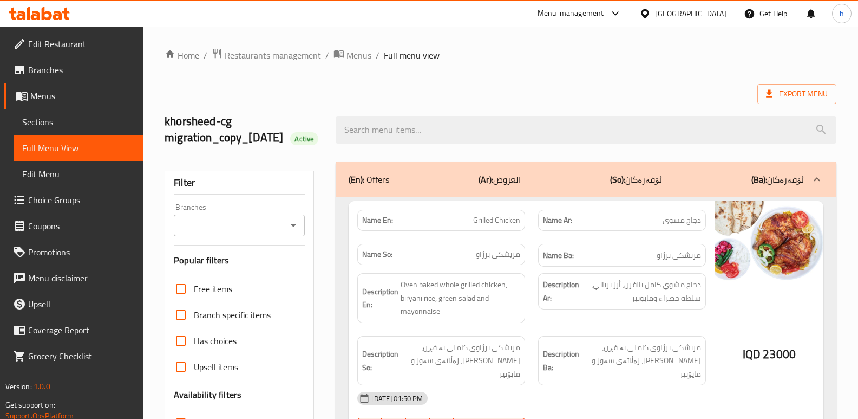
click at [296, 232] on icon "Open" at bounding box center [293, 225] width 13 height 13
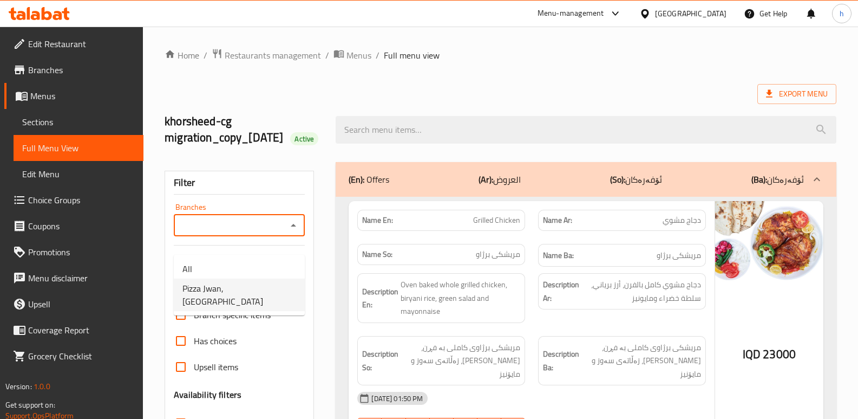
click at [274, 287] on li "Pizza Jwan, Havalan" at bounding box center [239, 294] width 131 height 32
type input "Pizza Jwan, Havalan"
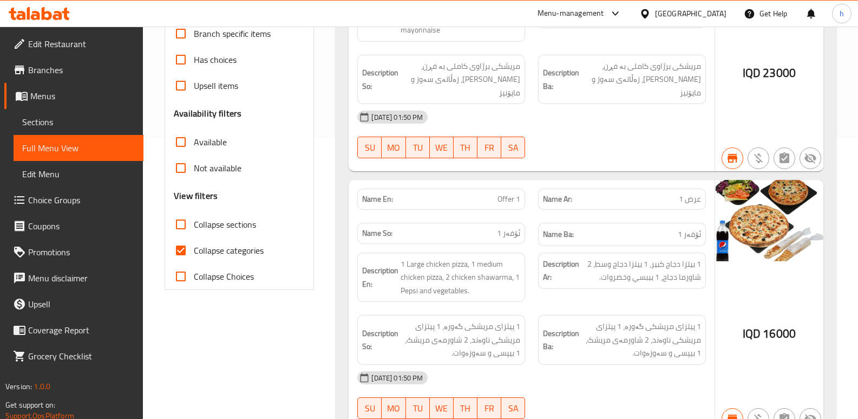
scroll to position [407, 0]
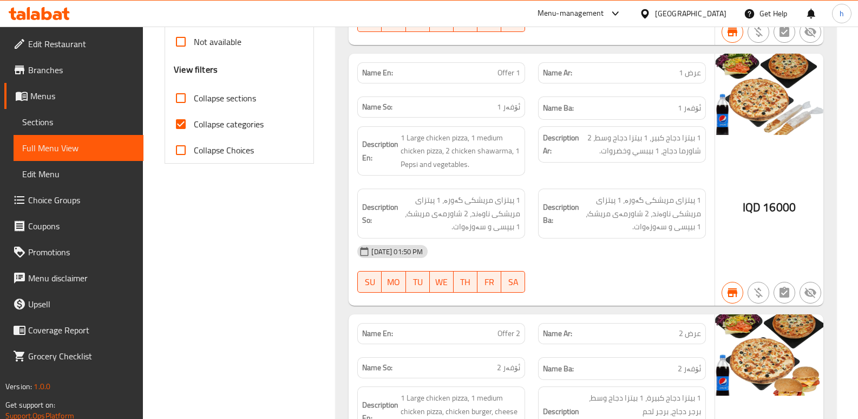
click at [181, 133] on input "Collapse categories" at bounding box center [181, 124] width 26 height 26
checkbox input "false"
click at [178, 111] on input "Collapse sections" at bounding box center [181, 98] width 26 height 26
checkbox input "true"
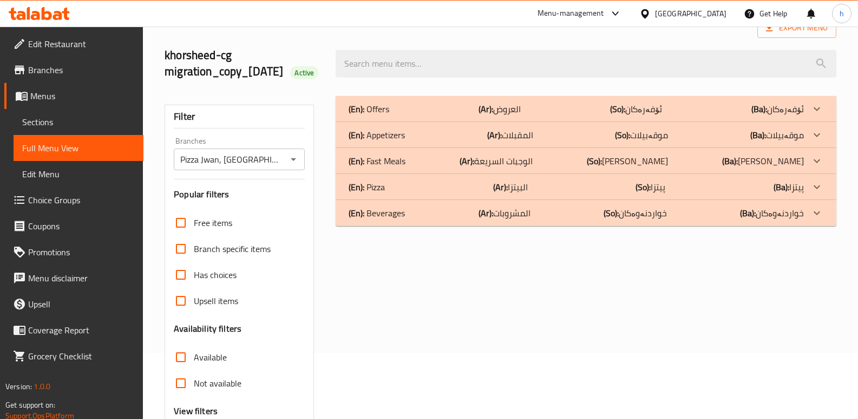
scroll to position [45, 0]
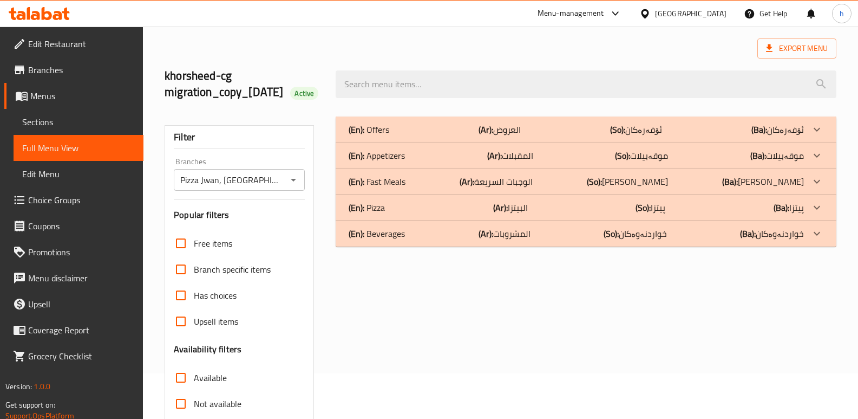
click at [417, 136] on div "(En): Fast Meals (Ar): الوجبات السريعة (So): ژەمە خێراکان (Ba): ژەمە خێراکان" at bounding box center [576, 129] width 455 height 13
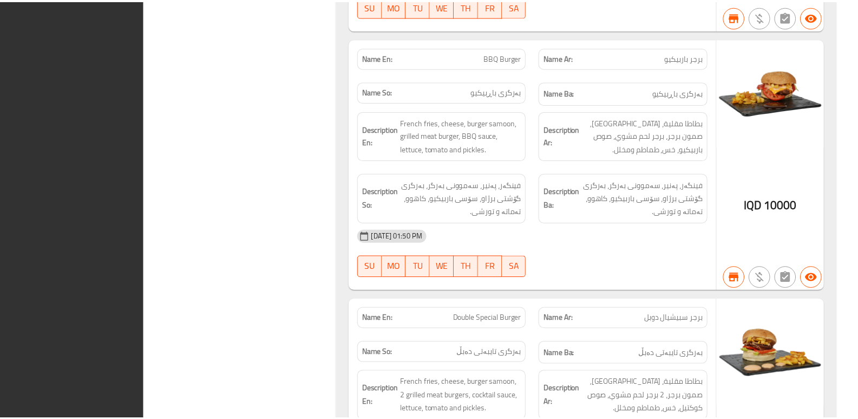
scroll to position [5505, 0]
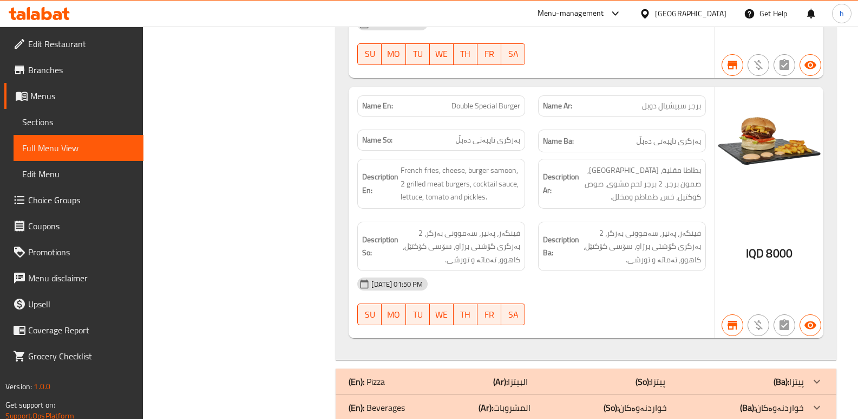
click at [43, 3] on div at bounding box center [39, 14] width 79 height 22
click at [44, 10] on icon at bounding box center [47, 13] width 10 height 13
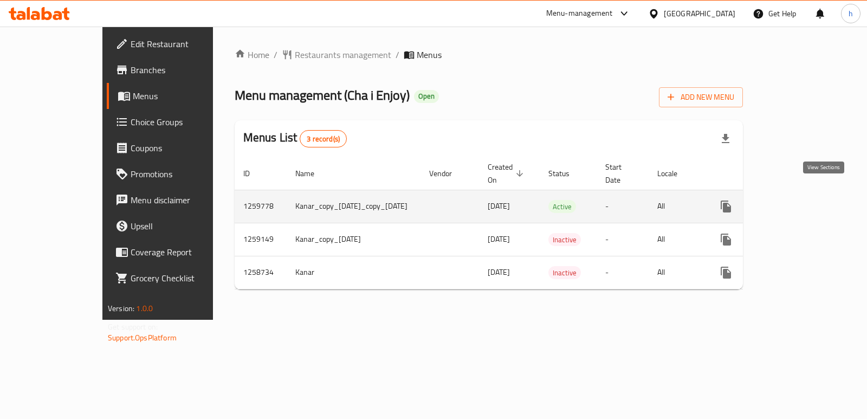
click at [810, 200] on icon "enhanced table" at bounding box center [803, 206] width 13 height 13
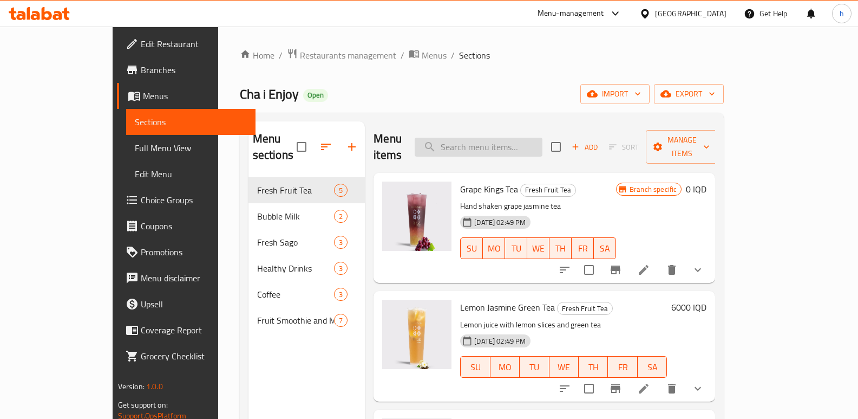
click at [505, 143] on input "search" at bounding box center [479, 147] width 128 height 19
paste input "Strawberry Protein Energy"
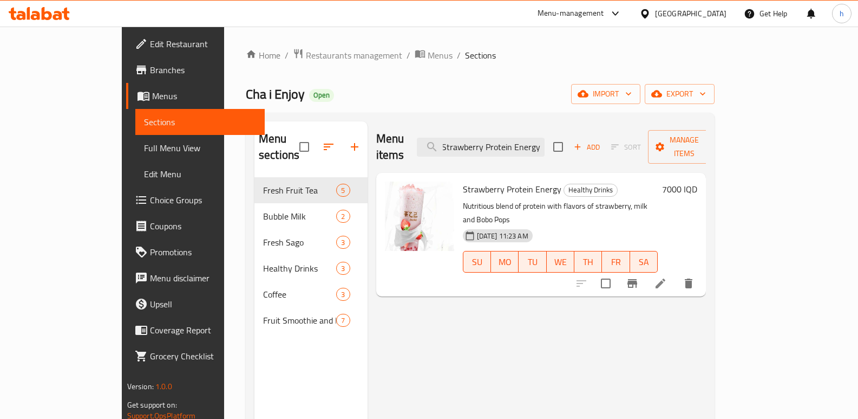
type input "Strawberry Protein Energy"
drag, startPoint x: 483, startPoint y: 139, endPoint x: 594, endPoint y: 134, distance: 111.1
click at [594, 134] on div "Menu items Strawberry Protein Energy Add Sort Manage items" at bounding box center [541, 146] width 330 height 51
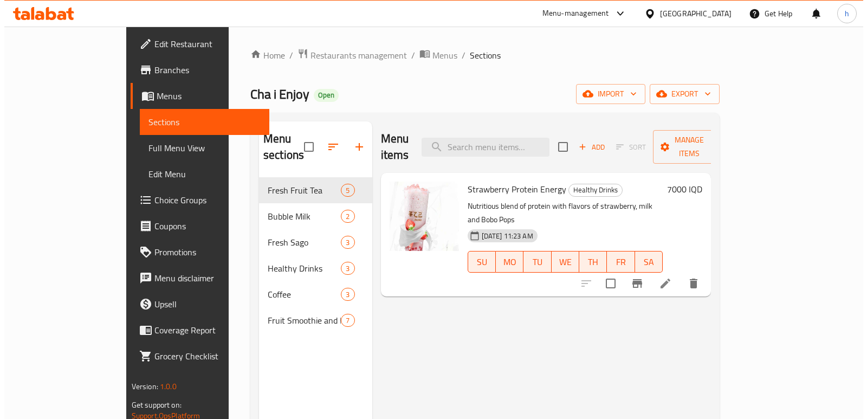
scroll to position [0, 0]
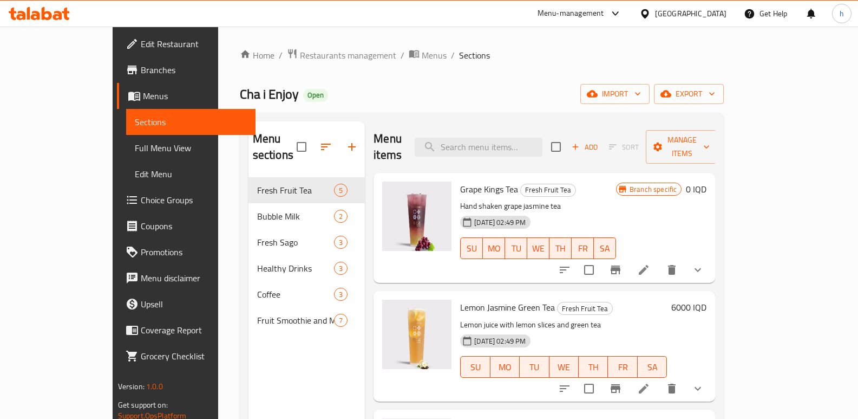
click at [135, 145] on span "Full Menu View" at bounding box center [191, 147] width 113 height 13
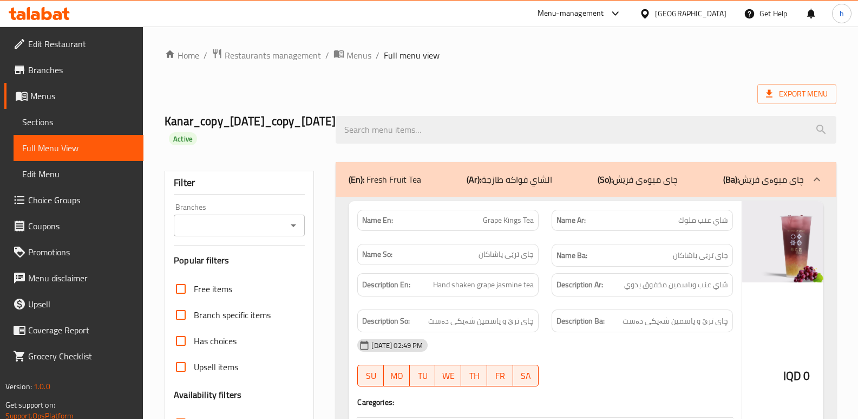
click at [222, 233] on div "Branches" at bounding box center [239, 225] width 131 height 22
click at [248, 224] on input "Branches" at bounding box center [230, 225] width 107 height 15
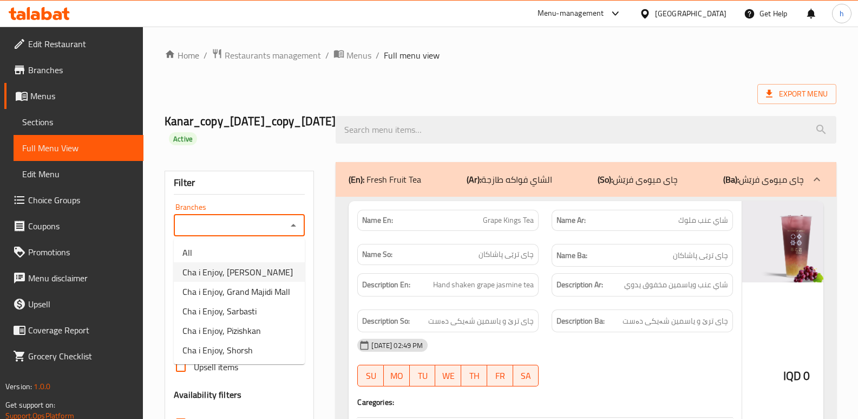
click at [249, 270] on span "Cha i Enjoy, [PERSON_NAME]" at bounding box center [238, 271] width 110 height 13
type input "Cha i Enjoy, [PERSON_NAME]"
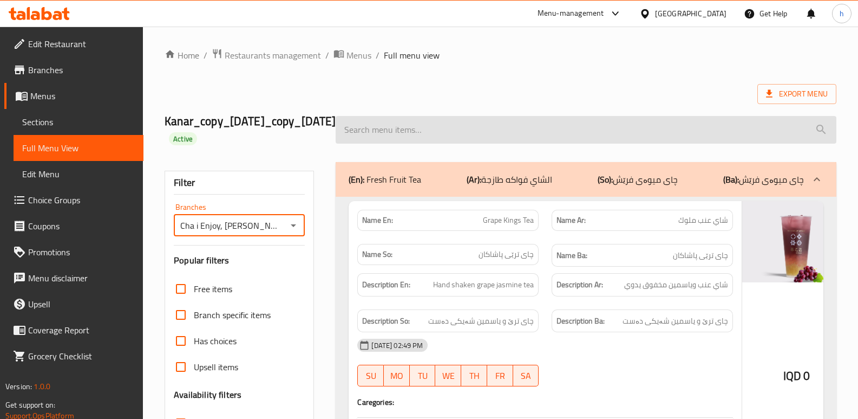
click at [458, 128] on input "search" at bounding box center [586, 130] width 501 height 28
paste input "Strawberry Protein Energy"
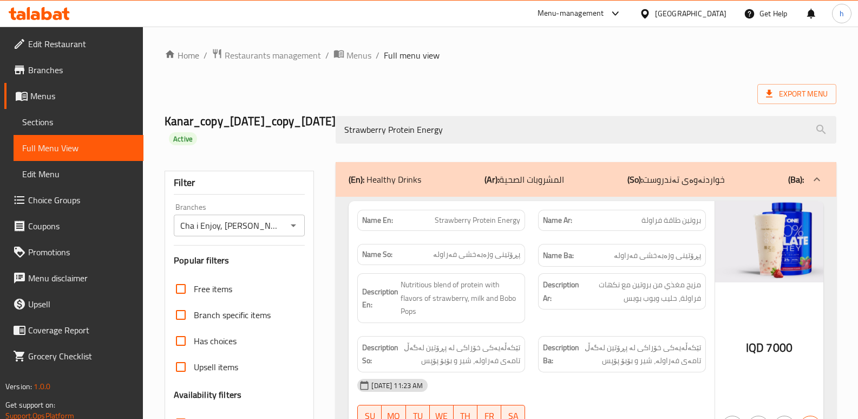
type input "Strawberry Protein Energy"
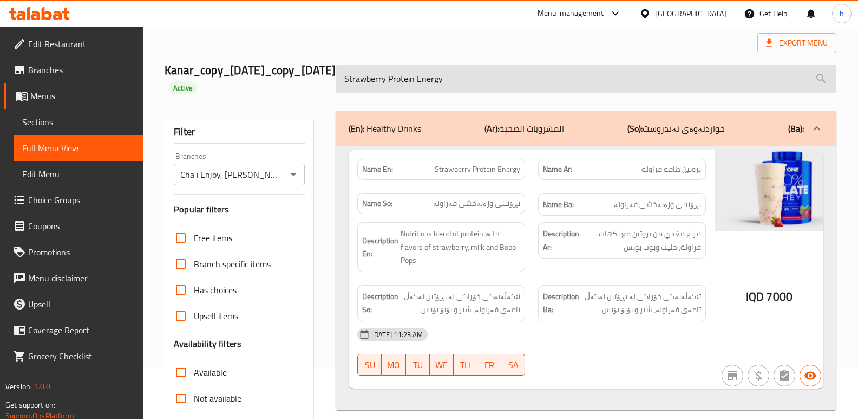
scroll to position [29, 0]
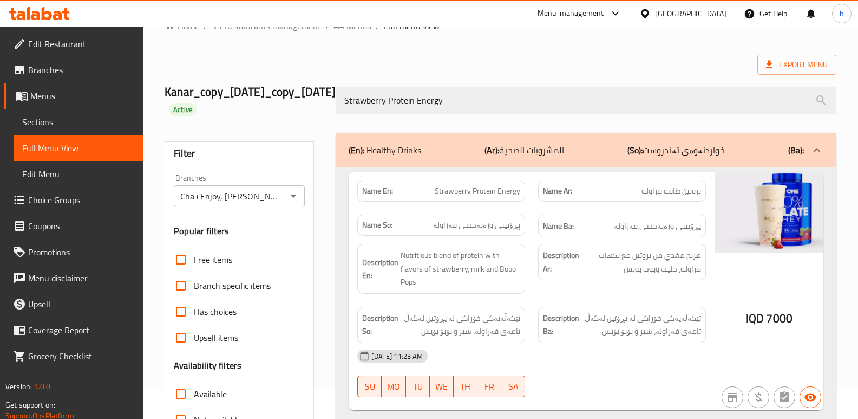
drag, startPoint x: 448, startPoint y: 100, endPoint x: 207, endPoint y: 71, distance: 242.1
click at [276, 81] on div "Kanar_copy_[DATE]_copy_[DATE] Active Strawberry Protein Energy" at bounding box center [500, 100] width 685 height 64
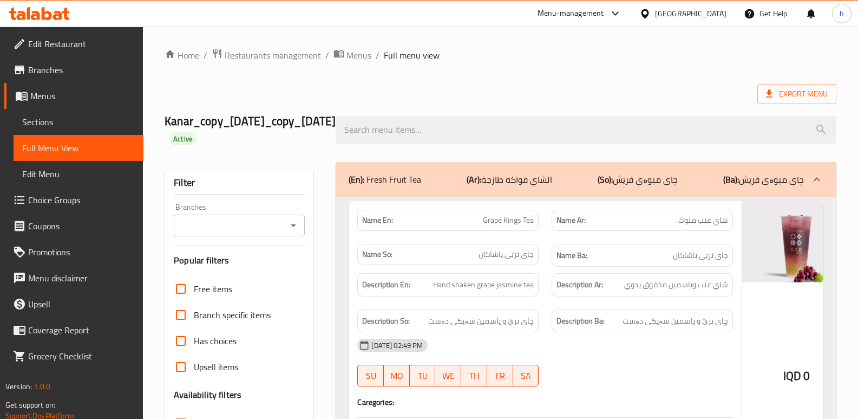
click at [261, 222] on input "Branches" at bounding box center [230, 225] width 107 height 15
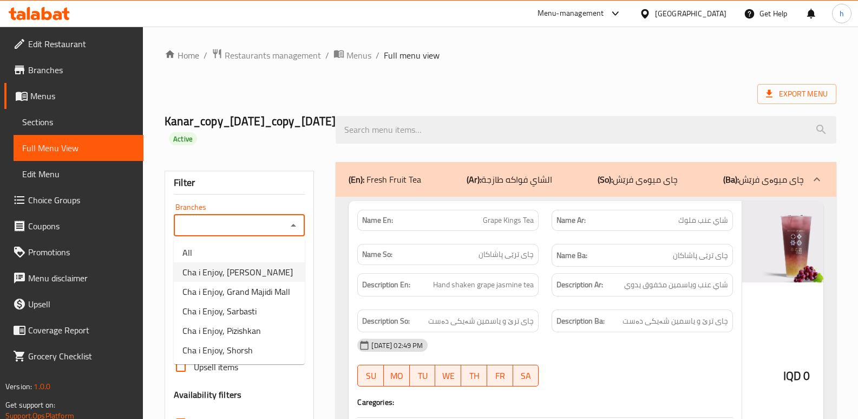
click at [249, 267] on span "Cha i Enjoy, [PERSON_NAME]" at bounding box center [238, 271] width 110 height 13
type input "Cha i Enjoy, [PERSON_NAME]"
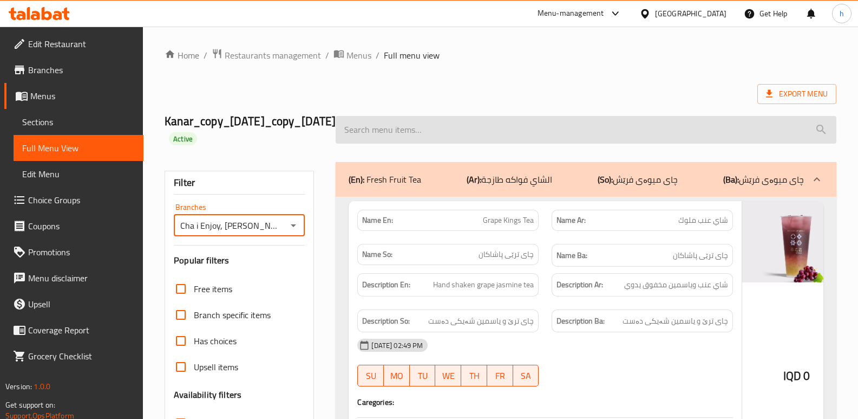
click at [434, 128] on input "search" at bounding box center [586, 130] width 501 height 28
paste input "Milk Bubble Tea"
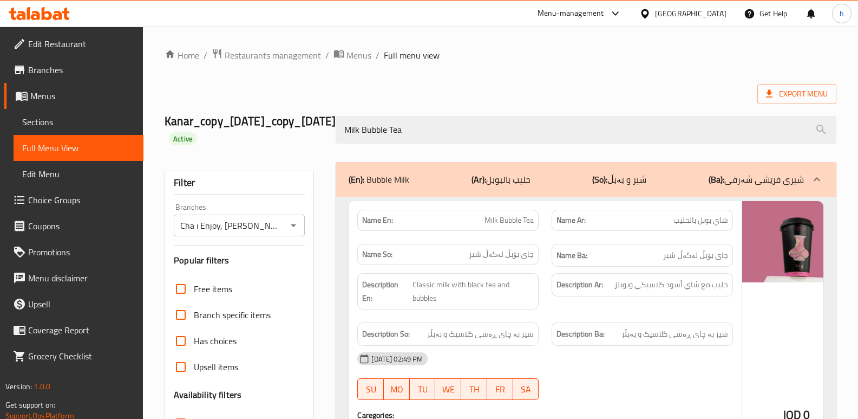
type input "Milk Bubble Tea"
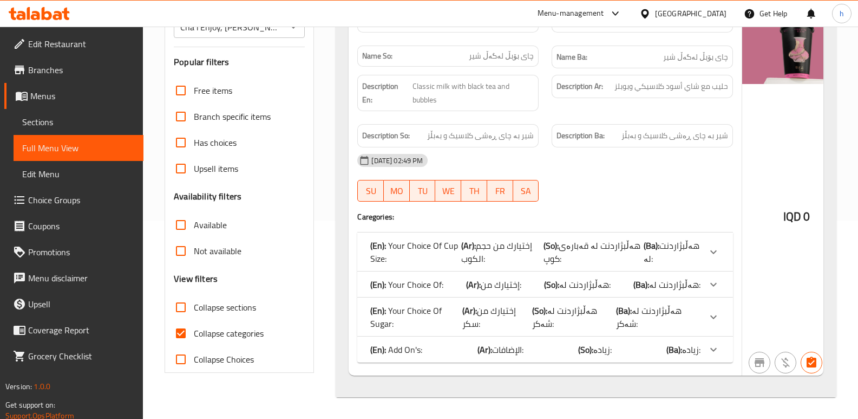
scroll to position [54, 0]
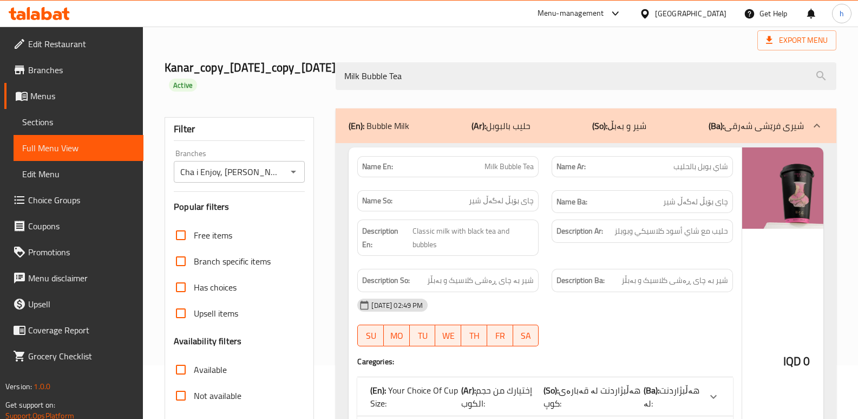
click at [55, 118] on span "Sections" at bounding box center [78, 121] width 113 height 13
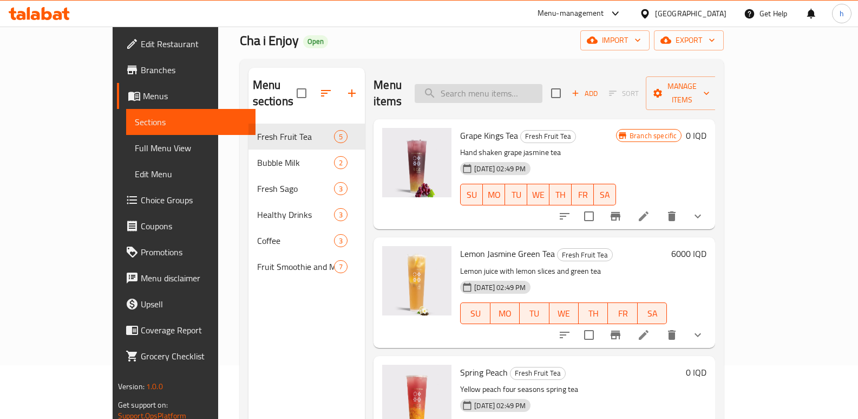
click at [538, 84] on input "search" at bounding box center [479, 93] width 128 height 19
paste input "Milk Bubble Tea"
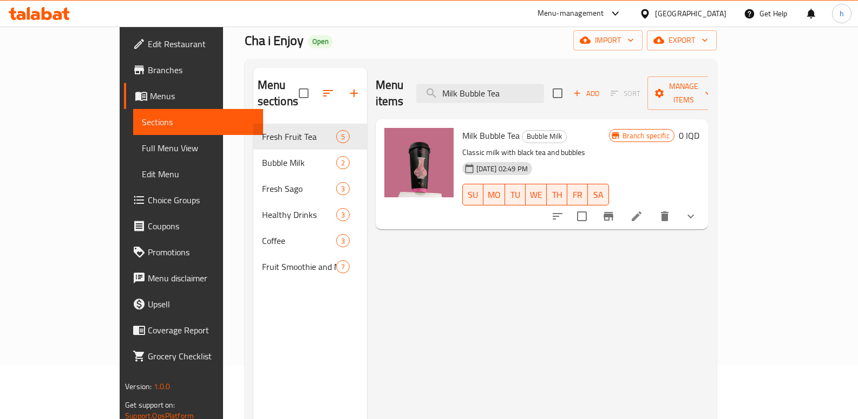
type input "Milk Bubble Tea"
click at [698, 210] on icon "show more" at bounding box center [691, 216] width 13 height 13
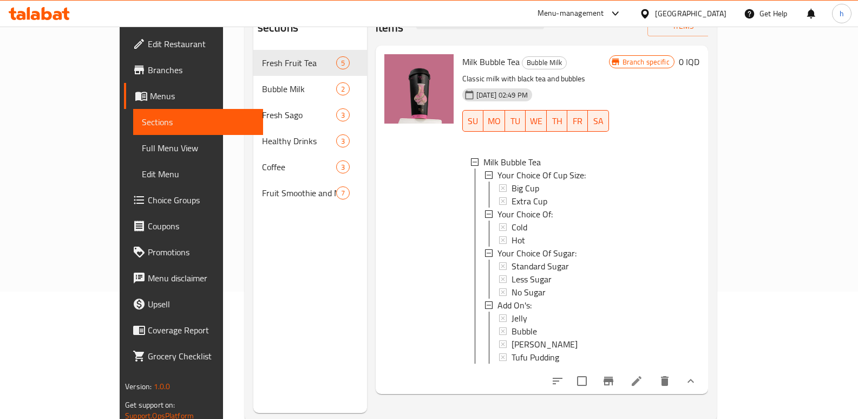
scroll to position [152, 0]
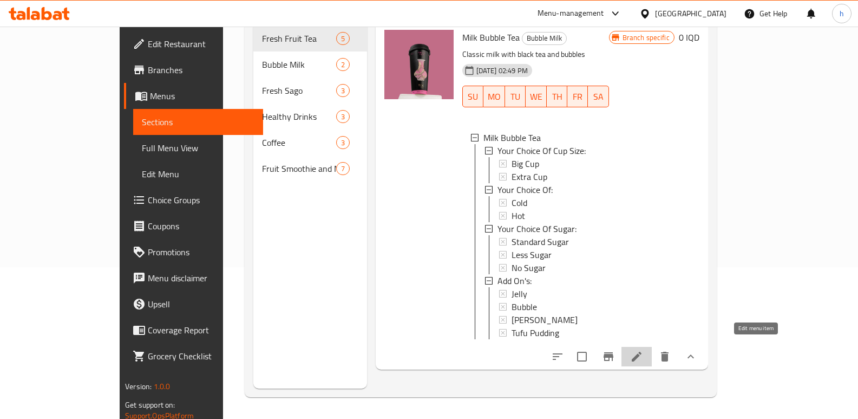
click at [643, 351] on icon at bounding box center [636, 356] width 13 height 13
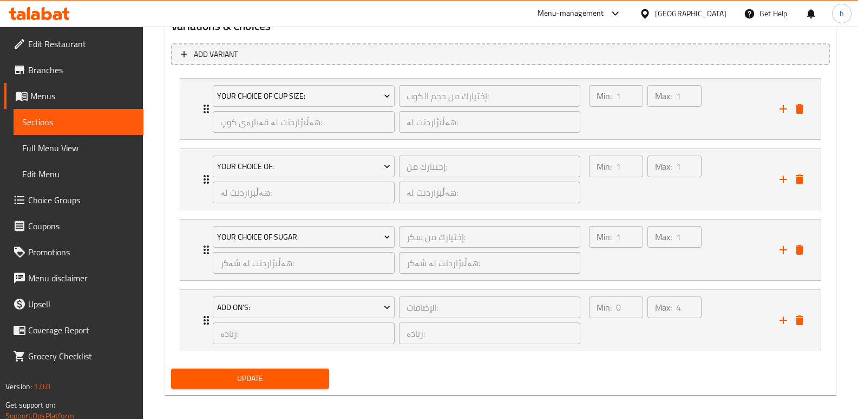
scroll to position [742, 0]
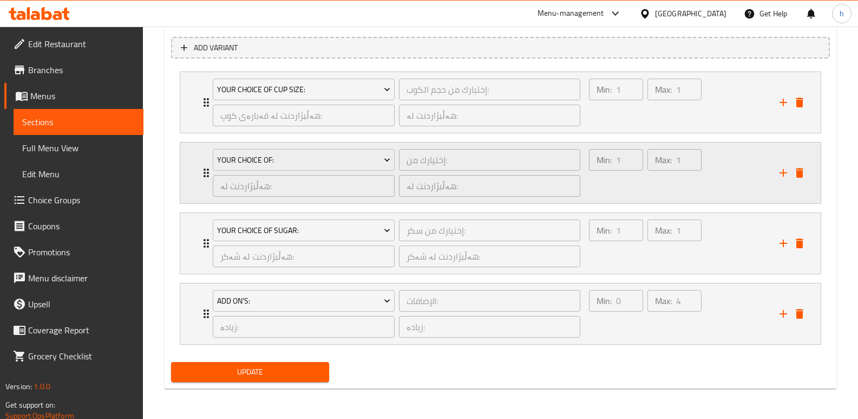
click at [636, 188] on div "Min: 1 ​" at bounding box center [616, 173] width 58 height 52
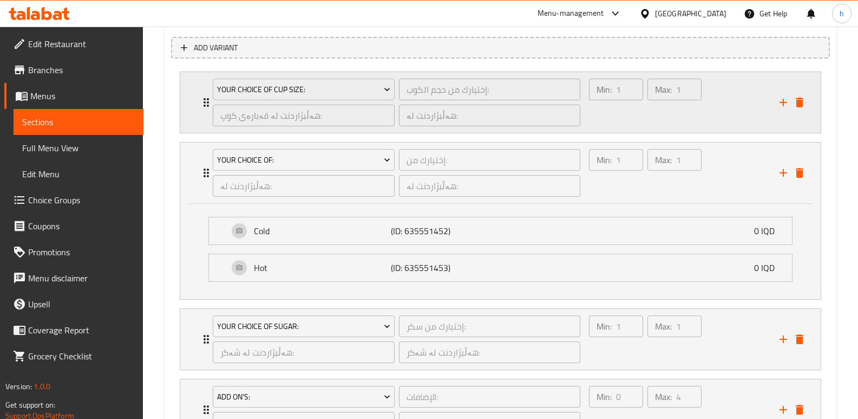
click at [653, 120] on div "Max: 1 ​" at bounding box center [675, 102] width 58 height 52
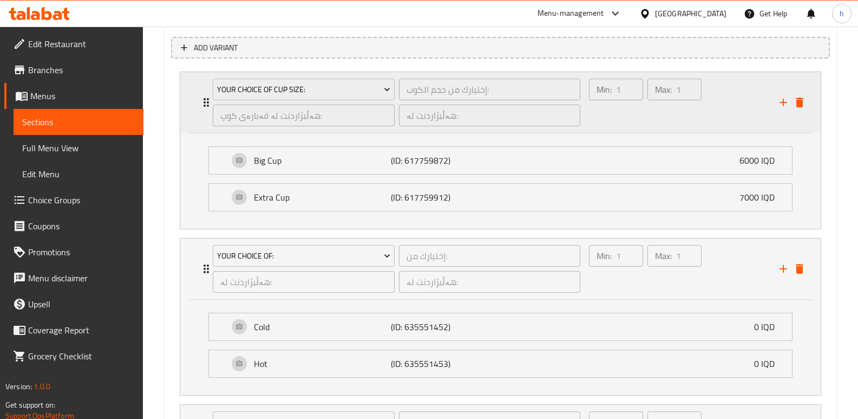
click at [709, 125] on div "Min: 1 ​ Max: 1 ​" at bounding box center [678, 102] width 191 height 61
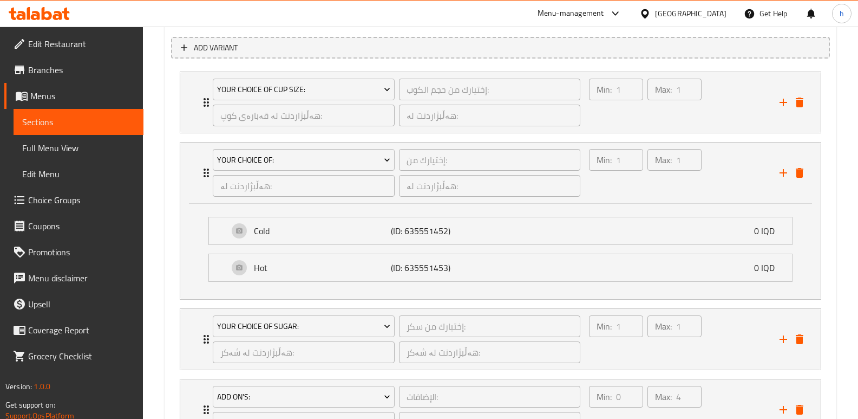
scroll to position [838, 0]
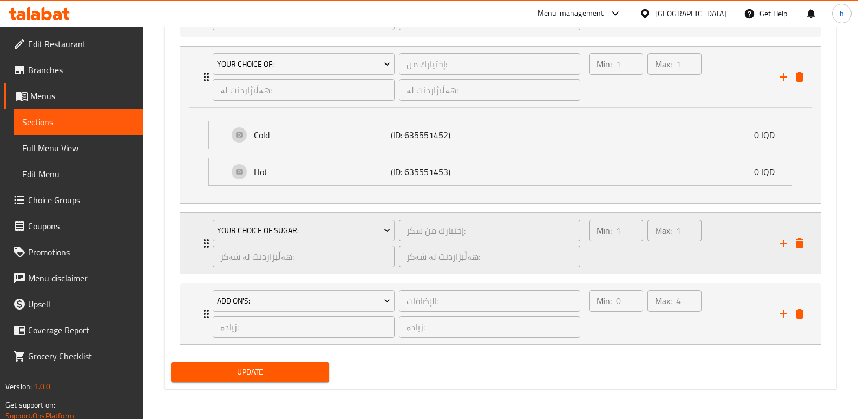
click at [658, 268] on div "Max: 1 ​" at bounding box center [675, 243] width 58 height 52
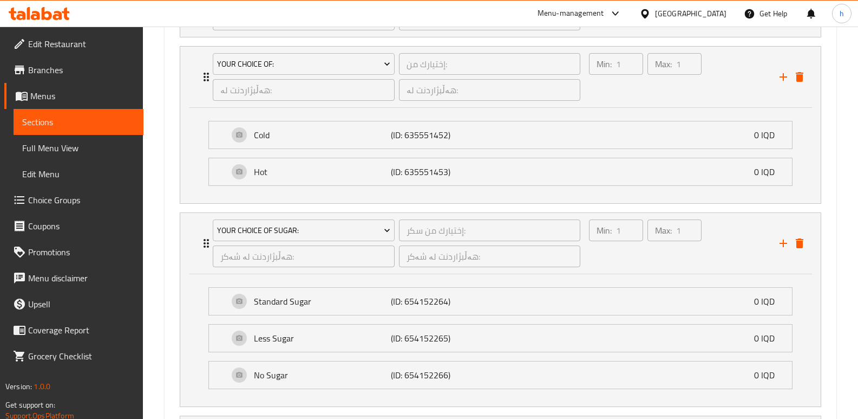
scroll to position [971, 0]
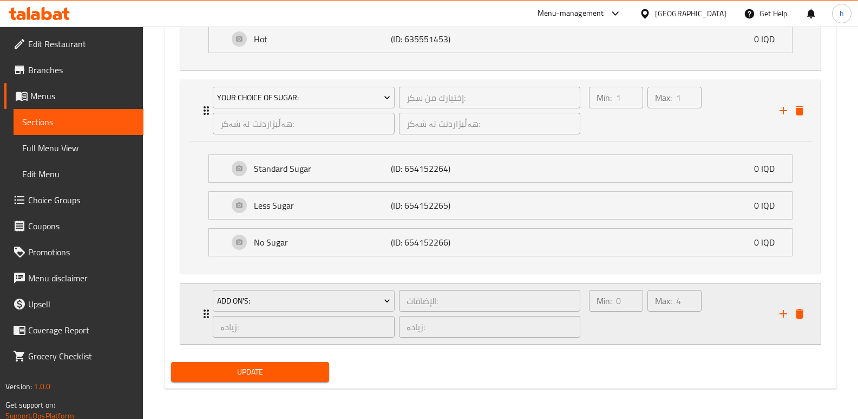
click at [653, 319] on div "Max: 4 ​" at bounding box center [675, 314] width 58 height 52
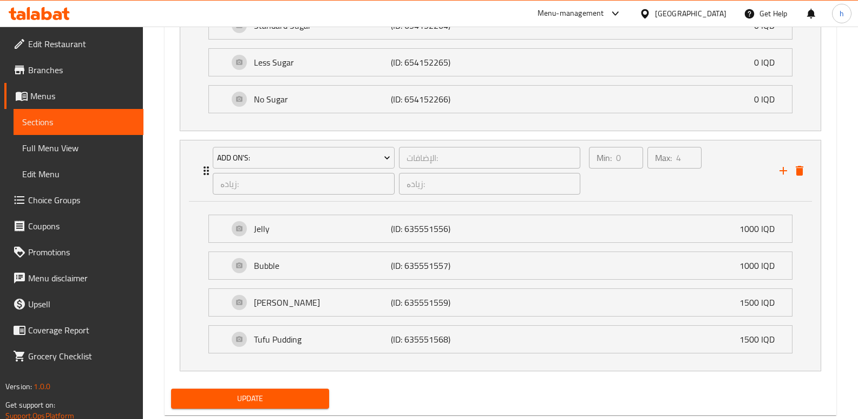
scroll to position [1129, 0]
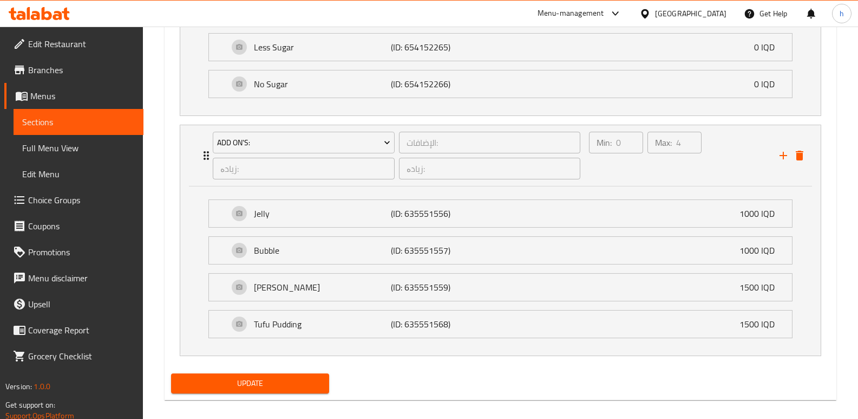
click at [74, 118] on span "Sections" at bounding box center [78, 121] width 113 height 13
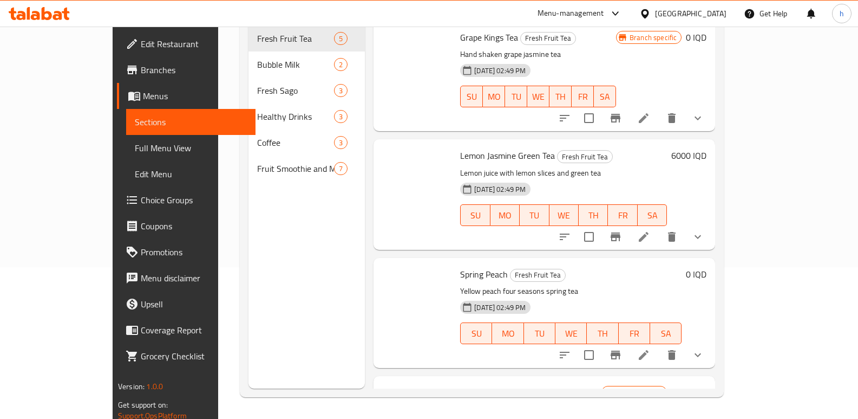
scroll to position [152, 0]
